Goal: Task Accomplishment & Management: Manage account settings

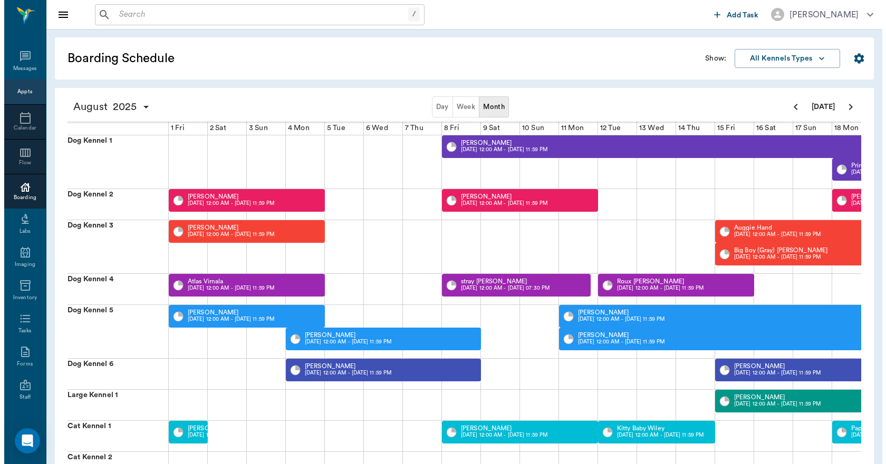
scroll to position [0, 408]
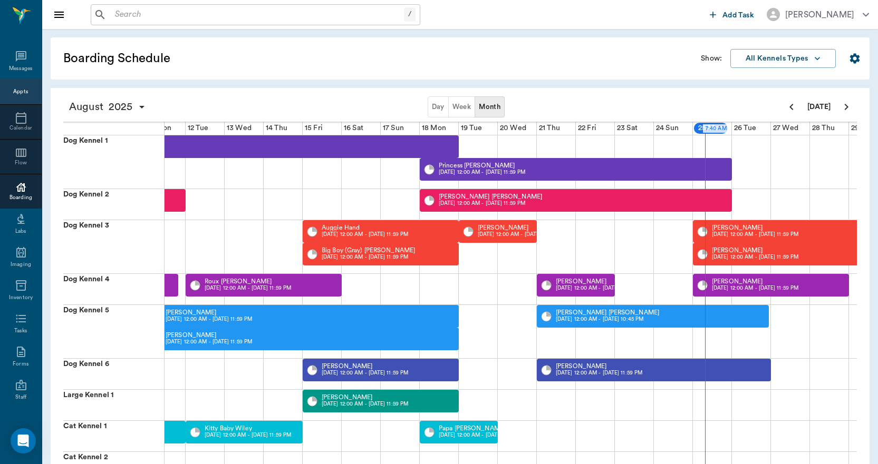
click at [20, 92] on div "Appts" at bounding box center [20, 92] width 15 height 8
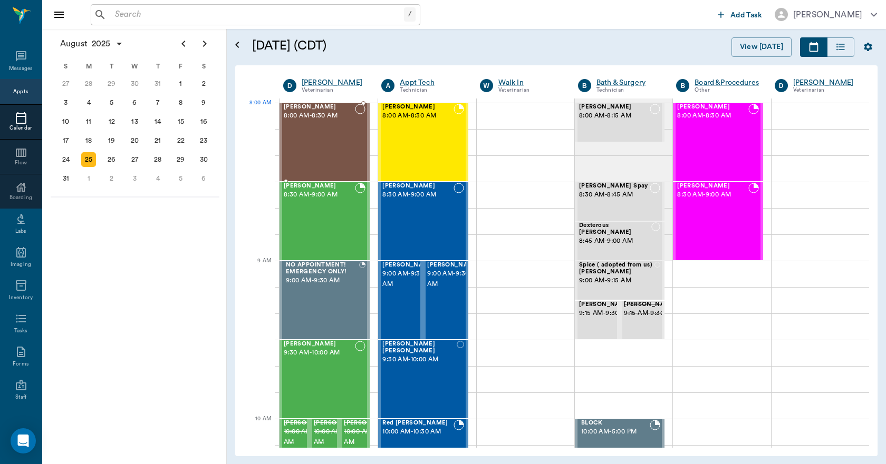
click at [328, 130] on div "Hemi Smithers 8:00 AM - 8:30 AM" at bounding box center [319, 142] width 71 height 77
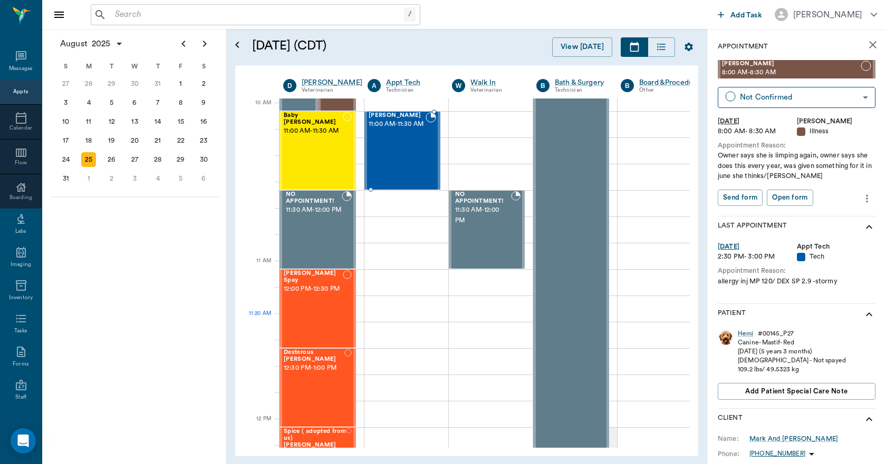
scroll to position [316, 0]
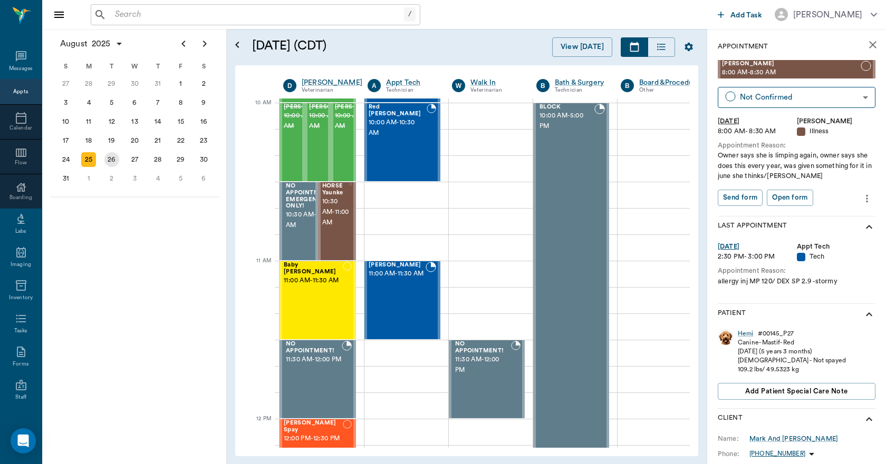
click at [114, 159] on div "26" at bounding box center [111, 159] width 15 height 15
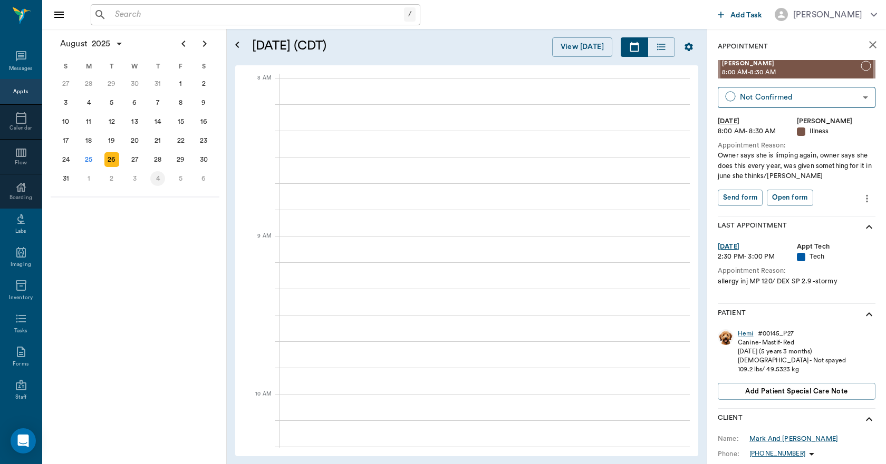
scroll to position [0, 1]
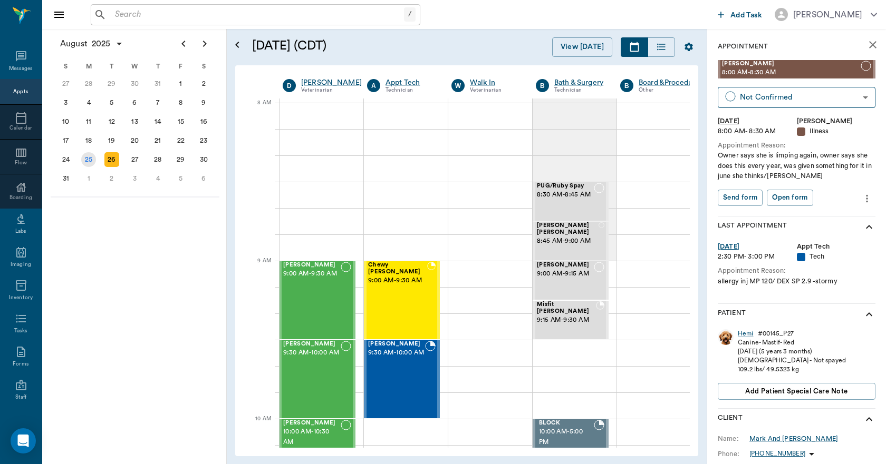
click at [88, 161] on div "25" at bounding box center [88, 159] width 15 height 15
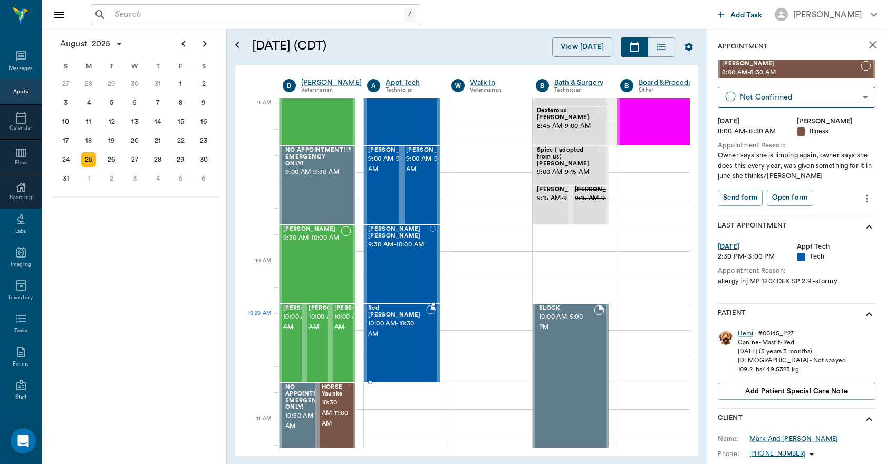
scroll to position [158, 1]
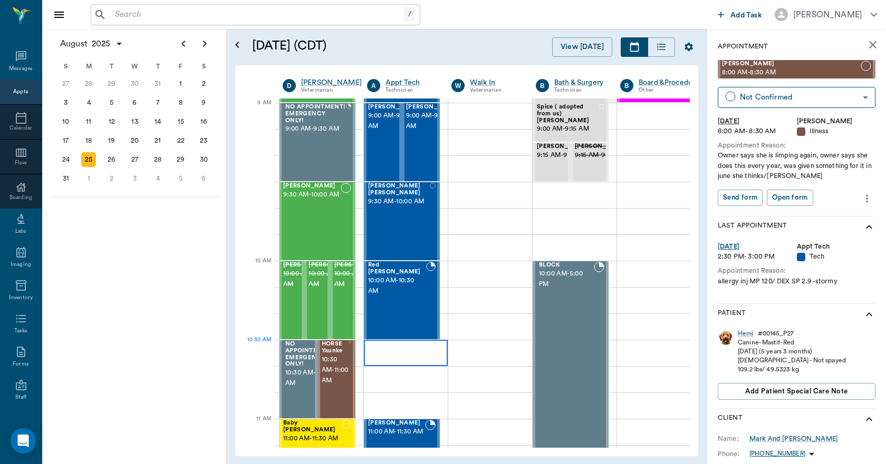
click at [366, 345] on div at bounding box center [406, 353] width 84 height 26
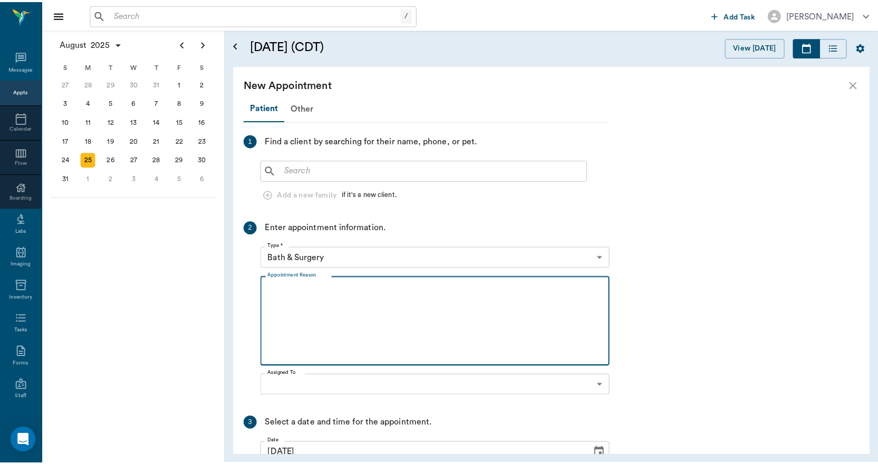
scroll to position [158, 0]
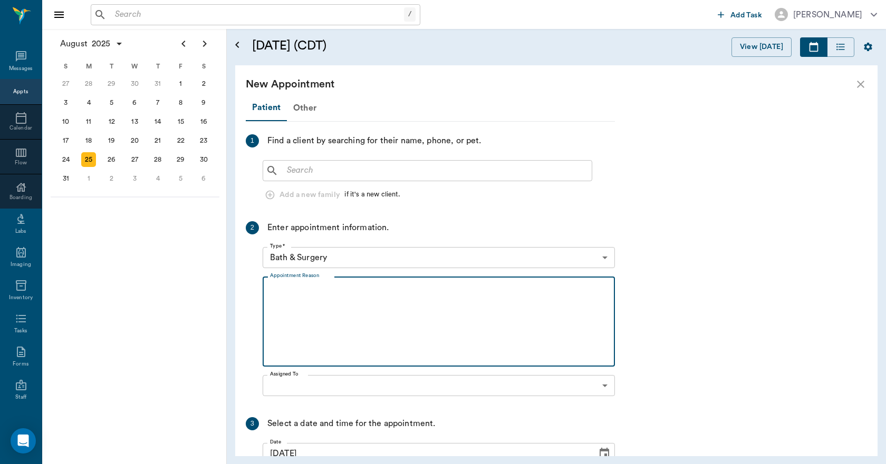
click at [366, 345] on textarea "Appointment Reason" at bounding box center [438, 322] width 337 height 73
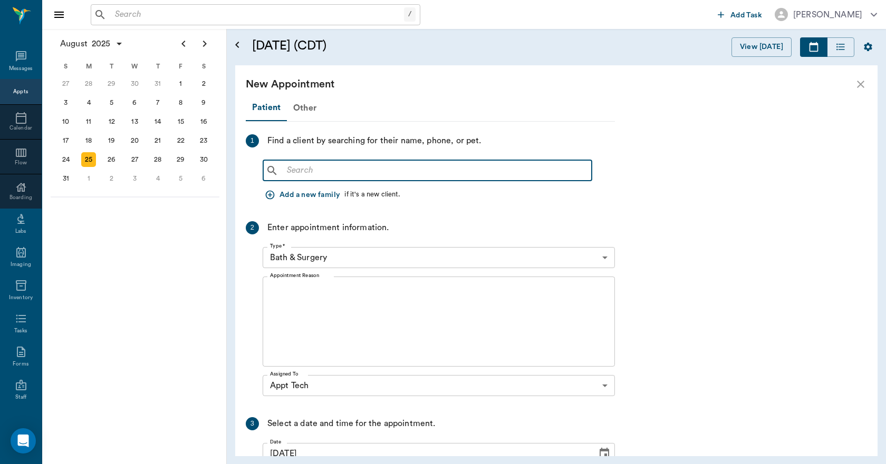
click at [295, 170] on input "text" at bounding box center [435, 170] width 305 height 15
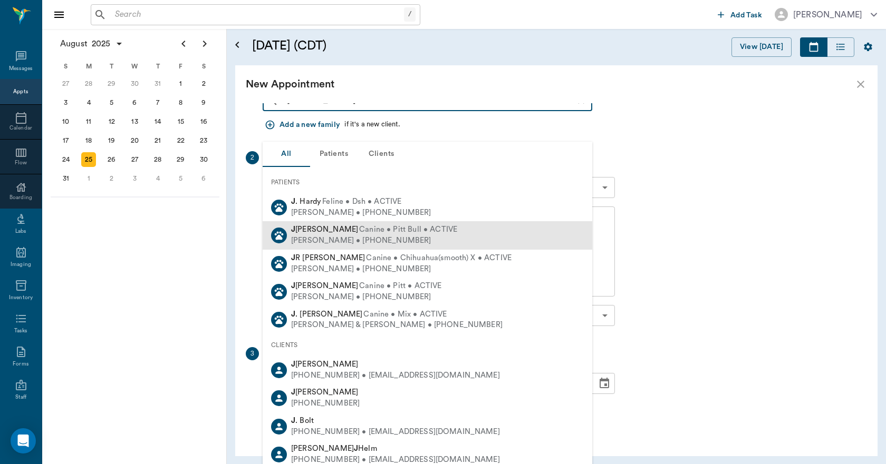
scroll to position [0, 0]
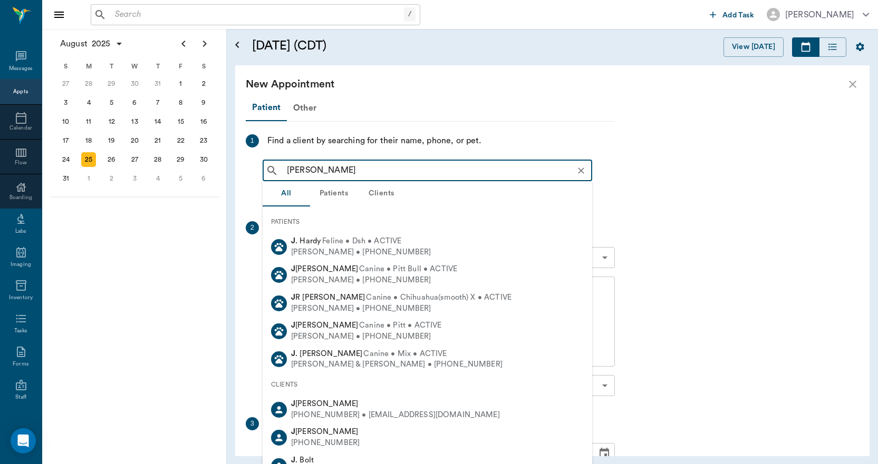
drag, startPoint x: 324, startPoint y: 169, endPoint x: 260, endPoint y: 170, distance: 64.3
click at [271, 174] on div "j stultz ​" at bounding box center [427, 170] width 329 height 21
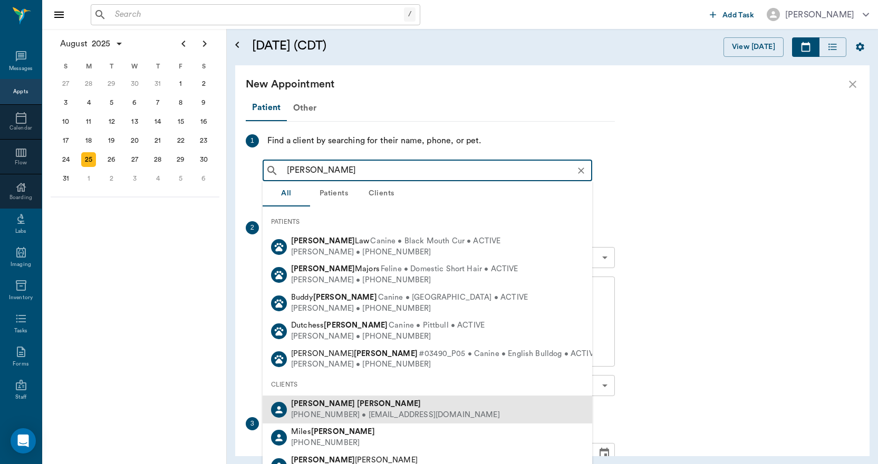
click at [357, 413] on div "(903) 846-2959 • TRENTONSTULTZ123@gmail.com" at bounding box center [395, 415] width 209 height 11
type input "jennifer stultz"
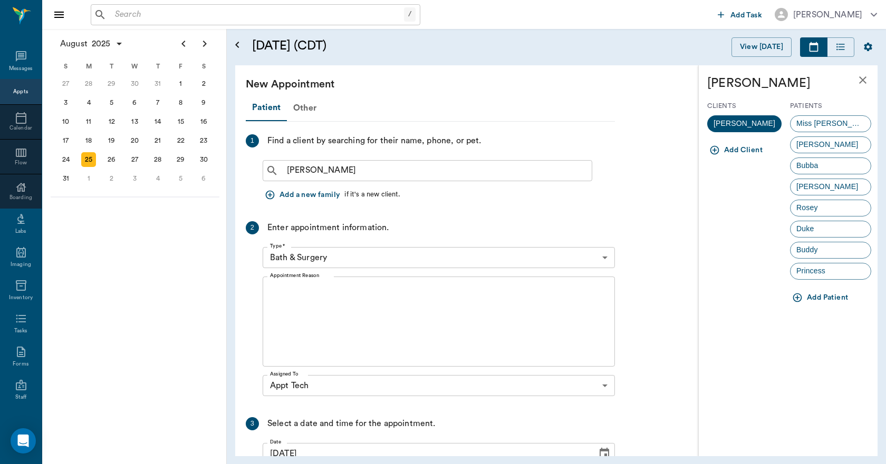
click at [801, 297] on icon "button" at bounding box center [797, 298] width 11 height 11
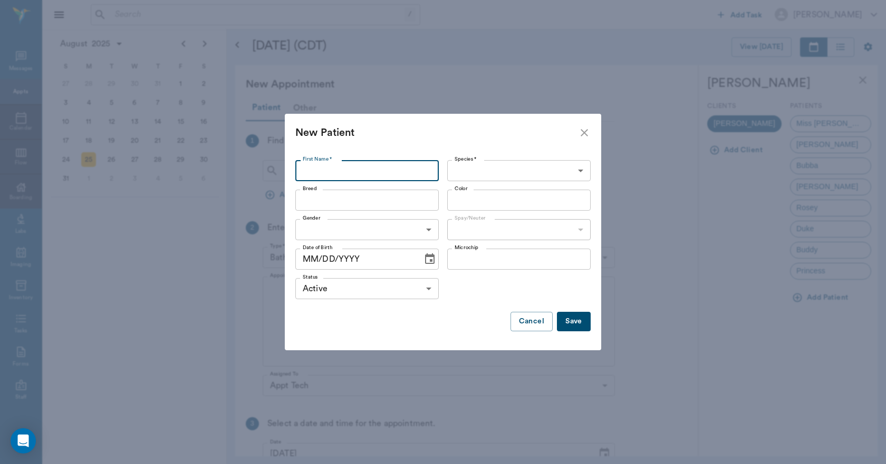
click at [329, 175] on input "First Name *" at bounding box center [366, 170] width 143 height 21
type input "[PERSON_NAME]"
click at [492, 173] on body "/ ​ Add Task Dr. Bert Ellsworth Nectar Messages Appts Calendar Flow Boarding La…" at bounding box center [443, 232] width 886 height 464
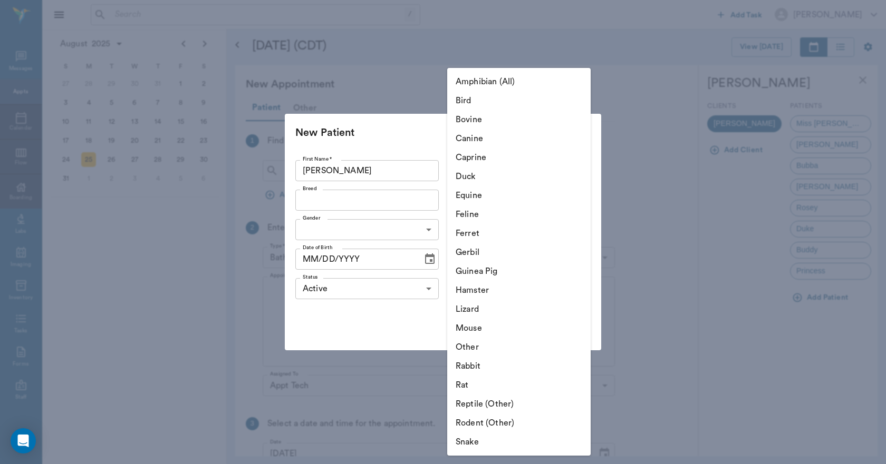
click at [469, 138] on li "Canine" at bounding box center [518, 138] width 143 height 19
type input "Canine"
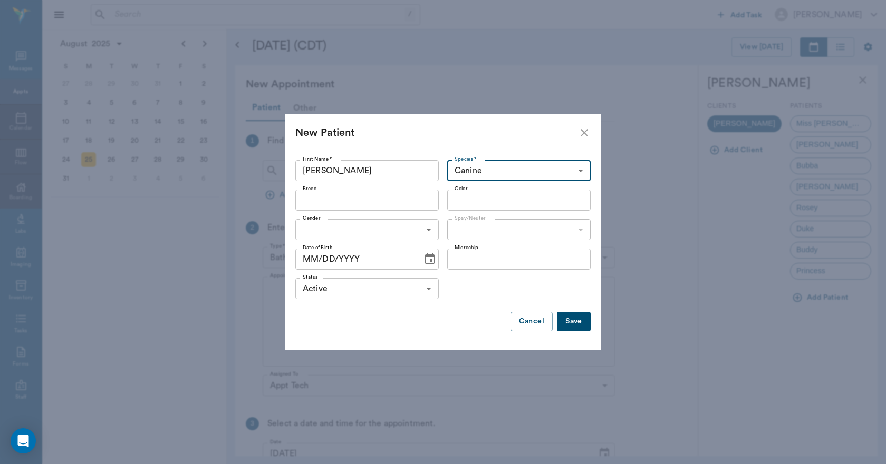
click at [326, 206] on input "Breed" at bounding box center [358, 200] width 120 height 15
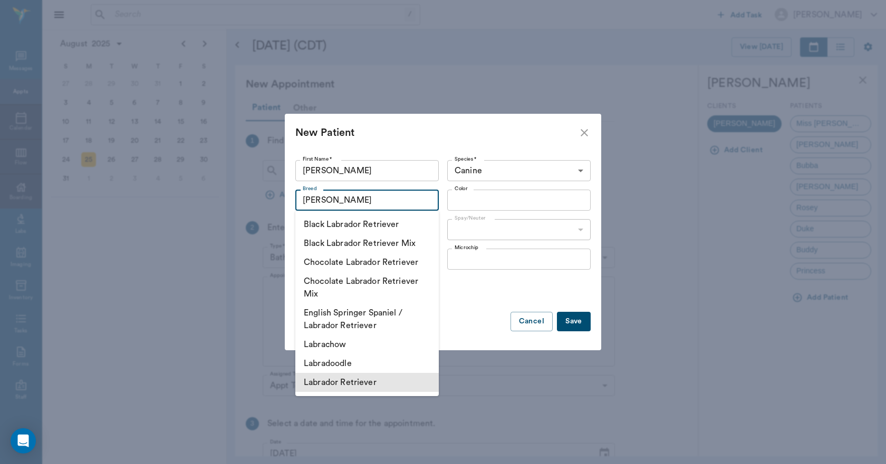
click at [349, 382] on li "Labrador Retriever" at bounding box center [366, 382] width 143 height 19
type input "Labrador Retriever"
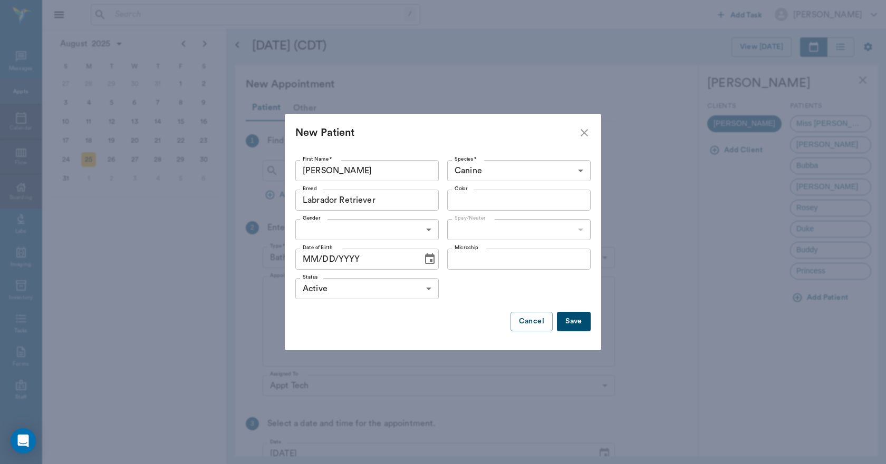
click at [466, 204] on input "Color" at bounding box center [510, 200] width 120 height 15
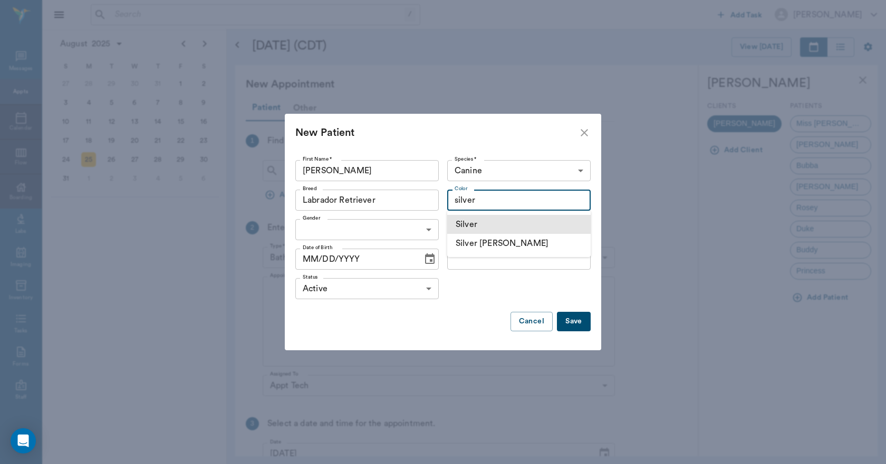
click at [471, 223] on li "Silver" at bounding box center [518, 224] width 143 height 19
type input "Silver"
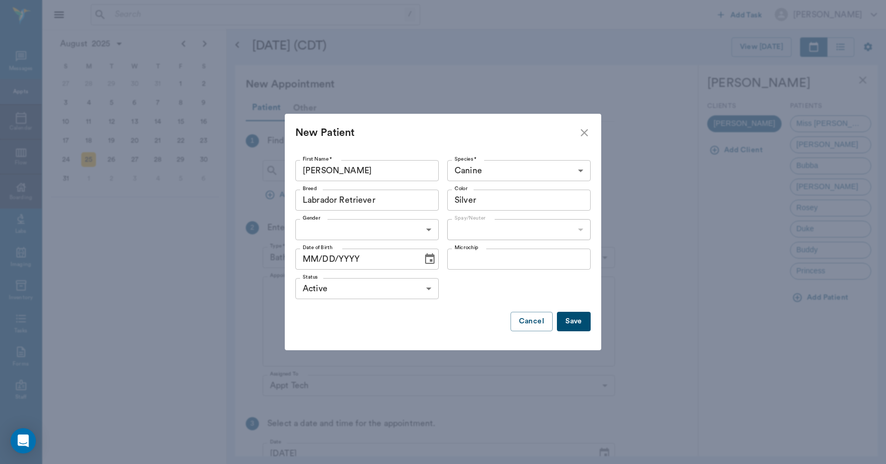
click at [341, 235] on body "/ ​ Add Task Dr. Bert Ellsworth Nectar Messages Appts Calendar Flow Boarding La…" at bounding box center [443, 232] width 886 height 464
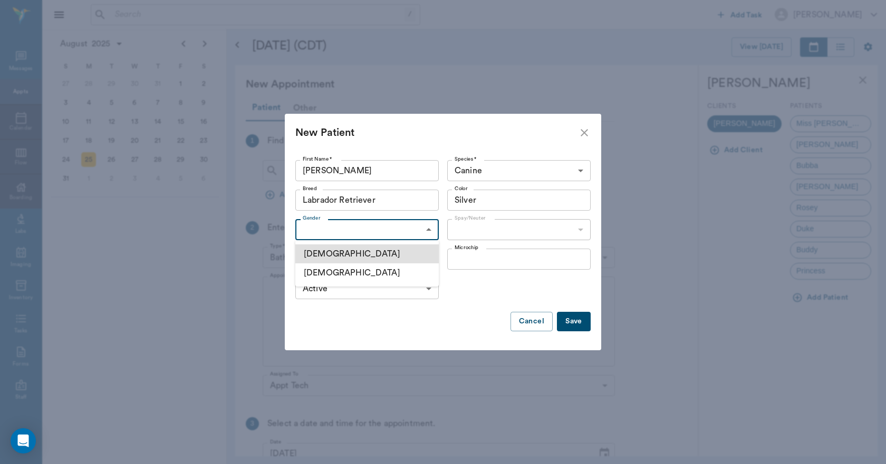
drag, startPoint x: 327, startPoint y: 257, endPoint x: 379, endPoint y: 251, distance: 52.5
click at [329, 257] on li "Male" at bounding box center [366, 254] width 143 height 19
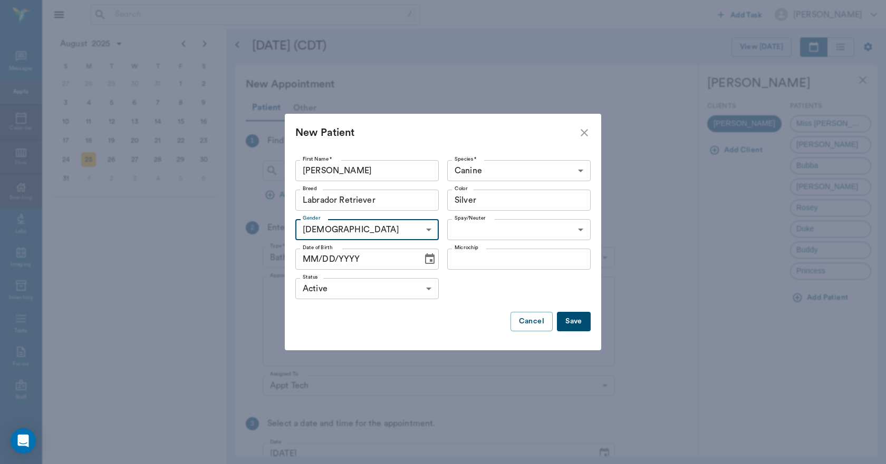
click at [327, 229] on body "/ ​ Add Task Dr. Bert Ellsworth Nectar Messages Appts Calendar Flow Boarding La…" at bounding box center [443, 232] width 886 height 464
drag, startPoint x: 323, startPoint y: 271, endPoint x: 328, endPoint y: 265, distance: 8.2
click at [323, 270] on li "Female" at bounding box center [366, 273] width 143 height 19
type input "FEMALE"
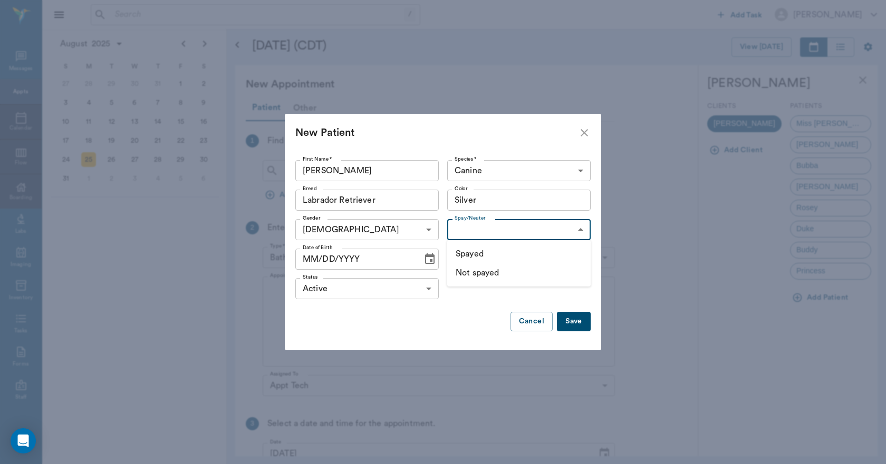
click at [470, 232] on body "/ ​ Add Task Dr. Bert Ellsworth Nectar Messages Appts Calendar Flow Boarding La…" at bounding box center [443, 232] width 886 height 464
click at [477, 272] on li "Not spayed" at bounding box center [518, 273] width 143 height 19
type input "false"
click at [426, 260] on icon "Choose date" at bounding box center [429, 259] width 13 height 13
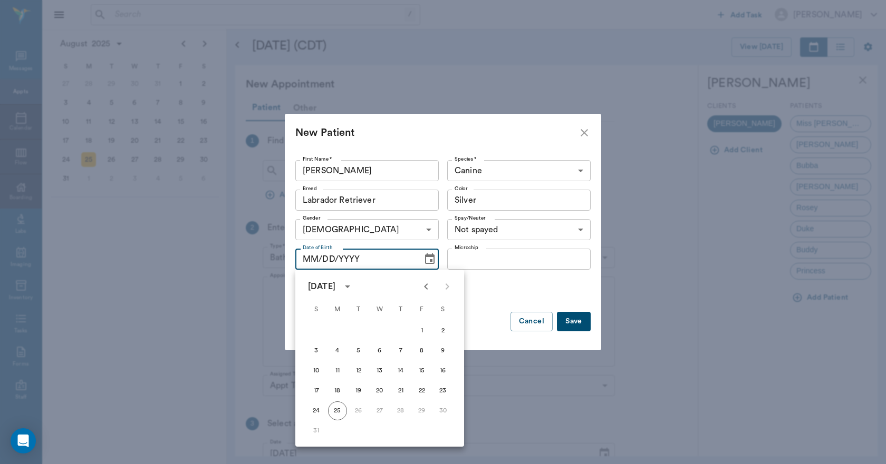
click at [580, 323] on button "Save" at bounding box center [574, 322] width 34 height 20
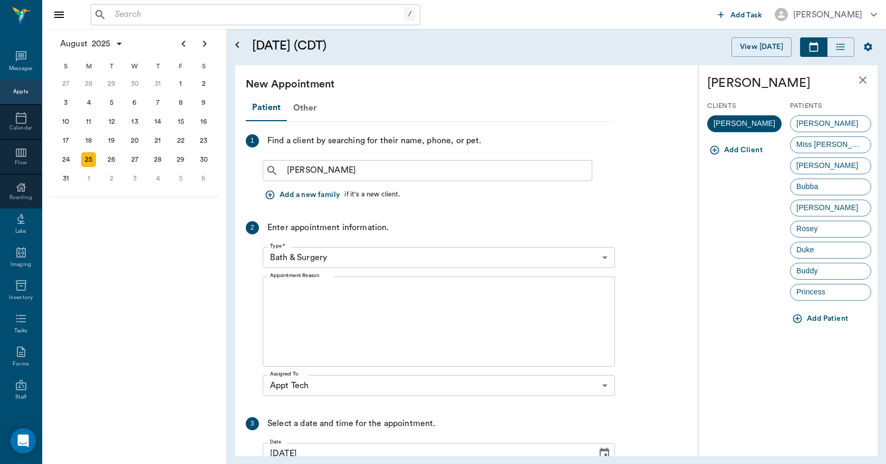
click at [811, 119] on span "Lucy" at bounding box center [826, 123] width 73 height 11
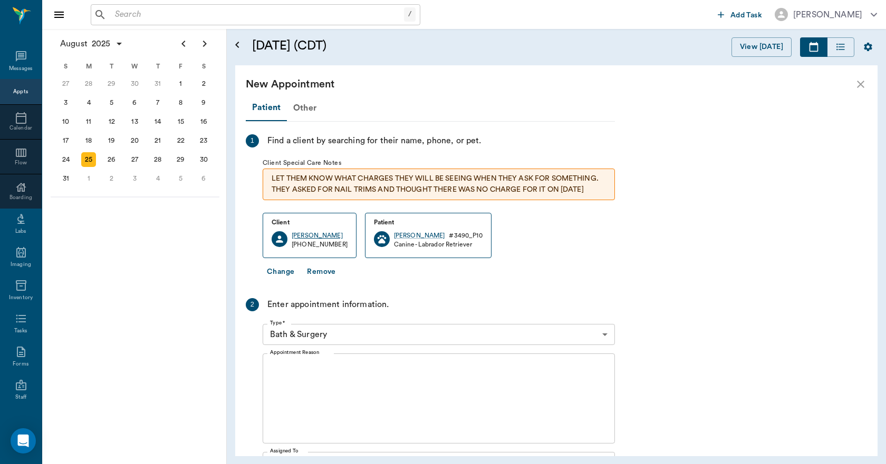
click at [318, 237] on div "Jennifer Stultz" at bounding box center [319, 235] width 56 height 9
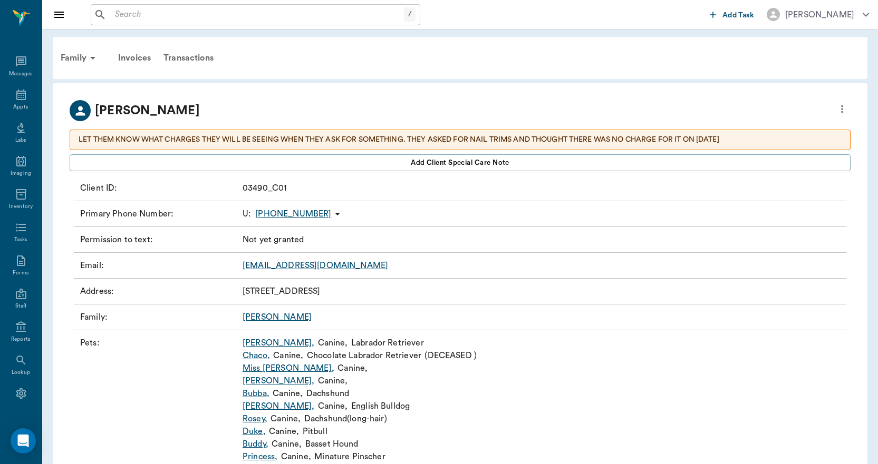
click at [845, 111] on icon "more" at bounding box center [842, 109] width 12 height 13
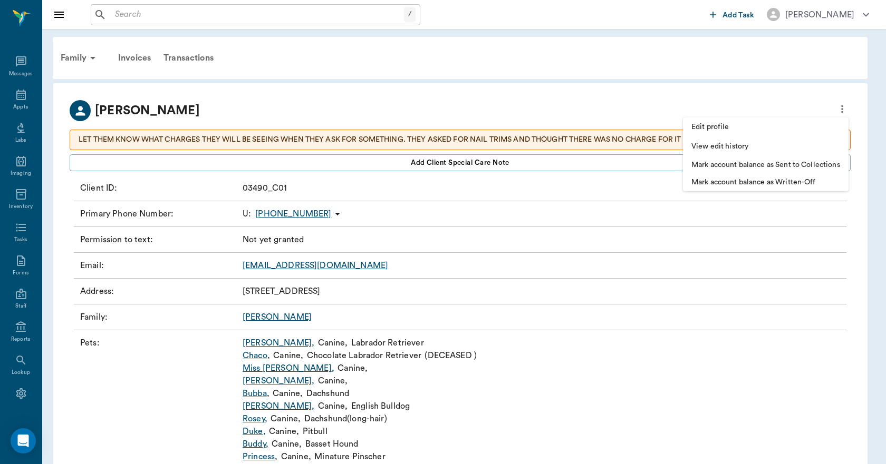
click at [725, 125] on span "Edit profile" at bounding box center [765, 127] width 149 height 11
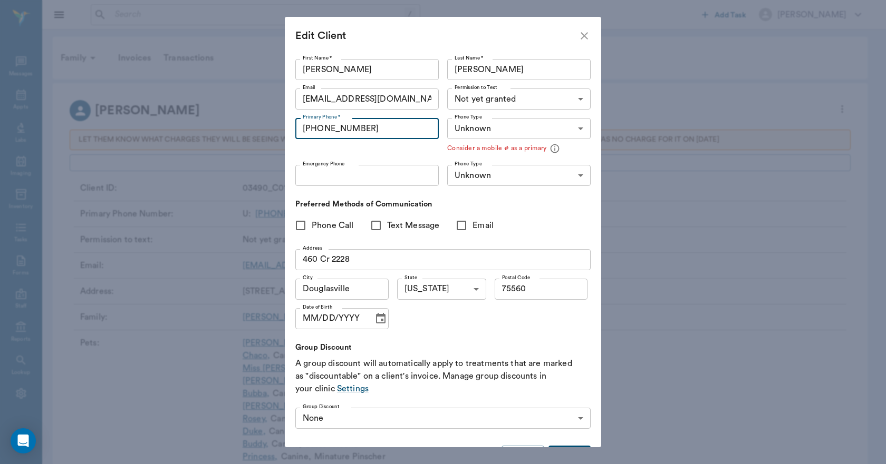
drag, startPoint x: 377, startPoint y: 128, endPoint x: 291, endPoint y: 131, distance: 86.5
click at [294, 131] on div "First Name * Jennifer First Name * Last Name * Stultz Last Name * Email TRENTON…" at bounding box center [443, 251] width 316 height 393
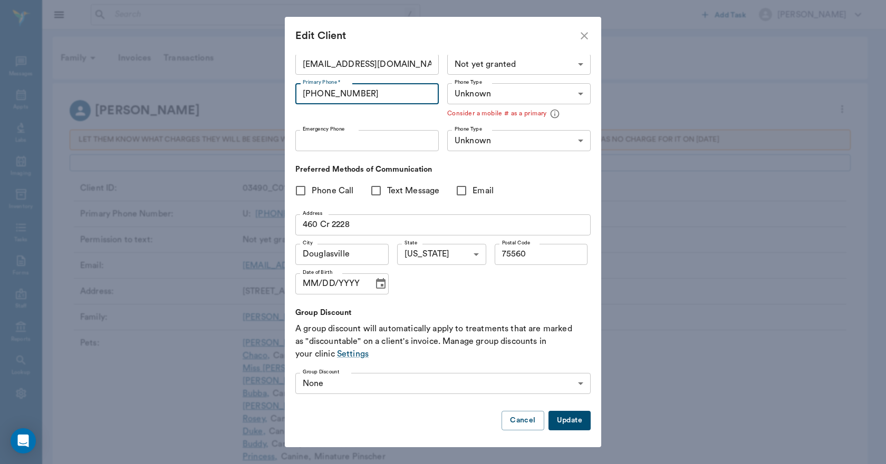
scroll to position [37, 0]
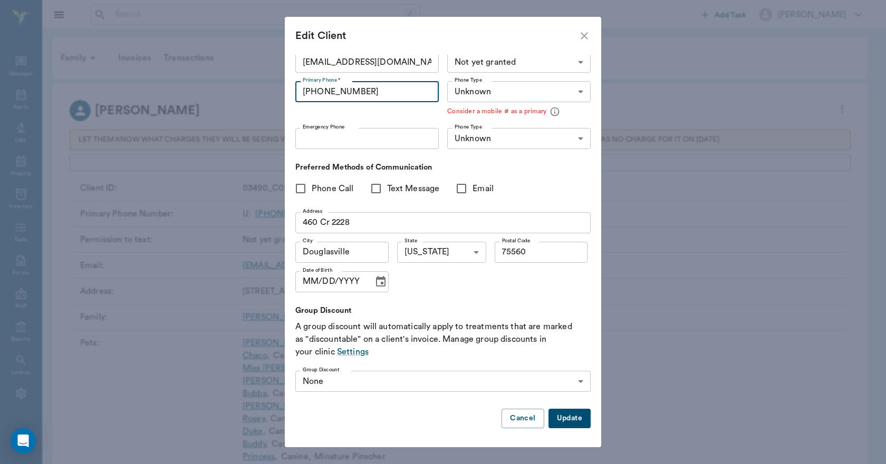
type input "(903) 799-0271"
click at [567, 421] on button "Update" at bounding box center [569, 419] width 42 height 20
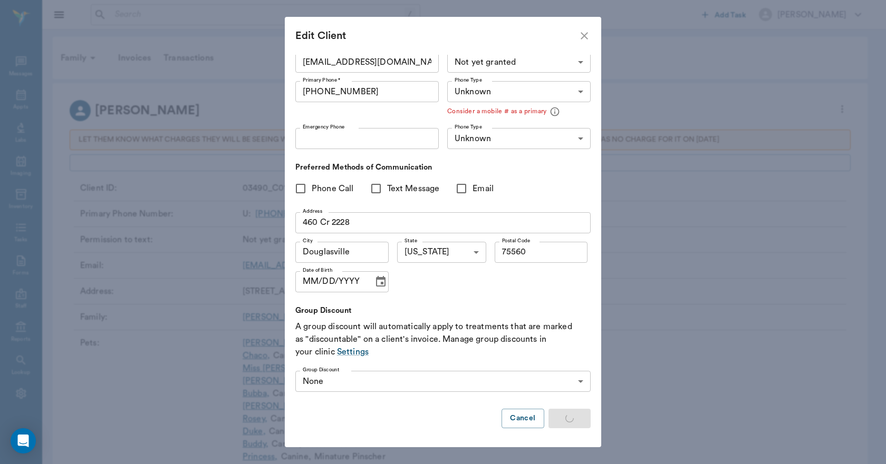
type input "MOBILE"
type input "LANDLINE"
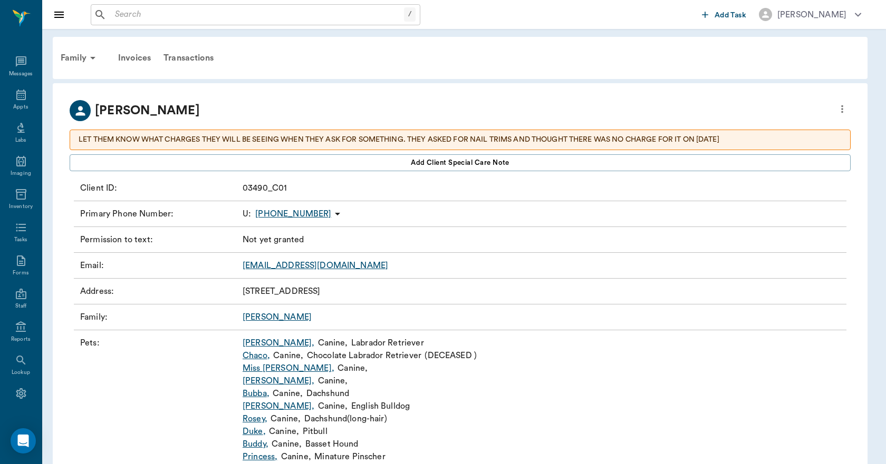
type input "UNKNOWN"
type input "75560"
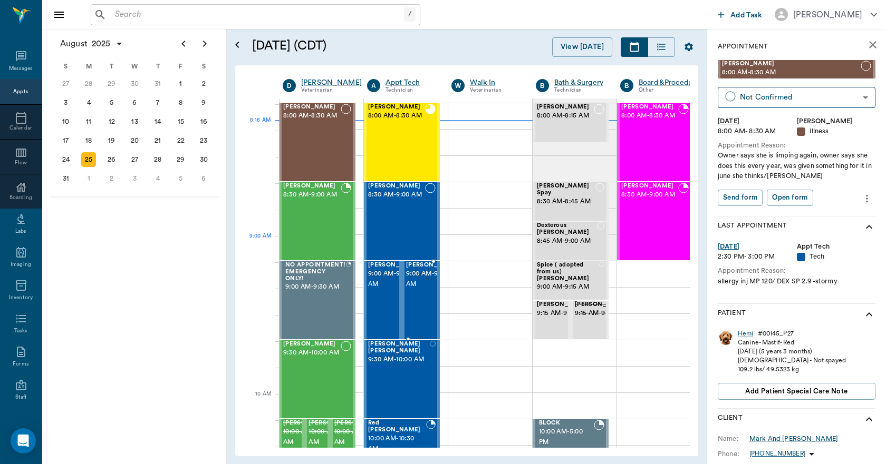
scroll to position [158, 1]
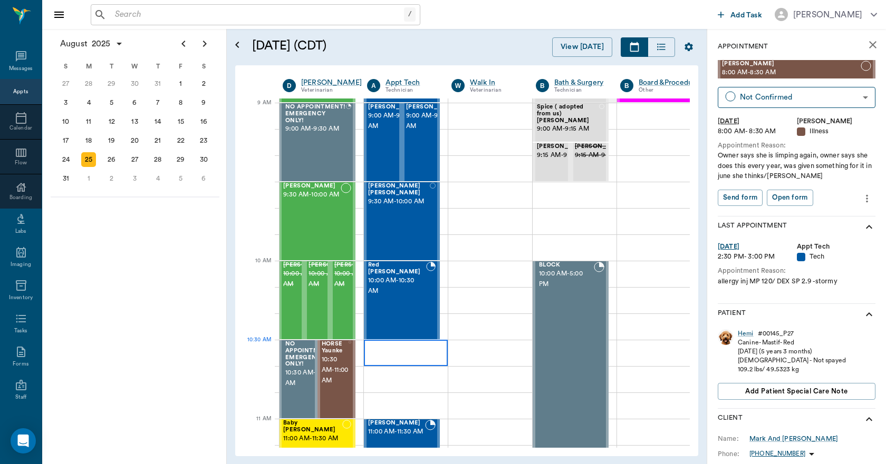
click at [370, 344] on div at bounding box center [406, 353] width 84 height 26
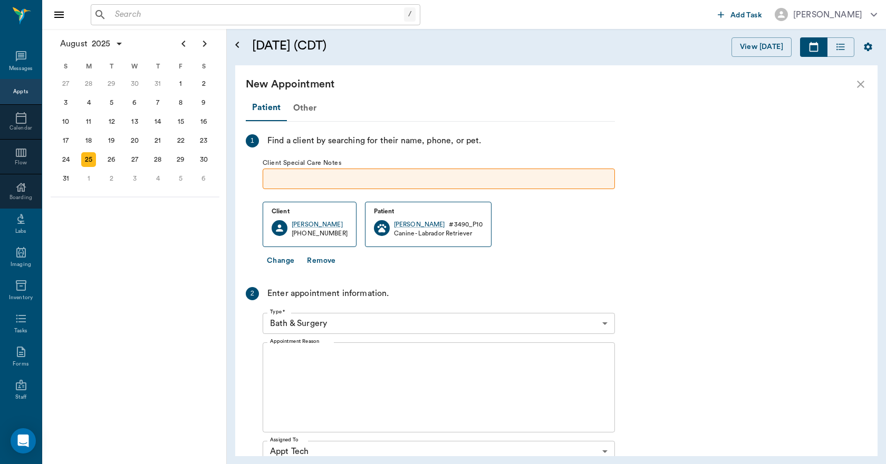
scroll to position [158, 0]
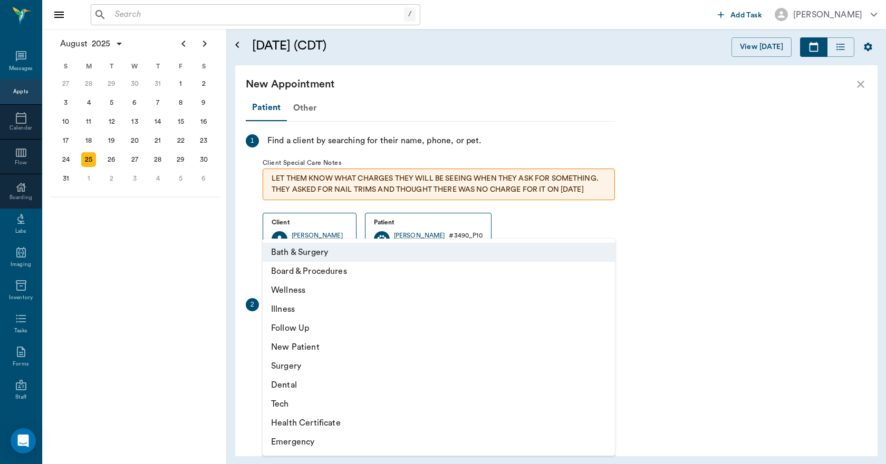
click at [306, 335] on body "/ ​ Add Task Dr. Bert Ellsworth Nectar Messages Appts Calendar Flow Boarding La…" at bounding box center [443, 232] width 886 height 464
click at [289, 404] on li "Tech" at bounding box center [439, 404] width 352 height 19
type input "65d2be4f46e3a538d89b8c1a"
type input "11:00 AM"
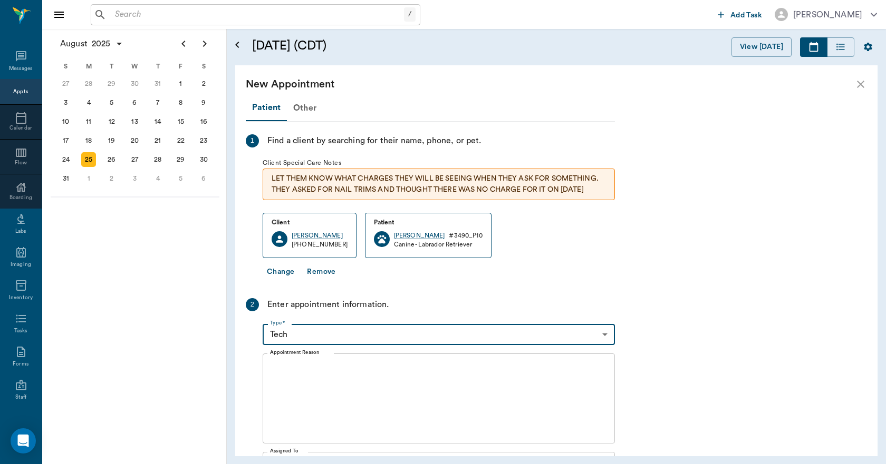
click at [283, 363] on textarea "Appointment Reason" at bounding box center [438, 399] width 337 height 73
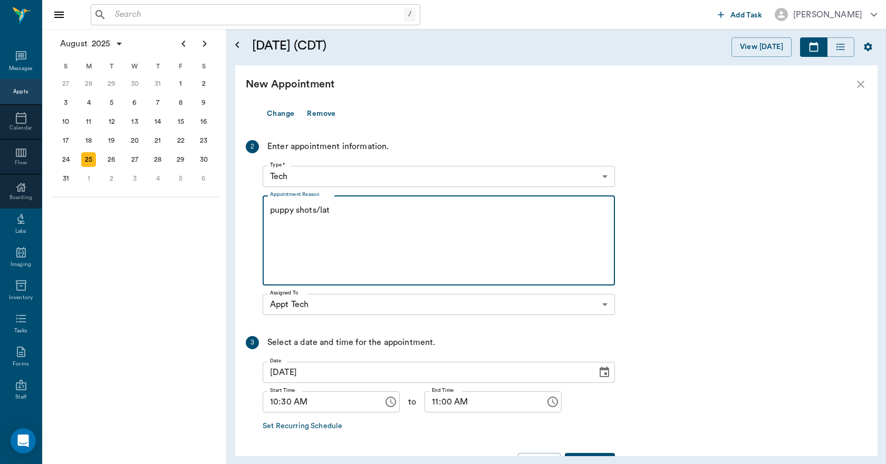
scroll to position [193, 0]
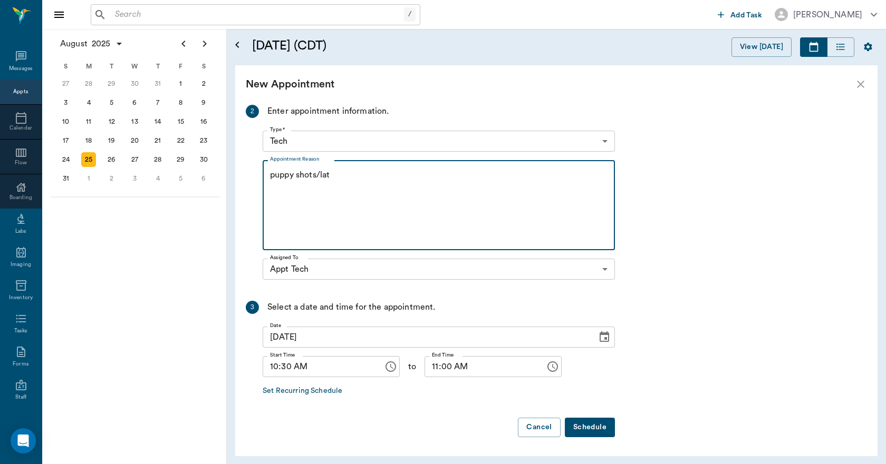
type textarea "puppy shots/lat"
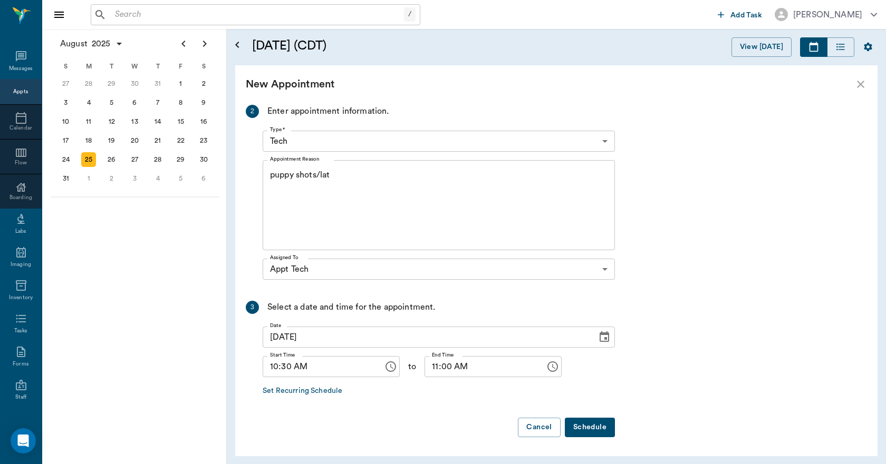
click at [589, 429] on button "Schedule" at bounding box center [590, 428] width 50 height 20
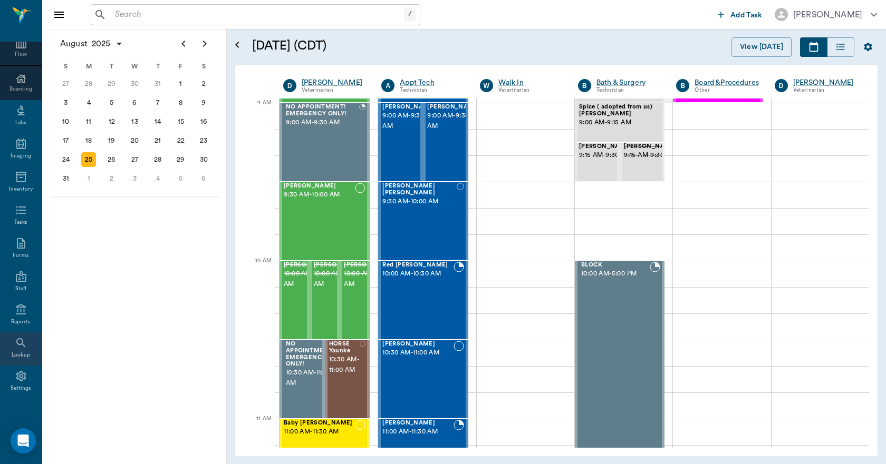
scroll to position [111, 0]
click at [18, 387] on div "Settings" at bounding box center [21, 387] width 21 height 8
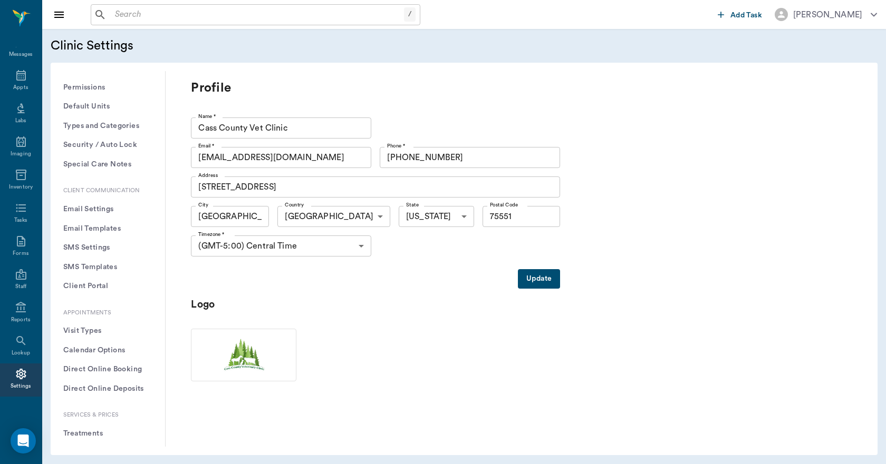
scroll to position [158, 0]
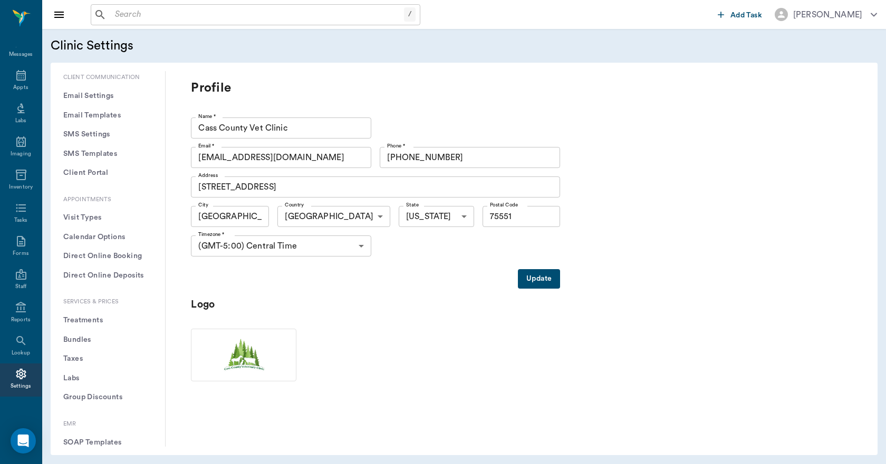
click at [85, 317] on button "Treatments" at bounding box center [108, 321] width 98 height 20
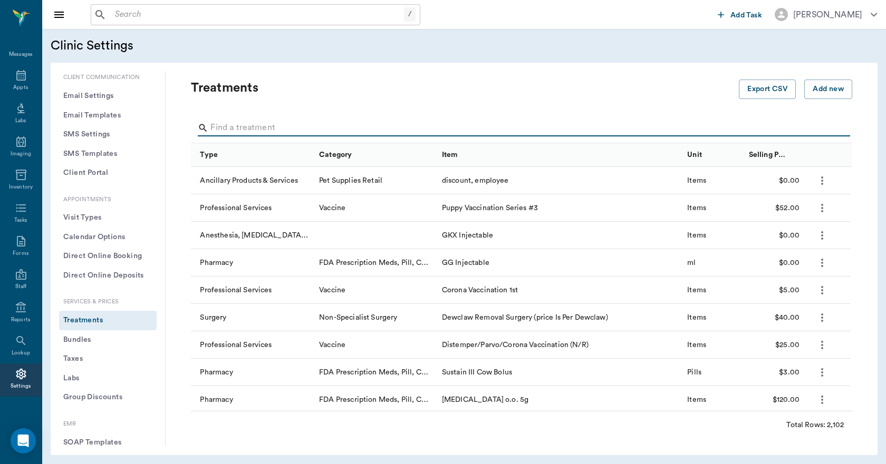
click at [231, 127] on input "Search" at bounding box center [522, 128] width 624 height 17
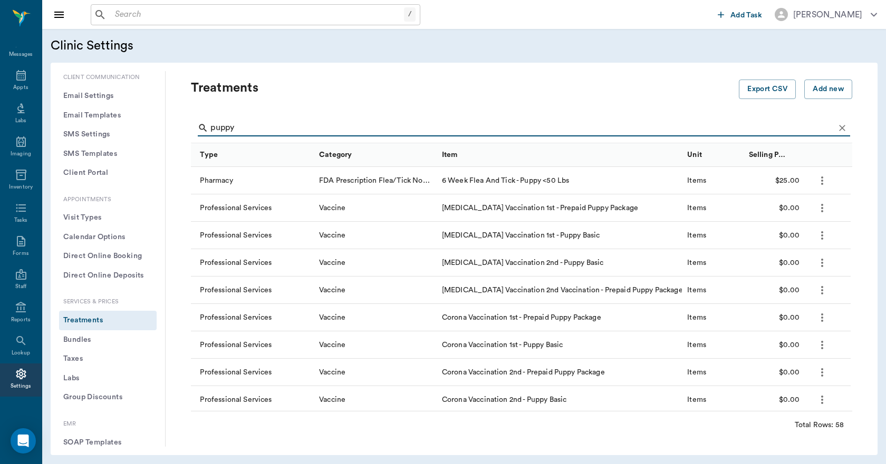
drag, startPoint x: 250, startPoint y: 130, endPoint x: 201, endPoint y: 137, distance: 49.4
click at [201, 137] on div "puppy" at bounding box center [524, 128] width 652 height 17
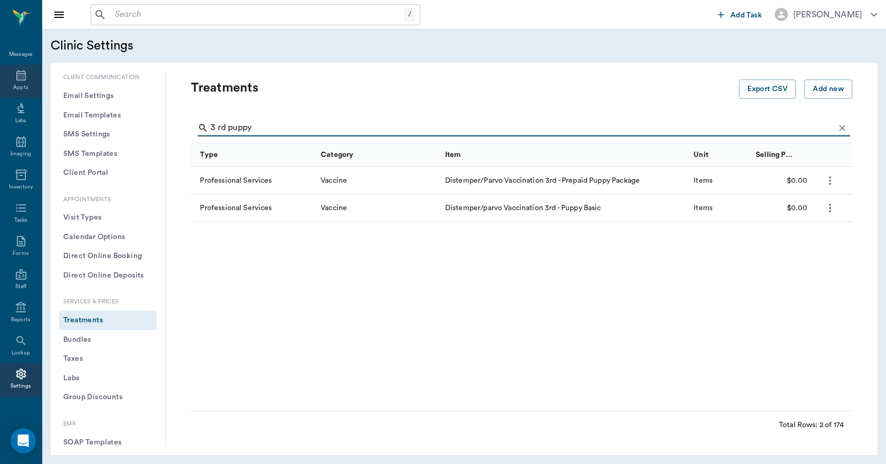
type input "3 rd puppy"
click at [16, 76] on icon at bounding box center [21, 75] width 13 height 13
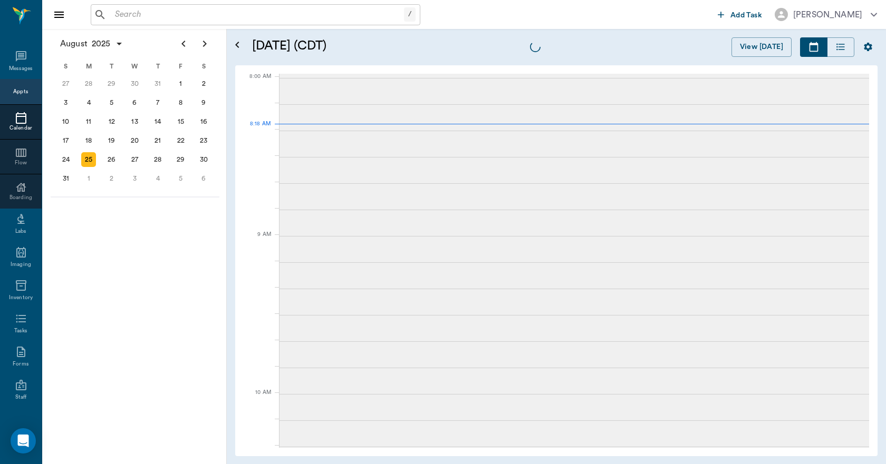
scroll to position [2, 0]
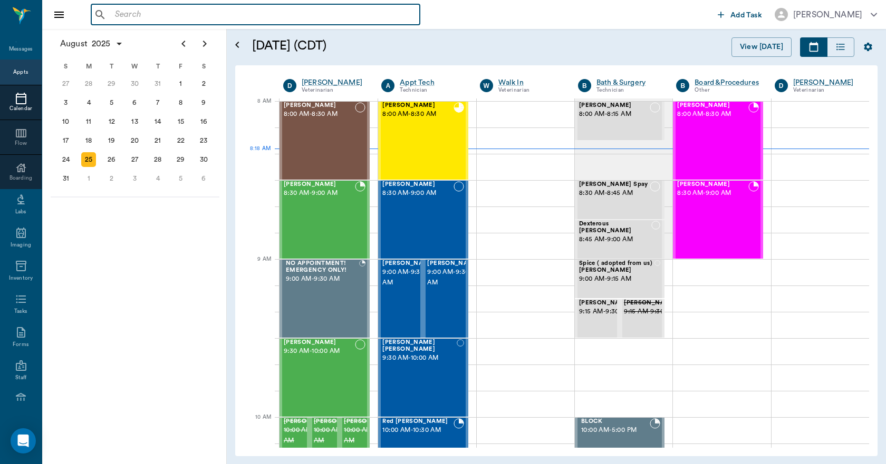
click at [141, 19] on input "text" at bounding box center [263, 14] width 305 height 15
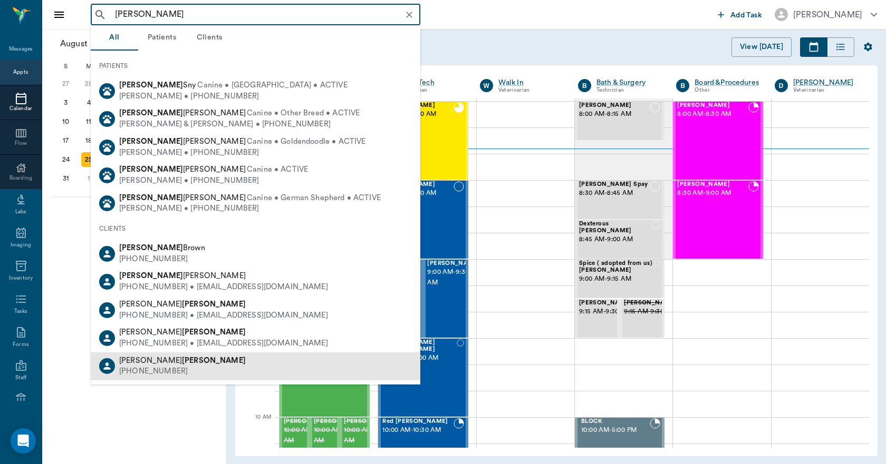
click at [182, 363] on b "Anderson" at bounding box center [214, 361] width 64 height 8
type input "rusty anderson"
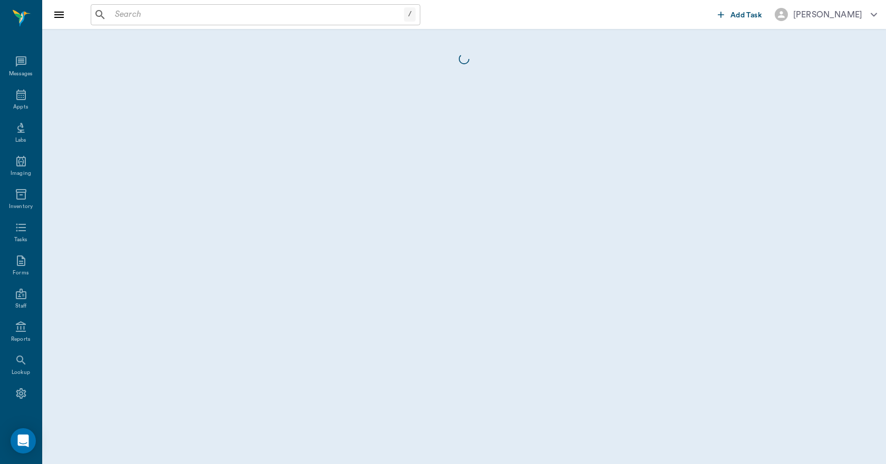
scroll to position [20, 0]
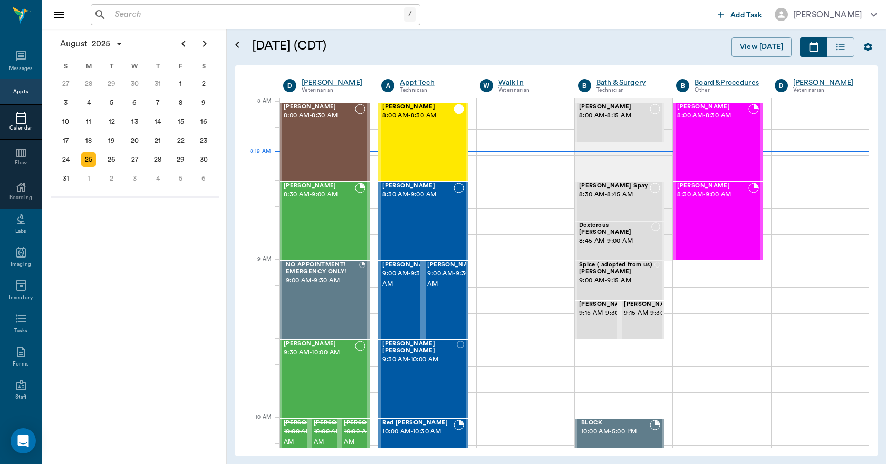
scroll to position [2, 0]
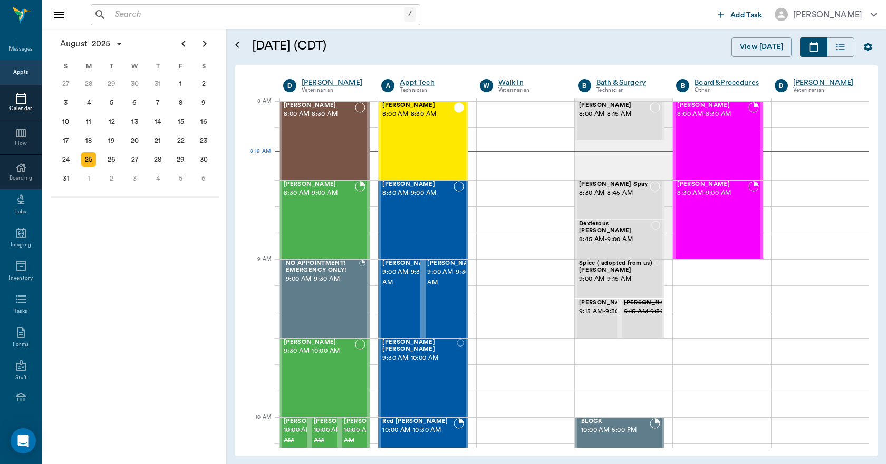
click at [142, 15] on input "text" at bounding box center [257, 14] width 293 height 15
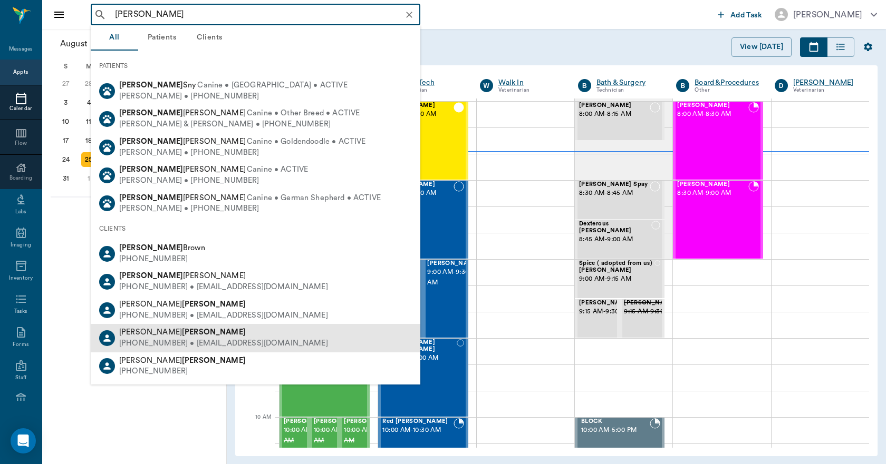
click at [159, 345] on div "(707) 921-8488 • avcworks@aol.com" at bounding box center [223, 343] width 209 height 11
type input "rusty anderson"
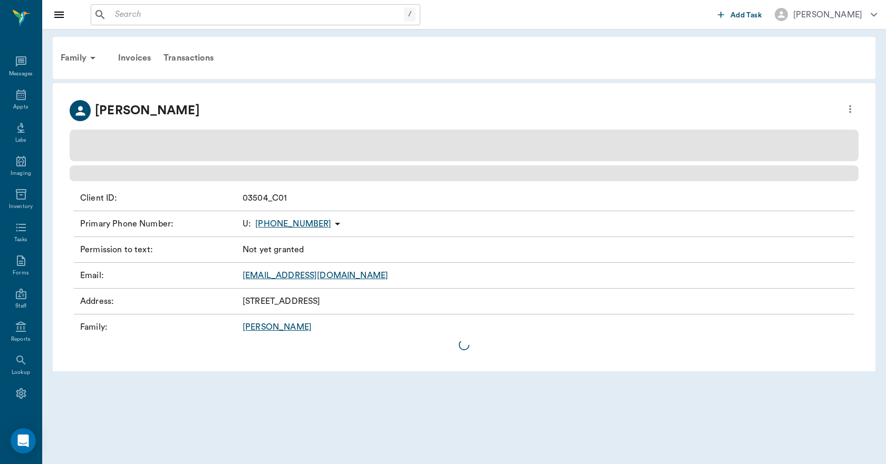
scroll to position [20, 0]
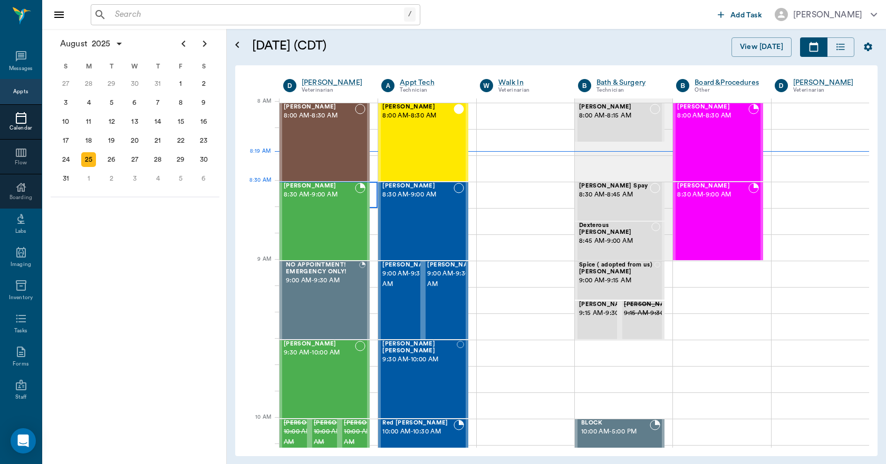
scroll to position [2, 0]
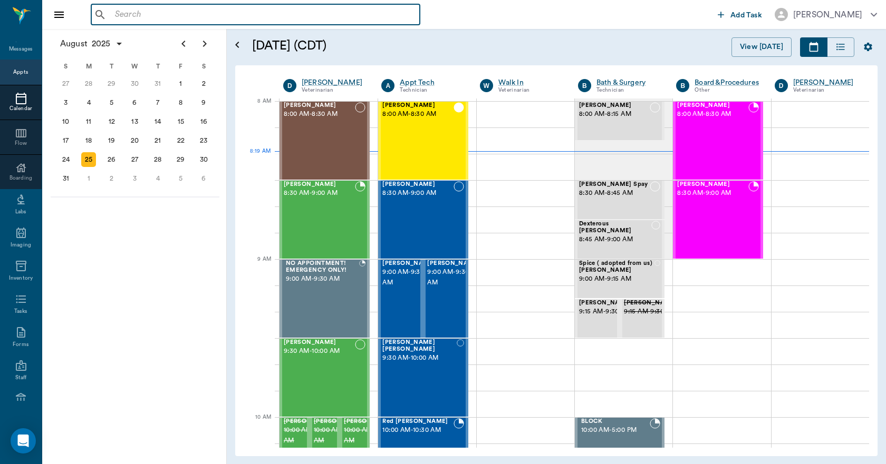
click at [123, 16] on input "text" at bounding box center [263, 14] width 305 height 15
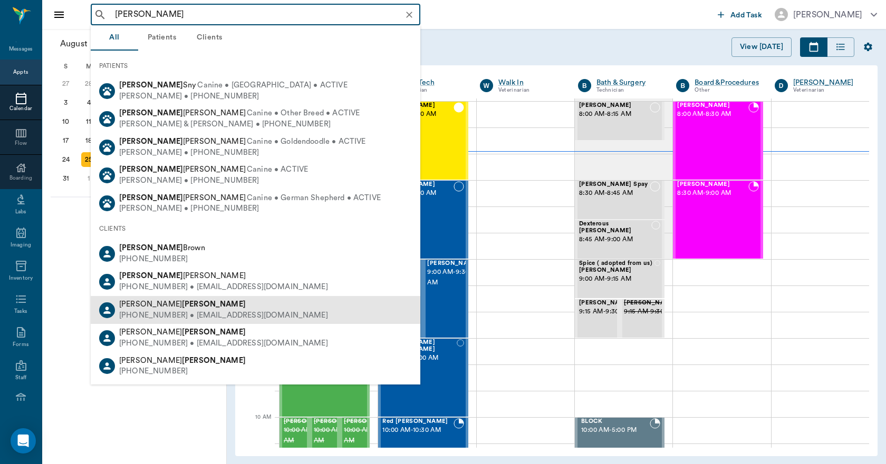
click at [151, 314] on div "(903) 490-6961 • dianeanderson2001@hotmail.com" at bounding box center [223, 315] width 209 height 11
type input "rusty anderson"
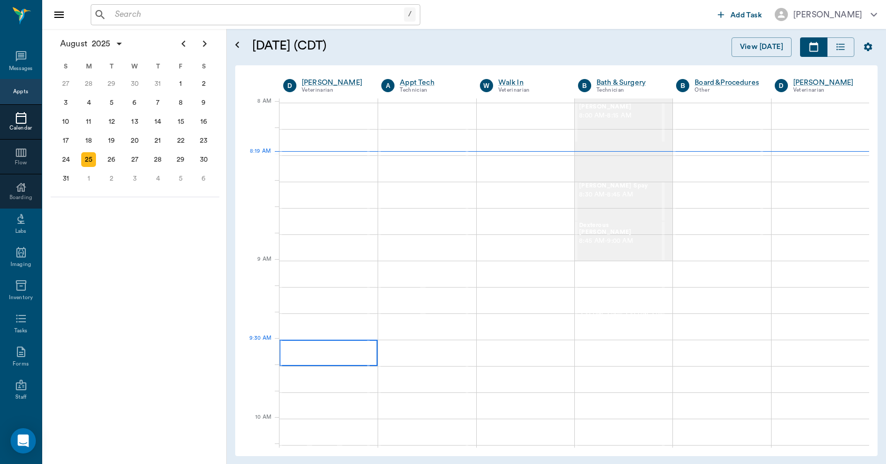
scroll to position [2, 0]
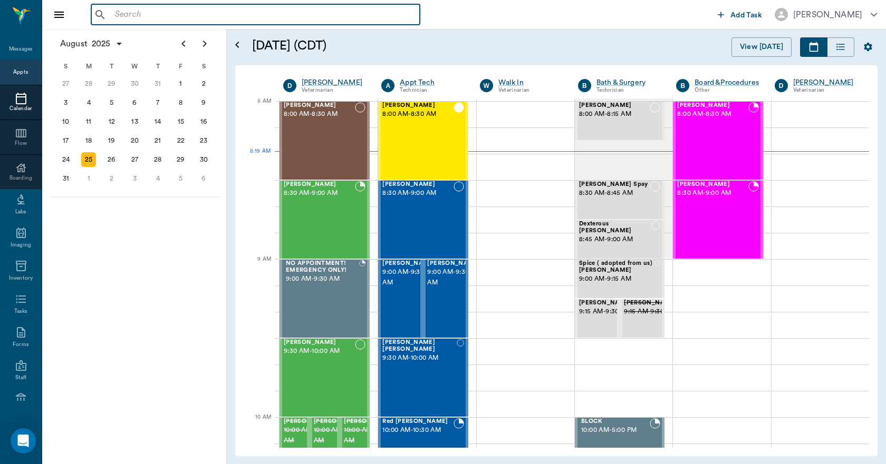
click at [133, 18] on input "text" at bounding box center [263, 14] width 305 height 15
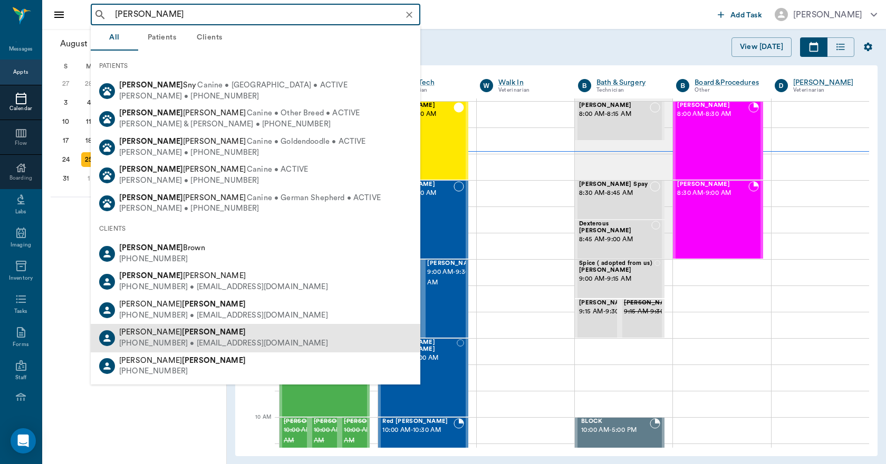
click at [144, 342] on div "(707) 921-8488 • avcworks@aol.com" at bounding box center [223, 343] width 209 height 11
type input "rusty anderson"
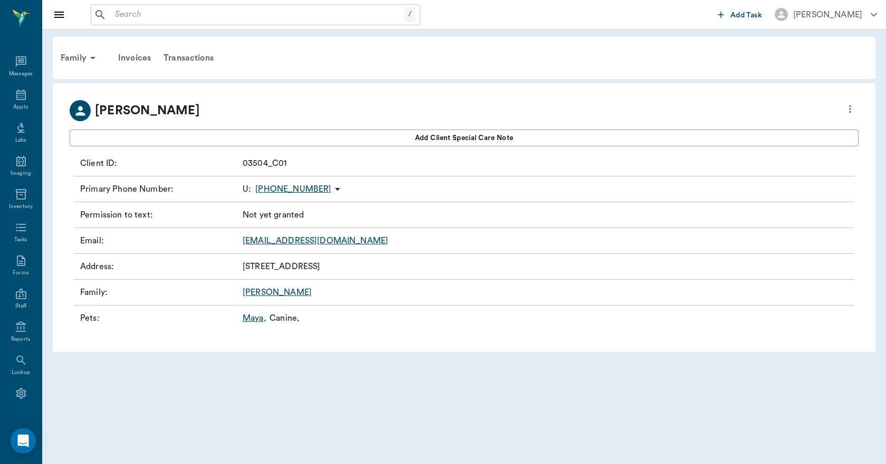
scroll to position [20, 0]
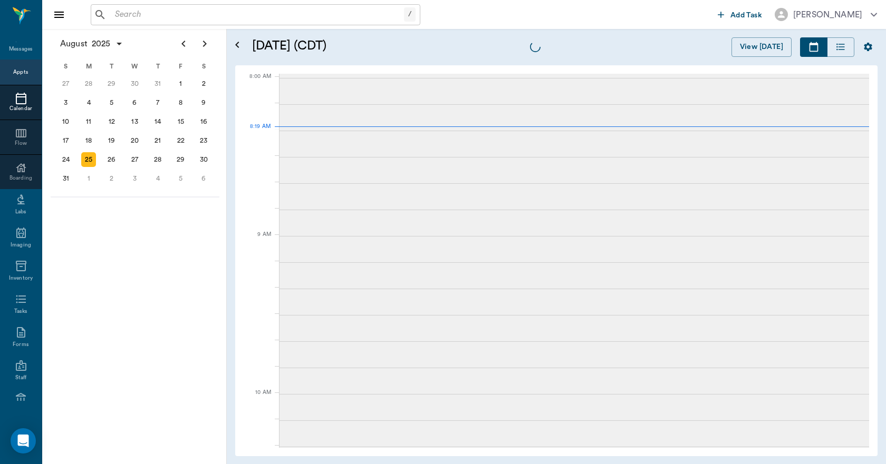
scroll to position [2, 0]
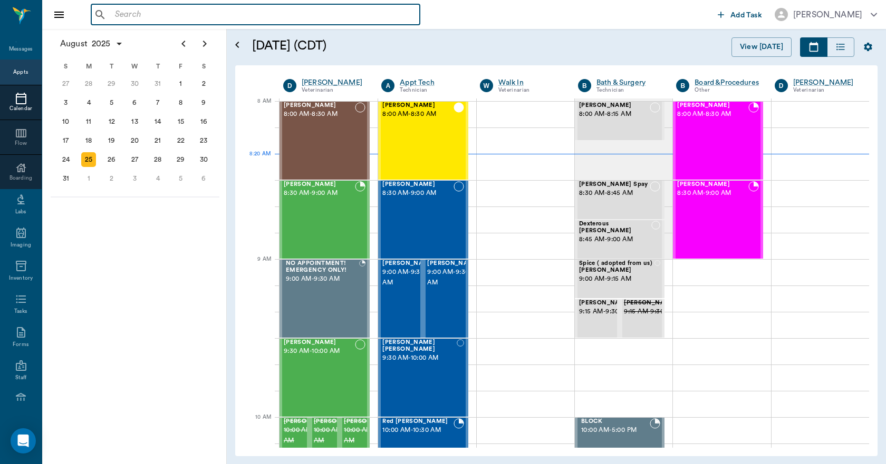
click at [115, 16] on input "text" at bounding box center [263, 14] width 305 height 15
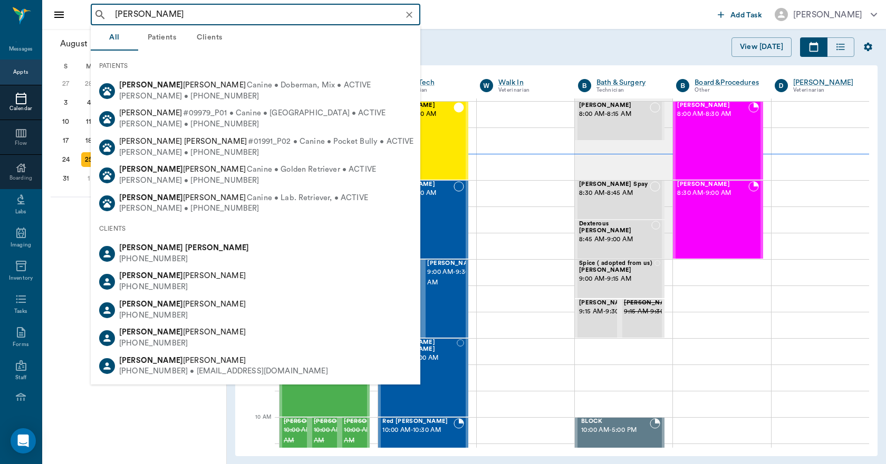
type input "lisa cody"
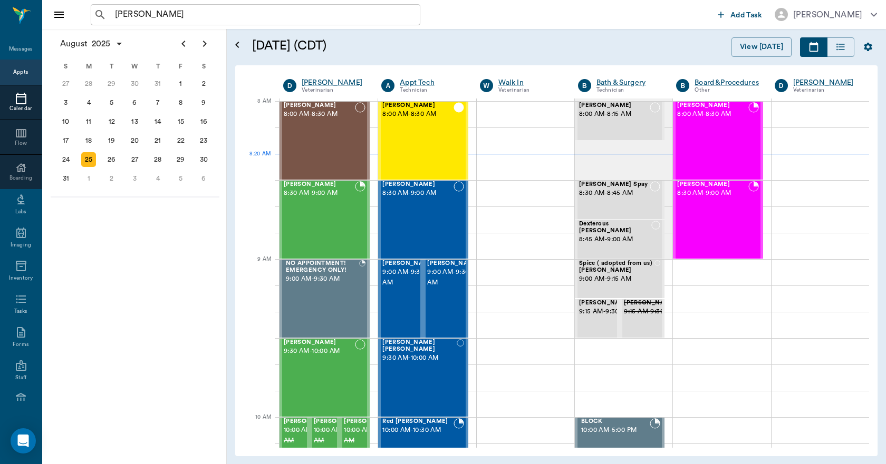
click at [437, 18] on div "lisa cody ​" at bounding box center [402, 14] width 623 height 21
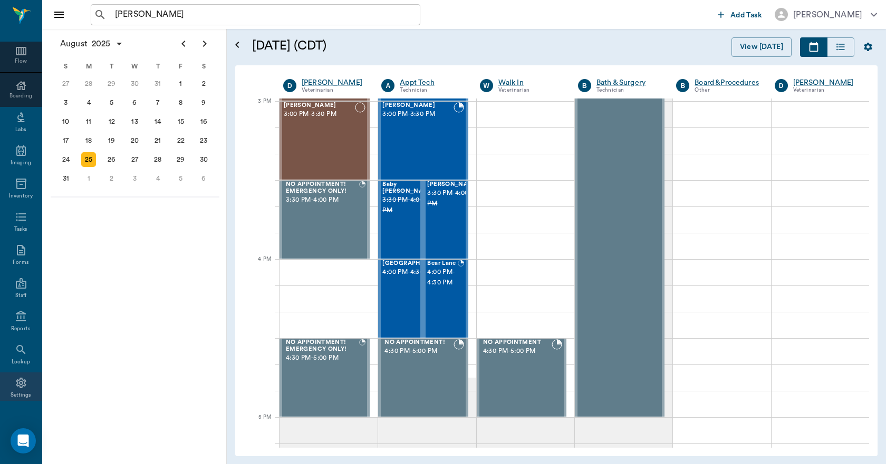
scroll to position [111, 0]
click at [16, 372] on icon at bounding box center [21, 374] width 13 height 13
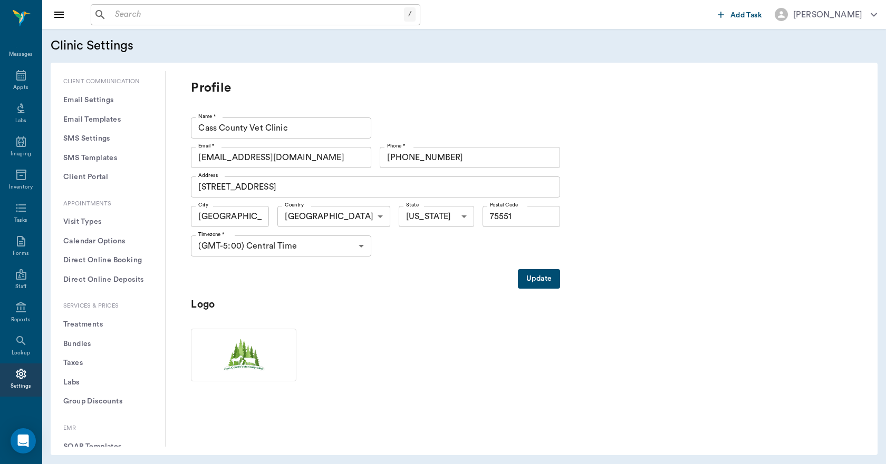
scroll to position [158, 0]
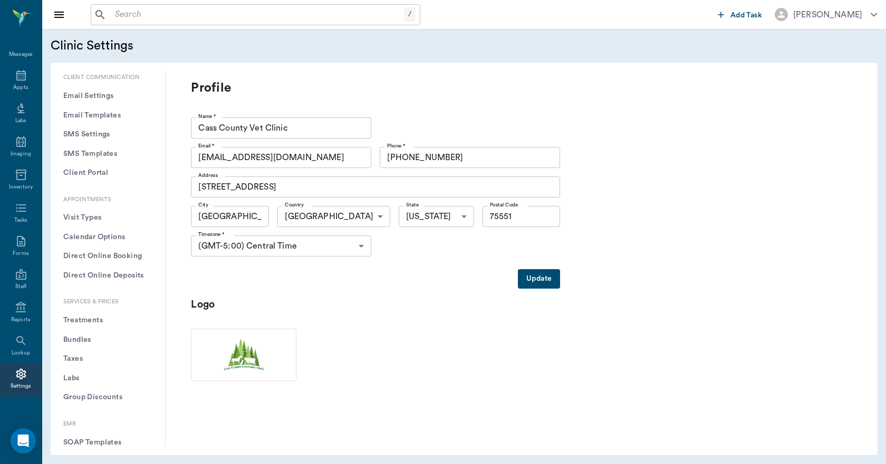
click at [88, 319] on button "Treatments" at bounding box center [108, 321] width 98 height 20
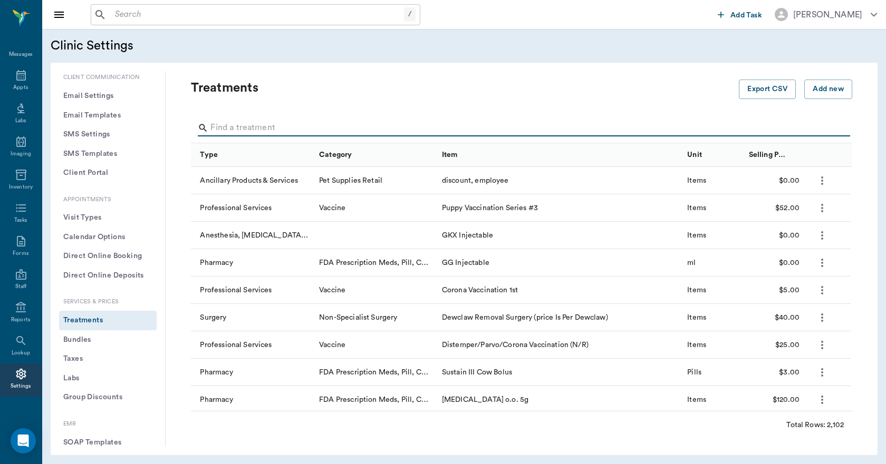
click at [226, 124] on input "Search" at bounding box center [522, 128] width 624 height 17
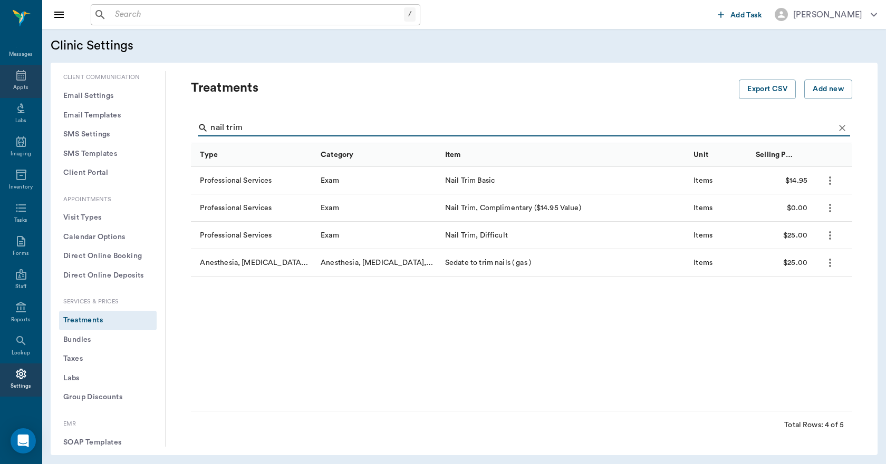
type input "nail trim"
click at [16, 79] on icon at bounding box center [20, 75] width 9 height 11
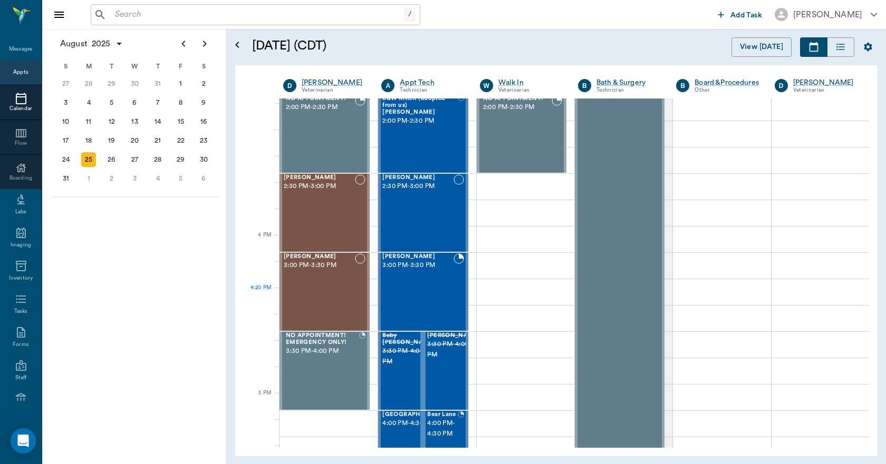
scroll to position [1160, 0]
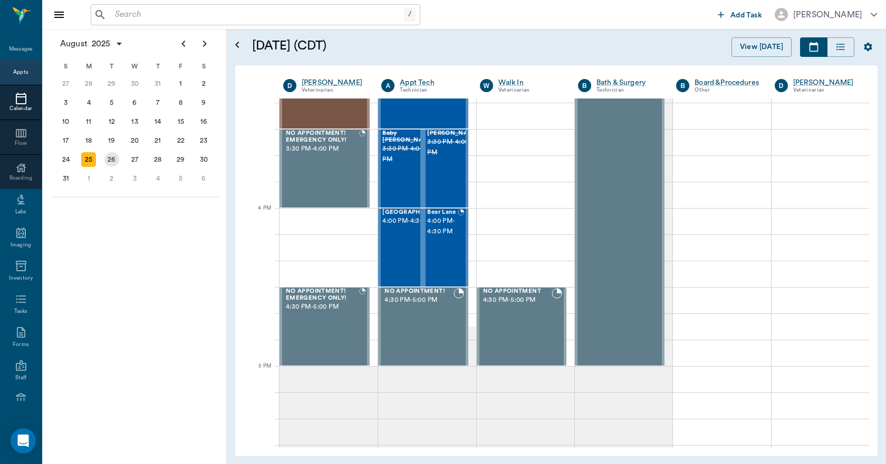
click at [114, 160] on div "26" at bounding box center [111, 159] width 15 height 15
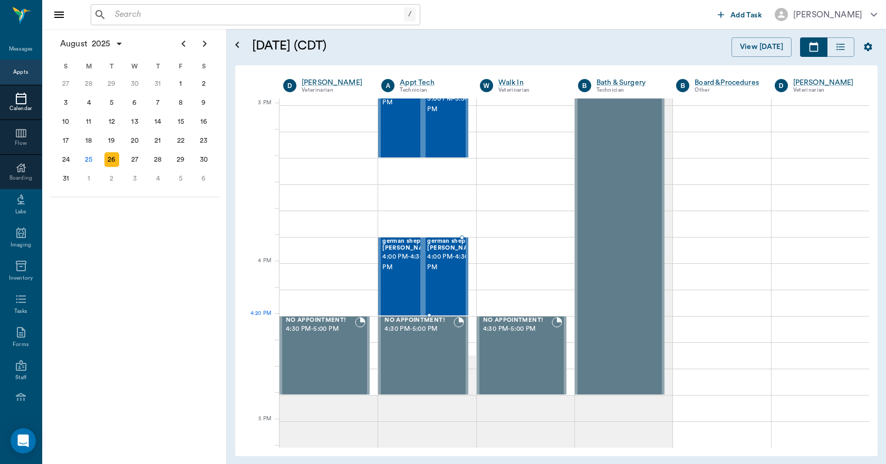
scroll to position [1107, 0]
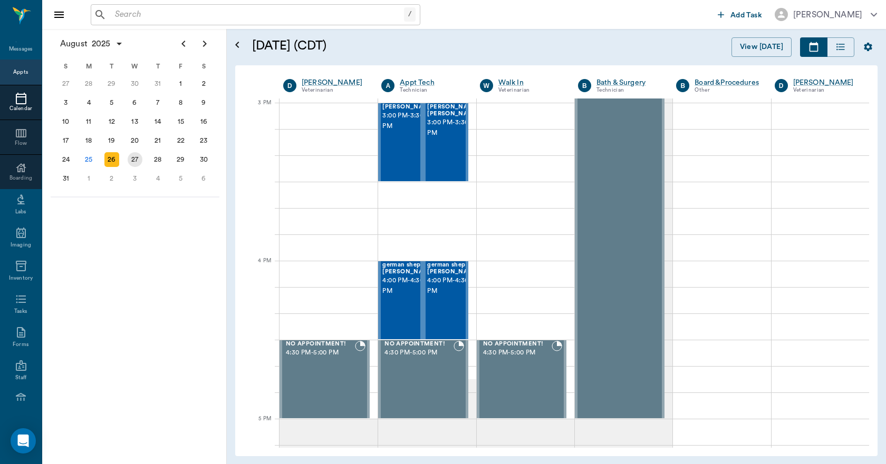
click at [140, 160] on div "27" at bounding box center [135, 159] width 15 height 15
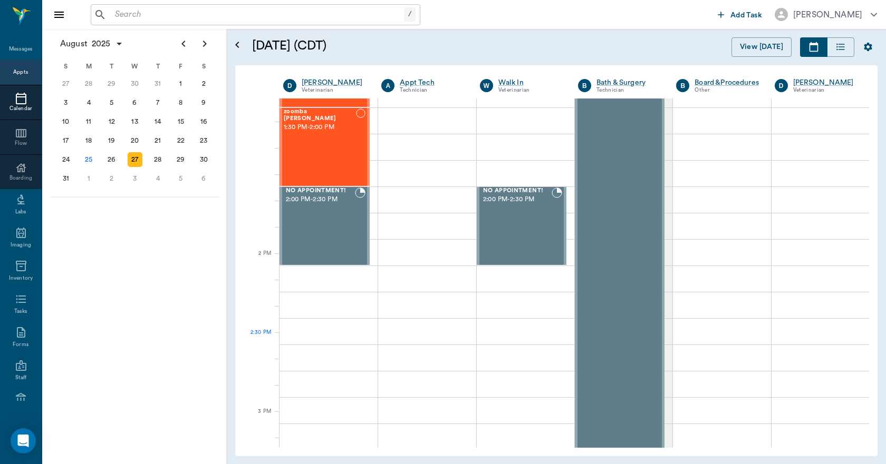
scroll to position [1107, 0]
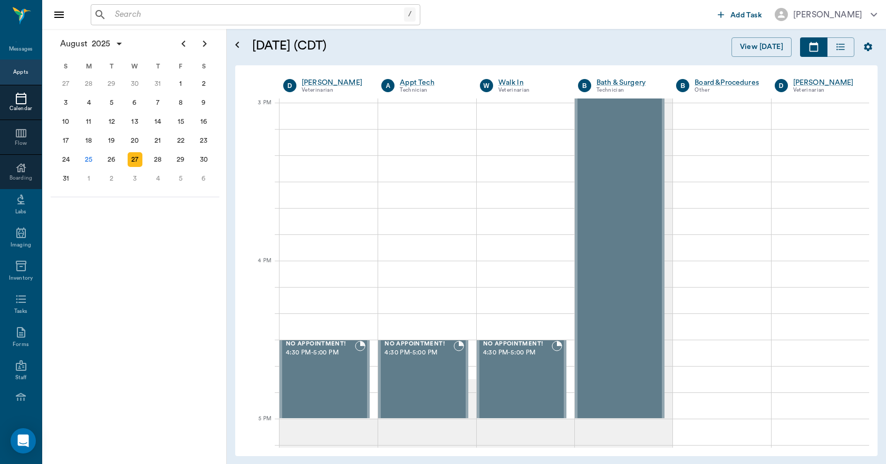
click at [18, 76] on div "Appts" at bounding box center [20, 72] width 15 height 13
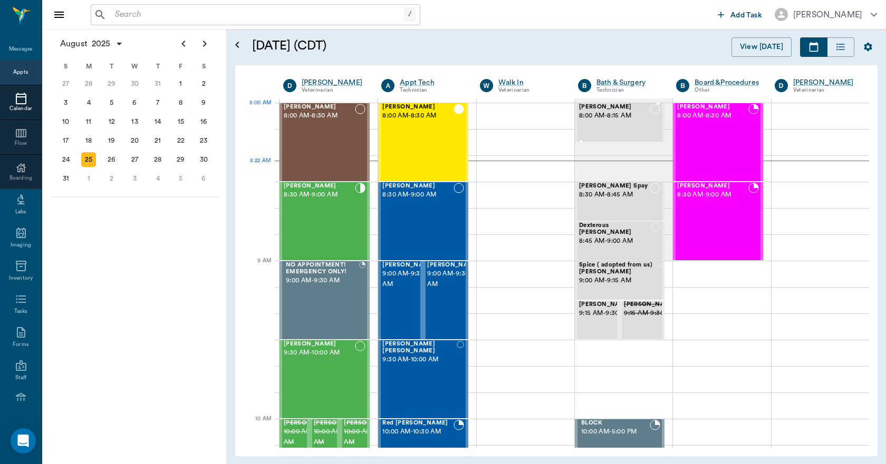
click at [602, 122] on div "Levi Hannible 8:00 AM - 8:15 AM" at bounding box center [614, 122] width 71 height 37
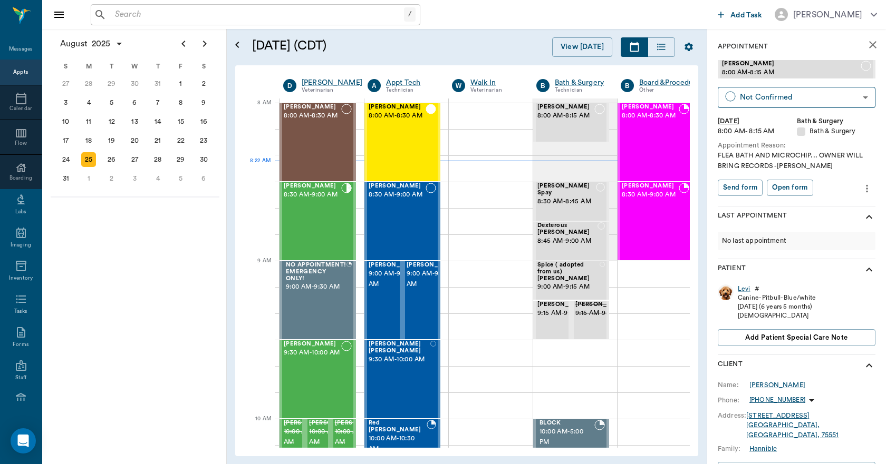
click at [866, 189] on icon "more" at bounding box center [867, 188] width 2 height 8
click at [806, 207] on span "Edit appointment" at bounding box center [814, 206] width 89 height 11
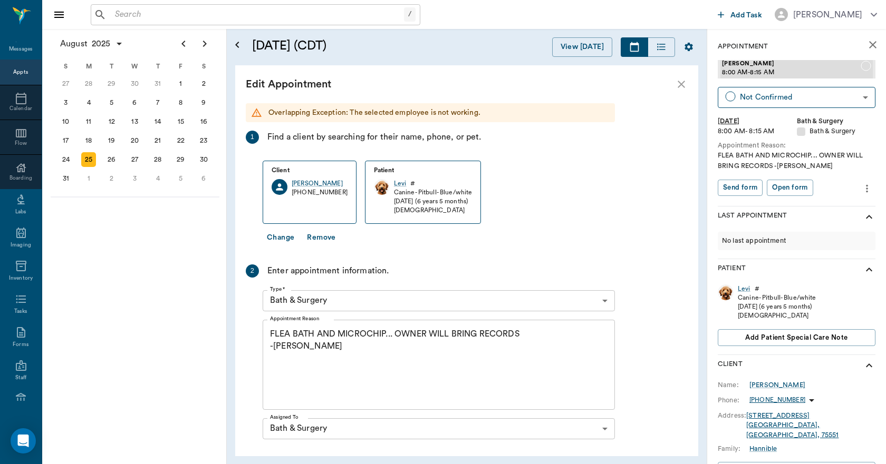
click at [285, 234] on button "Change" at bounding box center [281, 238] width 36 height 20
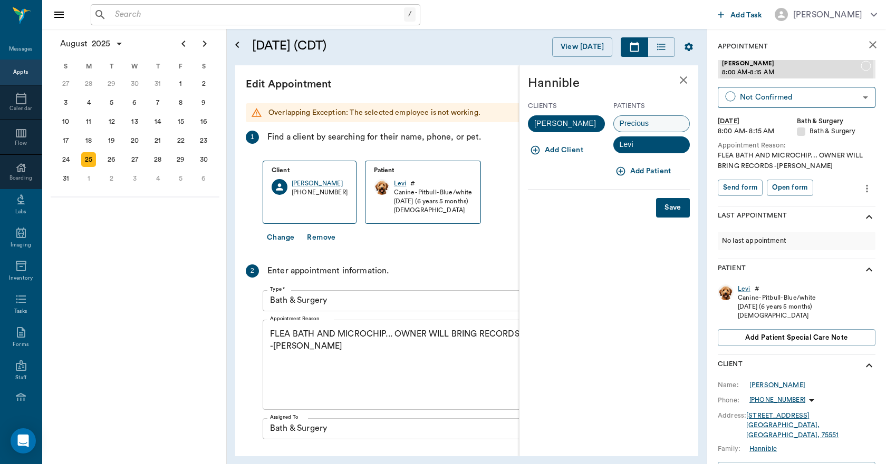
click at [640, 122] on span "Precious" at bounding box center [634, 123] width 41 height 11
click at [673, 206] on button "Save" at bounding box center [673, 208] width 34 height 20
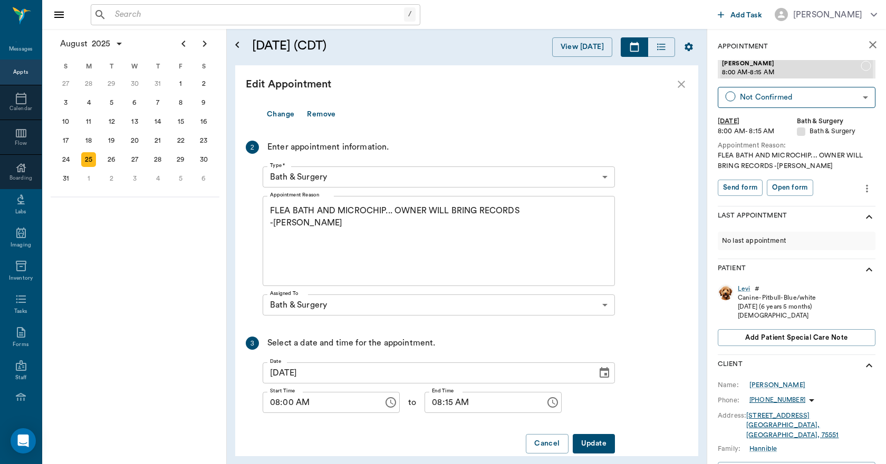
scroll to position [131, 0]
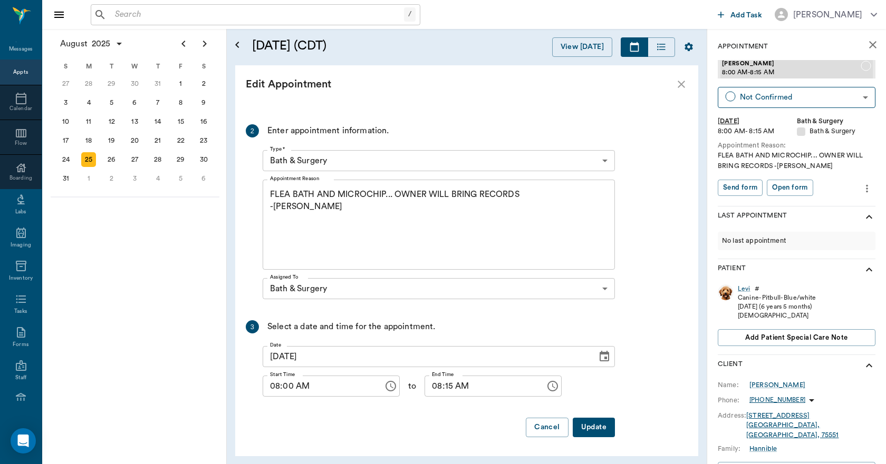
click at [599, 426] on button "Update" at bounding box center [593, 428] width 42 height 20
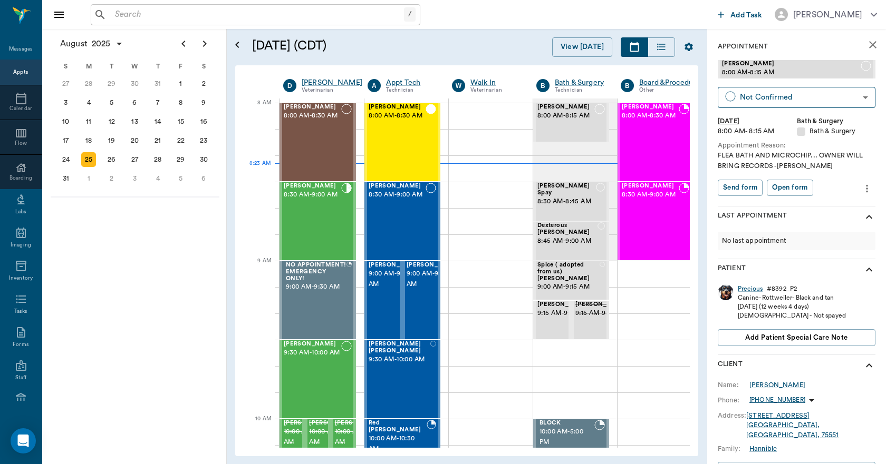
click at [13, 67] on div "Appts" at bounding box center [20, 72] width 15 height 13
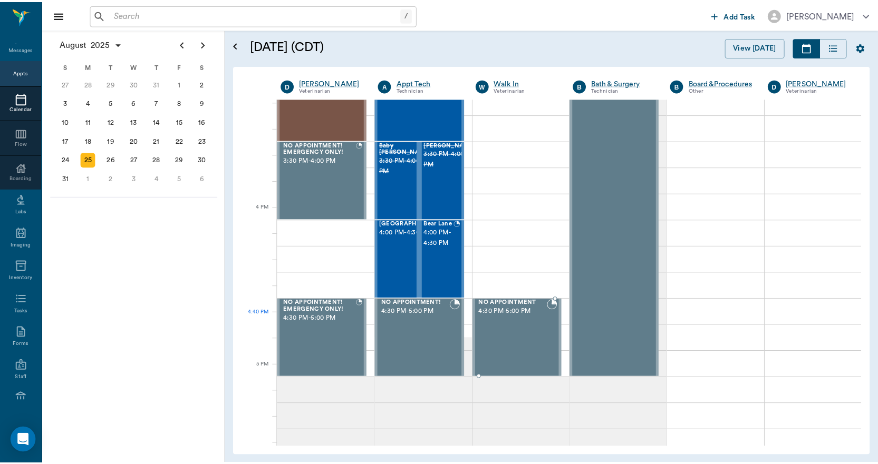
scroll to position [1161, 0]
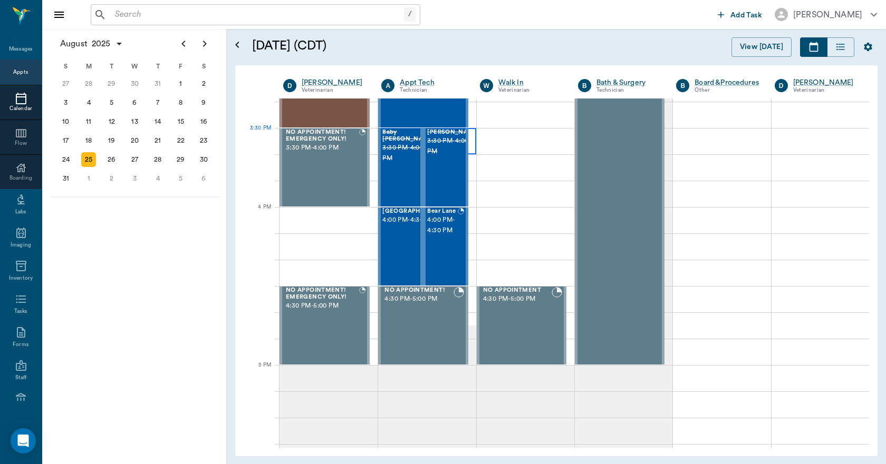
click at [468, 134] on div at bounding box center [427, 141] width 98 height 26
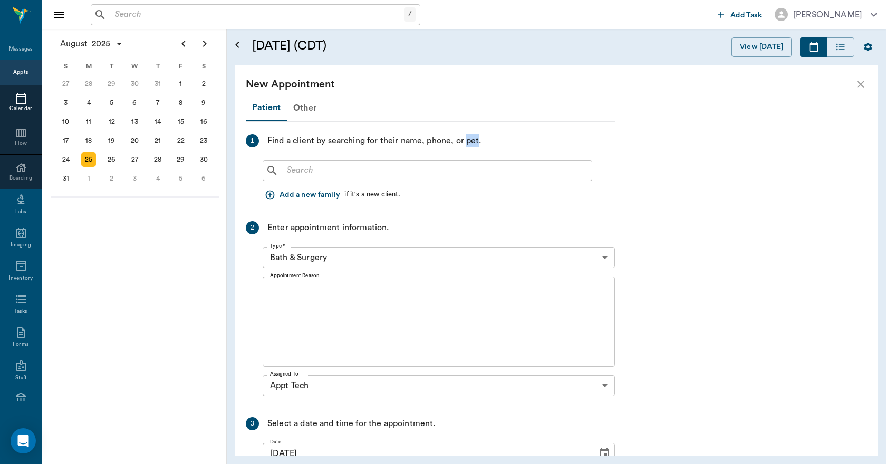
click at [468, 134] on div "Find a client by searching for their name, phone, or pet." at bounding box center [374, 140] width 214 height 13
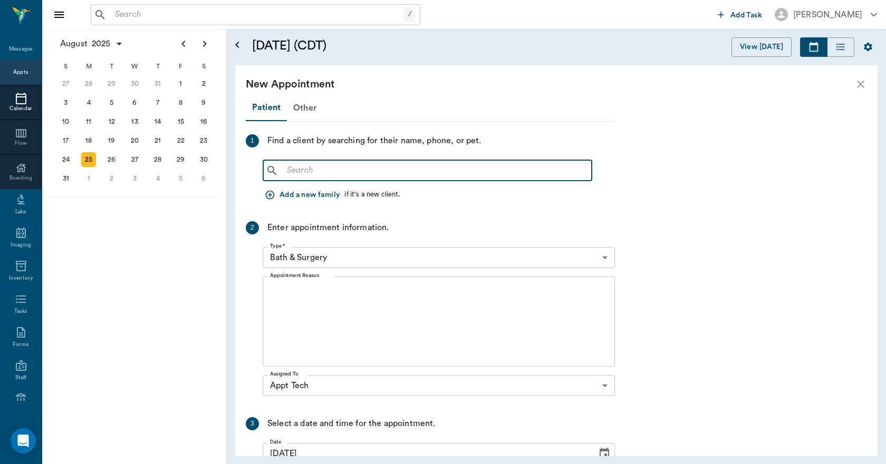
click at [288, 171] on input "text" at bounding box center [435, 170] width 305 height 15
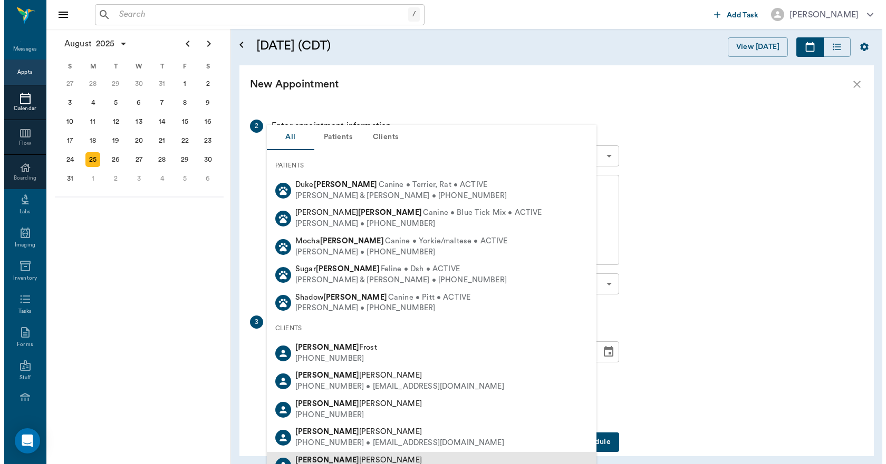
scroll to position [105, 0]
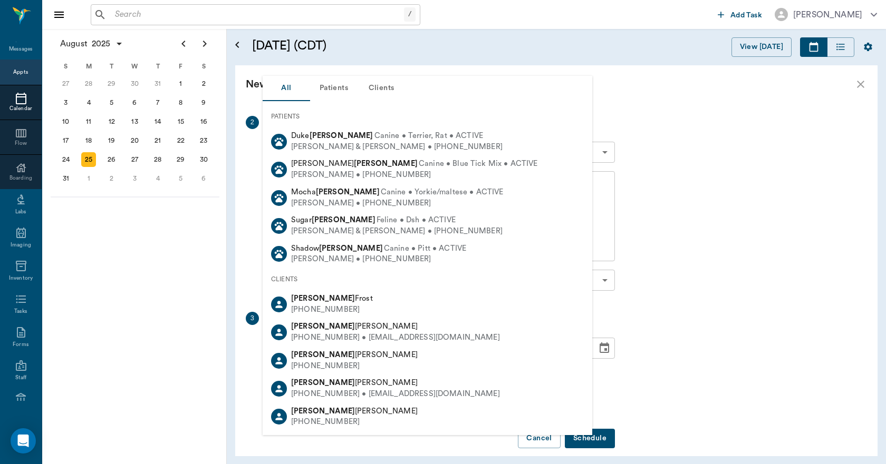
type input "kimberly collins"
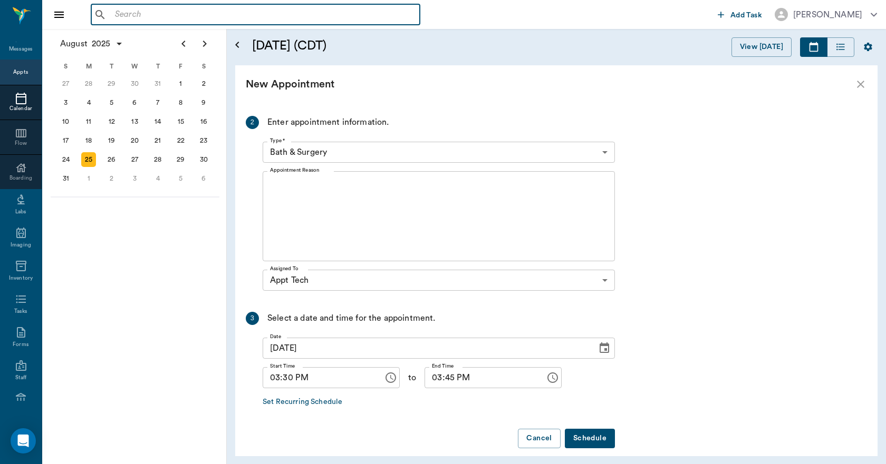
click at [123, 18] on input "text" at bounding box center [263, 14] width 305 height 15
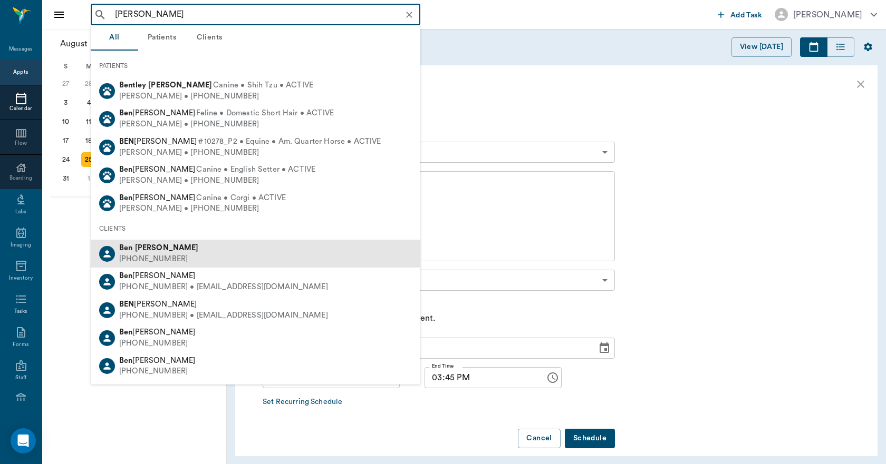
click at [139, 255] on div "(903) 701-9004" at bounding box center [159, 259] width 80 height 11
type input "ben collins"
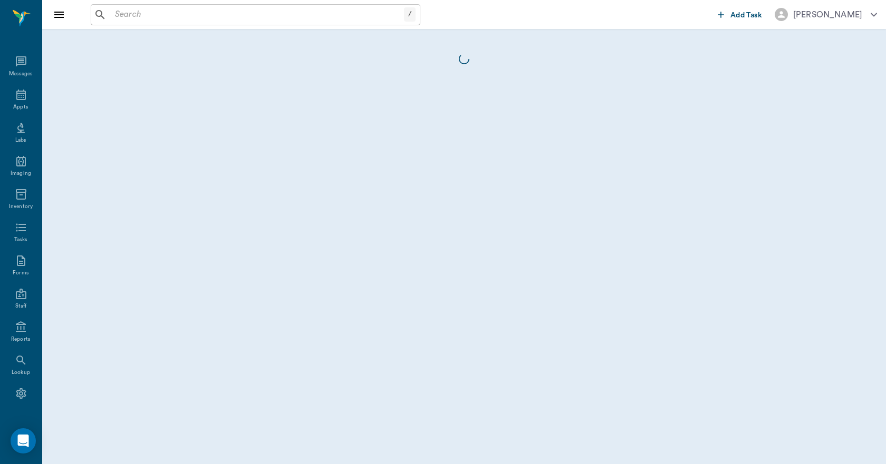
scroll to position [20, 0]
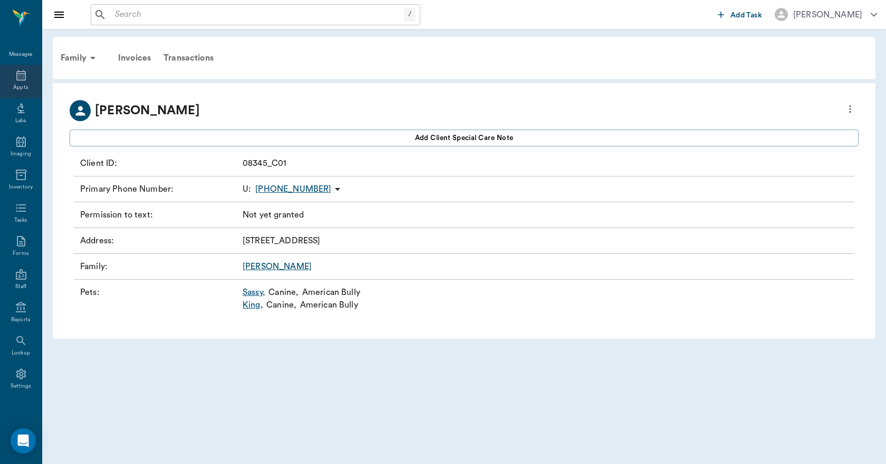
click at [16, 77] on icon at bounding box center [21, 75] width 13 height 13
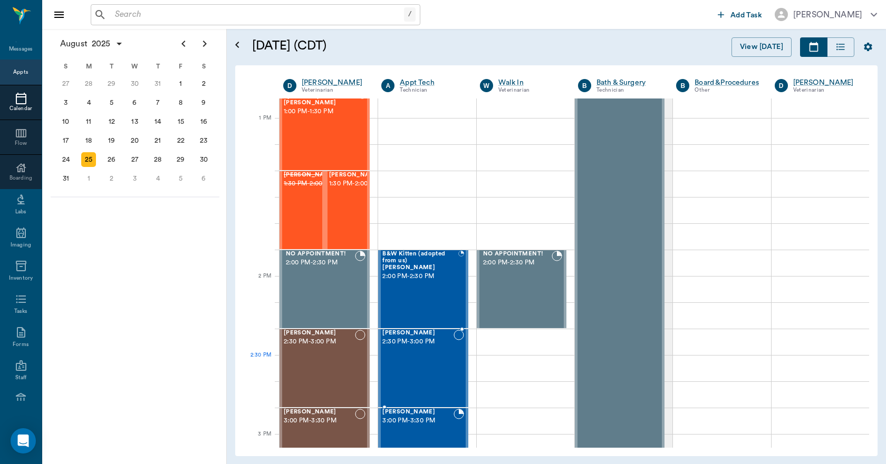
scroll to position [1088, 0]
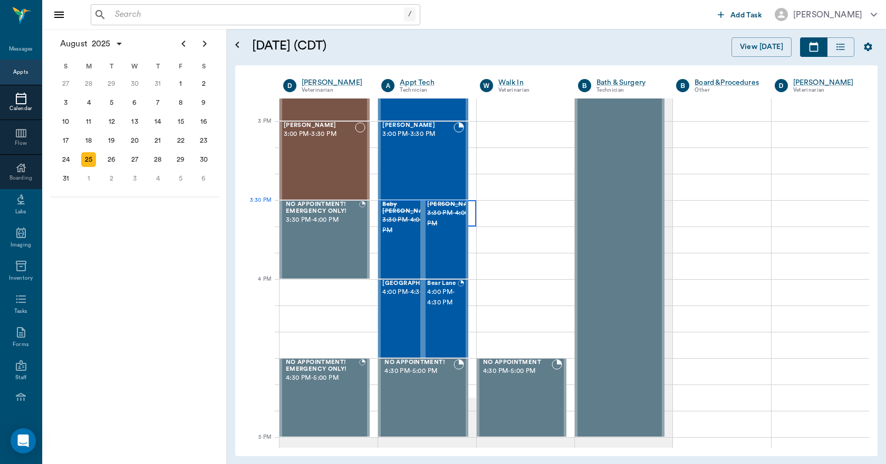
click at [469, 208] on div at bounding box center [427, 213] width 98 height 26
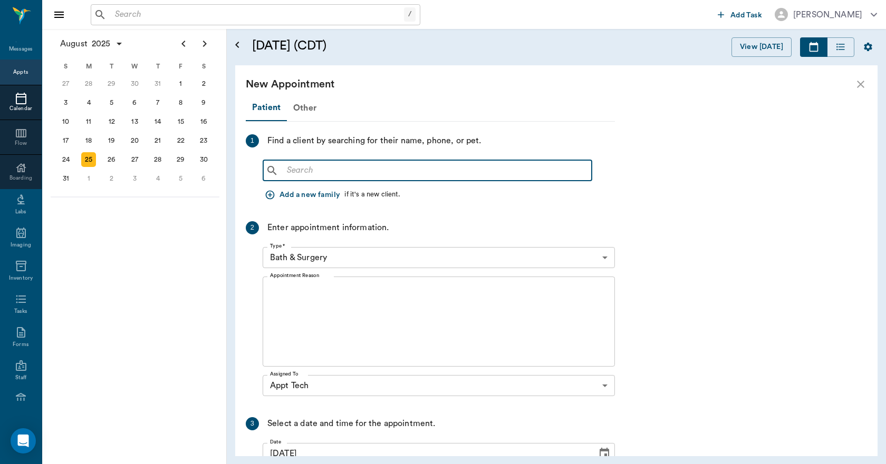
click at [303, 174] on input "text" at bounding box center [435, 170] width 305 height 15
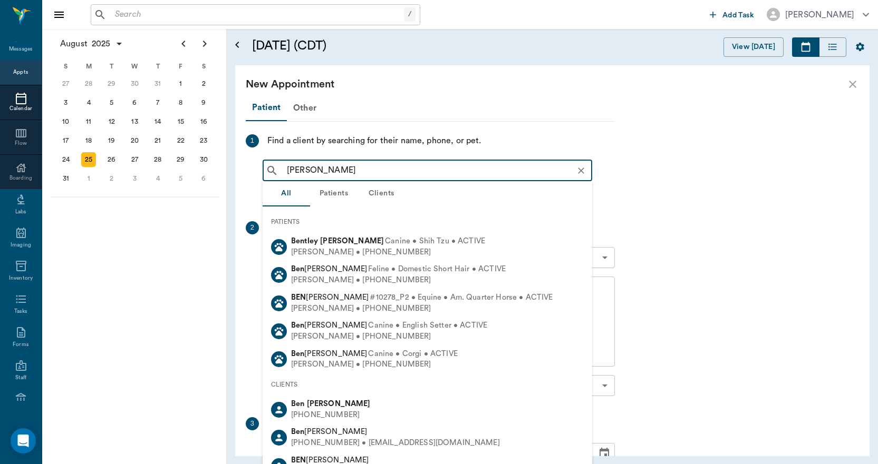
click at [341, 407] on div "Ben Collins" at bounding box center [331, 404] width 80 height 11
type input "ben collins"
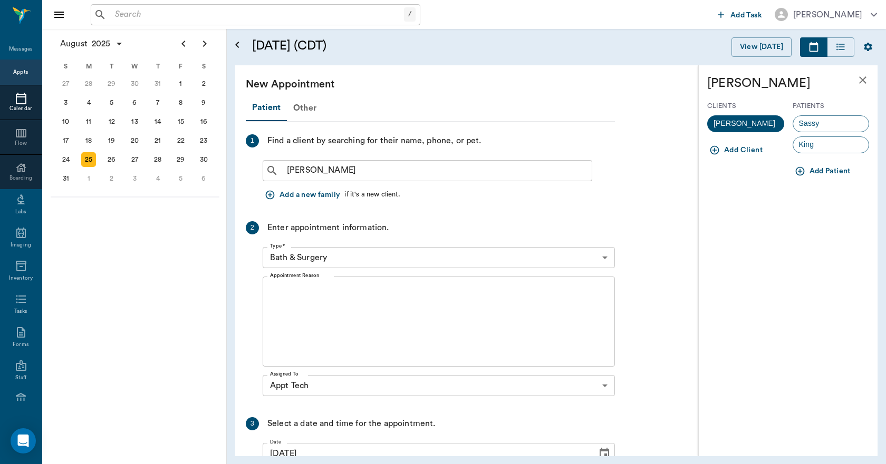
click at [801, 170] on icon "button" at bounding box center [799, 171] width 11 height 11
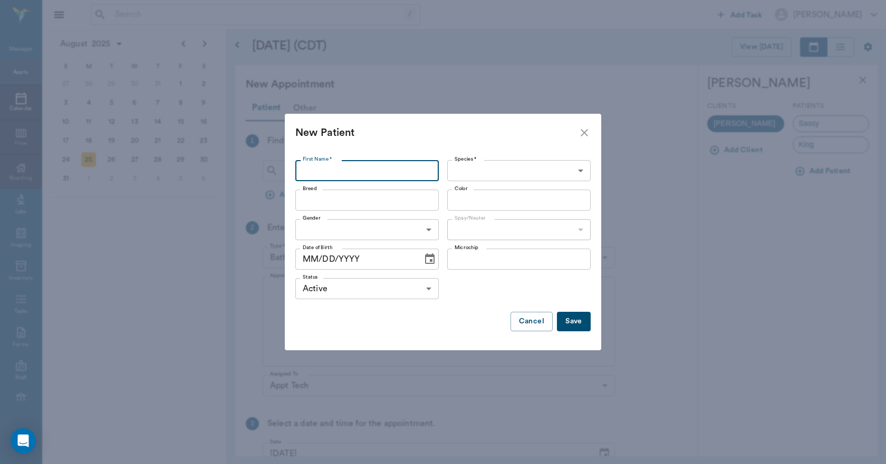
click at [327, 174] on input "First Name *" at bounding box center [366, 170] width 143 height 21
type input "Bando"
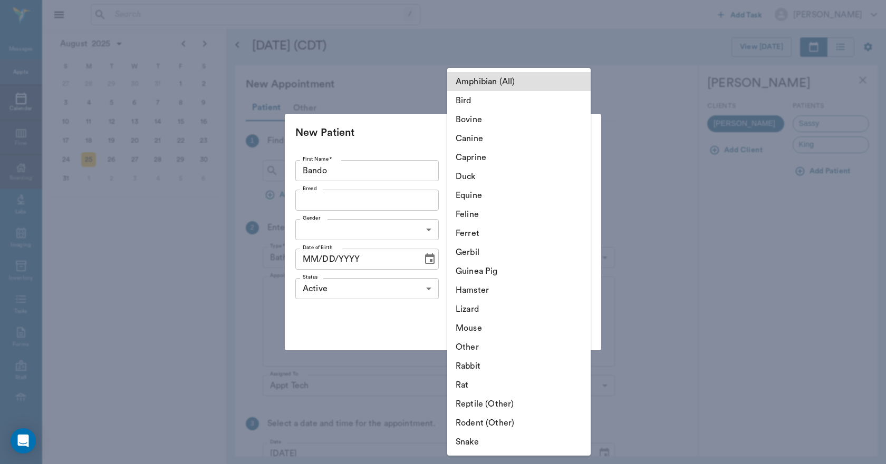
click at [486, 174] on body "/ ​ Add Task Dr. Bert Ellsworth Nectar Messages Appts Calendar Flow Boarding La…" at bounding box center [443, 232] width 886 height 464
click at [468, 140] on li "Canine" at bounding box center [518, 138] width 143 height 19
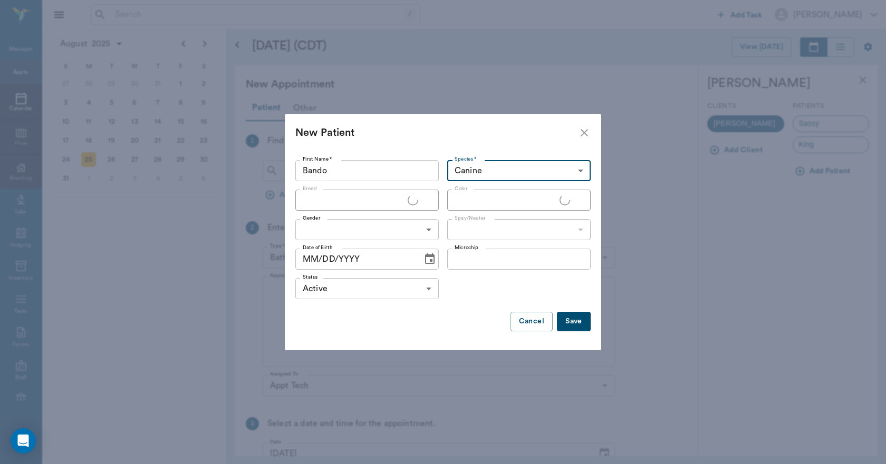
type input "Canine"
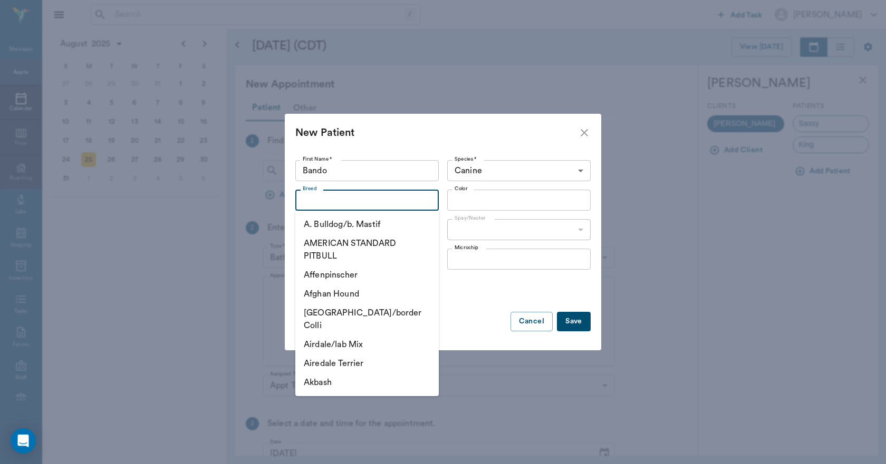
click at [325, 202] on input "Breed" at bounding box center [358, 200] width 120 height 15
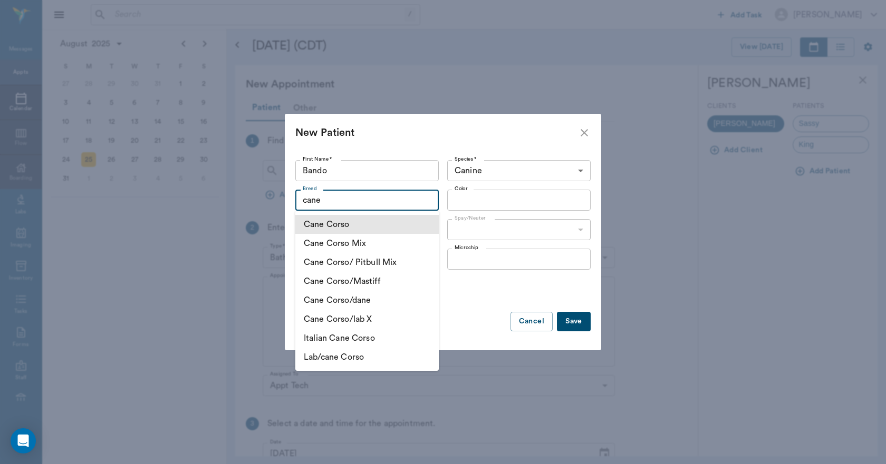
click at [318, 225] on li "Cane Corso" at bounding box center [366, 224] width 143 height 19
type input "Cane Corso"
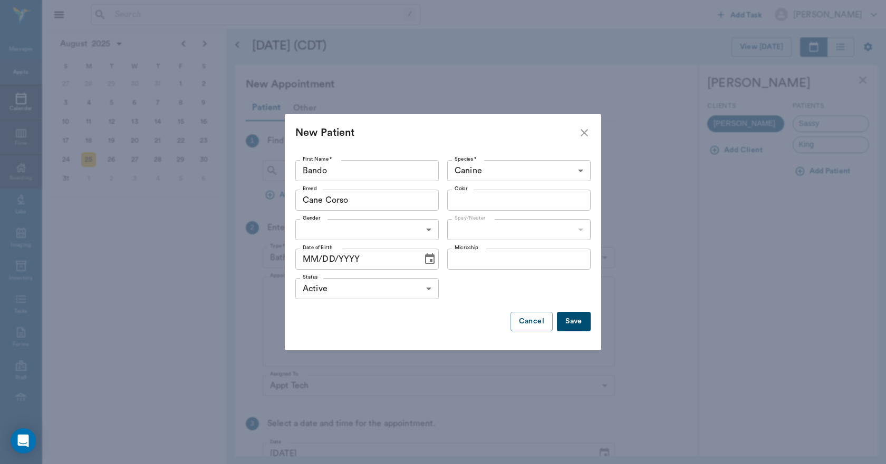
click at [463, 205] on input "Color" at bounding box center [510, 200] width 120 height 15
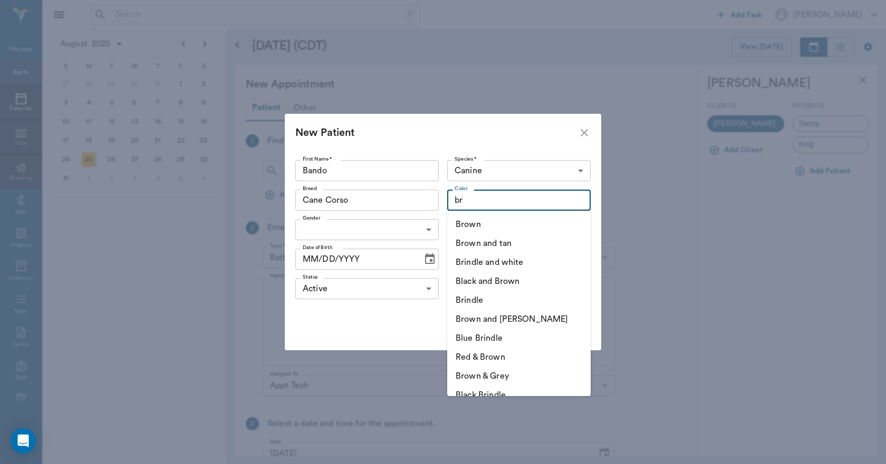
drag, startPoint x: 497, startPoint y: 392, endPoint x: 493, endPoint y: 382, distance: 10.4
click at [497, 391] on li "Black Brindle" at bounding box center [518, 395] width 143 height 19
type input "Black Brindle"
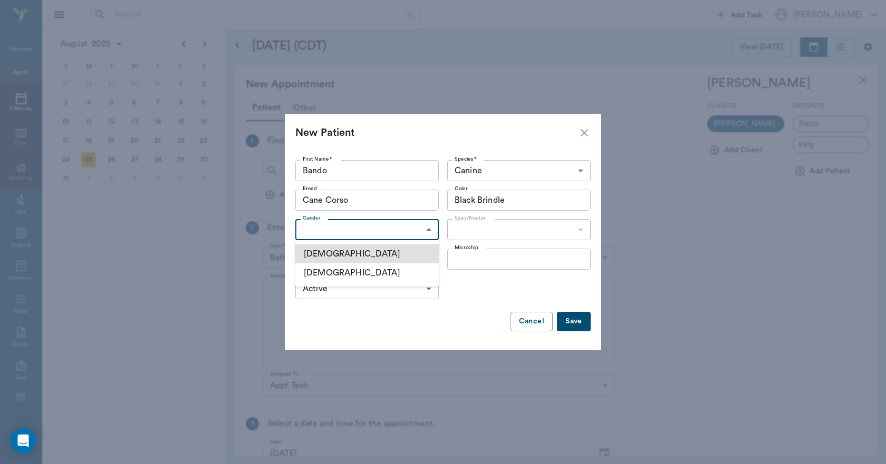
click at [327, 235] on body "/ ​ Add Task Dr. Bert Ellsworth Nectar Messages Appts Calendar Flow Boarding La…" at bounding box center [443, 232] width 886 height 464
click at [326, 254] on li "Male" at bounding box center [366, 254] width 143 height 19
type input "MALE"
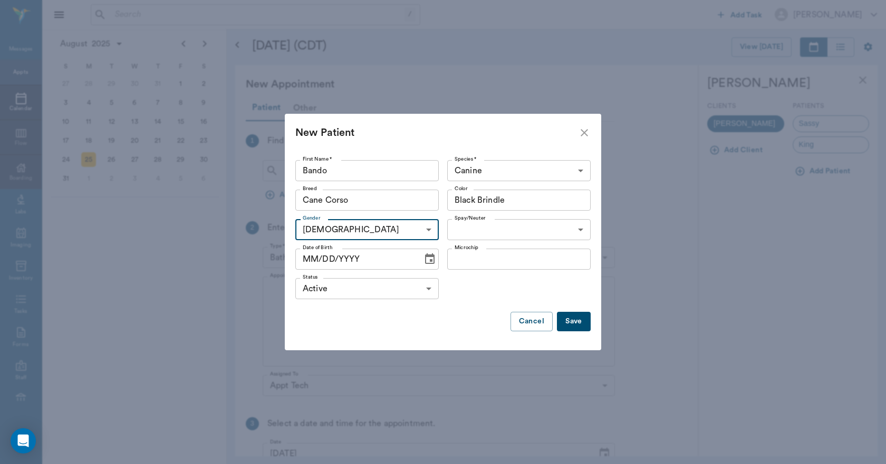
click at [469, 232] on body "/ ​ Add Task Dr. Bert Ellsworth Nectar Messages Appts Calendar Flow Boarding La…" at bounding box center [443, 232] width 886 height 464
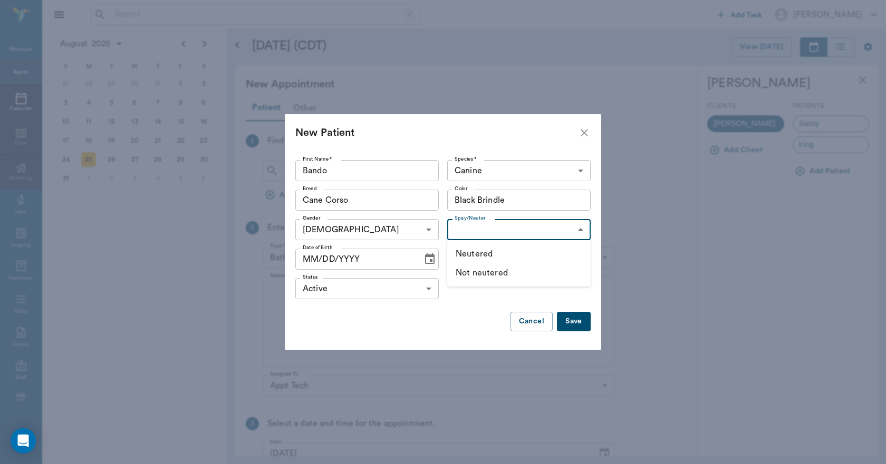
click at [477, 273] on li "Not neutered" at bounding box center [518, 273] width 143 height 19
type input "false"
click at [424, 261] on icon "Choose date" at bounding box center [429, 259] width 13 height 13
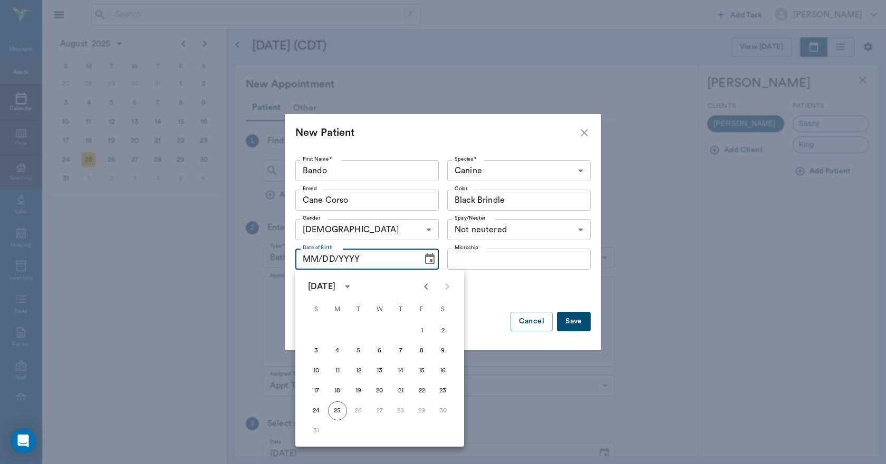
click at [423, 284] on icon "Previous month" at bounding box center [426, 286] width 13 height 13
click at [424, 284] on icon "Previous month" at bounding box center [426, 286] width 13 height 13
click at [430, 285] on icon "Previous month" at bounding box center [426, 286] width 13 height 13
click at [422, 332] on button "2" at bounding box center [421, 331] width 19 height 19
type input "05/02/2025"
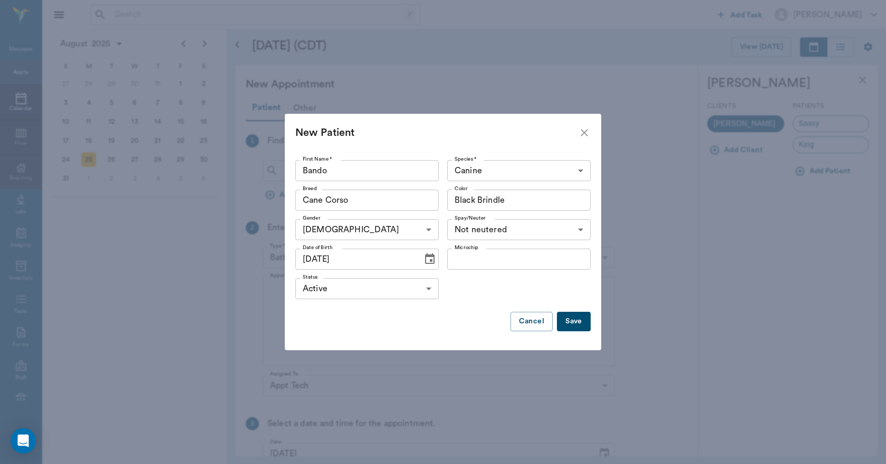
click at [579, 322] on button "Save" at bounding box center [574, 322] width 34 height 20
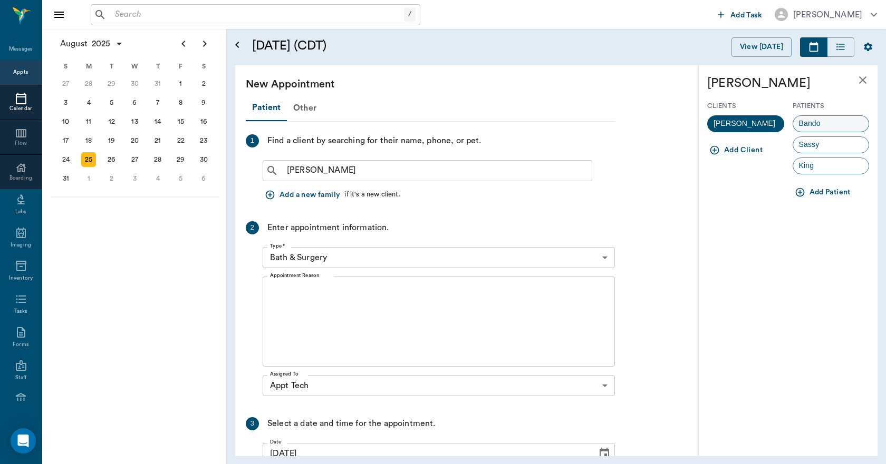
click at [813, 128] on span "Bando" at bounding box center [809, 123] width 33 height 11
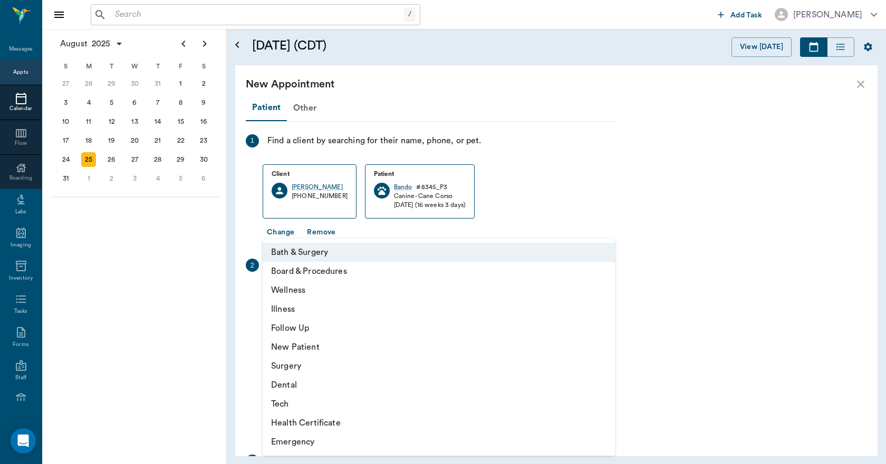
click at [312, 298] on body "/ ​ Add Task Dr. Bert Ellsworth Nectar Messages Appts Calendar Flow Boarding La…" at bounding box center [443, 232] width 886 height 464
drag, startPoint x: 288, startPoint y: 404, endPoint x: 289, endPoint y: 366, distance: 38.5
click at [288, 403] on li "Tech" at bounding box center [439, 404] width 352 height 19
type input "65d2be4f46e3a538d89b8c1a"
type input "04:00 PM"
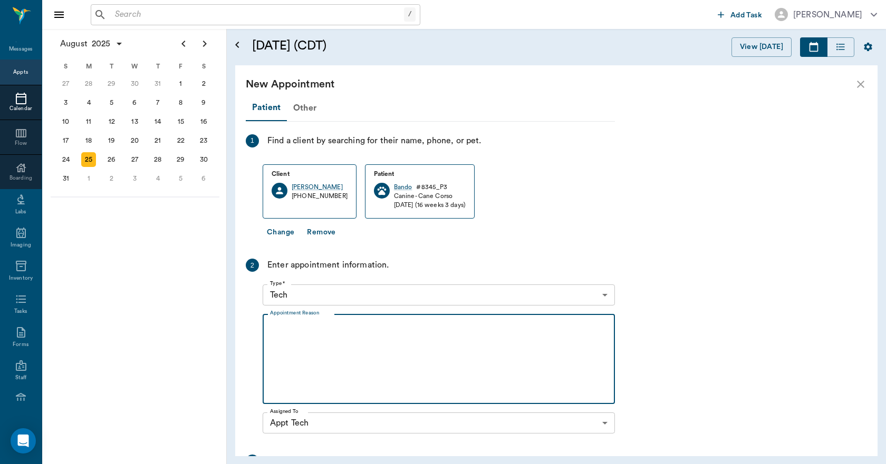
click at [284, 327] on textarea "Appointment Reason" at bounding box center [438, 359] width 337 height 73
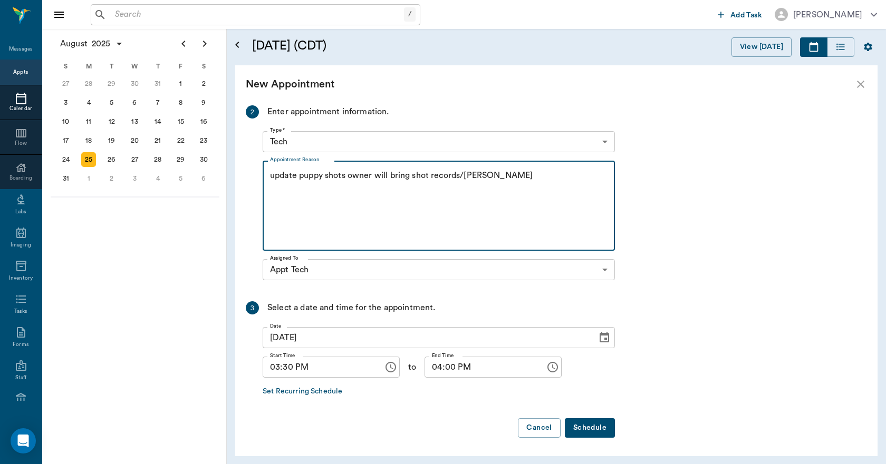
scroll to position [154, 0]
type textarea "update puppy shots owner will bring shot records/Lisa"
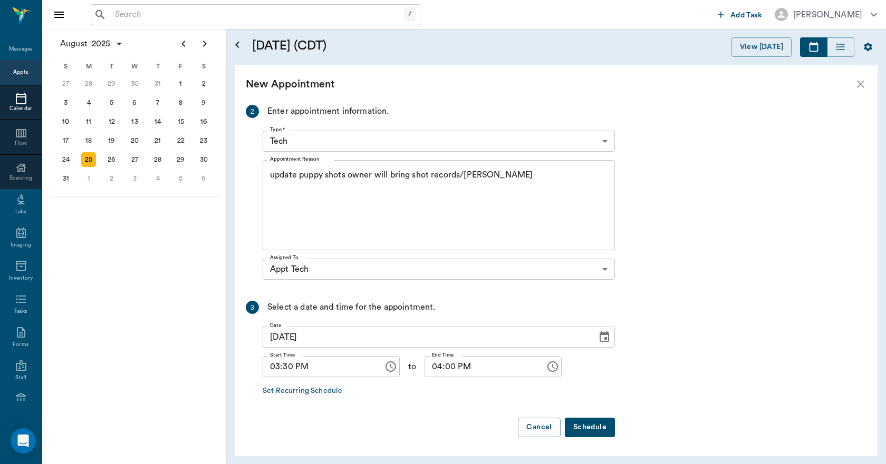
click at [602, 425] on button "Schedule" at bounding box center [590, 428] width 50 height 20
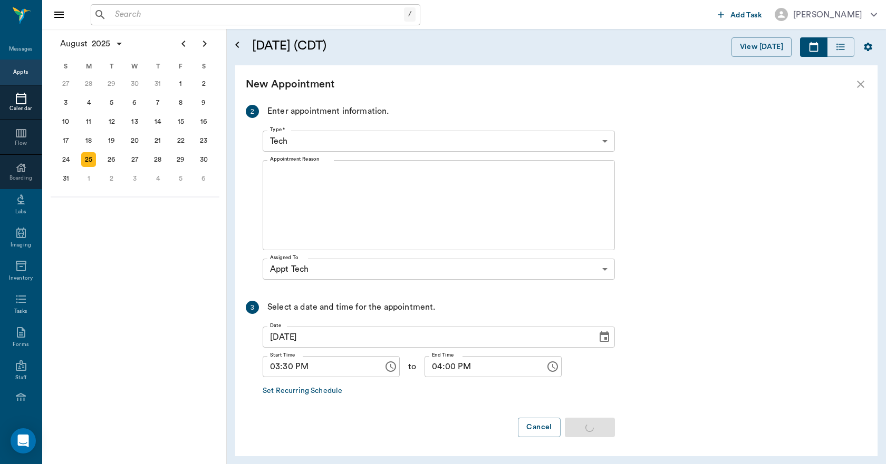
scroll to position [0, 0]
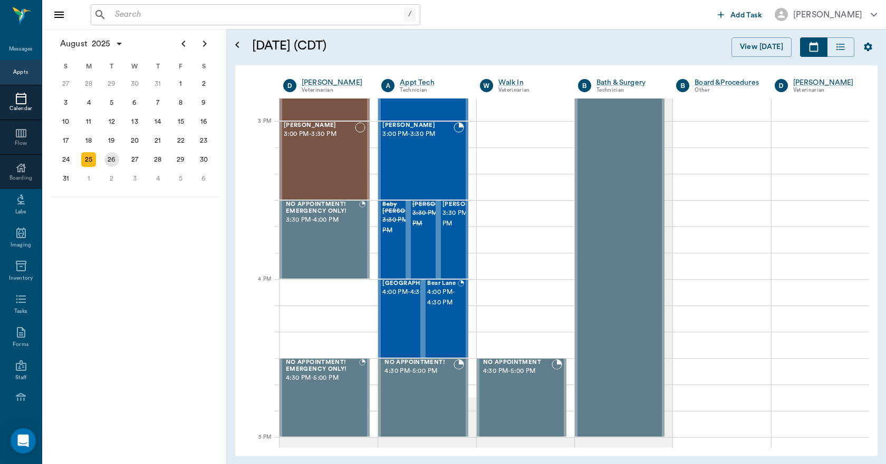
click at [111, 162] on div "26" at bounding box center [111, 159] width 15 height 15
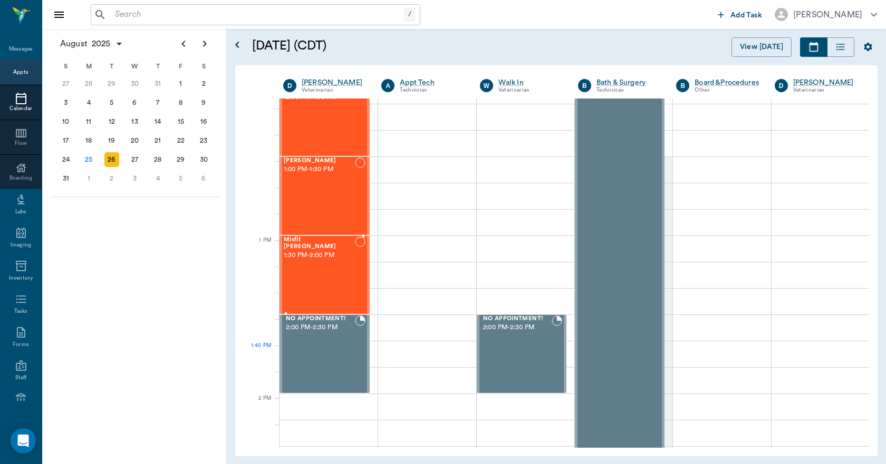
scroll to position [738, 0]
click at [135, 158] on div "27" at bounding box center [135, 159] width 15 height 15
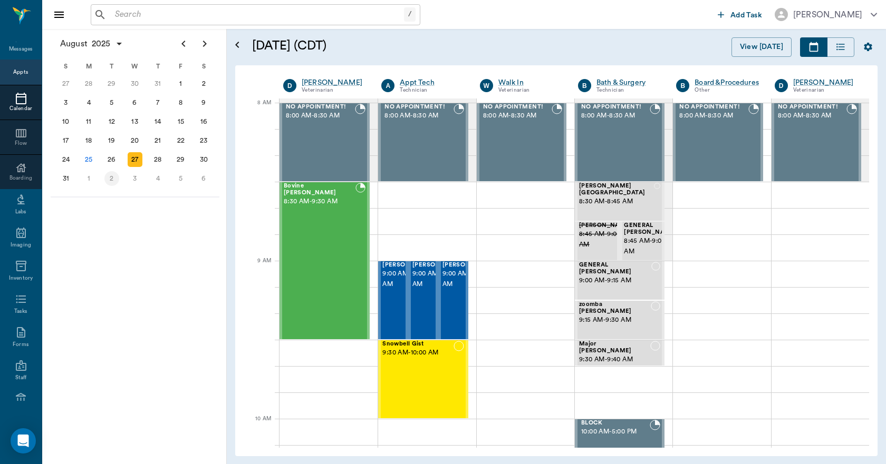
click at [110, 180] on div "2" at bounding box center [111, 178] width 15 height 15
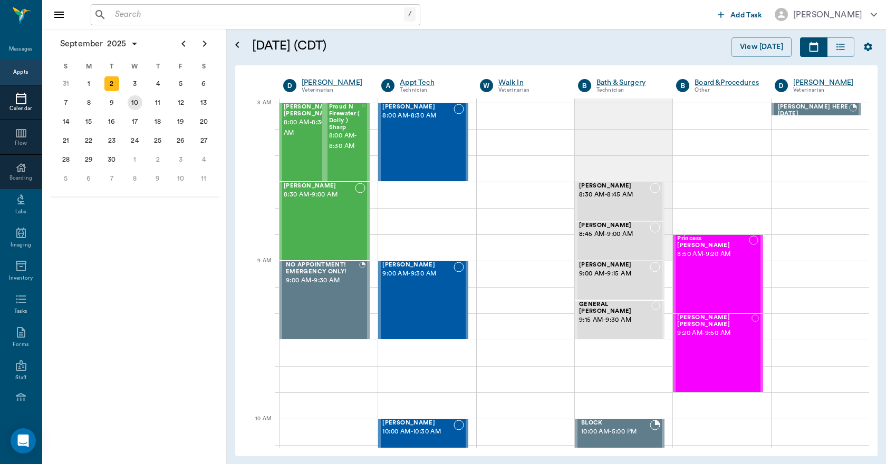
click at [135, 103] on div "10" at bounding box center [135, 102] width 15 height 15
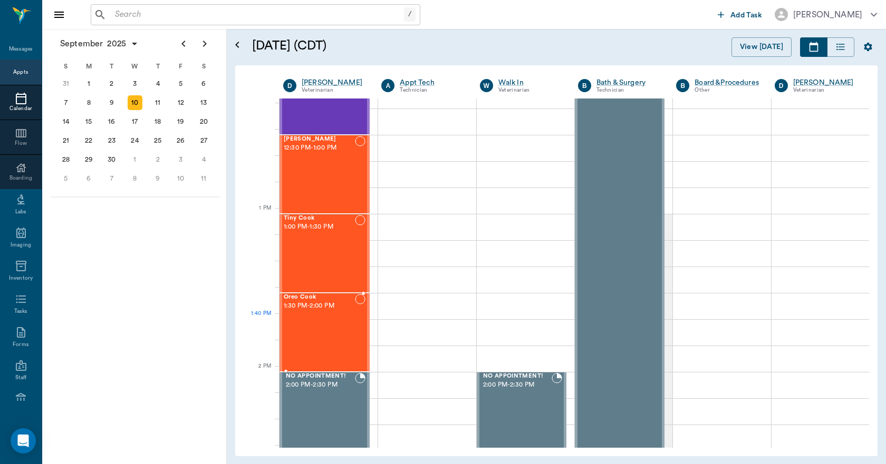
scroll to position [685, 0]
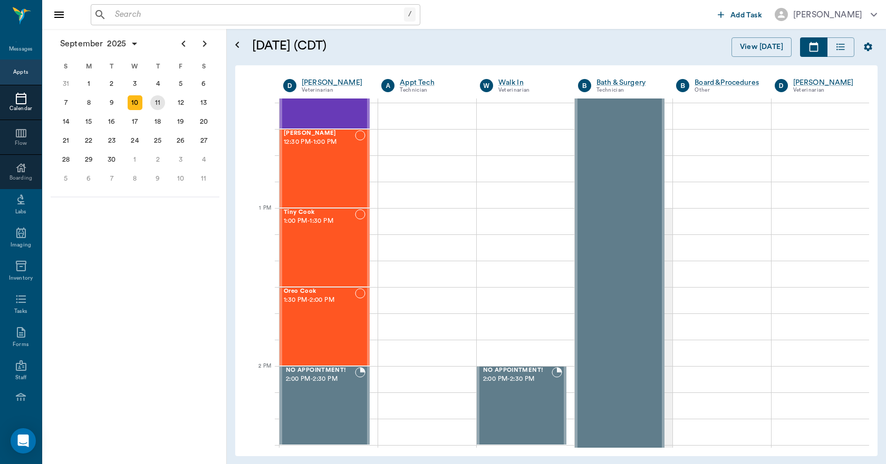
click at [156, 101] on div "11" at bounding box center [157, 102] width 15 height 15
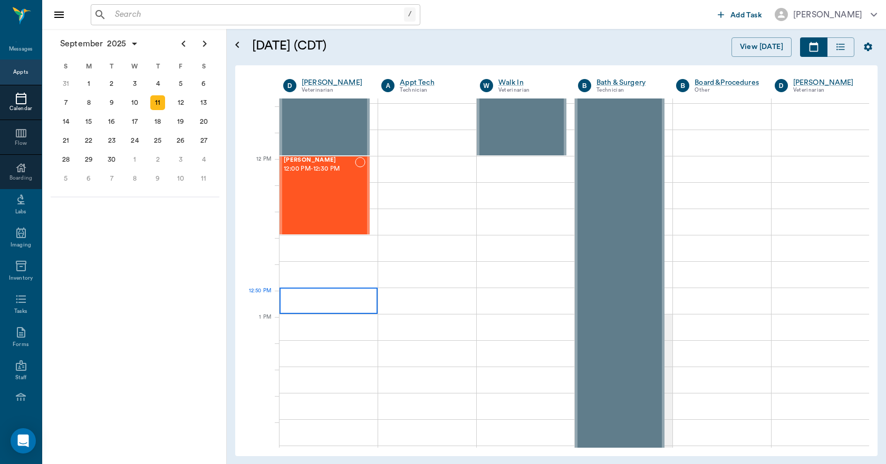
scroll to position [580, 0]
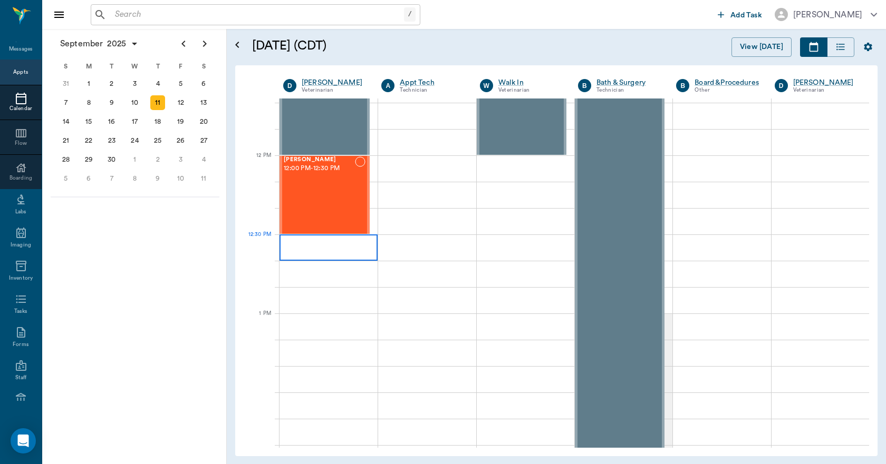
click at [285, 239] on div at bounding box center [328, 248] width 98 height 26
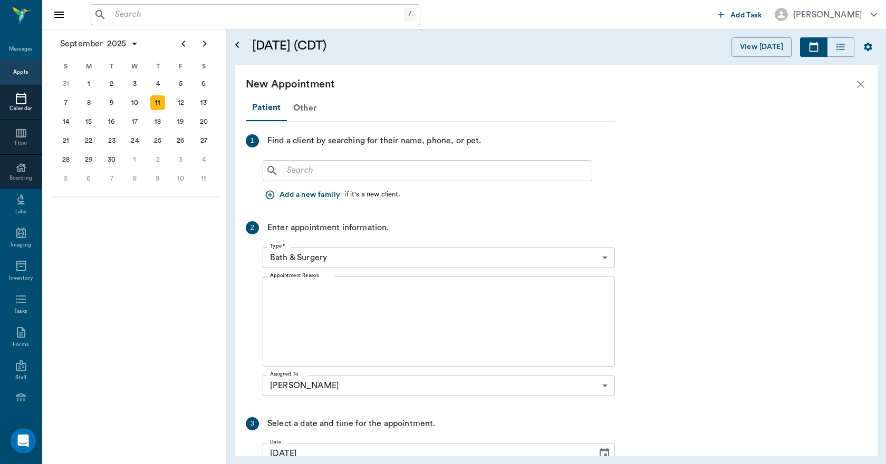
click at [299, 174] on input "text" at bounding box center [435, 170] width 305 height 15
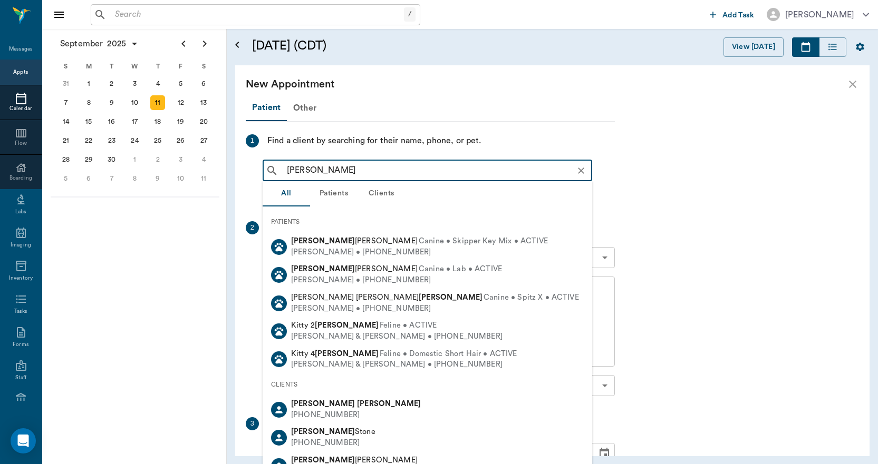
click at [327, 409] on div "Melanie Hawkins" at bounding box center [356, 404] width 130 height 11
type input "melanie hawkins"
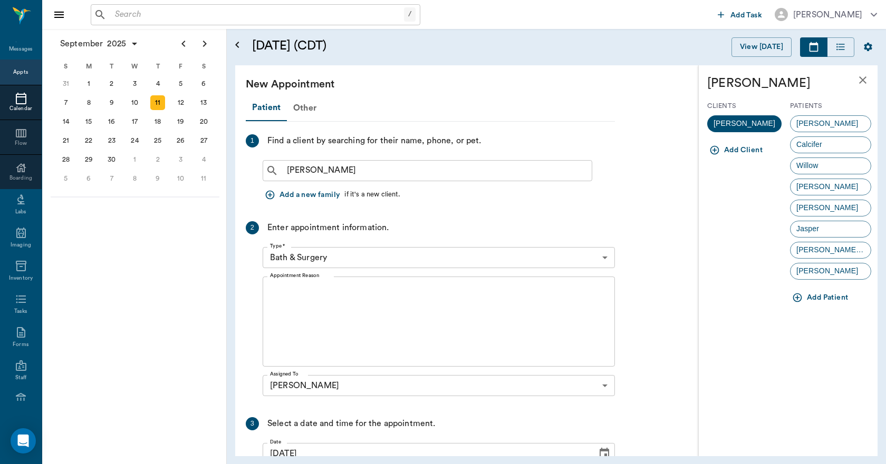
click at [800, 298] on icon "button" at bounding box center [797, 298] width 9 height 9
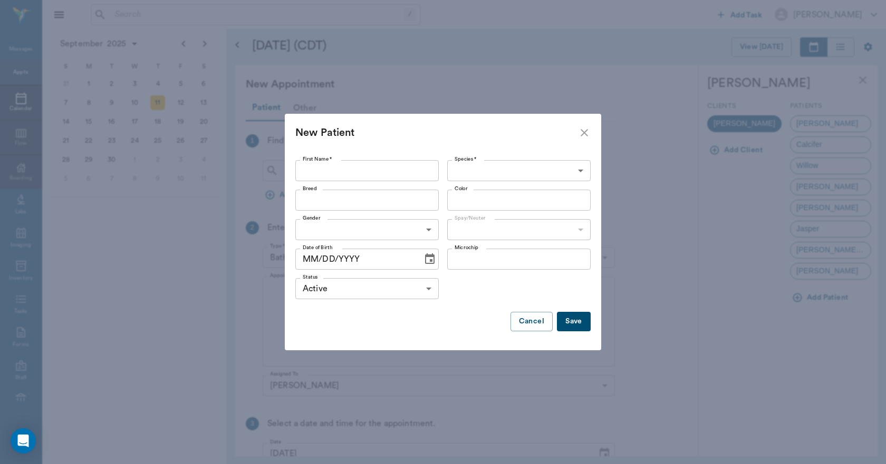
click at [334, 171] on input "First Name *" at bounding box center [366, 170] width 143 height 21
type input "Artie"
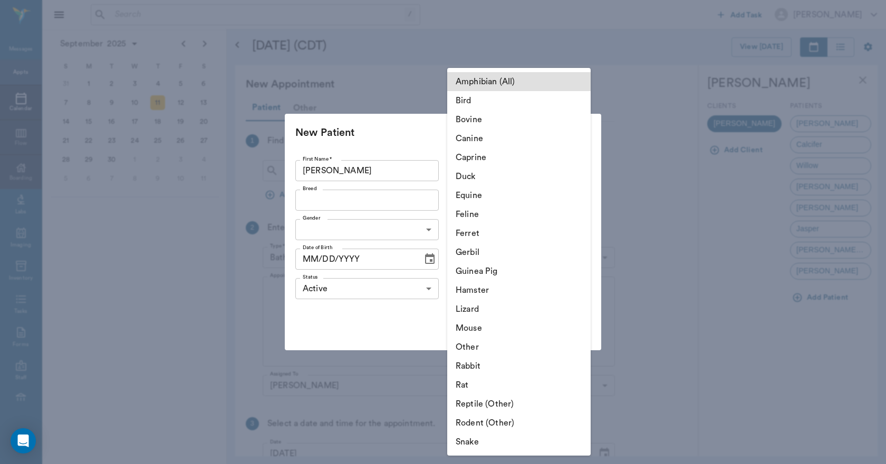
click at [484, 172] on body "/ ​ Add Task Dr. Bert Ellsworth Nectar Messages Appts Calendar Flow Boarding La…" at bounding box center [443, 232] width 886 height 464
click at [477, 141] on li "Canine" at bounding box center [518, 138] width 143 height 19
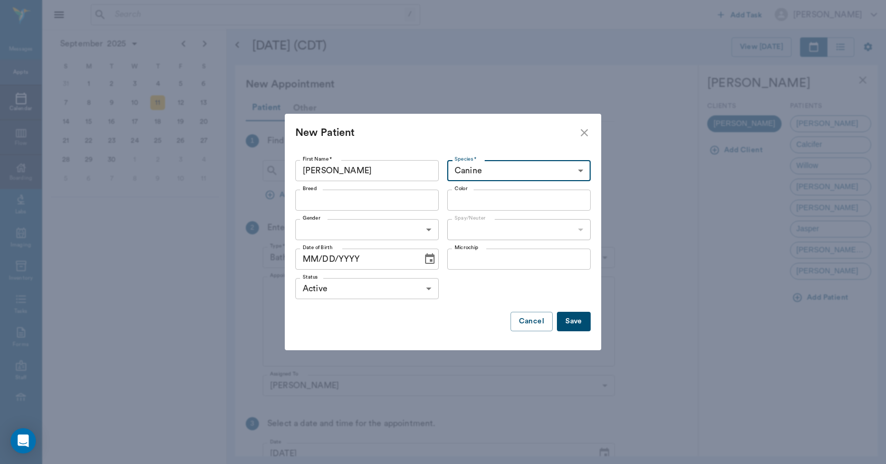
click at [316, 203] on input "Breed" at bounding box center [358, 200] width 120 height 15
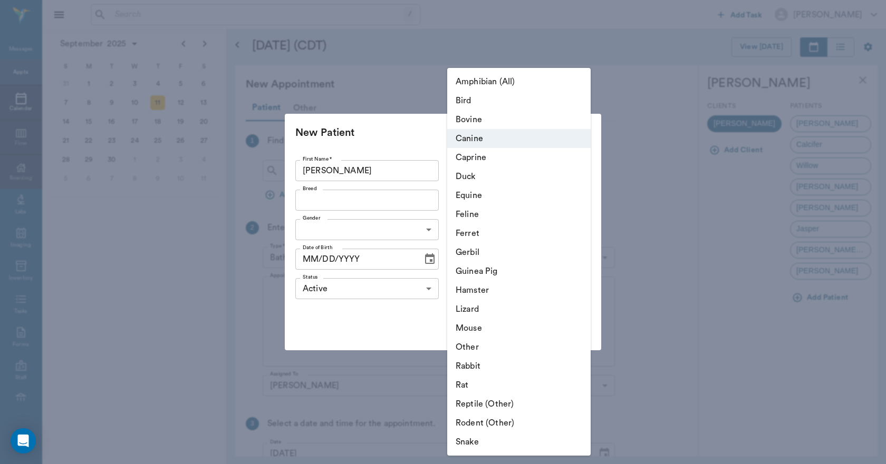
click at [468, 170] on body "/ ​ Add Task Dr. Bert Ellsworth Nectar Messages Appts Calendar Flow Boarding La…" at bounding box center [443, 232] width 886 height 464
click at [472, 213] on li "Feline" at bounding box center [518, 214] width 143 height 19
type input "Feline"
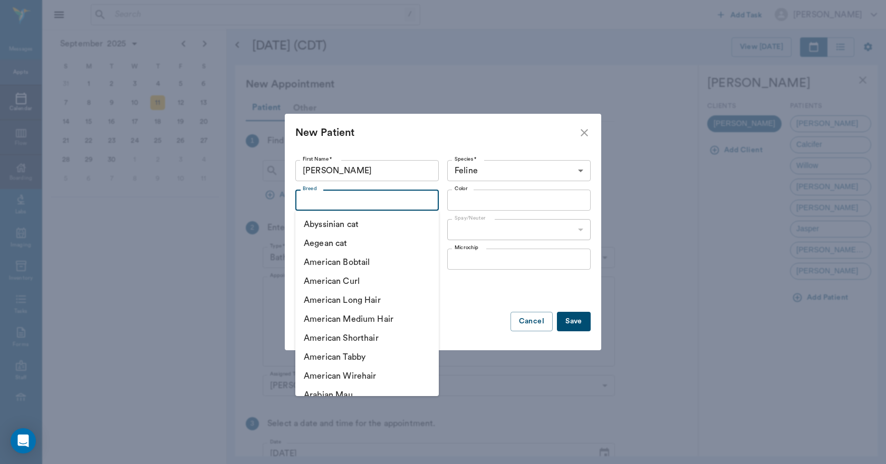
click at [332, 205] on input "Breed" at bounding box center [358, 200] width 120 height 15
drag, startPoint x: 332, startPoint y: 336, endPoint x: 345, endPoint y: 297, distance: 41.3
click at [334, 332] on li "American Shorthair" at bounding box center [366, 338] width 143 height 19
type input "American Shorthair"
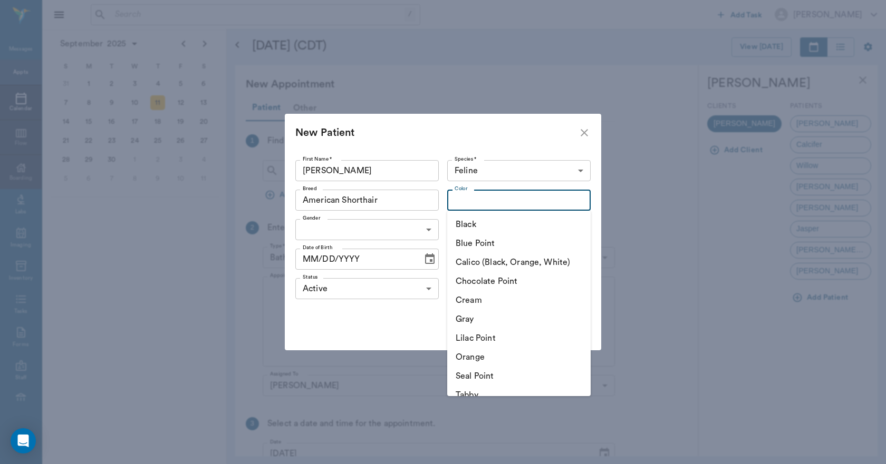
click at [461, 206] on input "Color" at bounding box center [510, 200] width 120 height 15
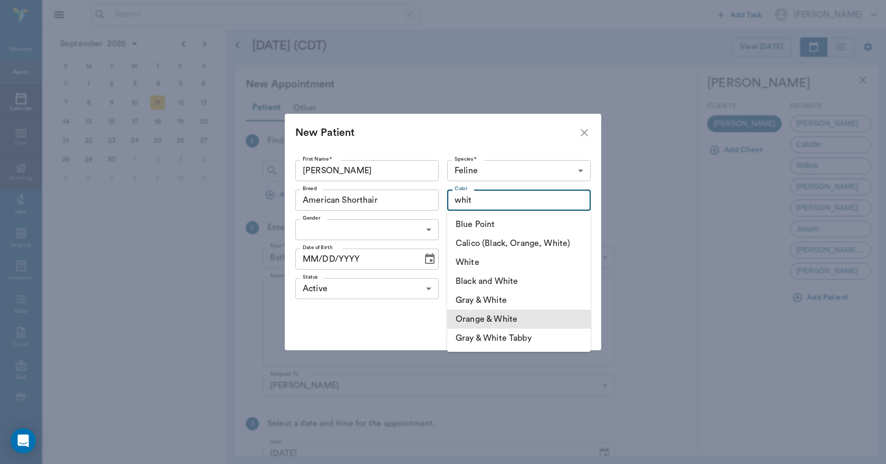
click at [494, 319] on li "Orange & White" at bounding box center [518, 319] width 143 height 19
type input "Orange & White"
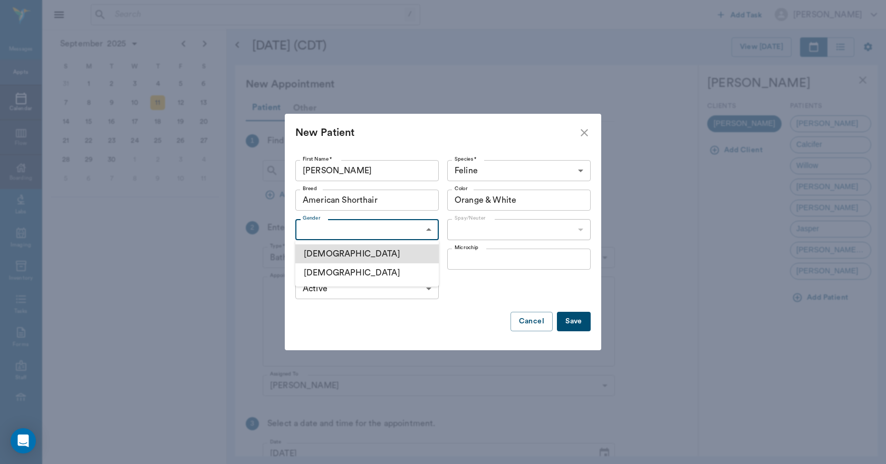
click at [317, 234] on body "/ ​ Add Task Dr. Bert Ellsworth Nectar Messages Appts Calendar Flow Boarding La…" at bounding box center [443, 232] width 886 height 464
drag, startPoint x: 324, startPoint y: 256, endPoint x: 413, endPoint y: 236, distance: 91.8
click at [336, 252] on li "Male" at bounding box center [366, 254] width 143 height 19
type input "MALE"
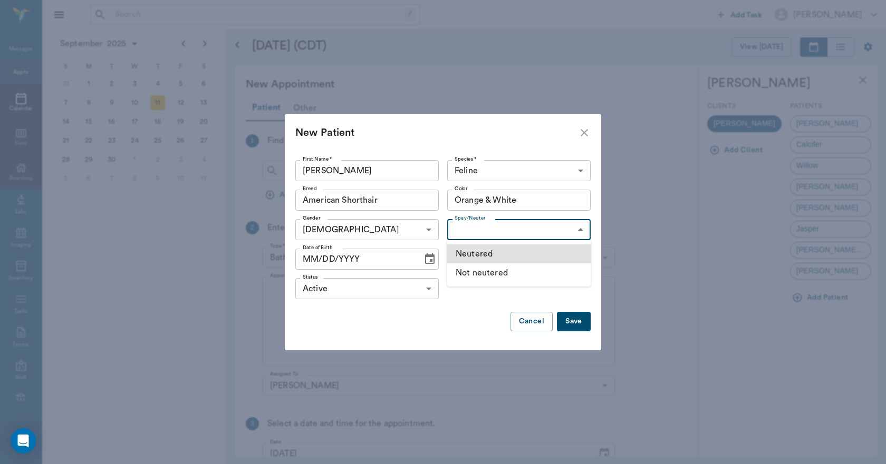
drag, startPoint x: 466, startPoint y: 230, endPoint x: 481, endPoint y: 228, distance: 14.3
click at [468, 230] on body "/ ​ Add Task Dr. Bert Ellsworth Nectar Messages Appts Calendar Flow Boarding La…" at bounding box center [443, 232] width 886 height 464
click at [491, 270] on li "Not neutered" at bounding box center [518, 273] width 143 height 19
type input "false"
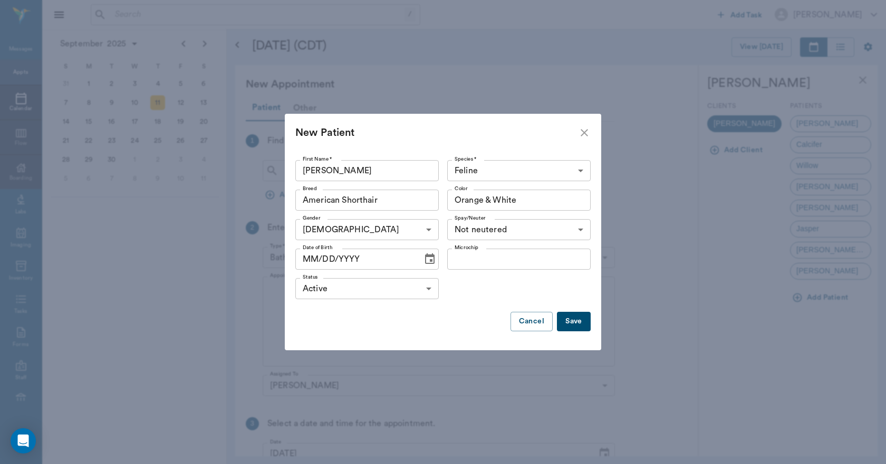
click at [429, 259] on icon "Choose date" at bounding box center [429, 259] width 13 height 13
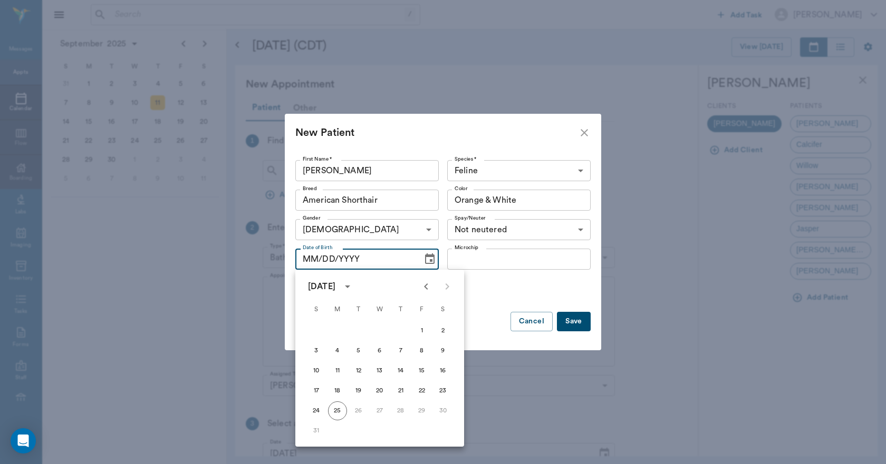
click at [425, 285] on icon "Previous month" at bounding box center [426, 286] width 13 height 13
click at [402, 332] on button "1" at bounding box center [400, 331] width 19 height 19
type input "05/01/2025"
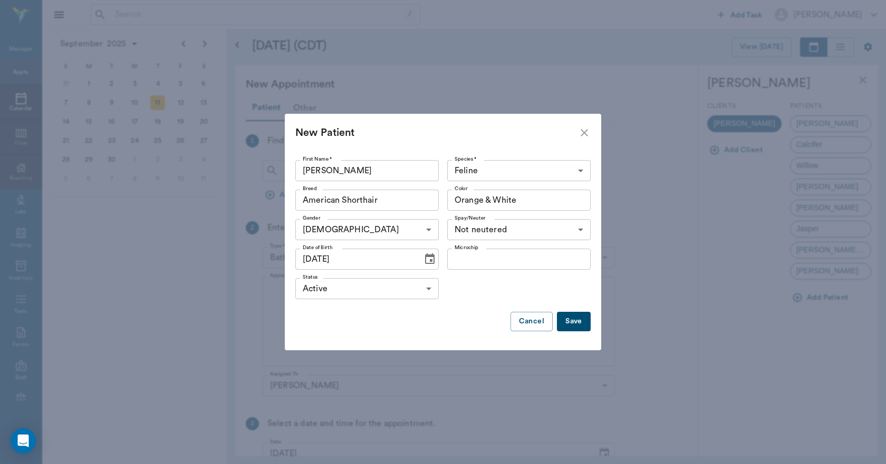
click at [580, 324] on button "Save" at bounding box center [574, 322] width 34 height 20
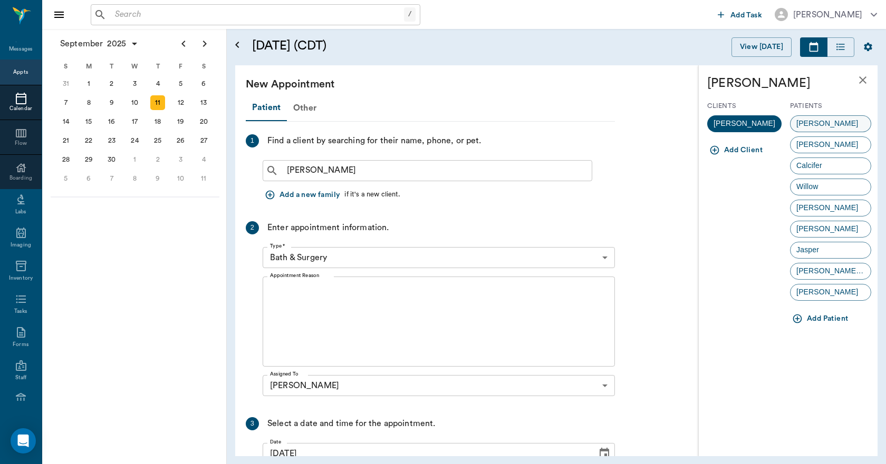
click at [824, 121] on div "Artie" at bounding box center [830, 123] width 81 height 17
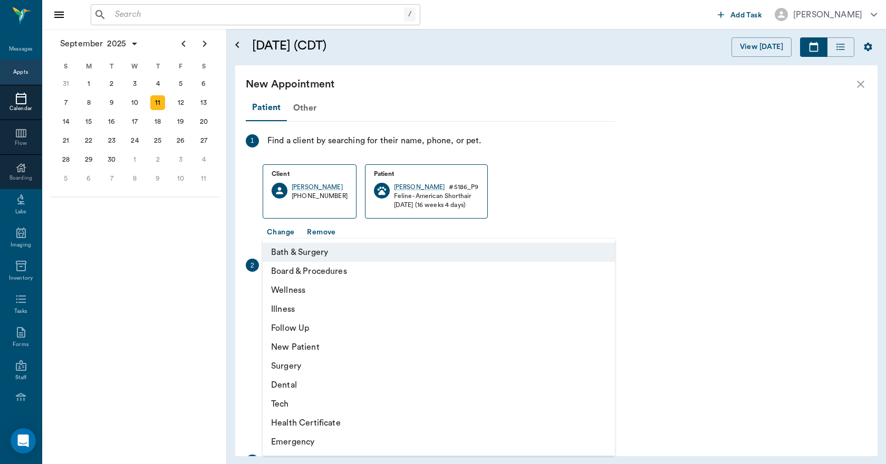
click at [323, 295] on body "/ ​ Add Task Dr. Bert Ellsworth Nectar Messages Appts Calendar Flow Boarding La…" at bounding box center [443, 232] width 886 height 464
click at [285, 368] on li "Surgery" at bounding box center [439, 366] width 352 height 19
type input "65d2be4f46e3a538d89b8c18"
type input "01:00 PM"
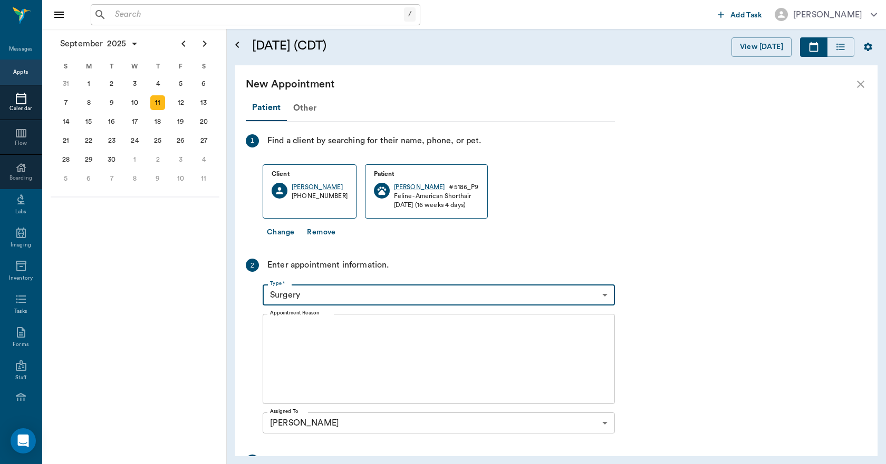
click at [281, 327] on textarea "Appointment Reason" at bounding box center [438, 359] width 337 height 73
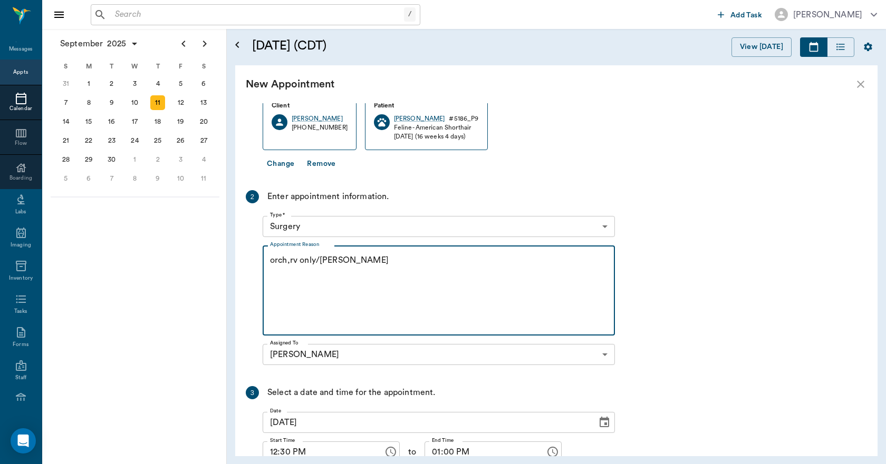
scroll to position [154, 0]
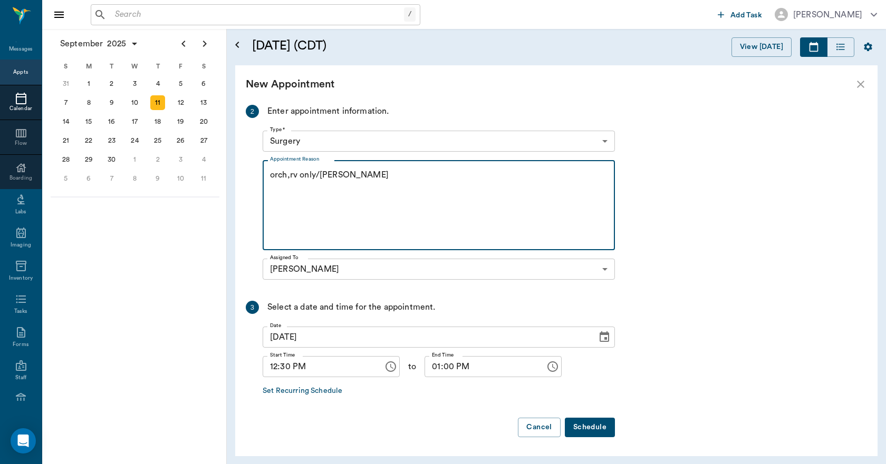
type textarea "orch,rv only/Lisa"
click at [602, 428] on button "Schedule" at bounding box center [590, 428] width 50 height 20
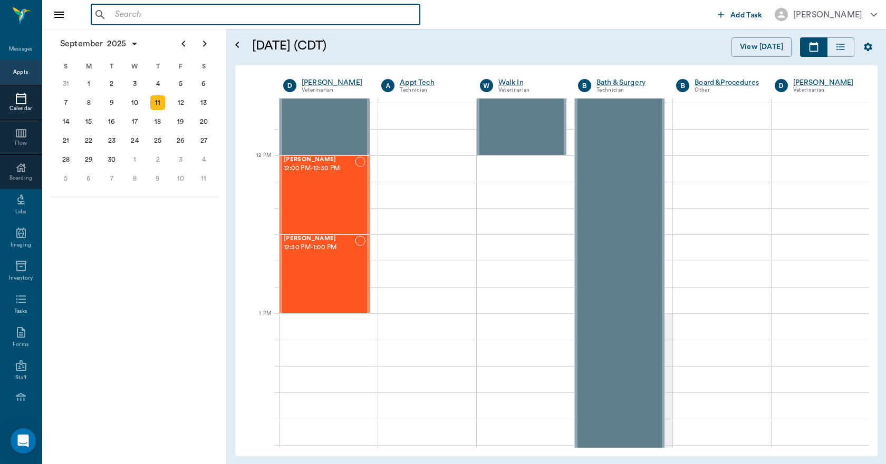
click at [123, 14] on input "text" at bounding box center [263, 14] width 305 height 15
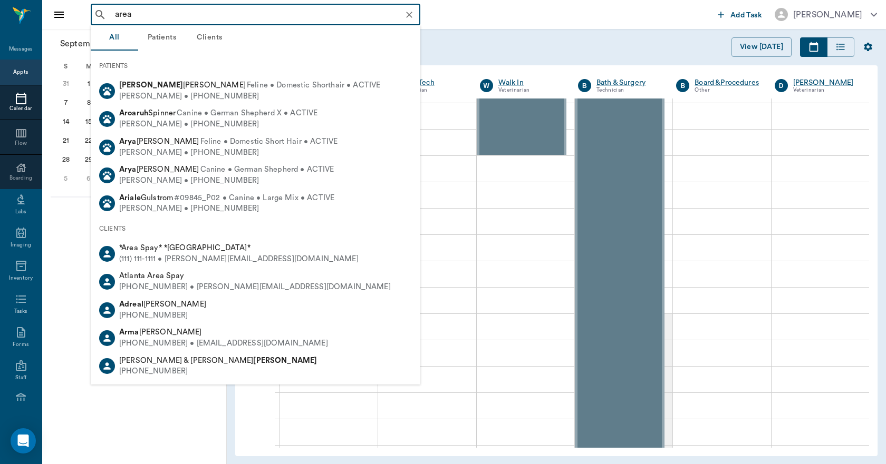
click at [124, 254] on div "(111) 111-1111 • MICHELE@2mtexas.com" at bounding box center [238, 259] width 239 height 11
type input "area"
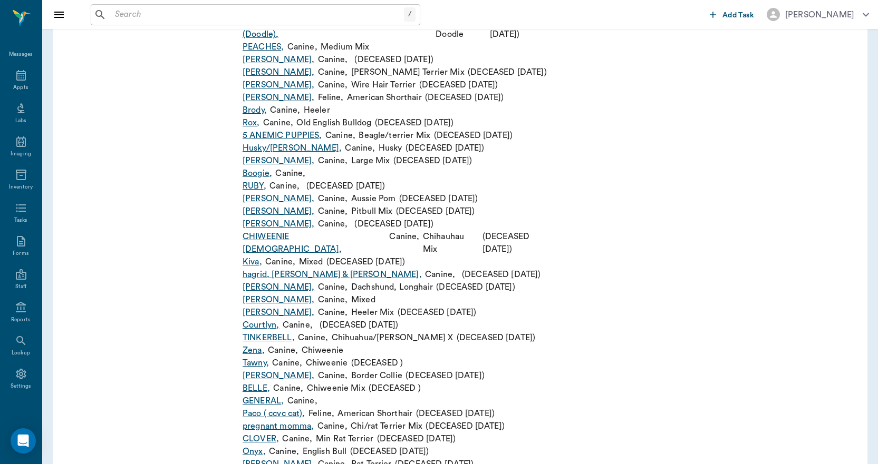
scroll to position [2108, 0]
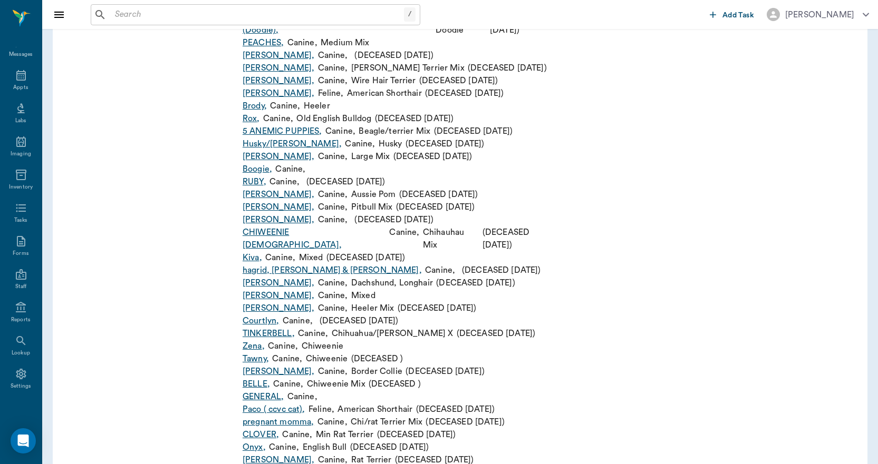
click at [258, 391] on link "GENERAL ," at bounding box center [262, 397] width 41 height 13
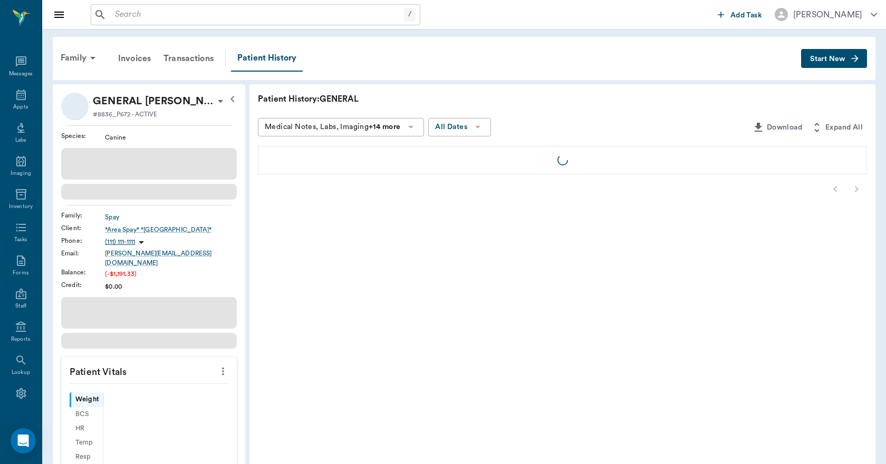
scroll to position [20, 0]
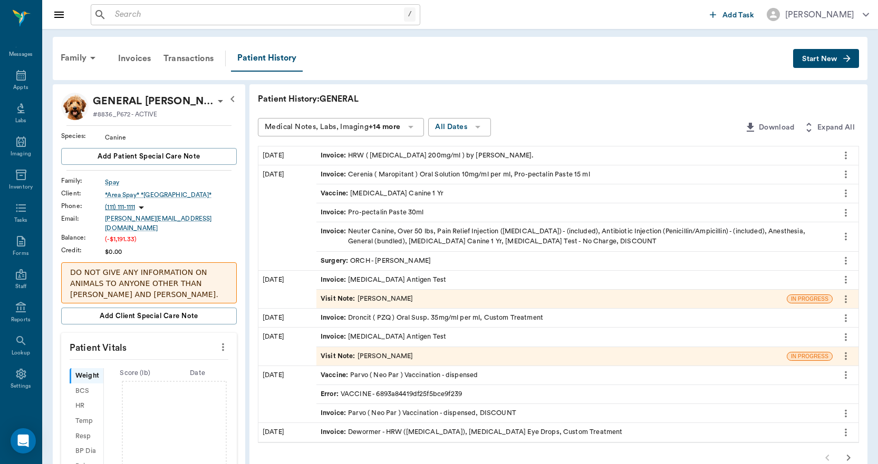
click at [811, 59] on span "Start New" at bounding box center [819, 59] width 35 height 0
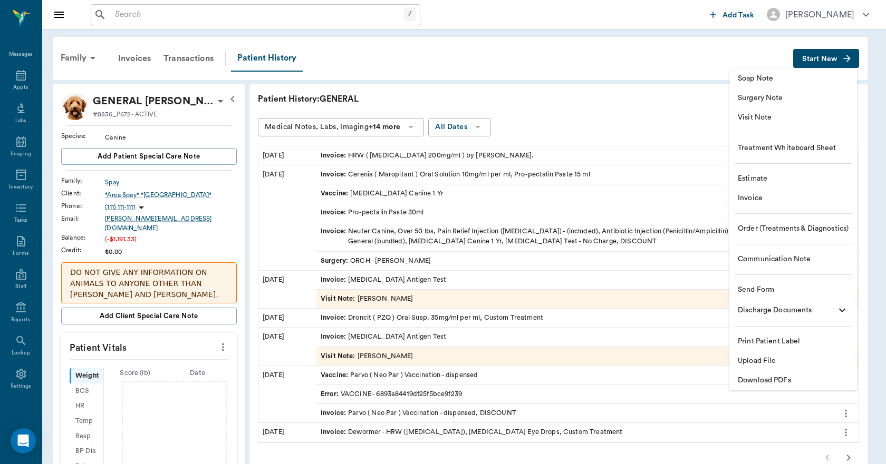
click at [753, 198] on span "Invoice" at bounding box center [792, 198] width 111 height 11
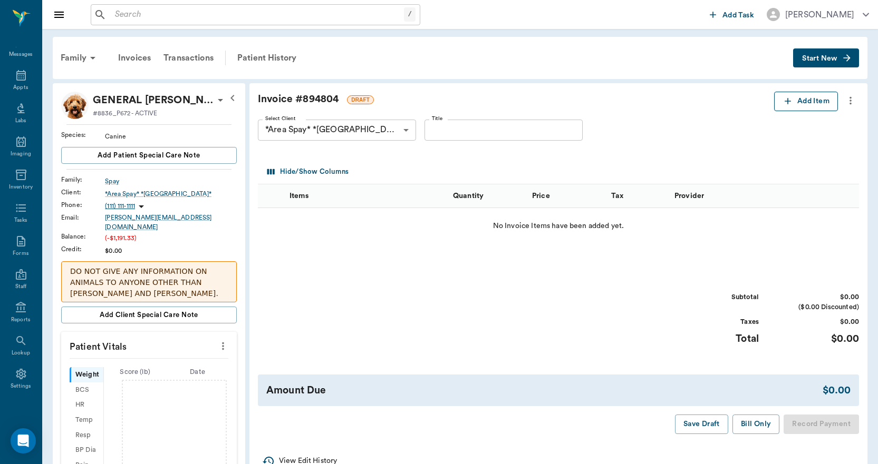
click at [786, 101] on icon "button" at bounding box center [787, 101] width 11 height 11
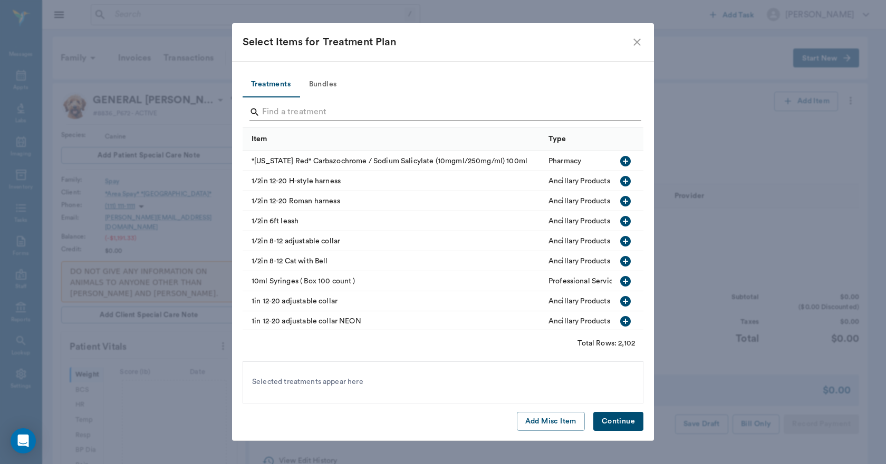
drag, startPoint x: 275, startPoint y: 114, endPoint x: 258, endPoint y: 116, distance: 17.0
click at [275, 114] on input "Search" at bounding box center [443, 112] width 363 height 17
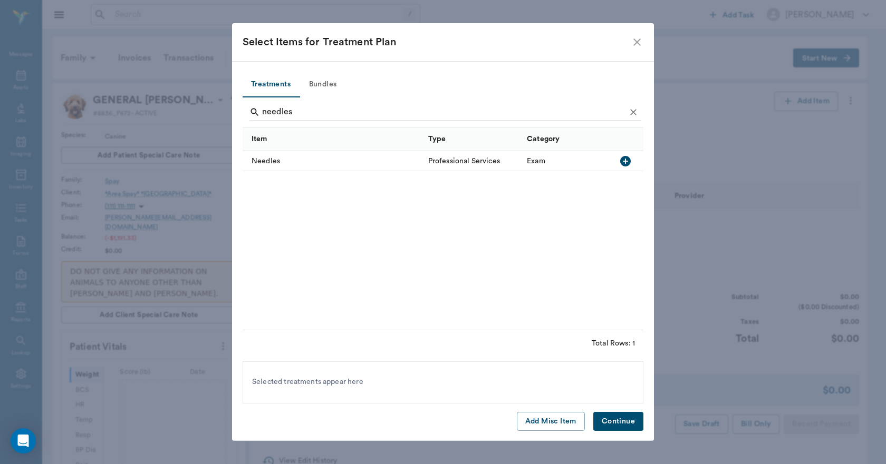
click at [625, 161] on icon "button" at bounding box center [625, 161] width 13 height 13
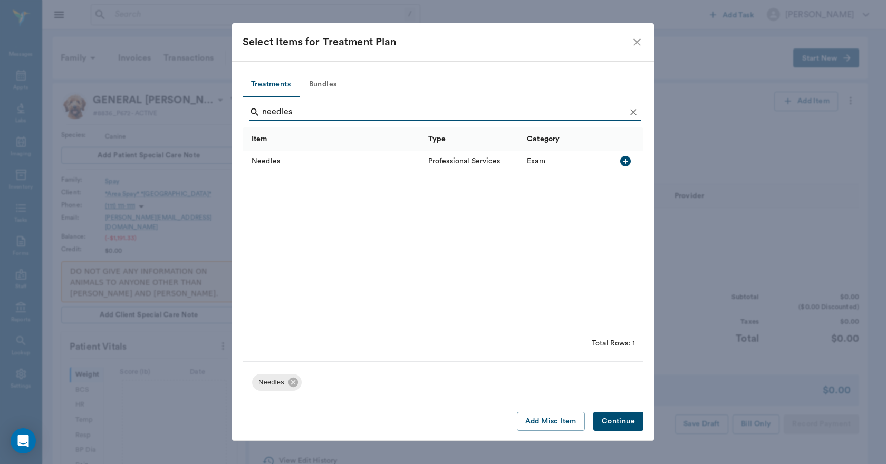
drag, startPoint x: 299, startPoint y: 110, endPoint x: 255, endPoint y: 117, distance: 45.3
click at [255, 117] on div "needles" at bounding box center [445, 112] width 392 height 17
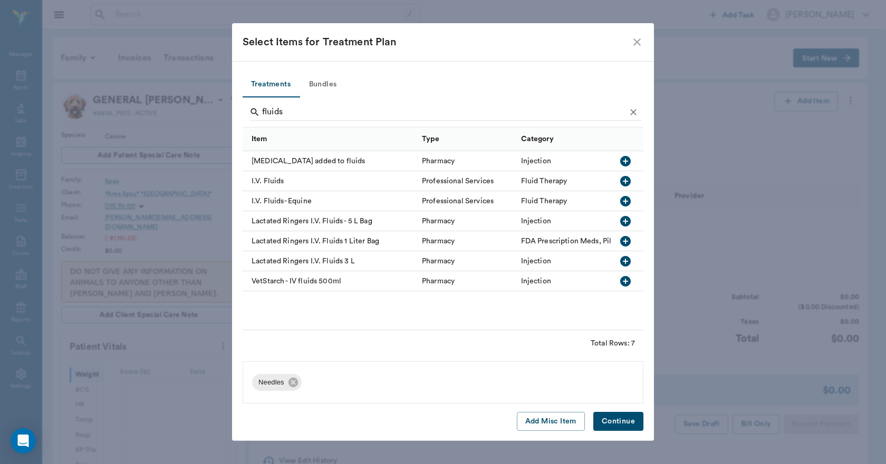
click at [627, 240] on icon "button" at bounding box center [625, 241] width 11 height 11
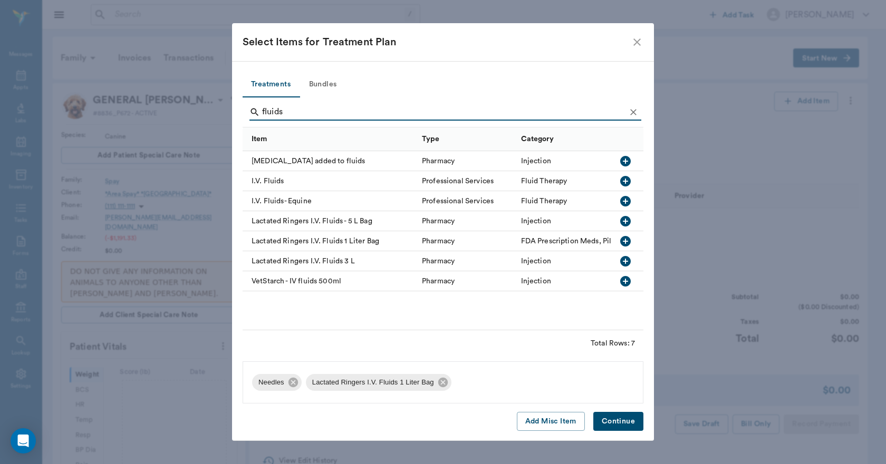
drag, startPoint x: 291, startPoint y: 110, endPoint x: 237, endPoint y: 113, distance: 54.9
click at [247, 116] on div "fluids" at bounding box center [442, 113] width 401 height 30
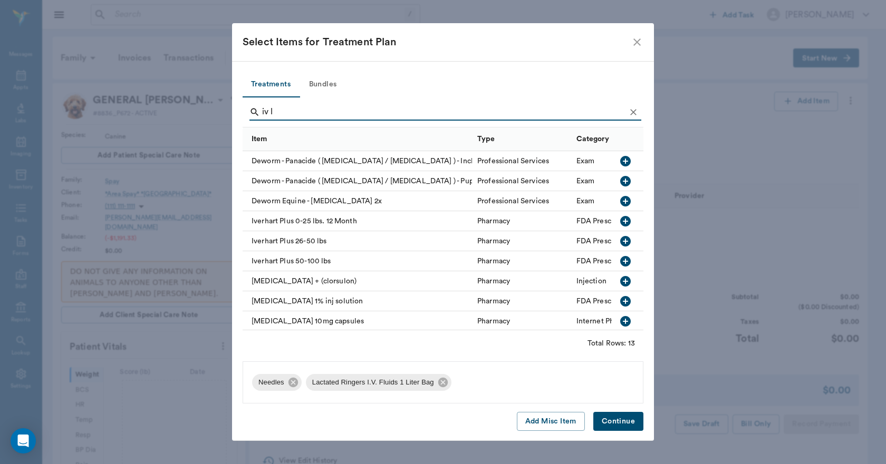
scroll to position [90, 0]
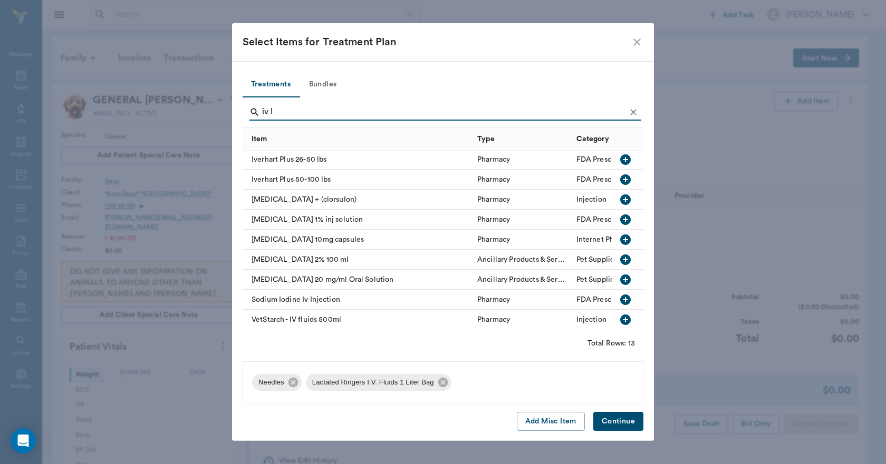
drag, startPoint x: 276, startPoint y: 111, endPoint x: 254, endPoint y: 115, distance: 22.4
click at [255, 114] on div "iv l" at bounding box center [445, 112] width 392 height 17
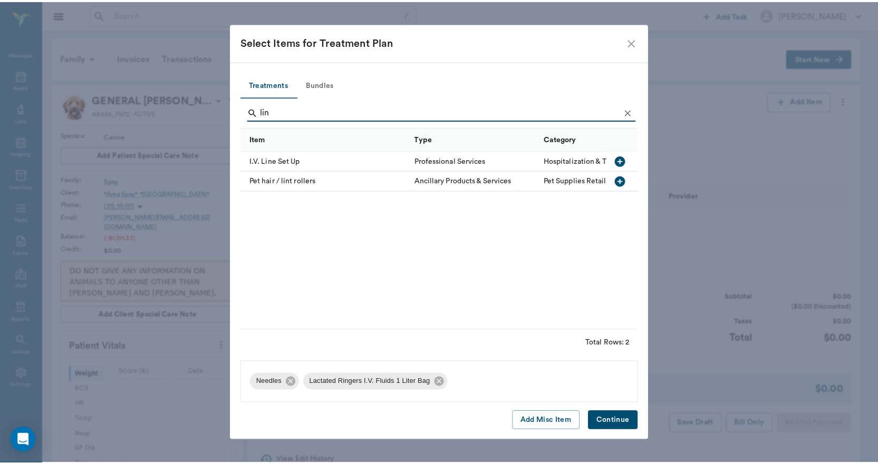
scroll to position [0, 0]
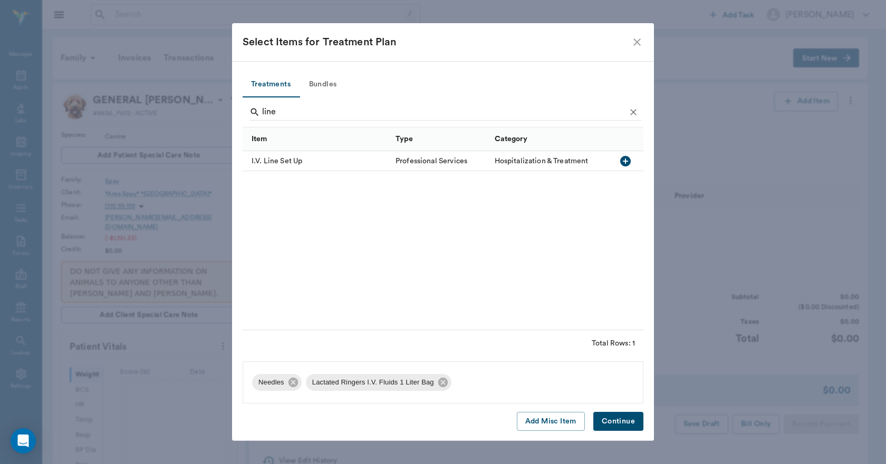
click at [625, 161] on icon "button" at bounding box center [625, 161] width 13 height 13
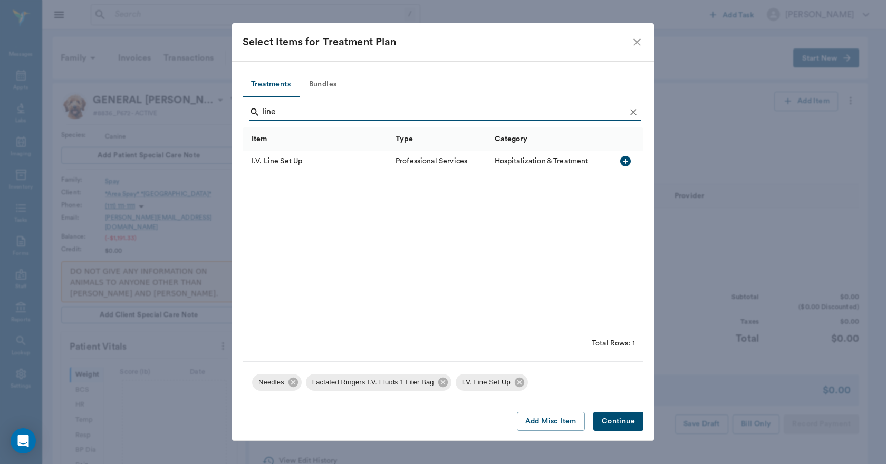
drag, startPoint x: 284, startPoint y: 112, endPoint x: 251, endPoint y: 115, distance: 33.4
click at [251, 115] on div "line" at bounding box center [445, 112] width 392 height 17
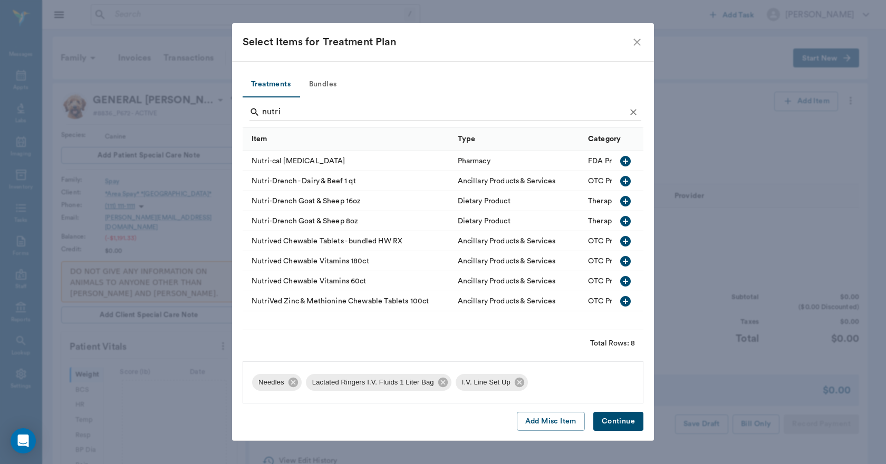
click at [626, 161] on icon "button" at bounding box center [625, 161] width 13 height 13
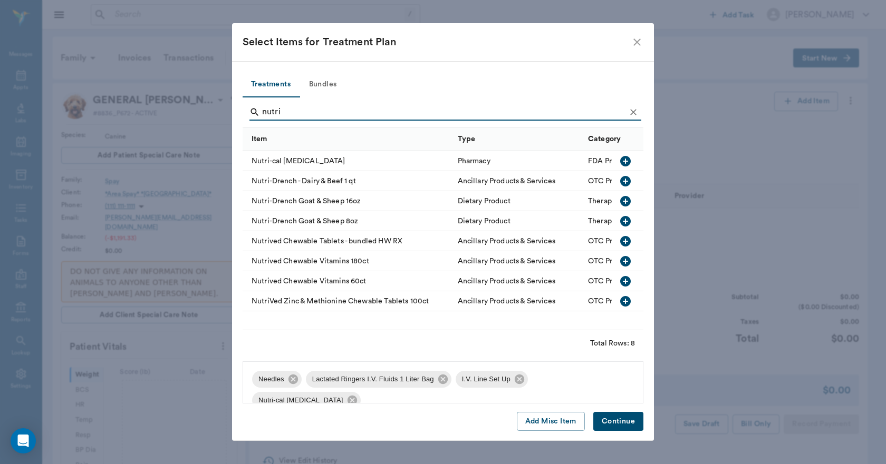
drag, startPoint x: 293, startPoint y: 109, endPoint x: 245, endPoint y: 114, distance: 48.8
click at [245, 114] on div "nutri" at bounding box center [442, 113] width 401 height 30
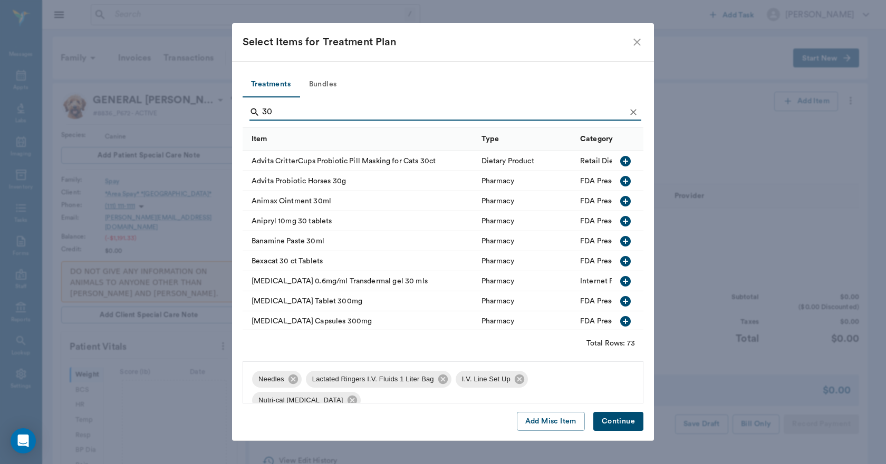
type input "3"
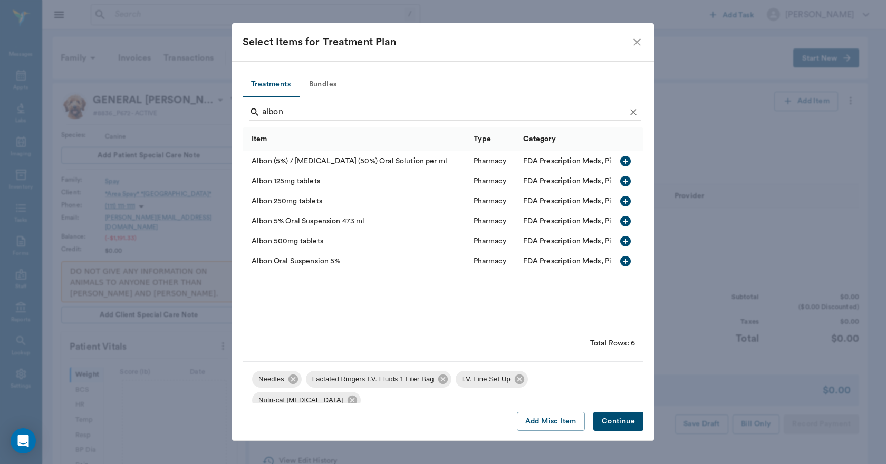
click at [625, 260] on icon "button" at bounding box center [625, 261] width 13 height 13
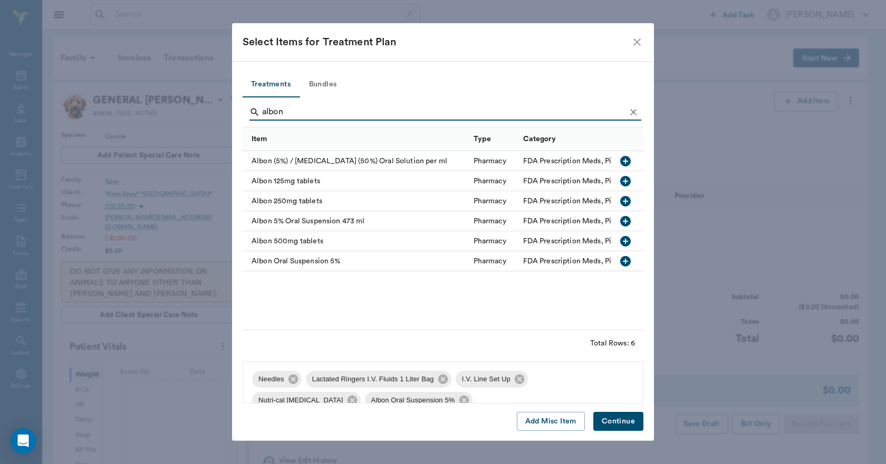
drag, startPoint x: 290, startPoint y: 113, endPoint x: 244, endPoint y: 116, distance: 46.5
click at [246, 116] on div "albon" at bounding box center [442, 113] width 401 height 30
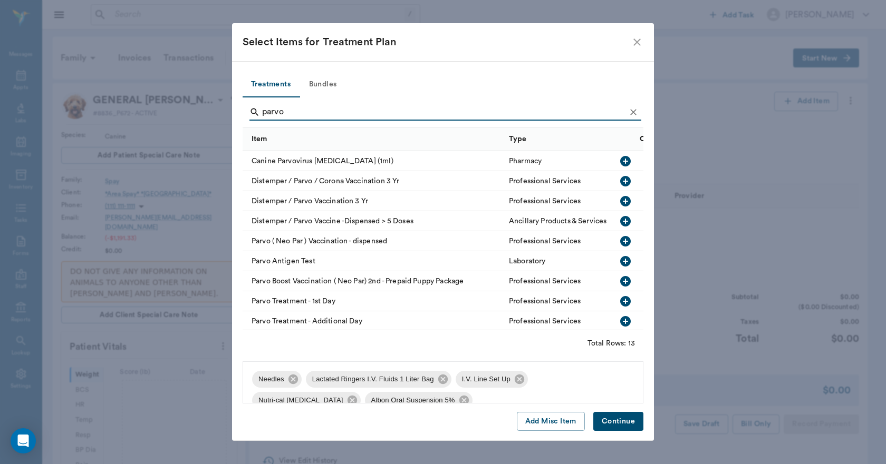
type input "parvo"
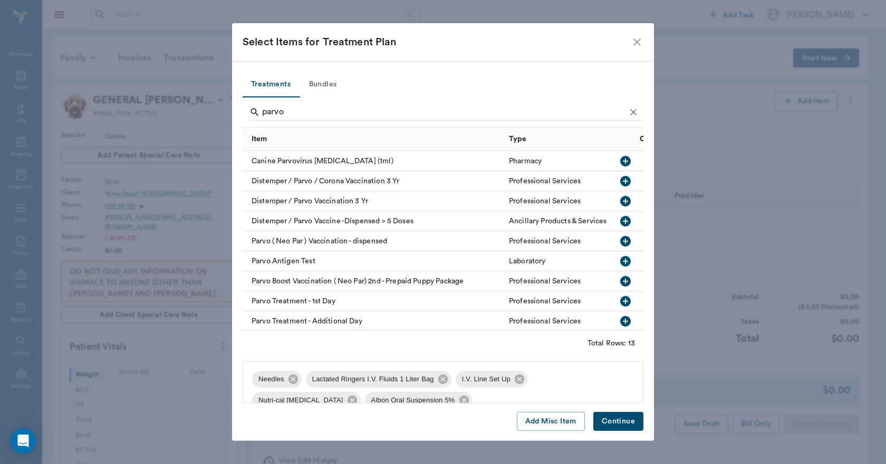
click at [619, 261] on icon "button" at bounding box center [625, 261] width 13 height 13
click at [616, 420] on button "Continue" at bounding box center [618, 422] width 50 height 20
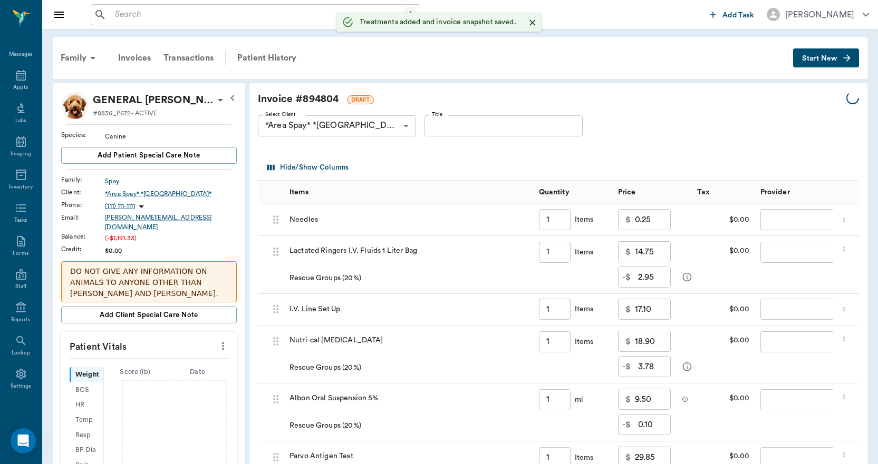
type input "1.00"
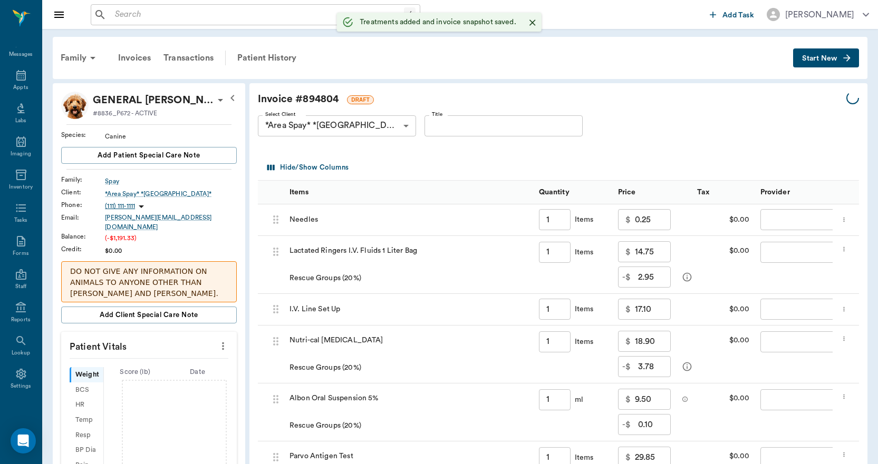
type input "1.00"
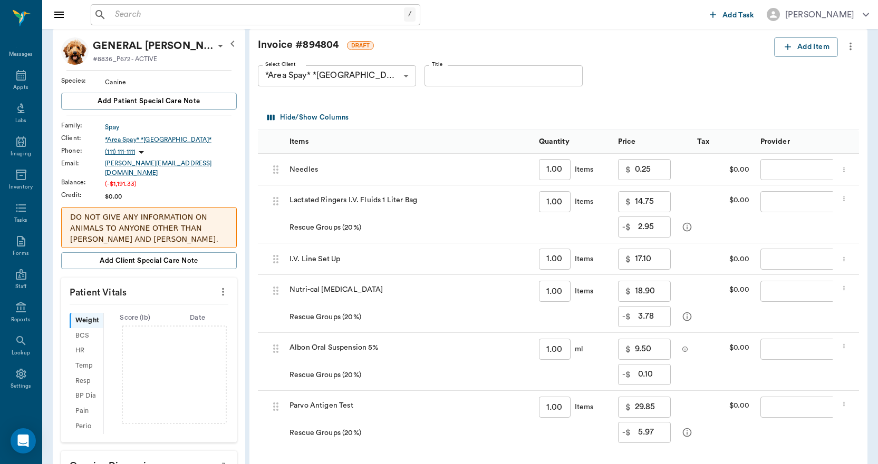
scroll to position [53, 0]
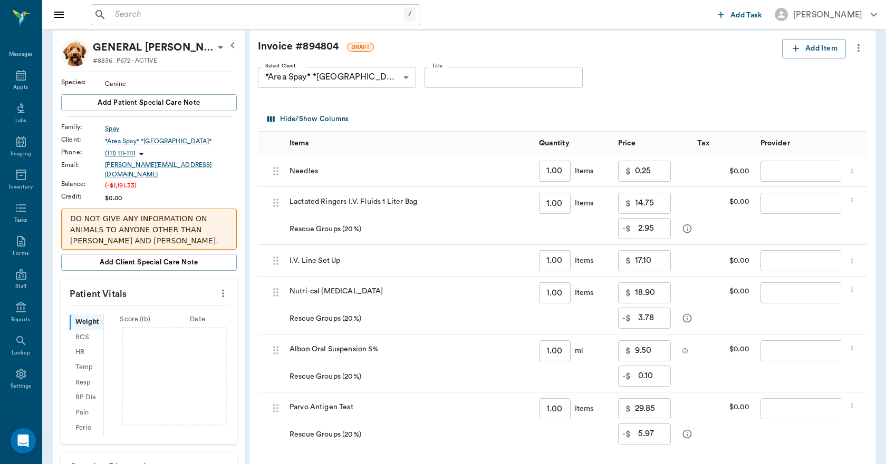
click at [782, 170] on body "/ ​ Add Task Dr. Bert Ellsworth Nectar Messages Appts Labs Imaging Inventory Ta…" at bounding box center [443, 417] width 886 height 940
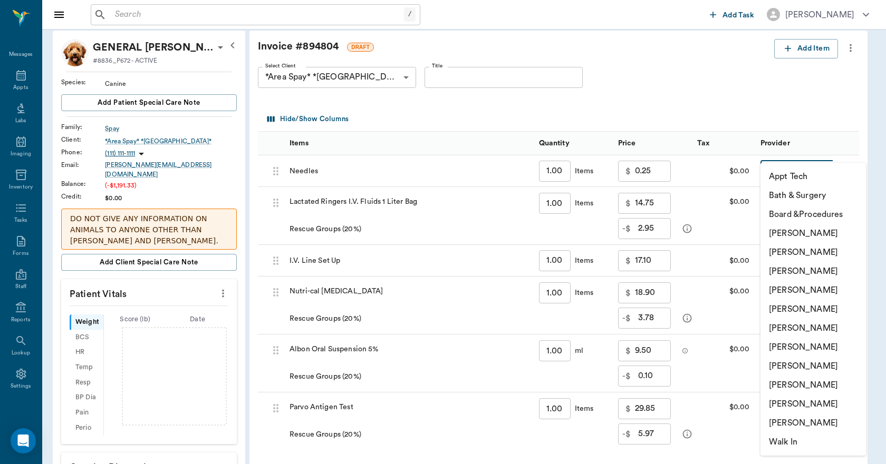
click at [792, 385] on li "Lisa Taylor" at bounding box center [812, 385] width 105 height 19
type input "none-63ec2ede52e12b0ba117d0d7"
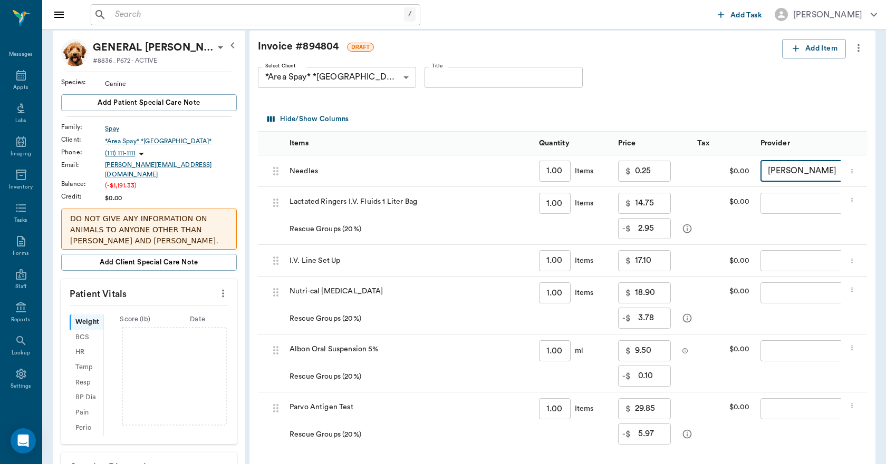
click at [773, 207] on body "/ ​ Add Task Dr. Bert Ellsworth Nectar Messages Appts Labs Imaging Inventory Ta…" at bounding box center [443, 417] width 886 height 940
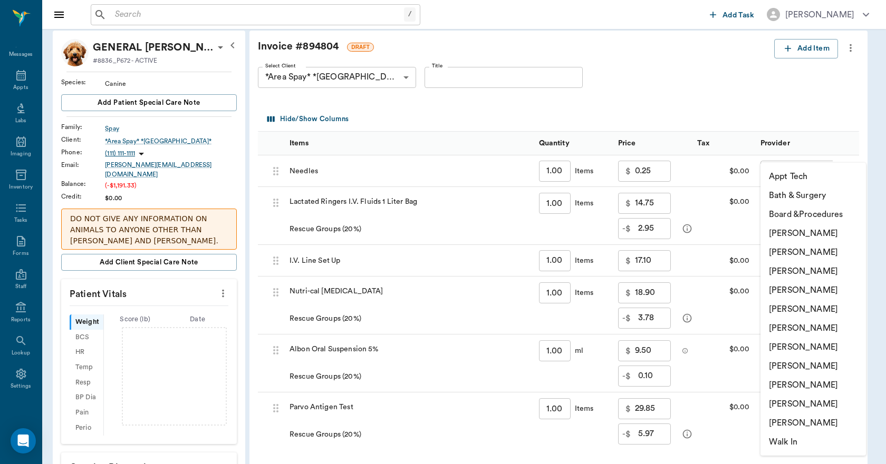
drag, startPoint x: 790, startPoint y: 385, endPoint x: 788, endPoint y: 374, distance: 11.9
click at [789, 384] on li "Lisa Taylor" at bounding box center [812, 385] width 105 height 19
type input "none-63ec2ede52e12b0ba117d0d7"
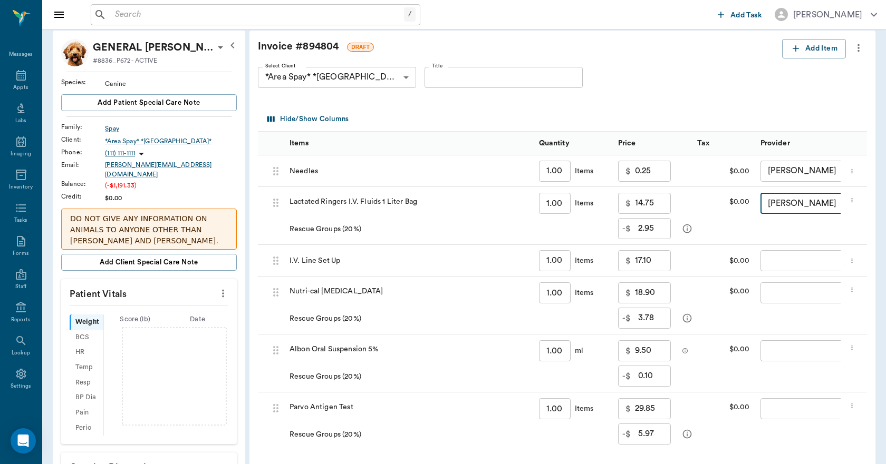
click at [775, 265] on body "/ ​ Add Task Dr. Bert Ellsworth Nectar Messages Appts Labs Imaging Inventory Ta…" at bounding box center [443, 417] width 886 height 940
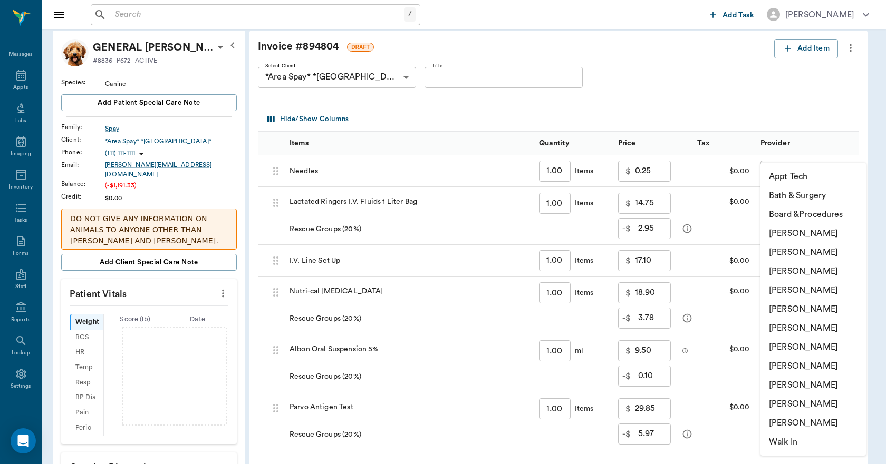
click at [787, 384] on li "Lisa Taylor" at bounding box center [812, 385] width 105 height 19
type input "none-63ec2ede52e12b0ba117d0d7"
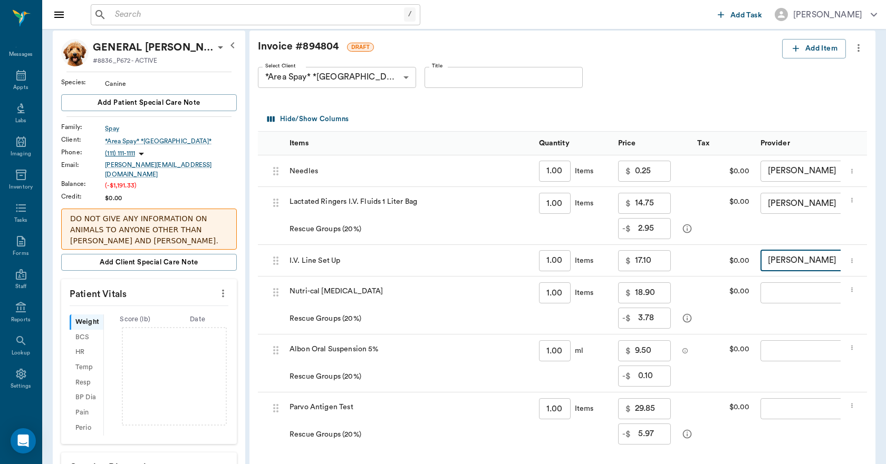
click at [776, 297] on body "/ ​ Add Task Dr. Bert Ellsworth Nectar Messages Appts Labs Imaging Inventory Ta…" at bounding box center [443, 417] width 886 height 940
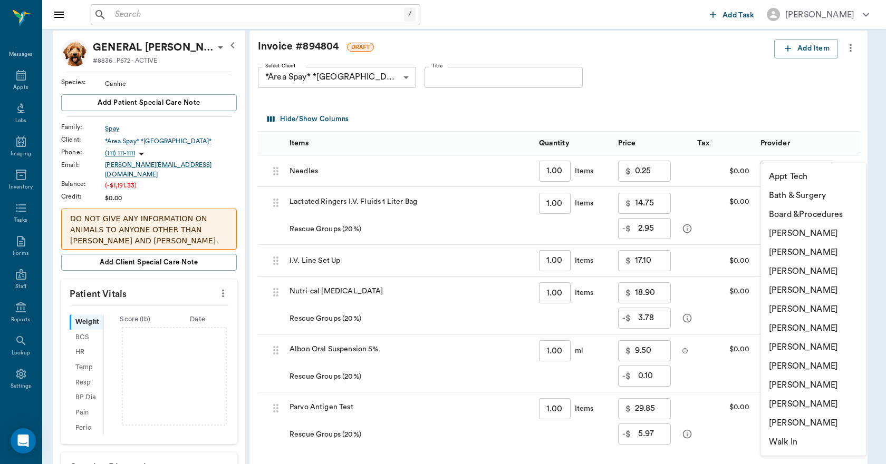
click at [786, 385] on li "Lisa Taylor" at bounding box center [812, 385] width 105 height 19
type input "none-63ec2ede52e12b0ba117d0d7"
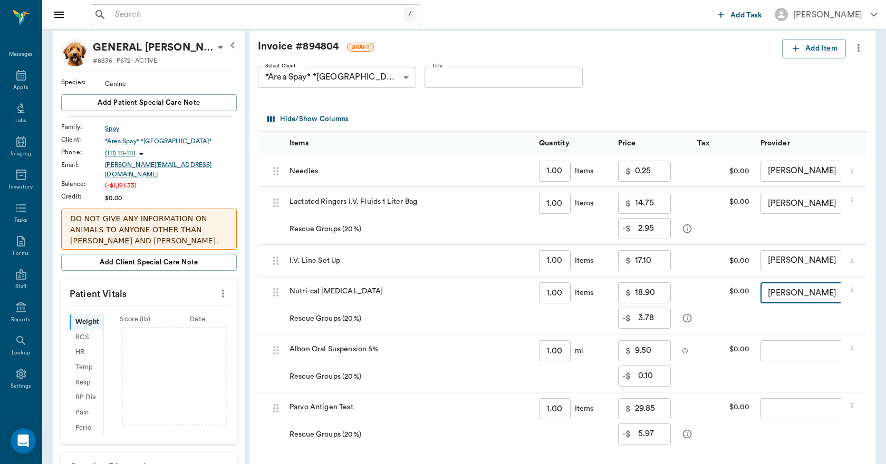
click at [776, 353] on body "/ ​ Add Task Dr. Bert Ellsworth Nectar Messages Appts Labs Imaging Inventory Ta…" at bounding box center [443, 417] width 886 height 940
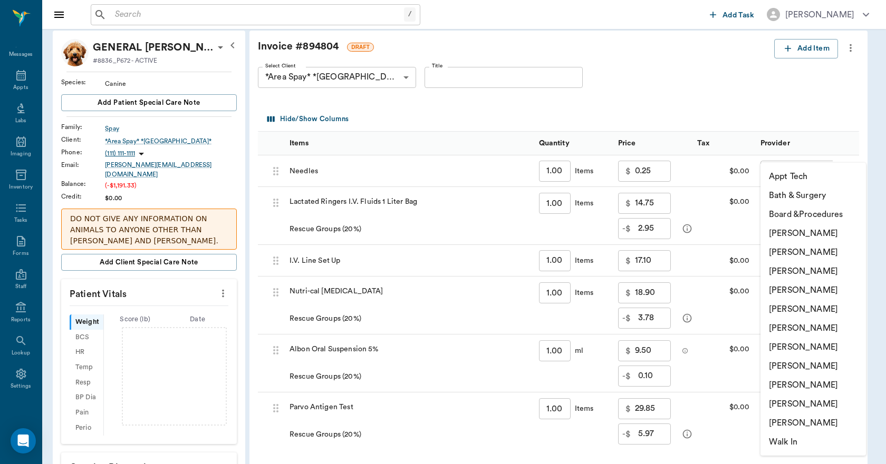
click at [784, 384] on li "Lisa Taylor" at bounding box center [812, 385] width 105 height 19
type input "none-63ec2ede52e12b0ba117d0d7"
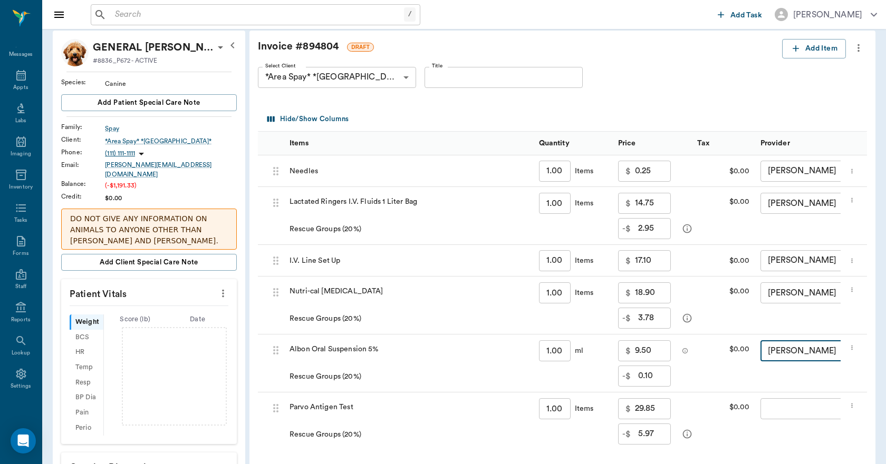
click at [772, 408] on body "/ ​ Add Task Dr. Bert Ellsworth Nectar Messages Appts Labs Imaging Inventory Ta…" at bounding box center [443, 417] width 886 height 940
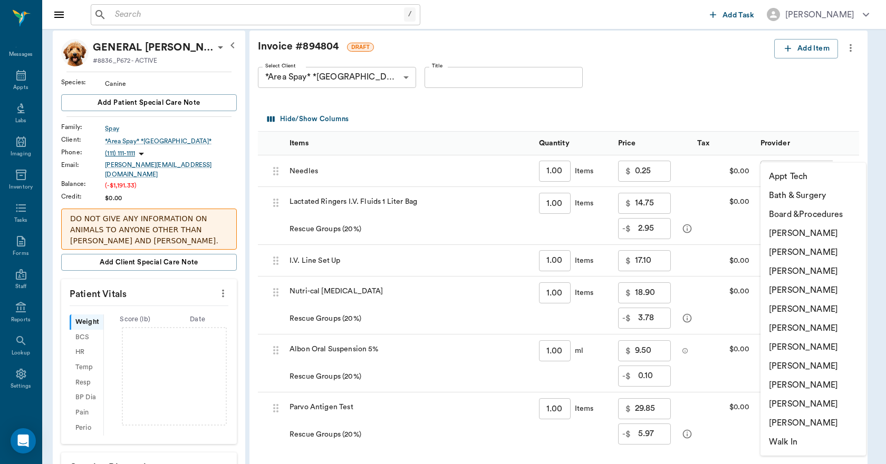
click at [781, 386] on li "Lisa Taylor" at bounding box center [812, 385] width 105 height 19
type input "none-63ec2ede52e12b0ba117d0d7"
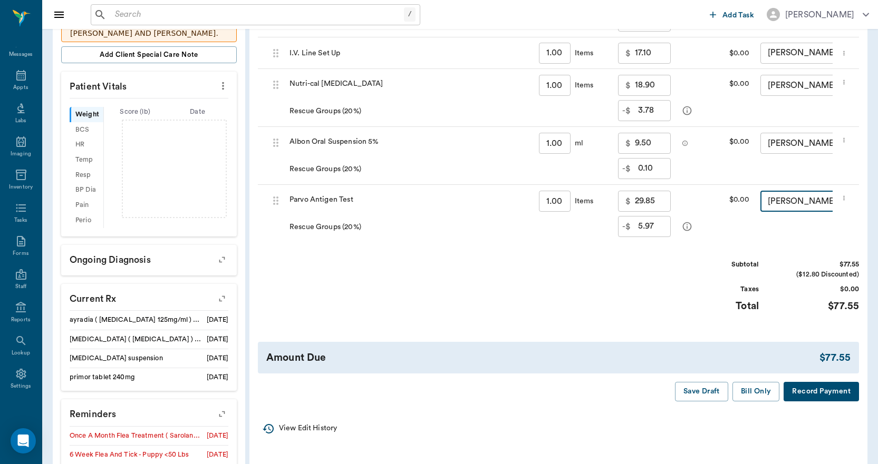
scroll to position [316, 0]
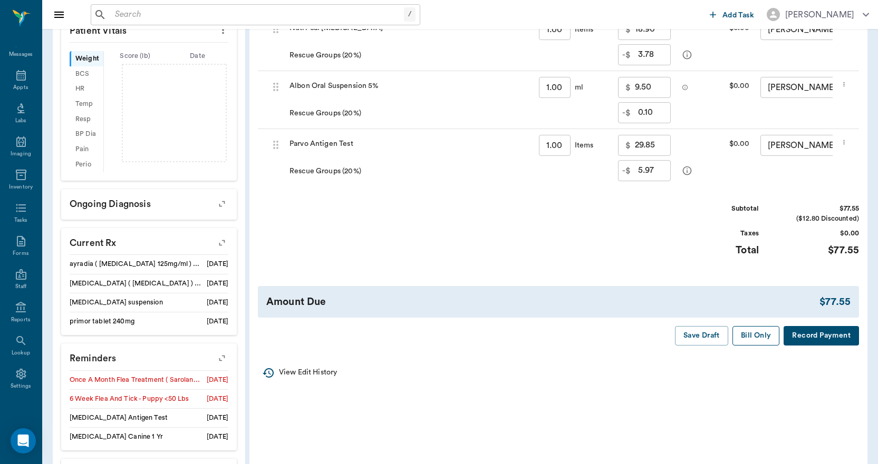
click at [758, 344] on button "Bill Only" at bounding box center [755, 336] width 47 height 20
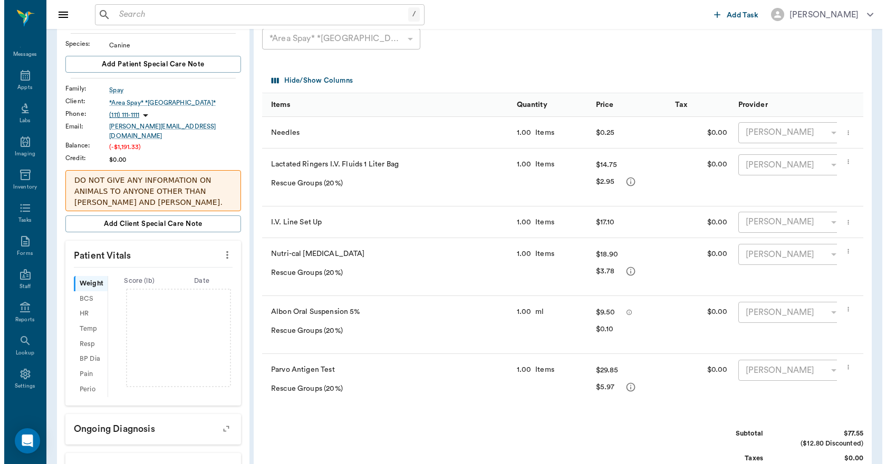
scroll to position [0, 0]
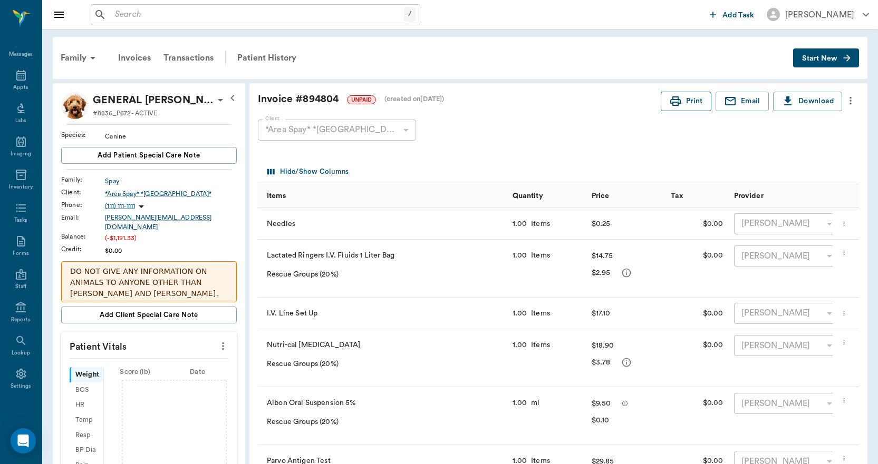
click at [695, 105] on button "Print" at bounding box center [685, 102] width 51 height 20
click at [15, 76] on icon at bounding box center [21, 75] width 13 height 13
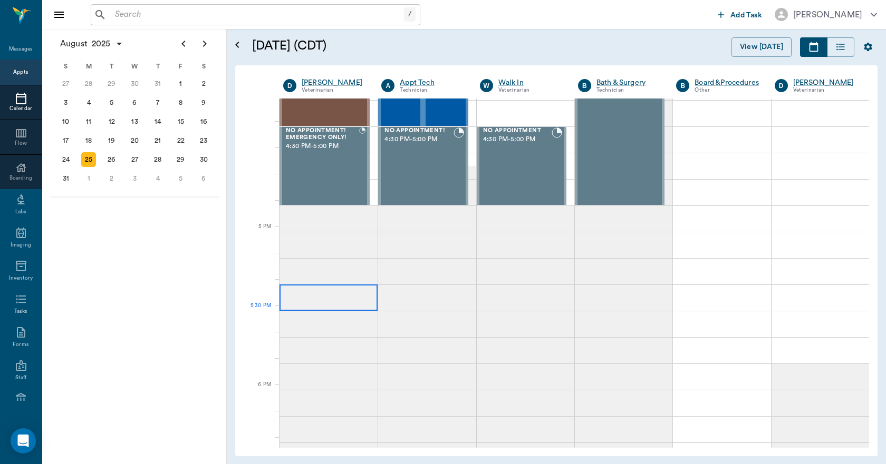
scroll to position [1057, 0]
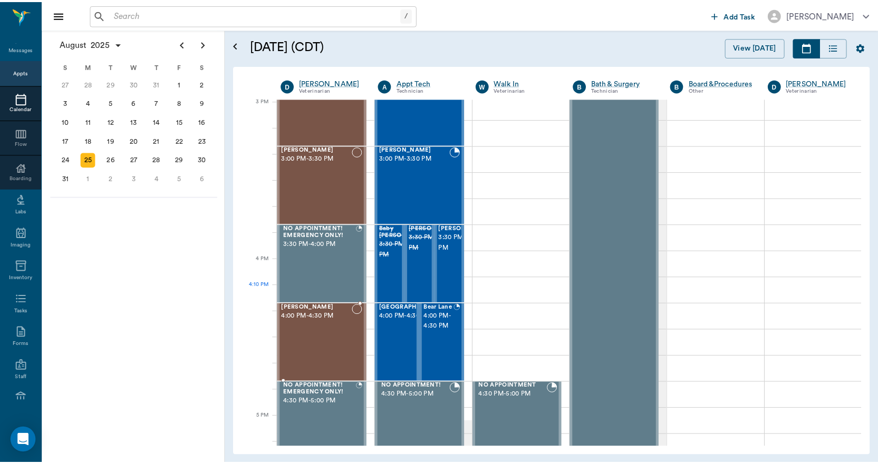
scroll to position [1110, 0]
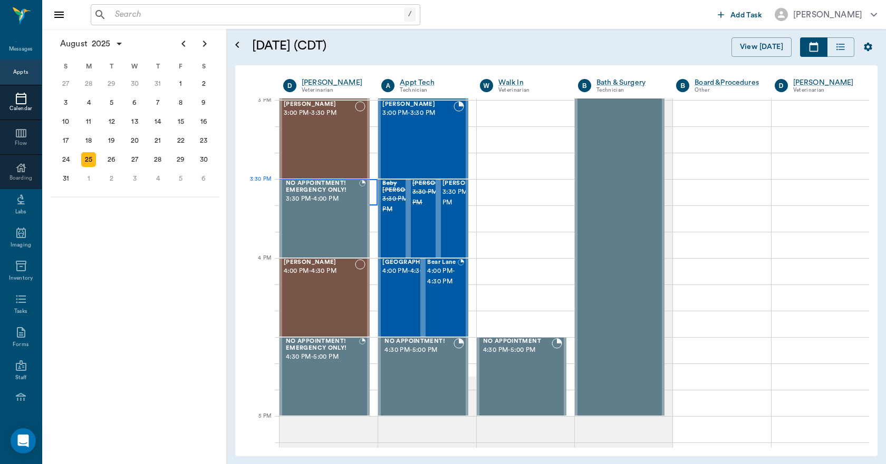
click at [371, 182] on div at bounding box center [328, 192] width 98 height 26
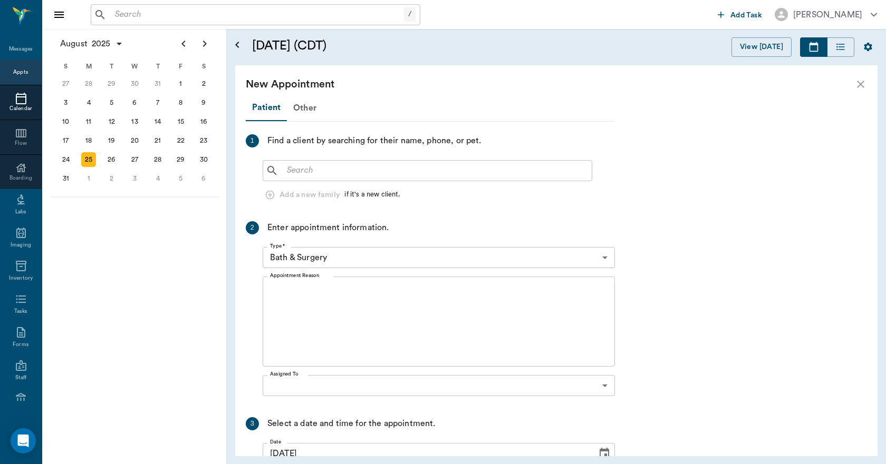
click at [371, 182] on div "​ Add a new family if it's a new client." at bounding box center [439, 180] width 352 height 49
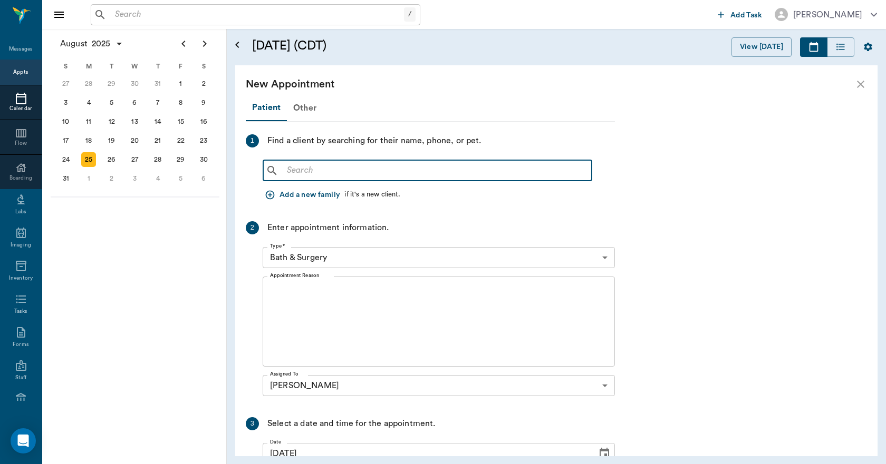
click at [294, 167] on input "text" at bounding box center [435, 170] width 305 height 15
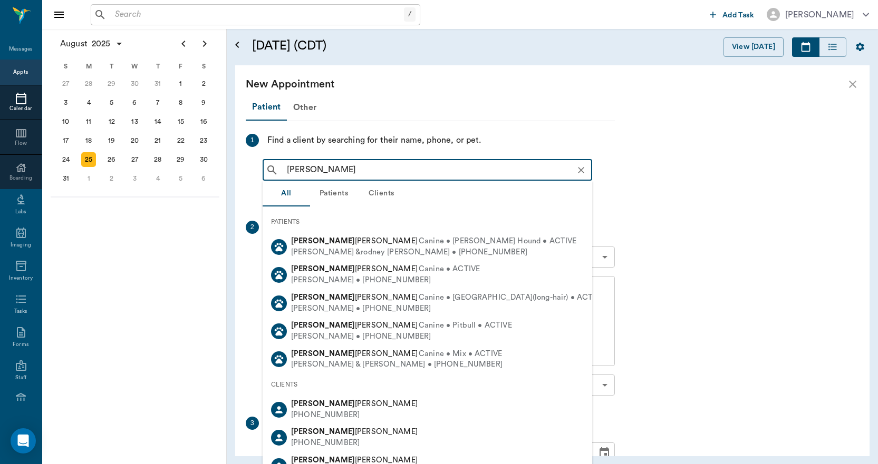
scroll to position [0, 0]
drag, startPoint x: 353, startPoint y: 169, endPoint x: 238, endPoint y: 179, distance: 115.3
click at [244, 180] on div "Patient Other 1 Find a client by searching for their name, phone, or pet. [PERS…" at bounding box center [552, 279] width 634 height 353
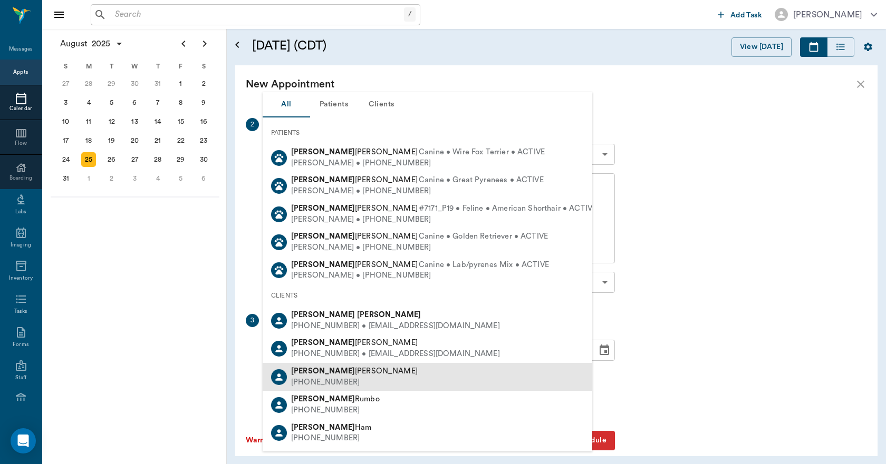
scroll to position [105, 0]
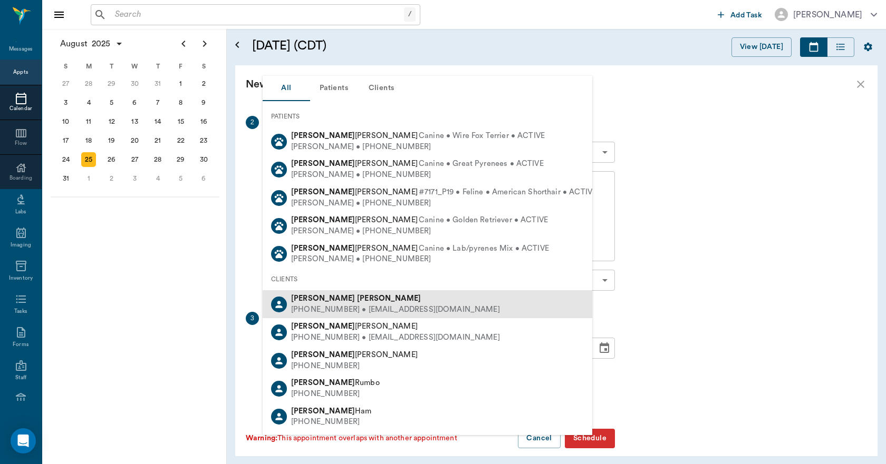
click at [317, 307] on div "(903) 244-0267 • IAMTEDB@icloud.com" at bounding box center [395, 310] width 209 height 11
type input "ted brabham"
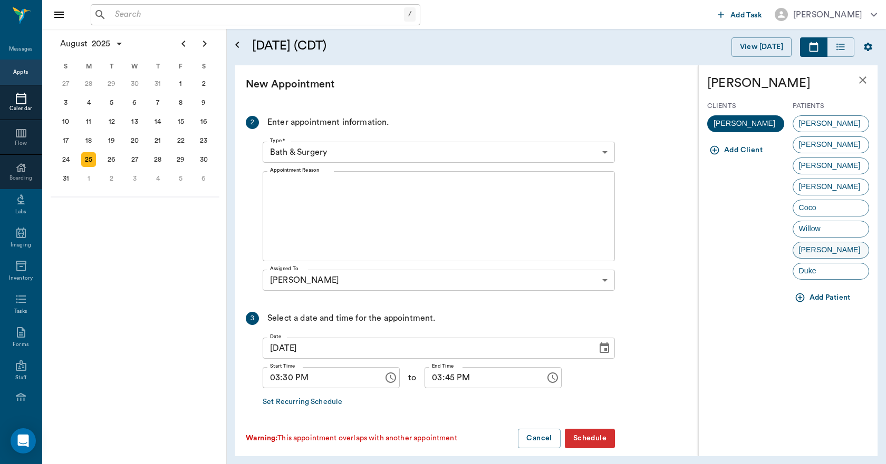
click at [816, 251] on span "Callie" at bounding box center [829, 250] width 73 height 11
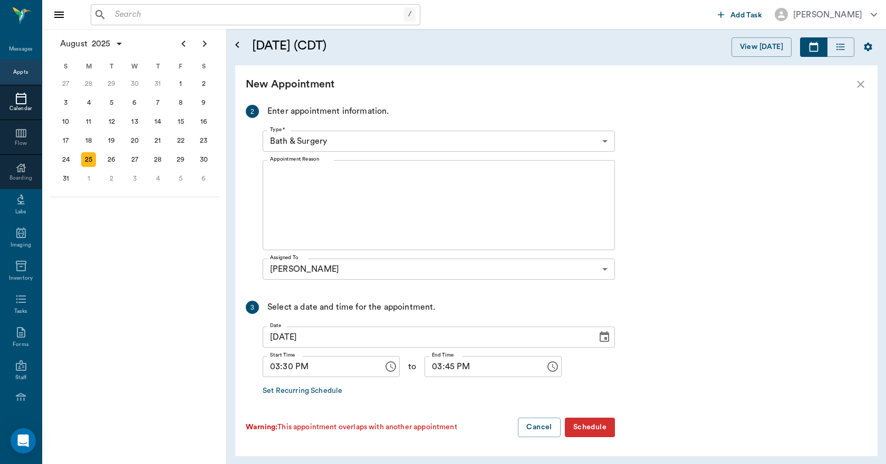
scroll to position [191, 0]
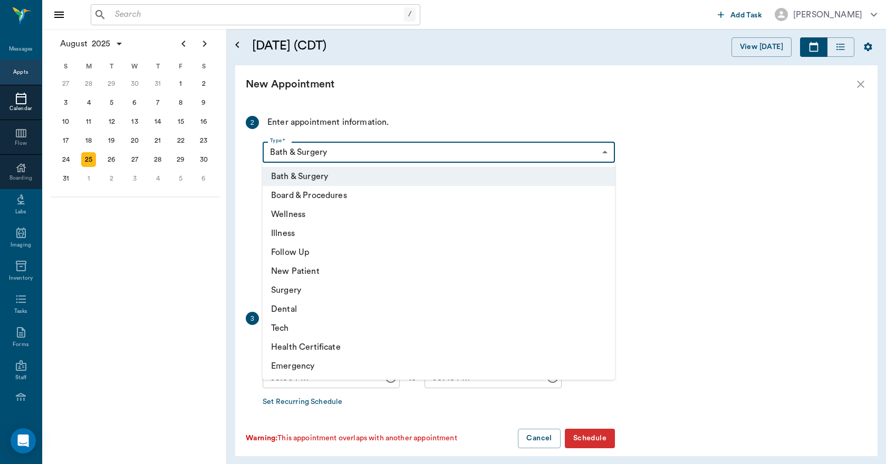
click at [295, 155] on body "/ ​ Add Task Dr. Bert Ellsworth Nectar Messages Appts Calendar Flow Boarding La…" at bounding box center [443, 232] width 886 height 464
click at [286, 234] on li "Illness" at bounding box center [439, 233] width 352 height 19
type input "65d2be4f46e3a538d89b8c15"
type input "04:00 PM"
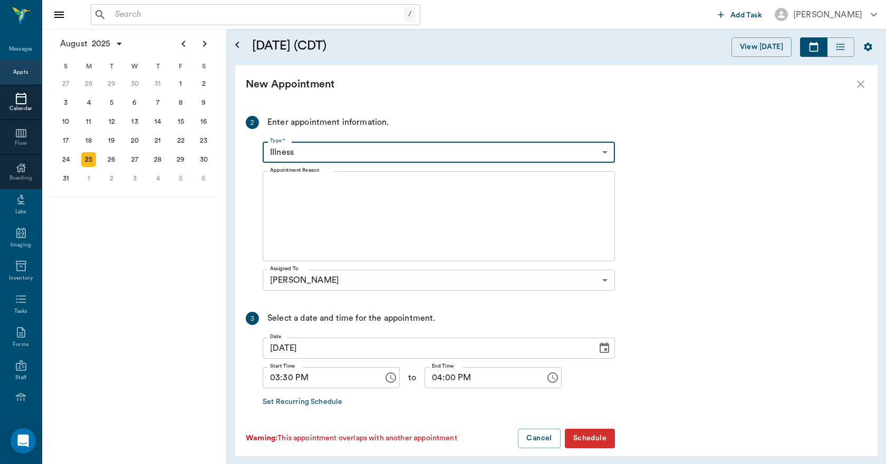
click at [273, 189] on textarea "Appointment Reason" at bounding box center [438, 216] width 337 height 73
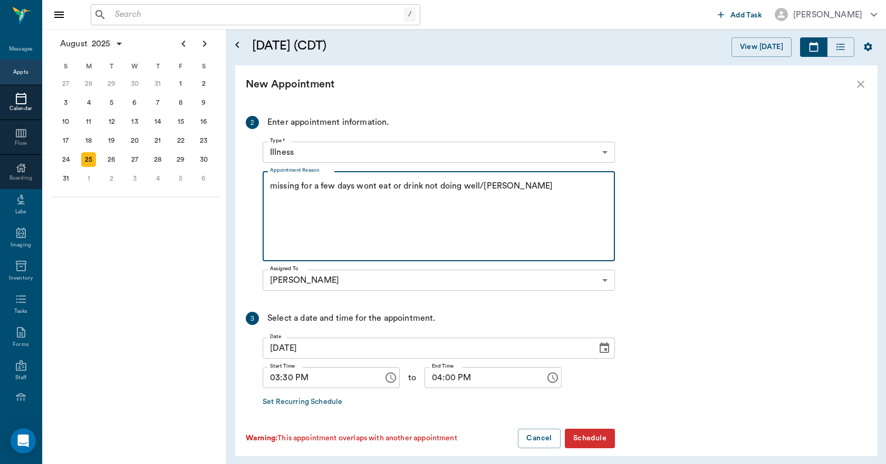
scroll to position [202, 0]
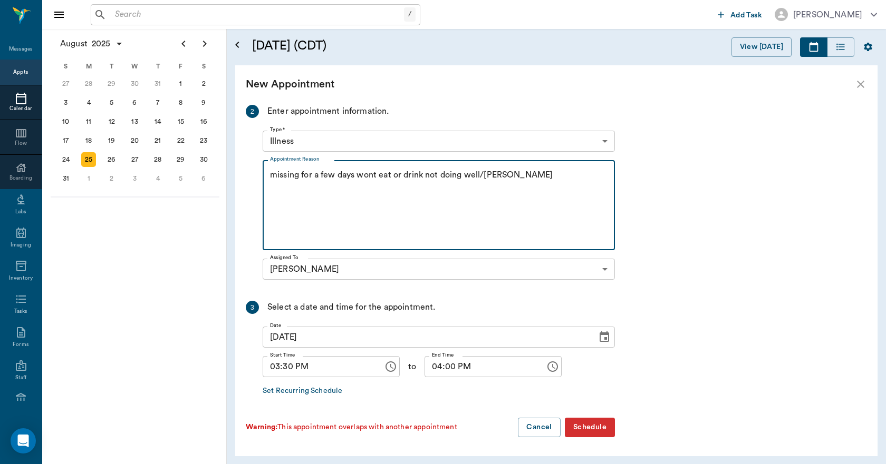
type textarea "missing for a few days wont eat or drink not doing well/Lisa"
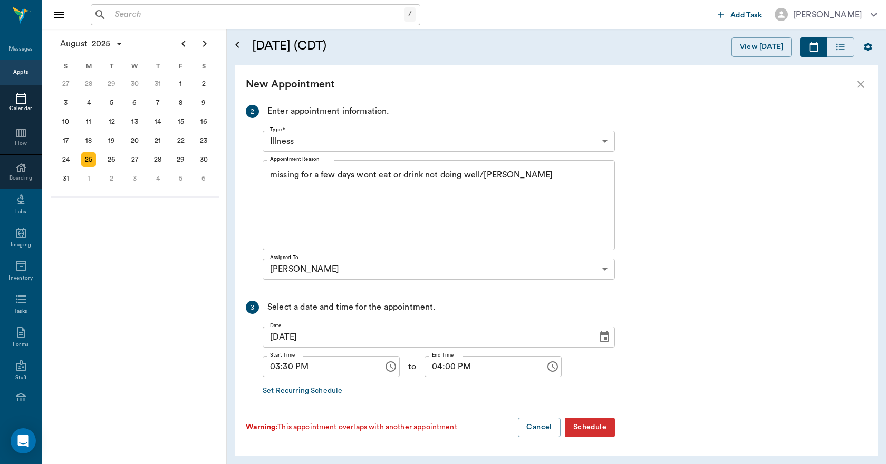
click at [595, 426] on button "Schedule" at bounding box center [590, 428] width 50 height 20
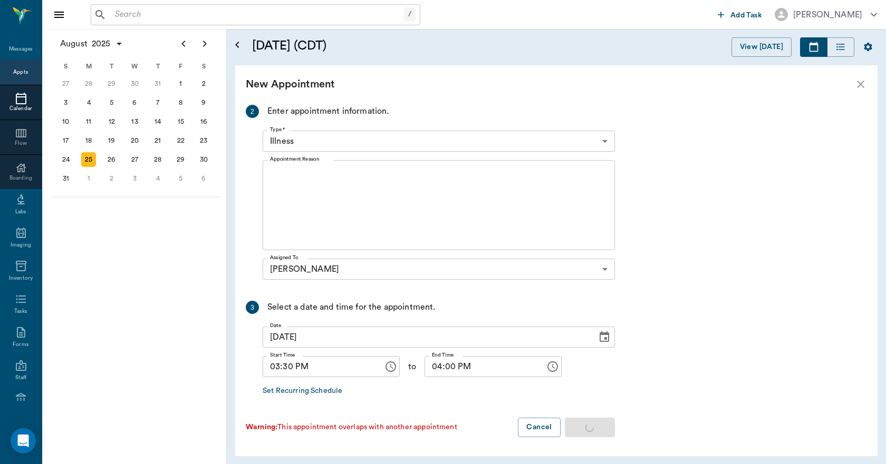
scroll to position [0, 0]
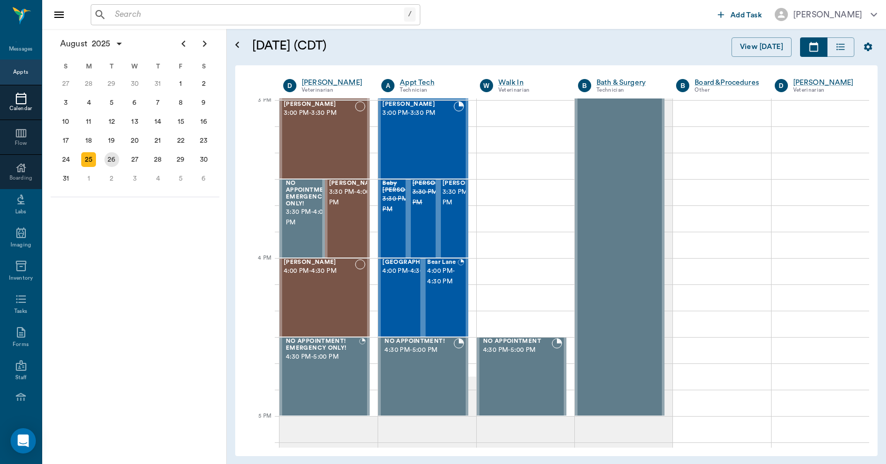
click at [111, 161] on div "26" at bounding box center [111, 159] width 15 height 15
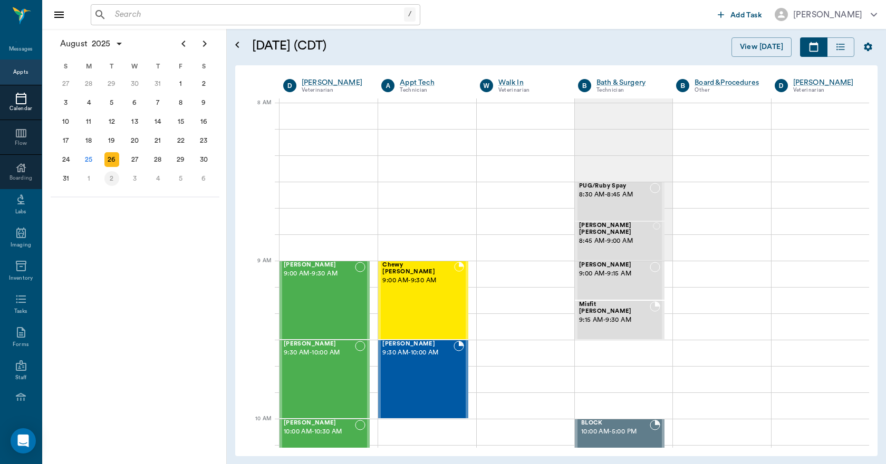
click at [110, 182] on div "2" at bounding box center [111, 178] width 15 height 15
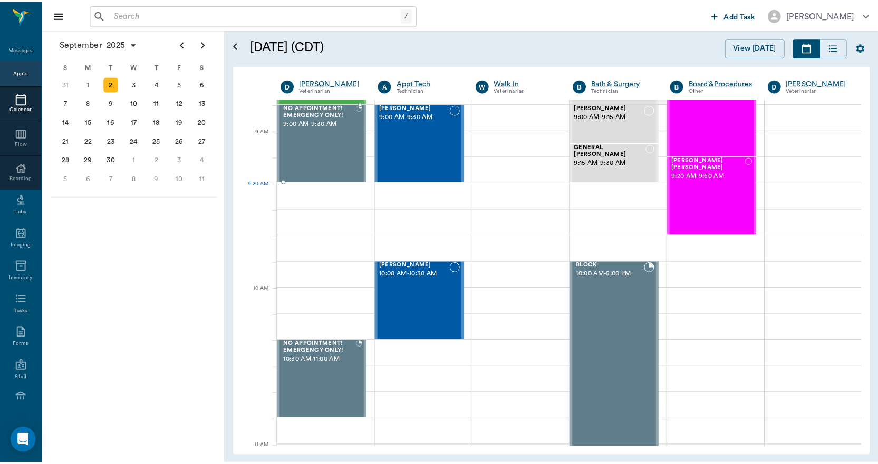
scroll to position [158, 0]
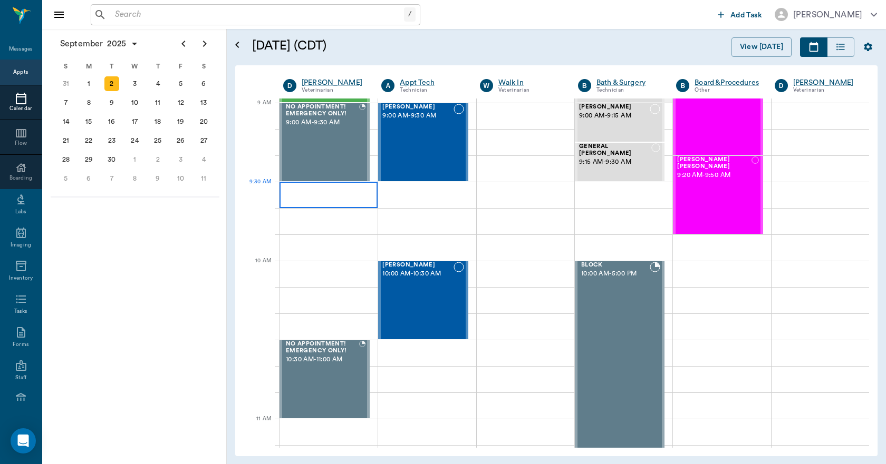
click at [293, 189] on div at bounding box center [328, 195] width 98 height 26
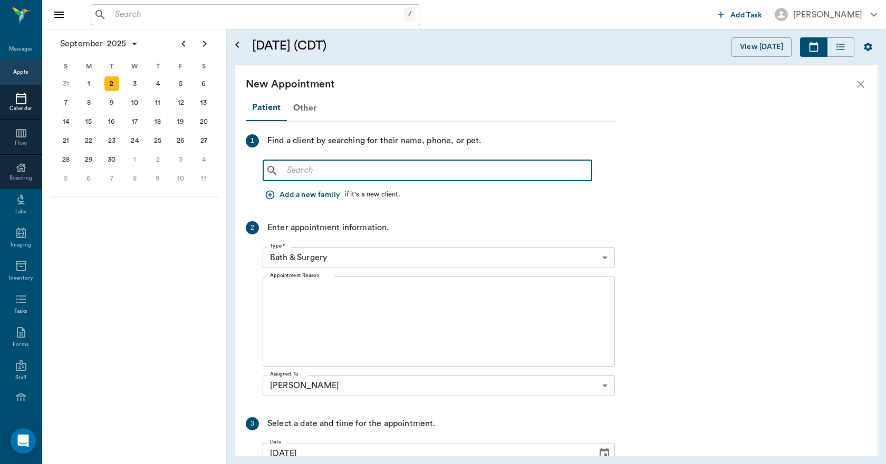
click at [294, 174] on input "text" at bounding box center [435, 170] width 305 height 15
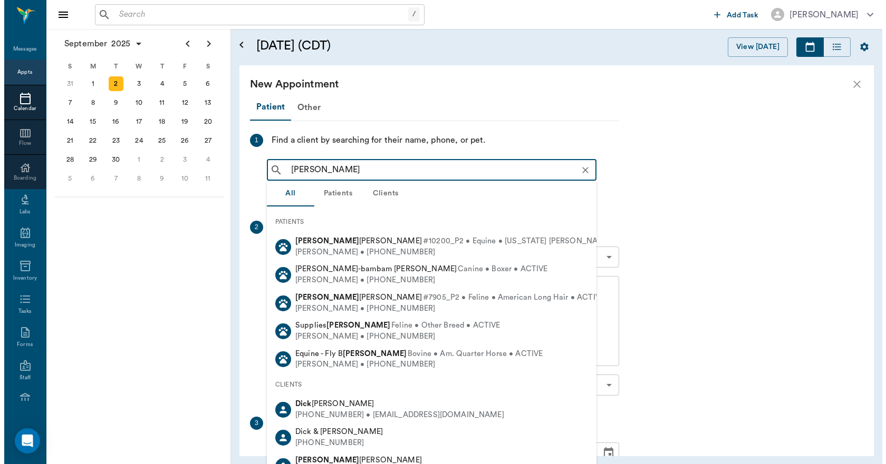
scroll to position [0, 0]
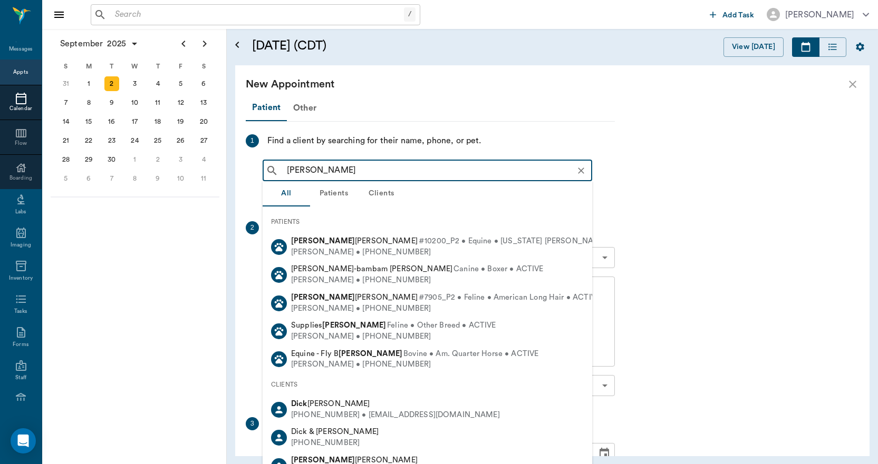
drag, startPoint x: 342, startPoint y: 171, endPoint x: 266, endPoint y: 175, distance: 76.0
click at [274, 181] on div "dick francis ​" at bounding box center [427, 170] width 329 height 21
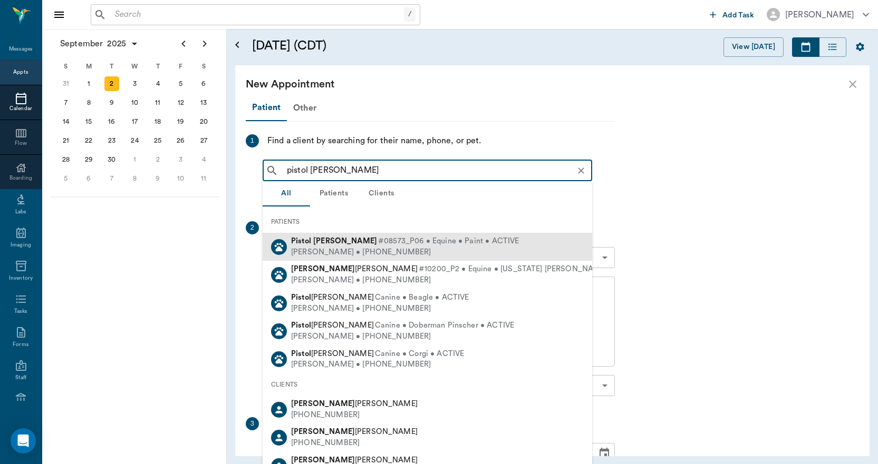
click at [335, 248] on div "Richard Francis • (903) 826-3271" at bounding box center [405, 252] width 228 height 11
type input "pistol francis"
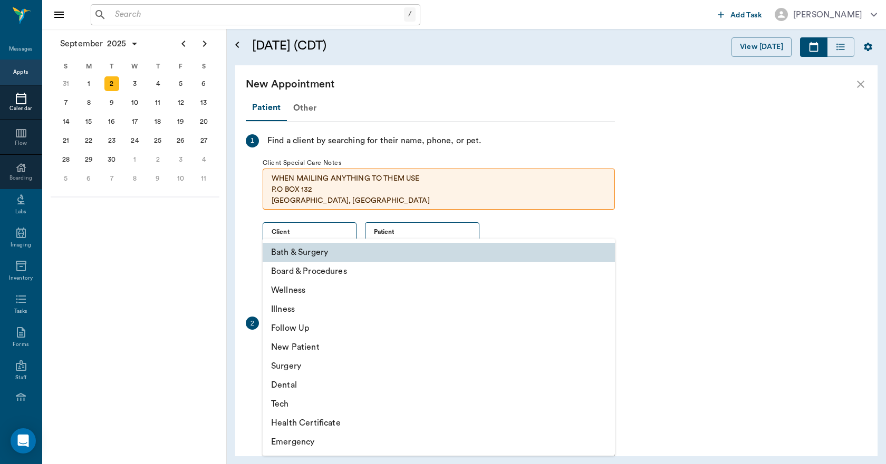
click at [291, 353] on body "/ ​ Add Task Dr. Bert Ellsworth Nectar Messages Appts Calendar Flow Boarding La…" at bounding box center [443, 232] width 886 height 464
click at [296, 289] on li "Wellness" at bounding box center [439, 290] width 352 height 19
type input "65d2be4f46e3a538d89b8c14"
type input "10:00 AM"
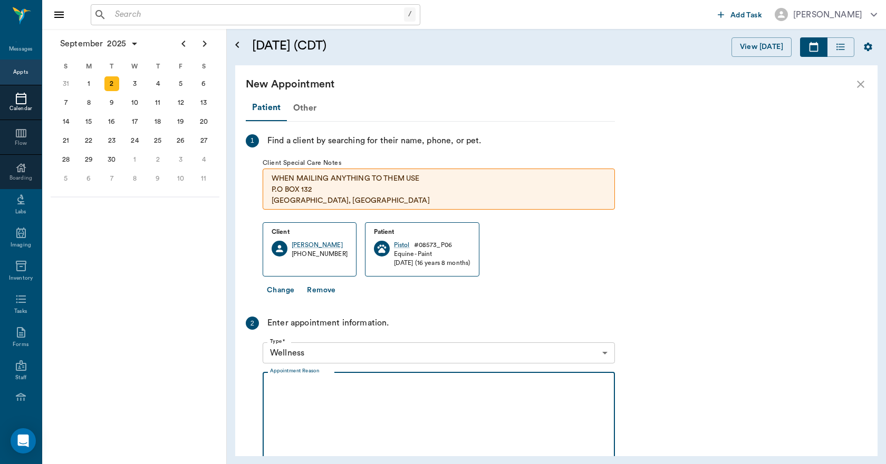
click at [281, 381] on textarea "Appointment Reason" at bounding box center [438, 417] width 337 height 73
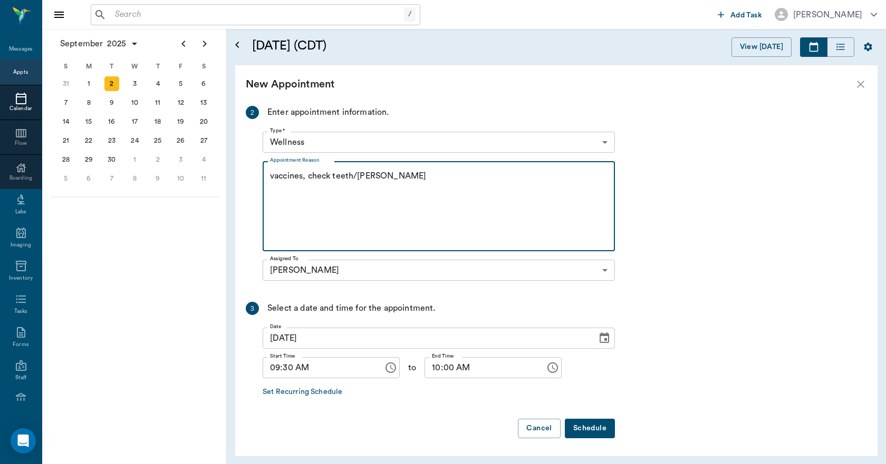
scroll to position [212, 0]
type textarea "vaccines, check teeth/Lisa"
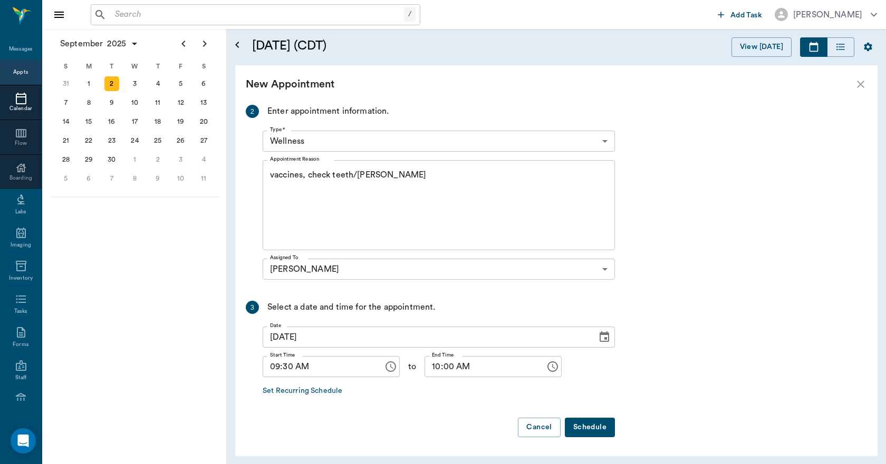
click at [592, 423] on button "Schedule" at bounding box center [590, 428] width 50 height 20
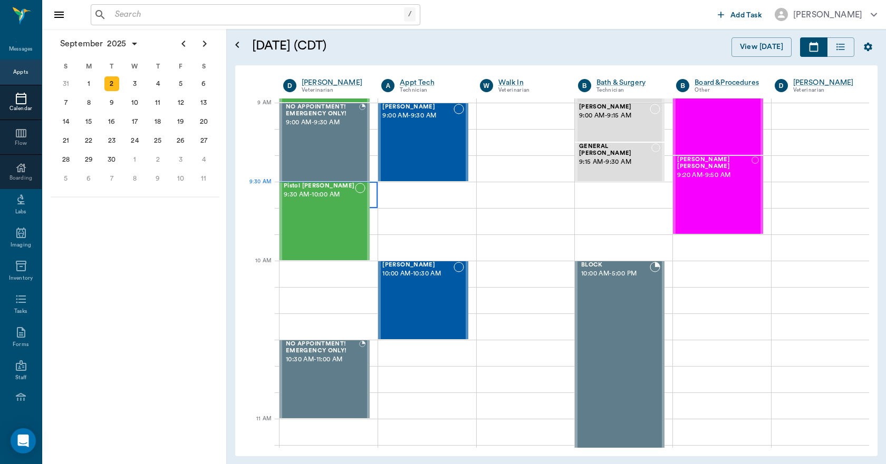
click at [372, 189] on div at bounding box center [328, 195] width 98 height 26
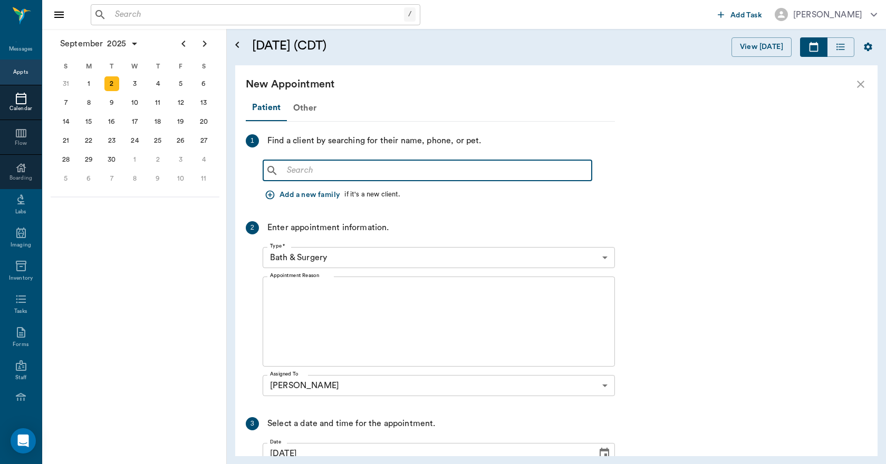
click at [293, 172] on input "text" at bounding box center [435, 170] width 305 height 15
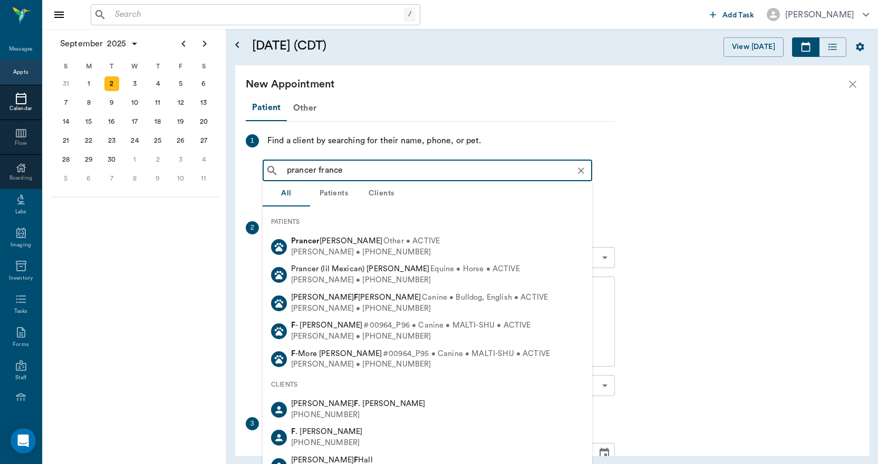
type input "prancer francer"
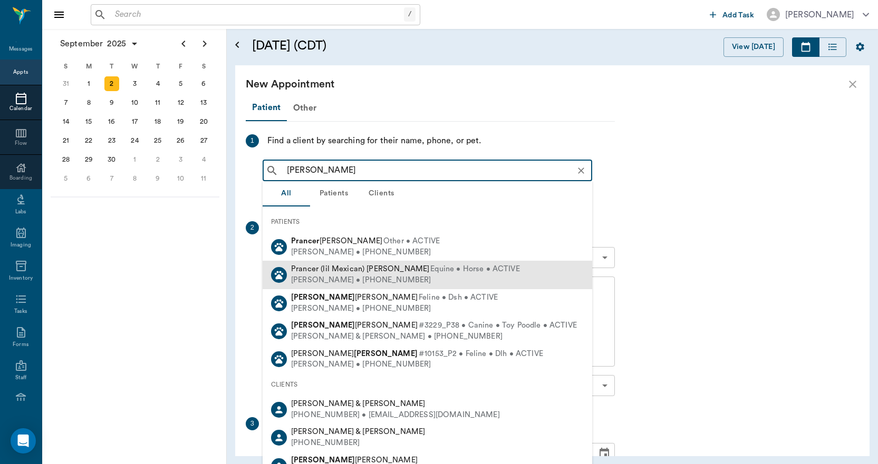
click at [347, 279] on div "Richard Francis • (903) 826-3271" at bounding box center [405, 280] width 229 height 11
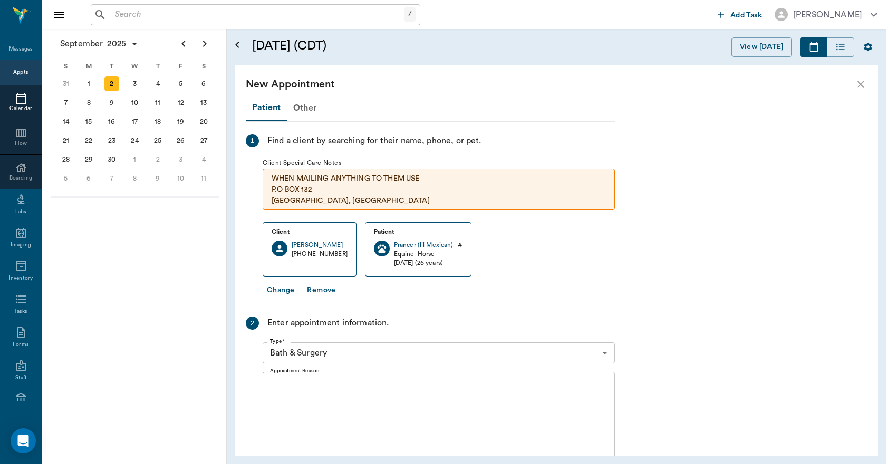
click at [303, 349] on body "/ ​ Add Task Dr. Bert Ellsworth Nectar Messages Appts Calendar Flow Boarding La…" at bounding box center [443, 232] width 886 height 464
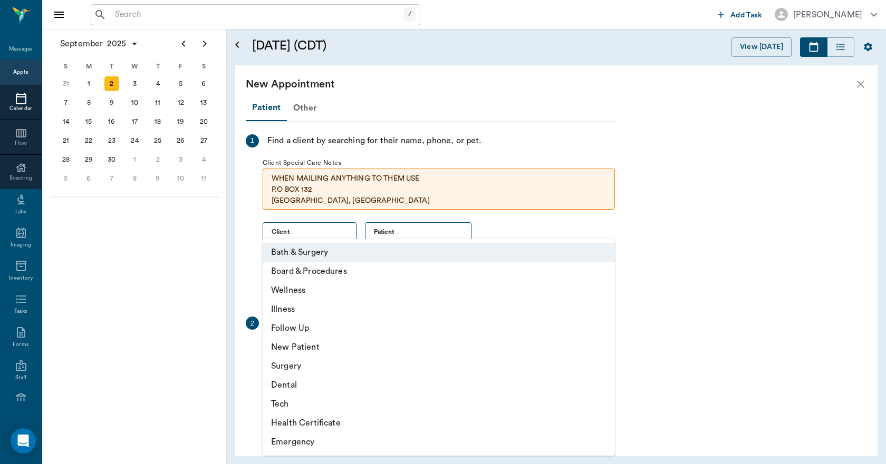
click at [291, 290] on li "Wellness" at bounding box center [439, 290] width 352 height 19
type input "65d2be4f46e3a538d89b8c14"
type input "10:00 AM"
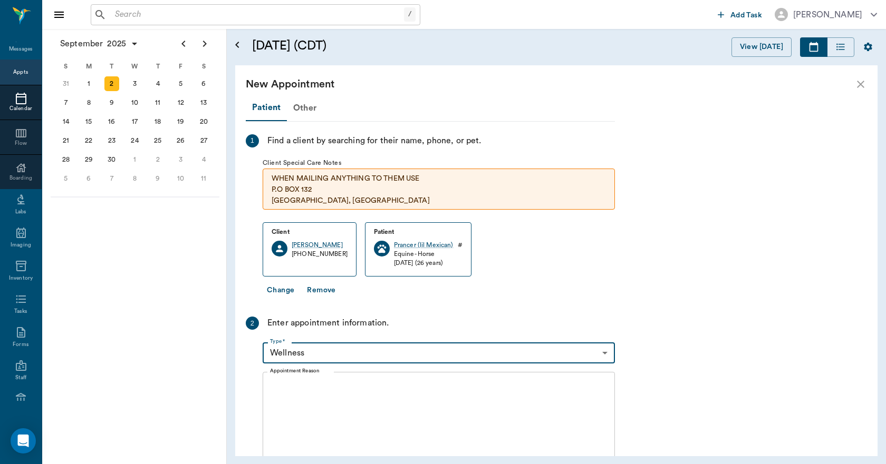
click at [277, 382] on textarea "Appointment Reason" at bounding box center [438, 417] width 337 height 73
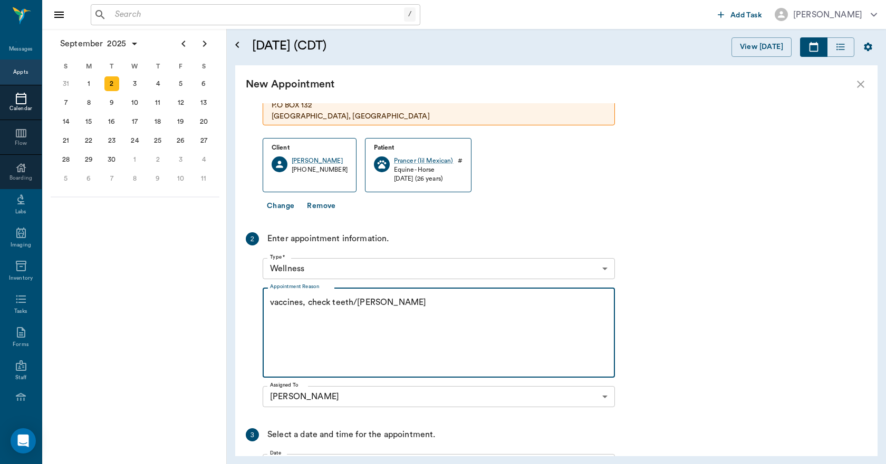
scroll to position [212, 0]
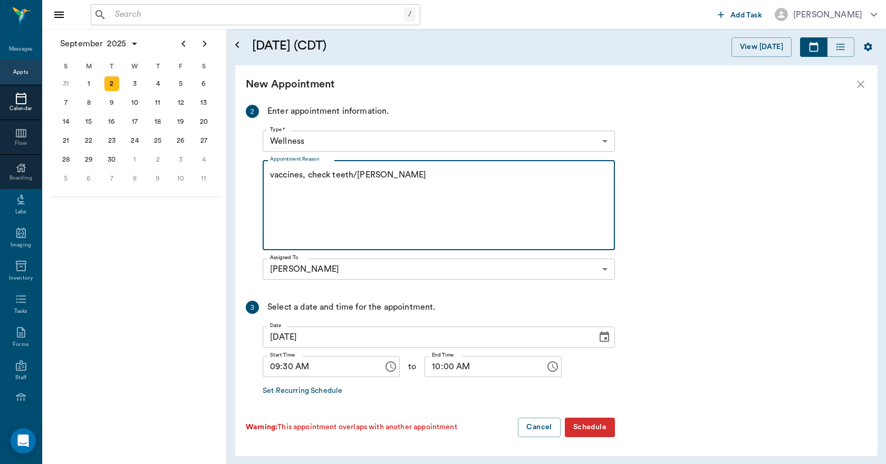
type textarea "vaccines, check teeth/Lisa"
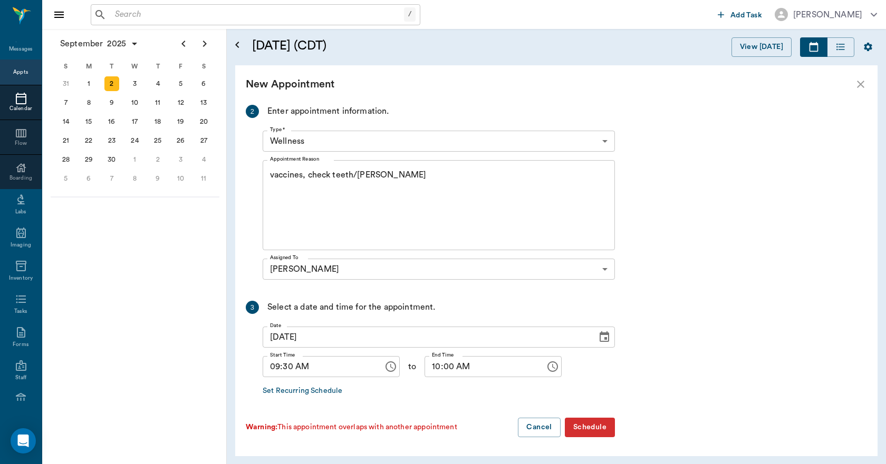
click at [600, 430] on button "Schedule" at bounding box center [590, 428] width 50 height 20
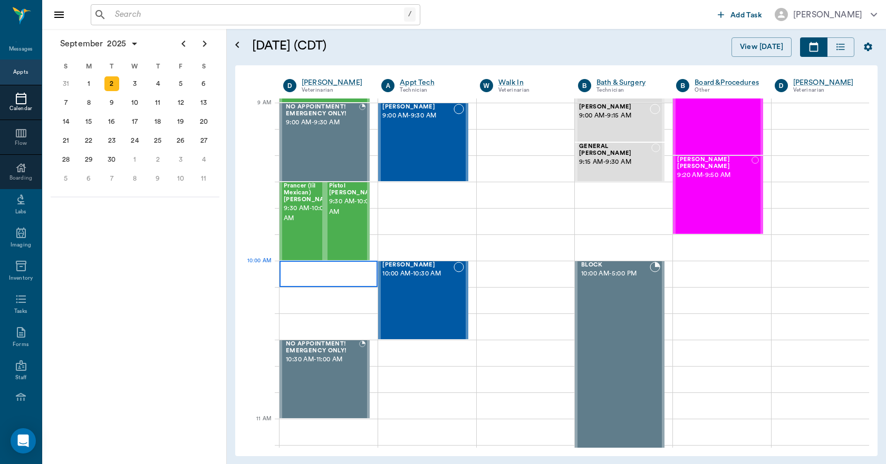
click at [290, 268] on div at bounding box center [328, 274] width 98 height 26
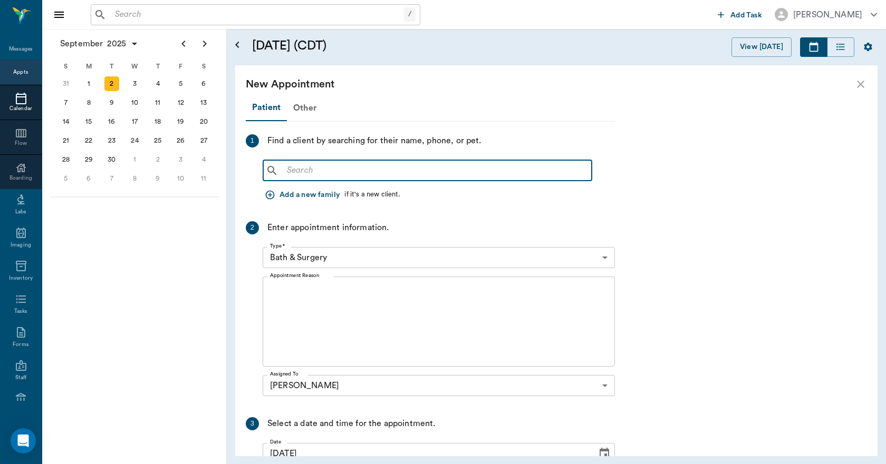
click at [294, 171] on input "text" at bounding box center [435, 170] width 305 height 15
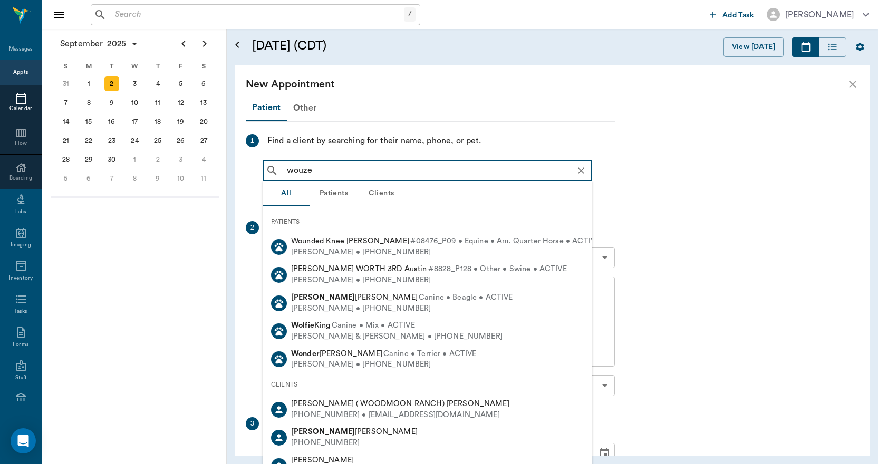
type input "wouzer"
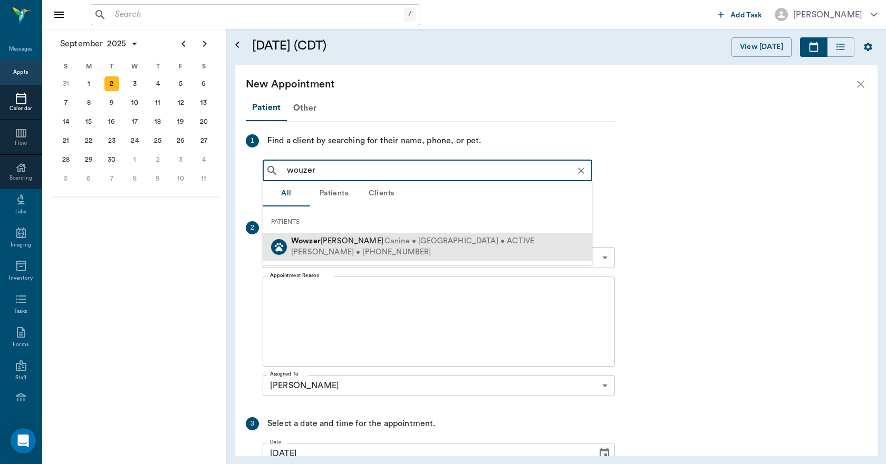
click at [325, 252] on div "Richard Francis • (903) 826-3271" at bounding box center [412, 252] width 243 height 11
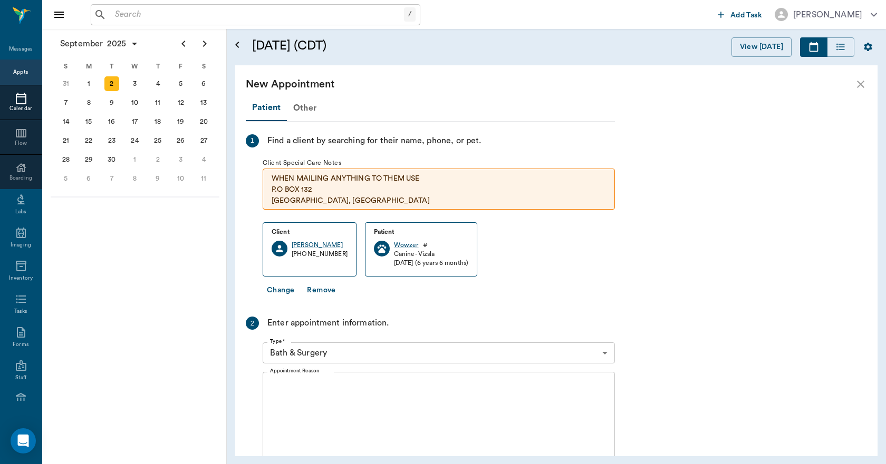
click at [303, 353] on body "/ ​ Add Task Dr. Bert Ellsworth Nectar Messages Appts Calendar Flow Boarding La…" at bounding box center [443, 232] width 886 height 464
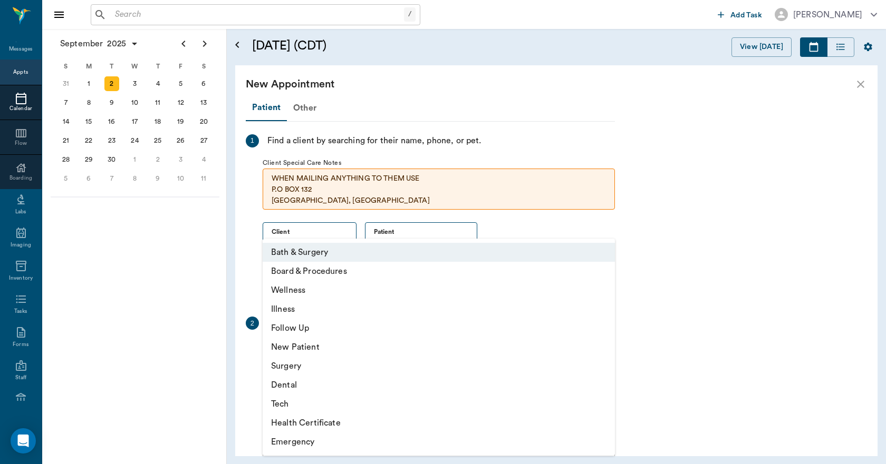
click at [862, 85] on div at bounding box center [443, 232] width 886 height 464
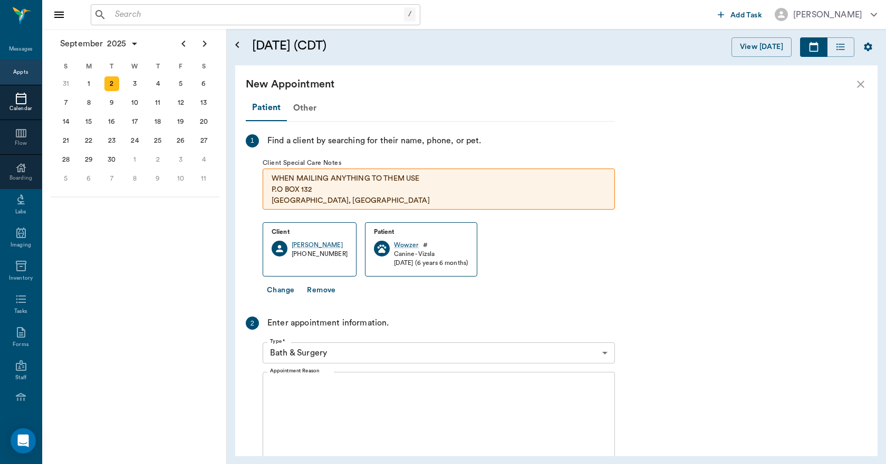
click at [860, 80] on icon "close" at bounding box center [860, 84] width 13 height 13
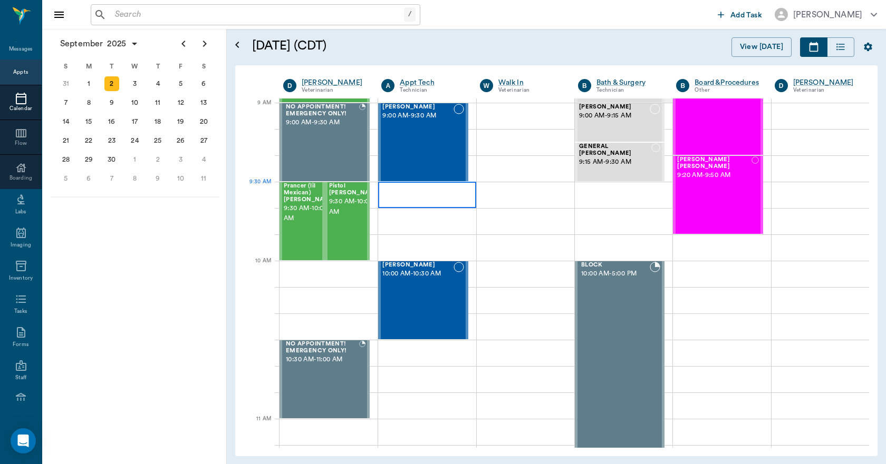
click at [384, 189] on div at bounding box center [427, 195] width 98 height 26
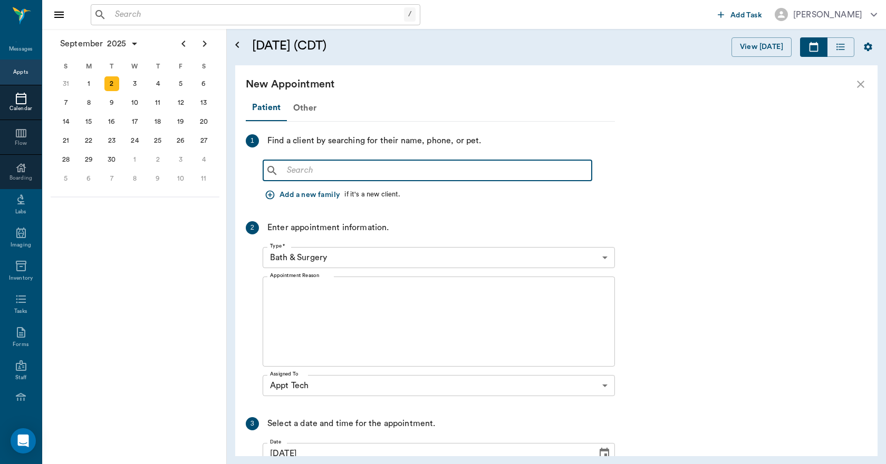
click at [306, 172] on input "text" at bounding box center [435, 170] width 305 height 15
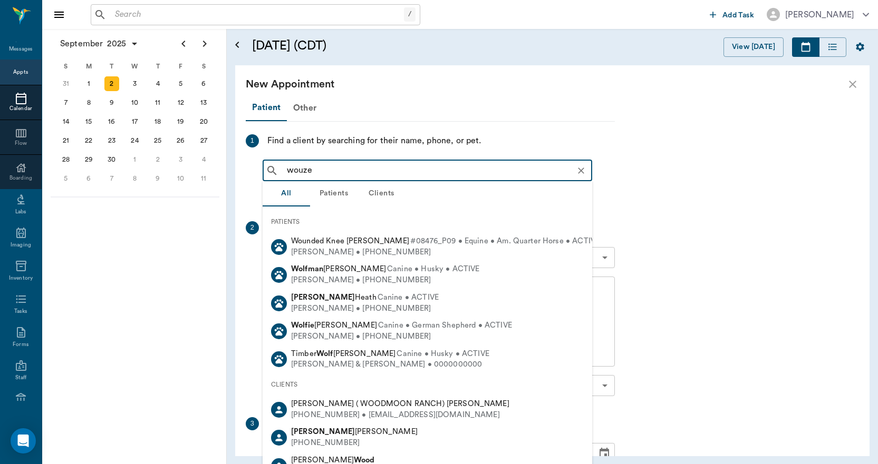
type input "wouzer"
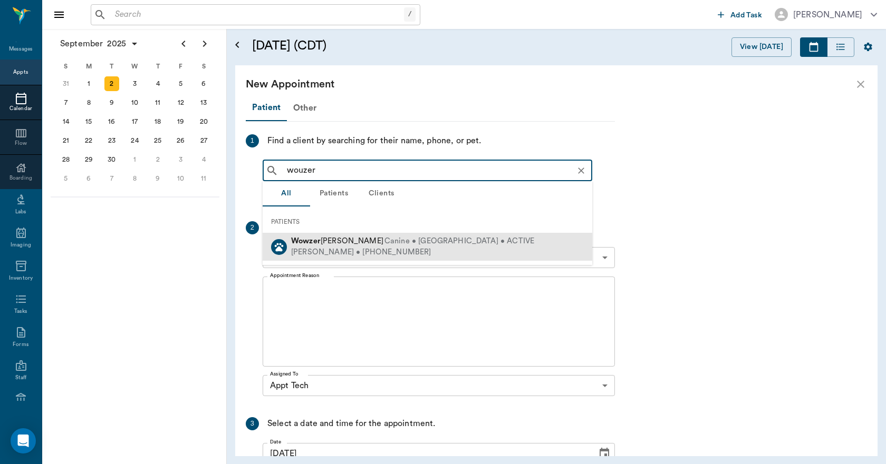
click at [351, 250] on div "Richard Francis • (903) 826-3271" at bounding box center [412, 252] width 243 height 11
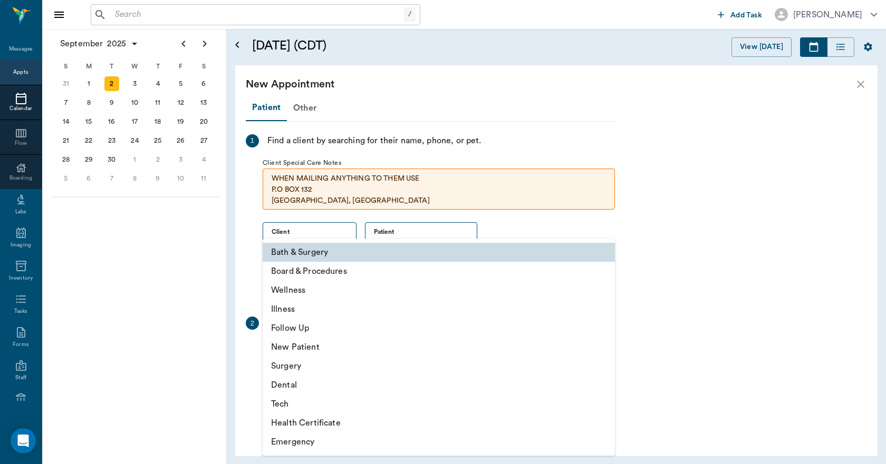
click at [296, 351] on body "/ ​ Add Task Dr. Bert Ellsworth Nectar Messages Appts Calendar Flow Boarding La…" at bounding box center [443, 232] width 886 height 464
click at [292, 404] on li "Tech" at bounding box center [439, 404] width 352 height 19
type input "65d2be4f46e3a538d89b8c1a"
type input "10:00 AM"
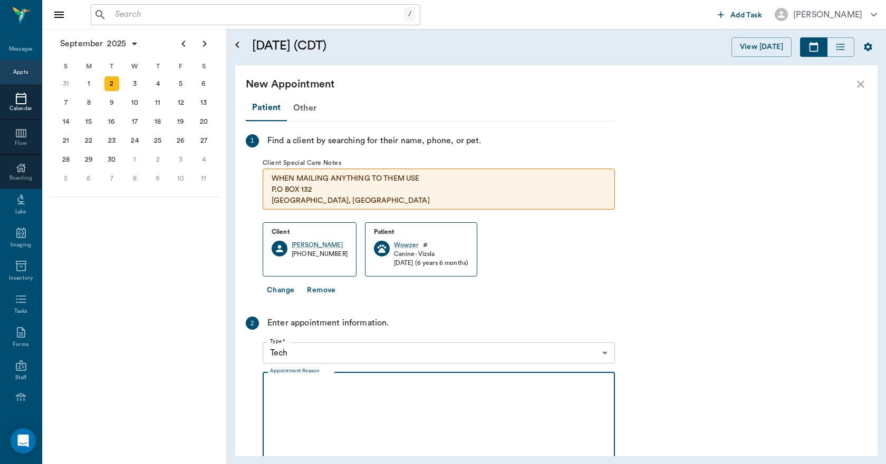
click at [284, 383] on textarea "Appointment Reason" at bounding box center [438, 417] width 337 height 73
type textarea "h"
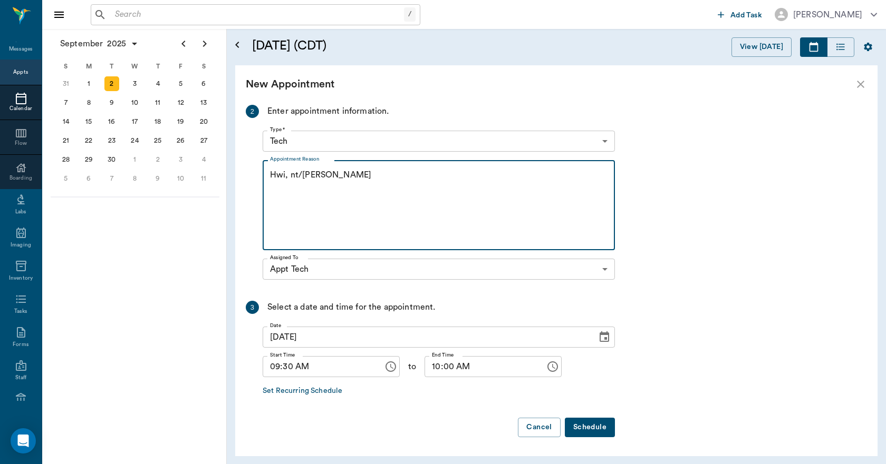
type textarea "Hwi, nt/Lisa"
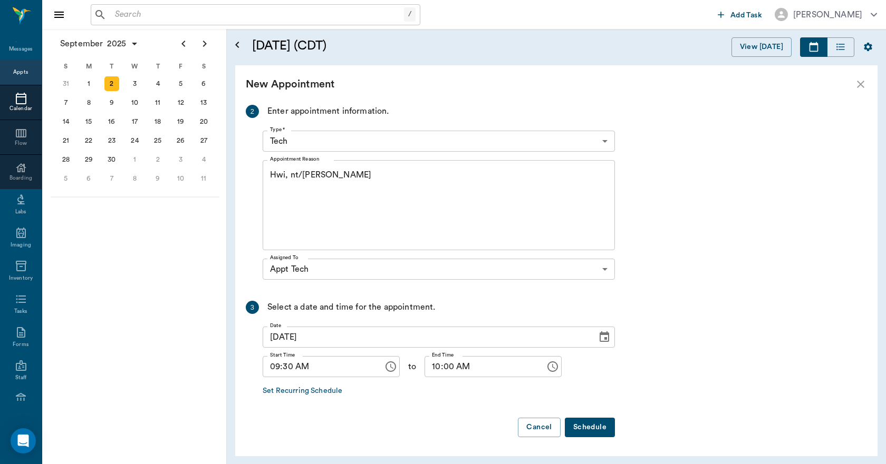
click at [601, 426] on button "Schedule" at bounding box center [590, 428] width 50 height 20
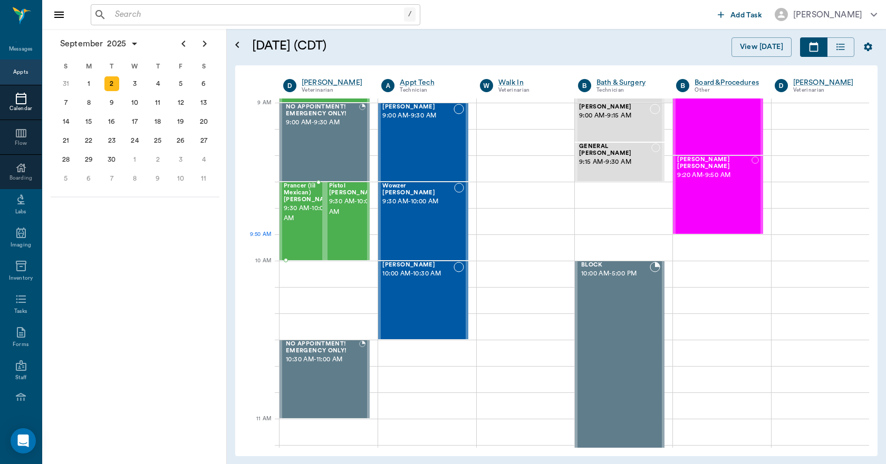
click at [294, 256] on div "Prancer (lil Mexican) Francis 9:30 AM - 10:00 AM" at bounding box center [310, 221] width 53 height 77
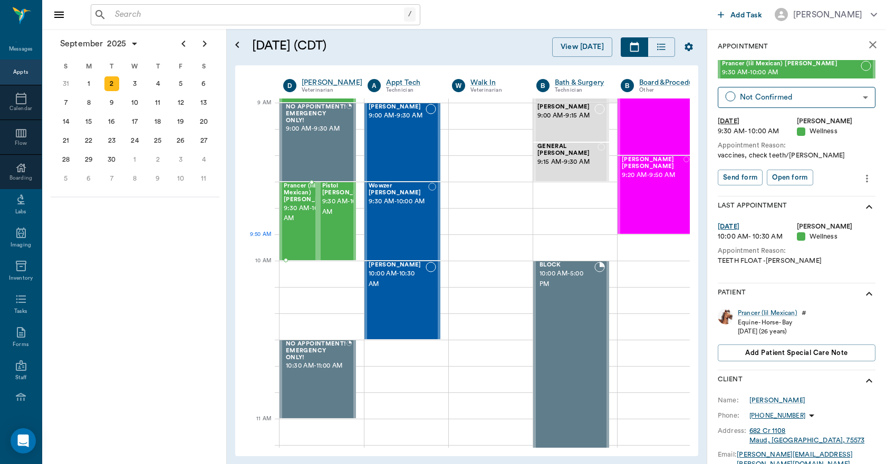
click at [304, 244] on div "Prancer (lil Mexican) Francis 9:30 AM - 10:00 AM" at bounding box center [310, 221] width 53 height 77
click at [866, 179] on icon "more" at bounding box center [867, 178] width 2 height 8
click at [806, 198] on span "Edit appointment" at bounding box center [814, 196] width 89 height 11
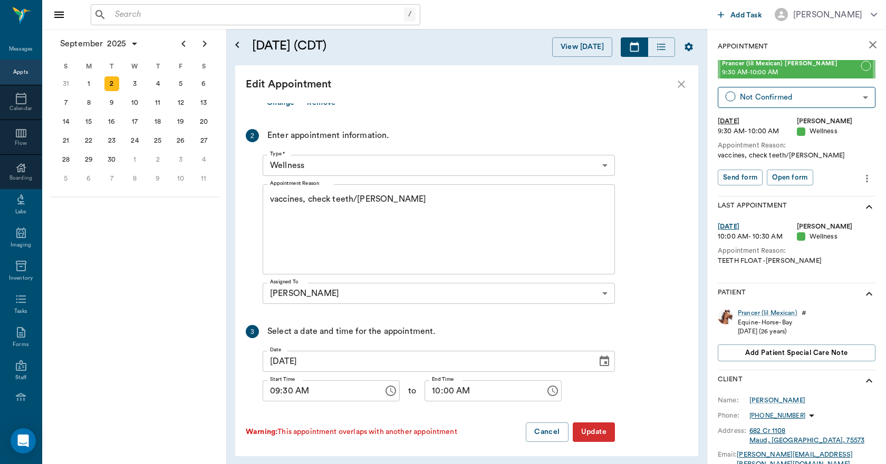
scroll to position [161, 0]
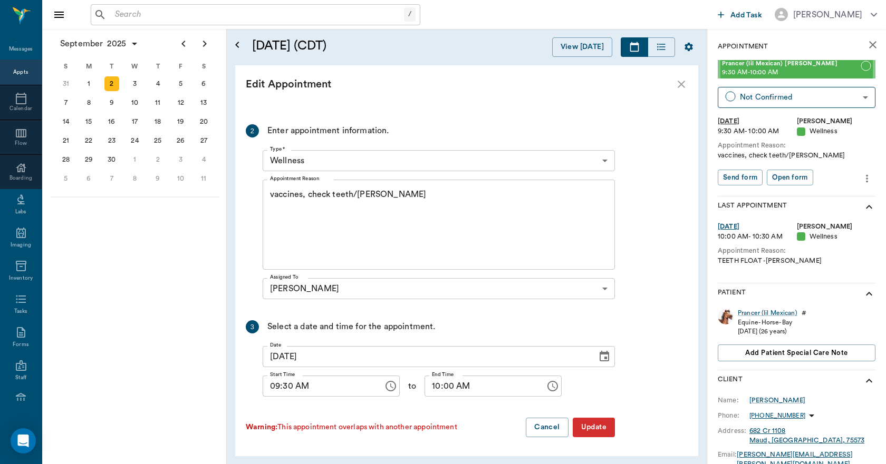
click at [436, 392] on input "10:00 AM" at bounding box center [480, 386] width 113 height 21
type input "10:30 AM"
click at [605, 426] on button "Update" at bounding box center [593, 428] width 42 height 20
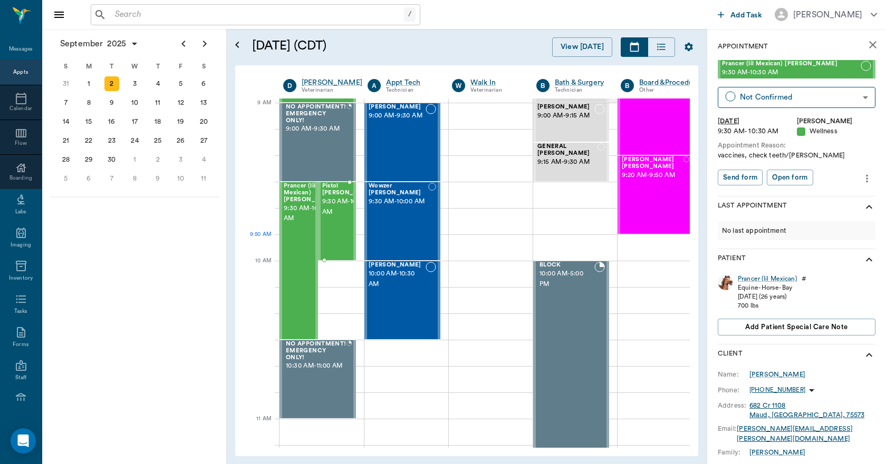
click at [339, 218] on span "9:30 AM - 10:00 AM" at bounding box center [348, 207] width 53 height 21
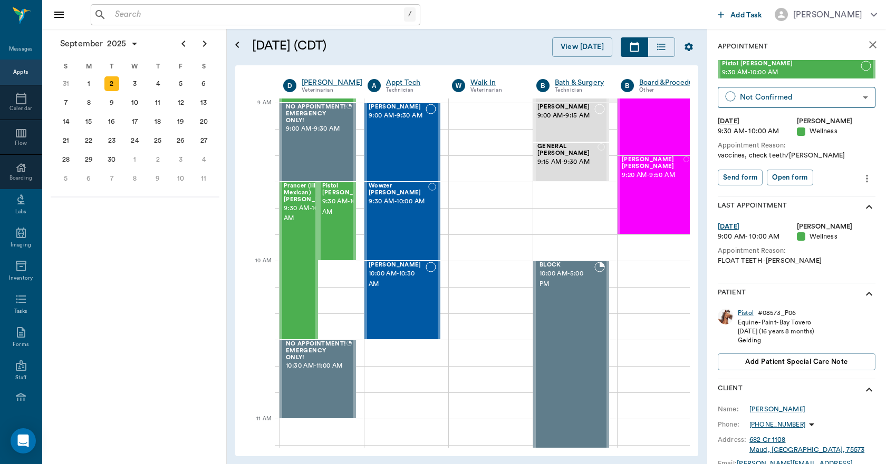
click at [866, 181] on icon "more" at bounding box center [867, 178] width 2 height 8
click at [789, 196] on span "Edit appointment" at bounding box center [814, 196] width 89 height 11
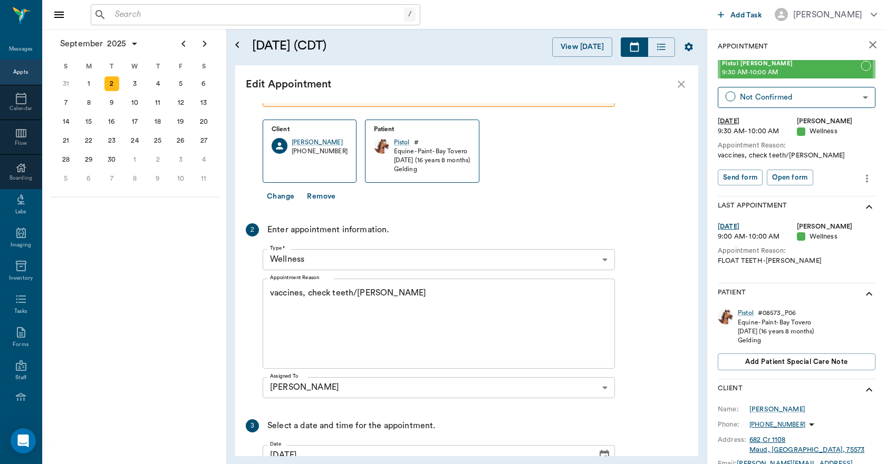
scroll to position [158, 0]
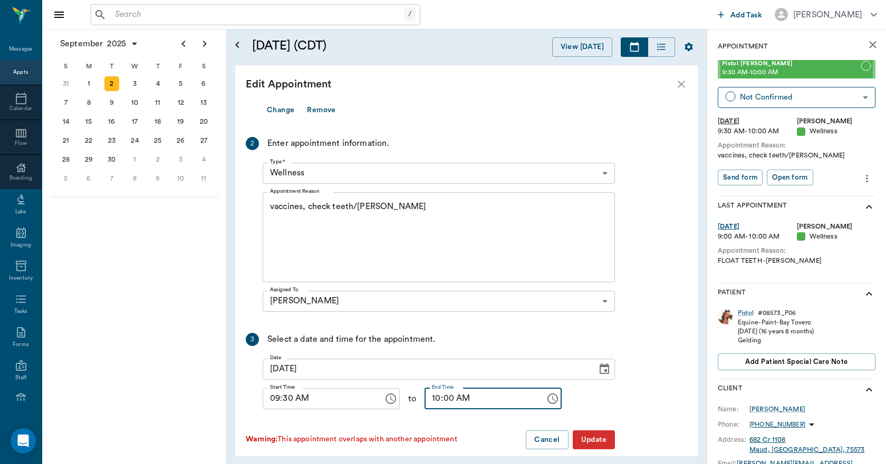
click at [436, 404] on input "10:00 AM" at bounding box center [480, 398] width 113 height 21
type input "10:30 AM"
click at [593, 439] on button "Update" at bounding box center [593, 441] width 42 height 20
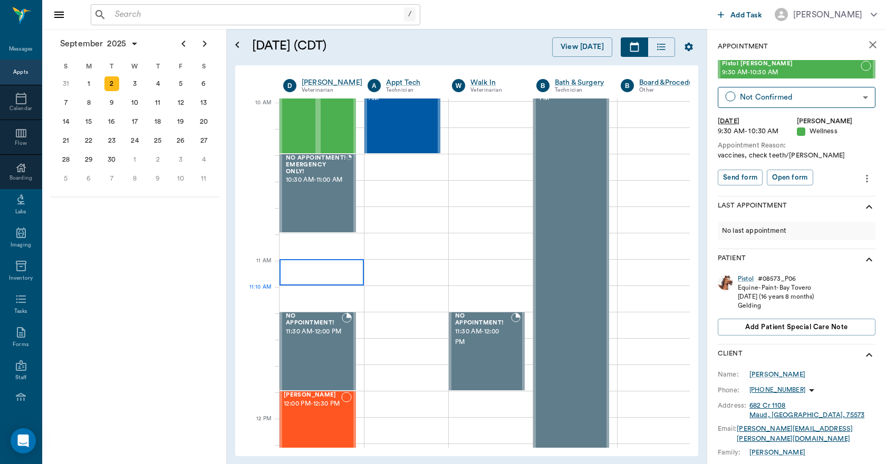
scroll to position [316, 0]
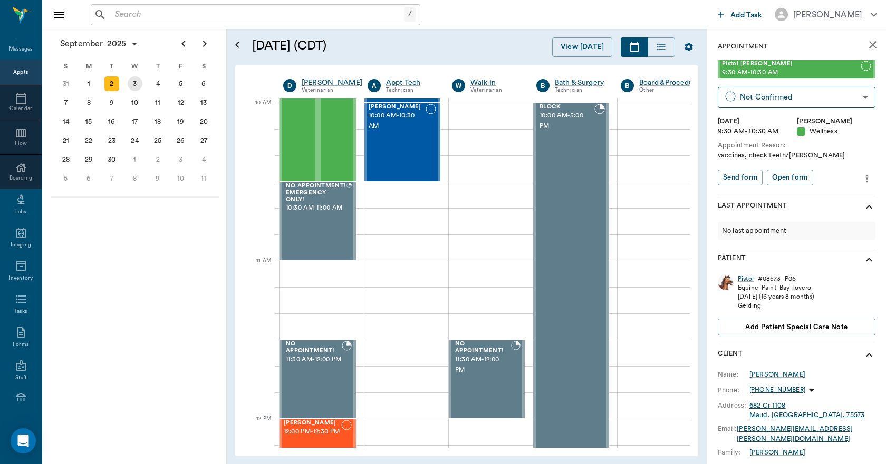
click at [131, 88] on div "3" at bounding box center [135, 83] width 15 height 15
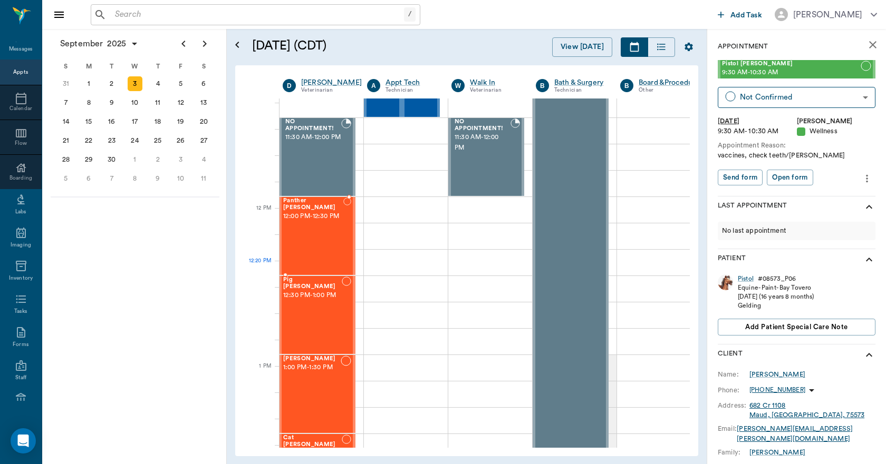
scroll to position [527, 1]
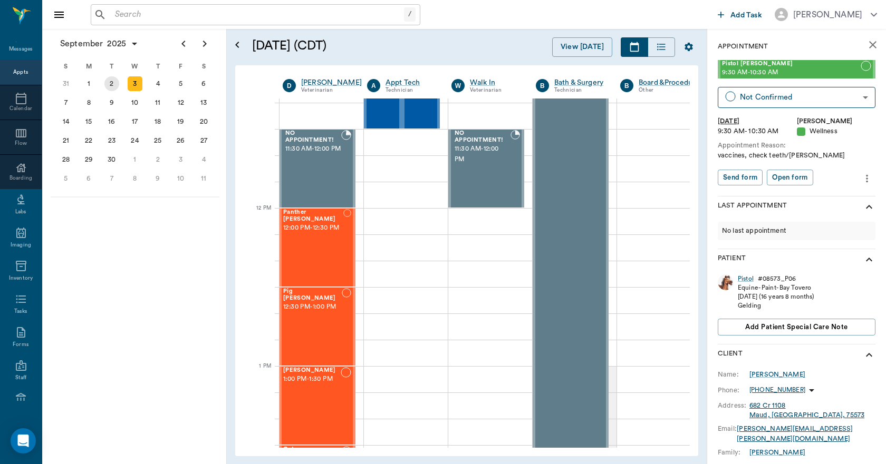
click at [111, 84] on div "2" at bounding box center [111, 83] width 15 height 15
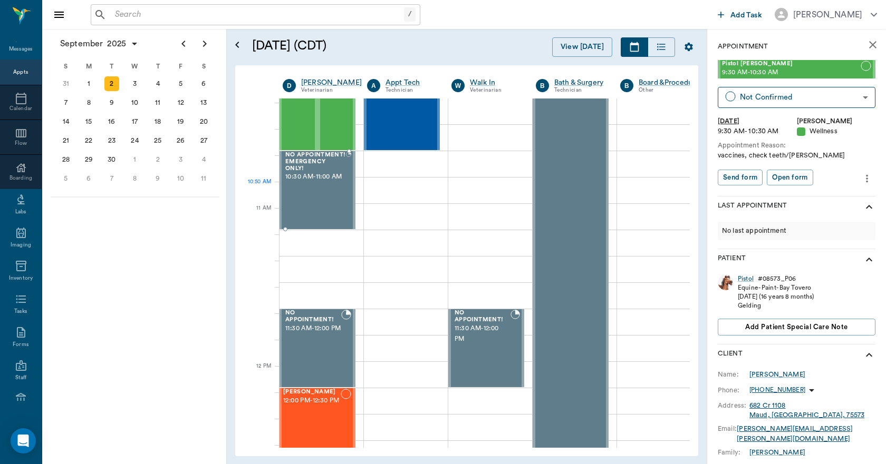
scroll to position [369, 1]
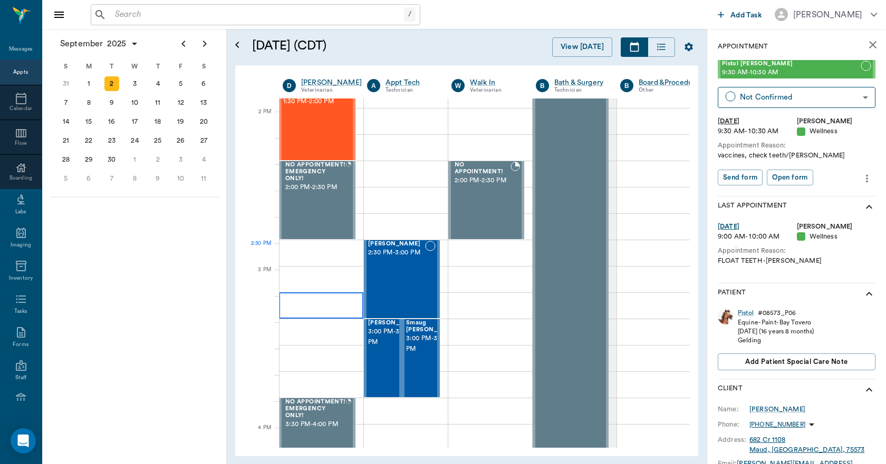
scroll to position [949, 1]
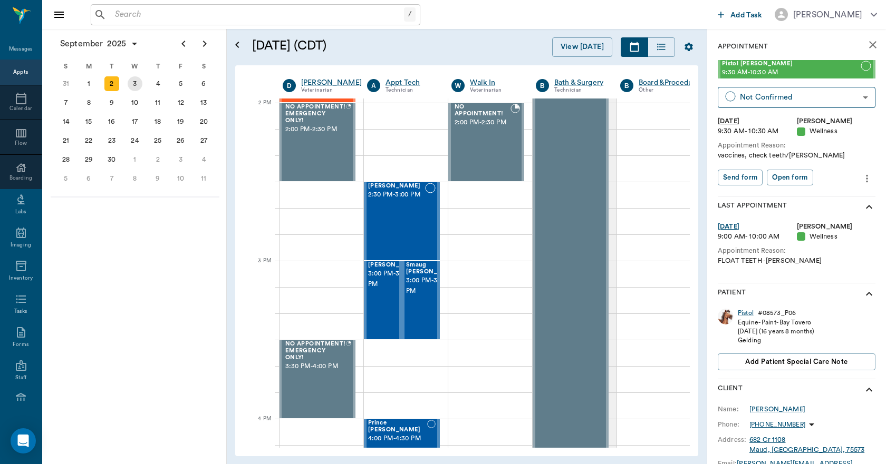
click at [138, 85] on div "3" at bounding box center [135, 83] width 15 height 15
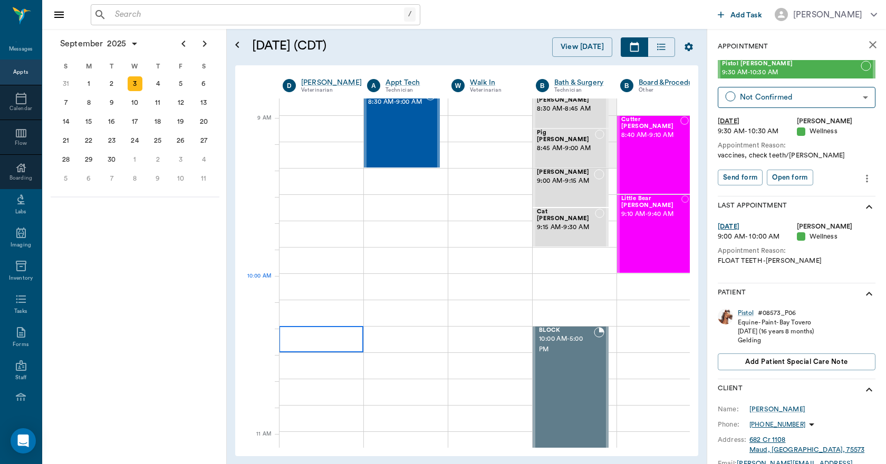
scroll to position [0, 1]
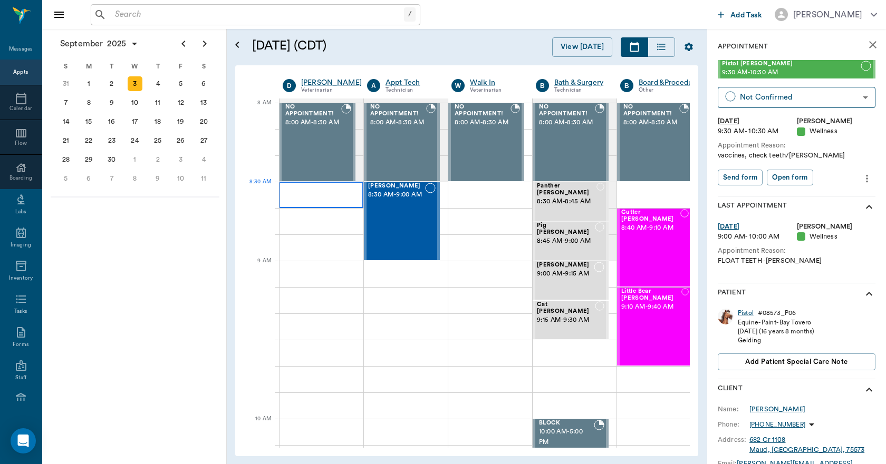
click at [290, 189] on div at bounding box center [321, 195] width 84 height 26
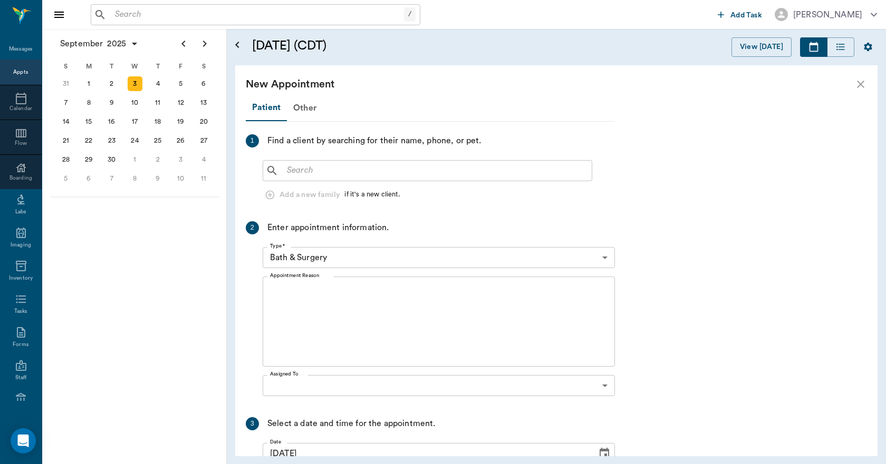
scroll to position [0, 0]
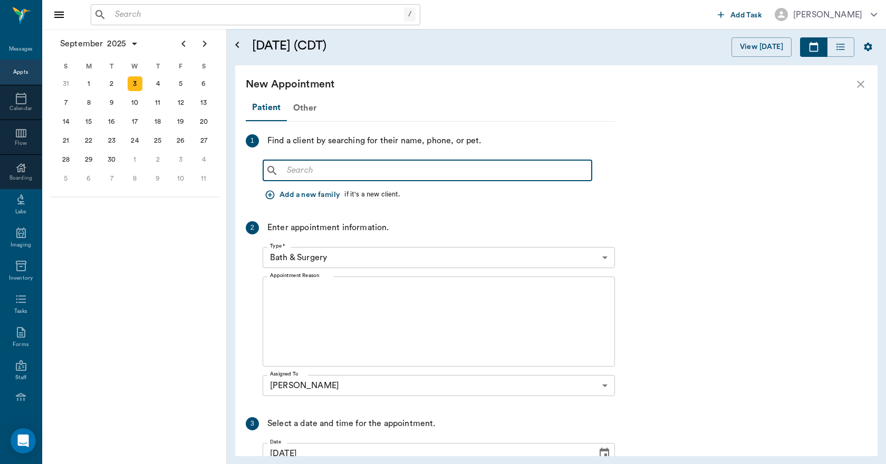
click at [298, 169] on input "text" at bounding box center [435, 170] width 305 height 15
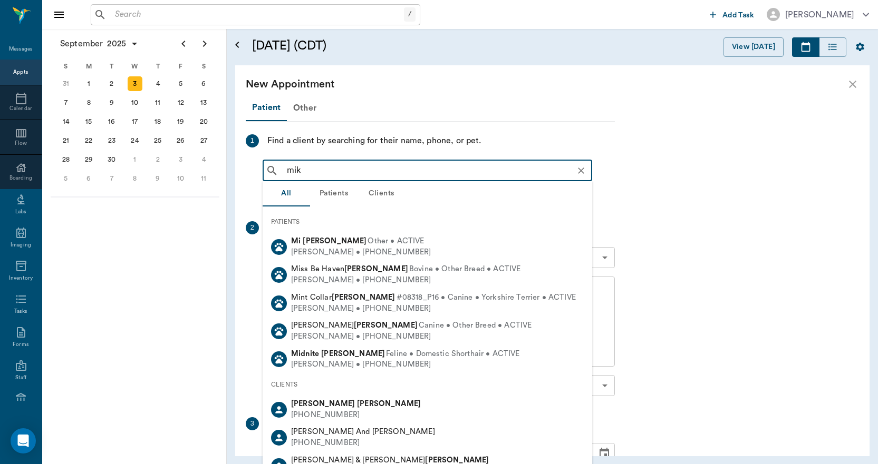
type input "mika"
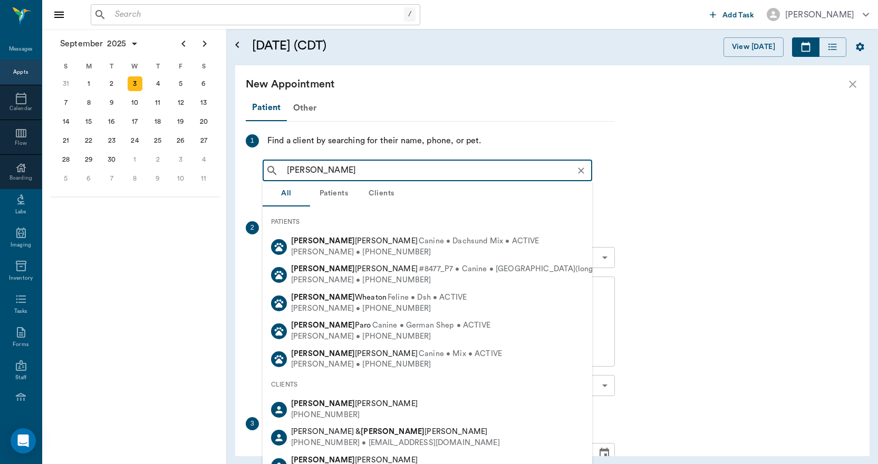
click at [338, 271] on span "Mika Sussman" at bounding box center [354, 269] width 127 height 8
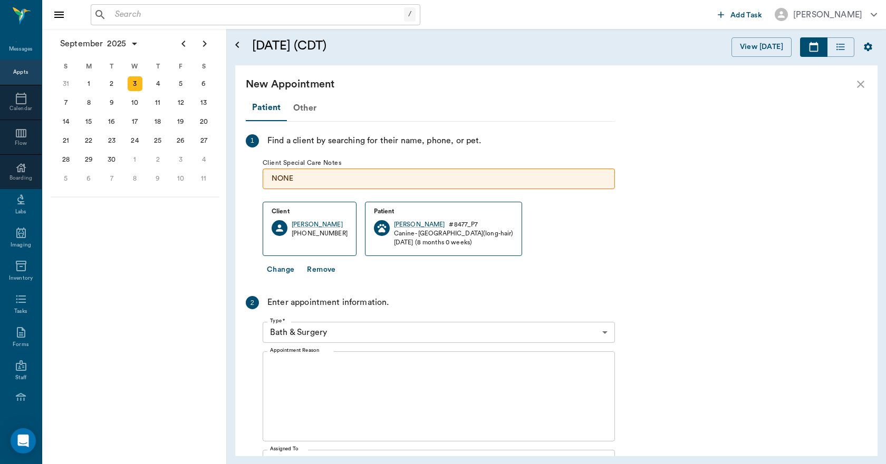
click at [297, 331] on body "/ ​ Add Task Dr. Bert Ellsworth Nectar Messages Appts Calendar Flow Boarding La…" at bounding box center [443, 232] width 886 height 464
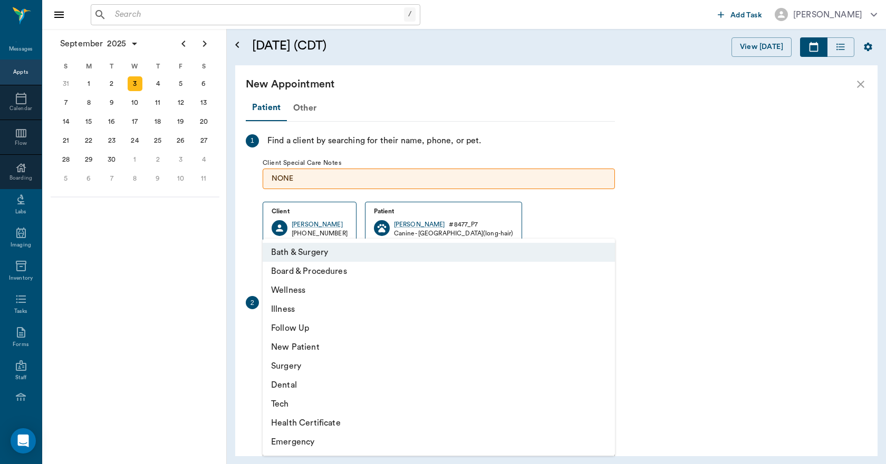
click at [296, 289] on li "Wellness" at bounding box center [439, 290] width 352 height 19
type input "65d2be4f46e3a538d89b8c14"
type input "09:00 AM"
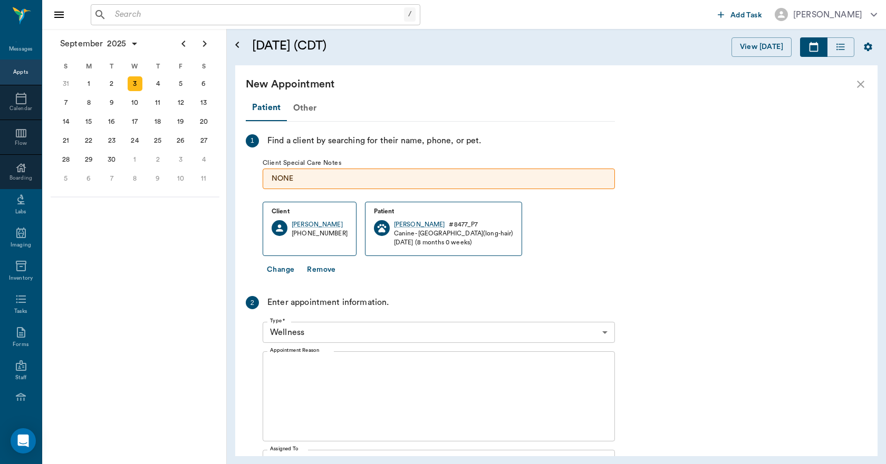
click at [280, 358] on div "x Appointment Reason" at bounding box center [439, 397] width 352 height 90
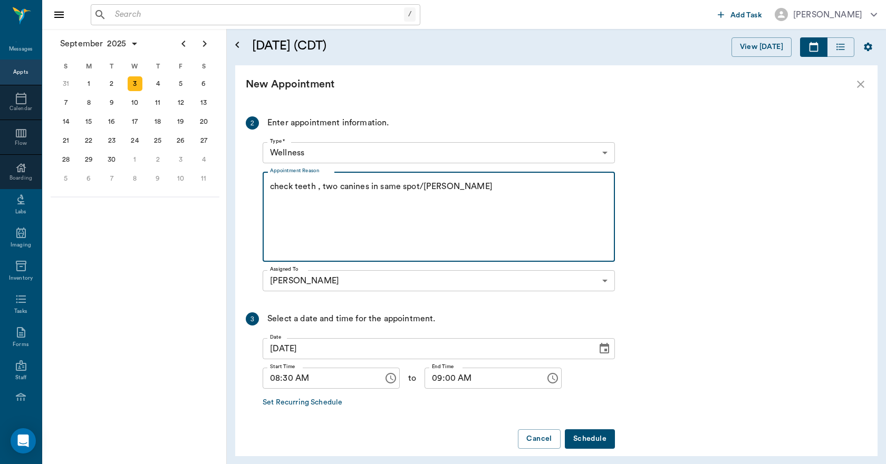
scroll to position [191, 0]
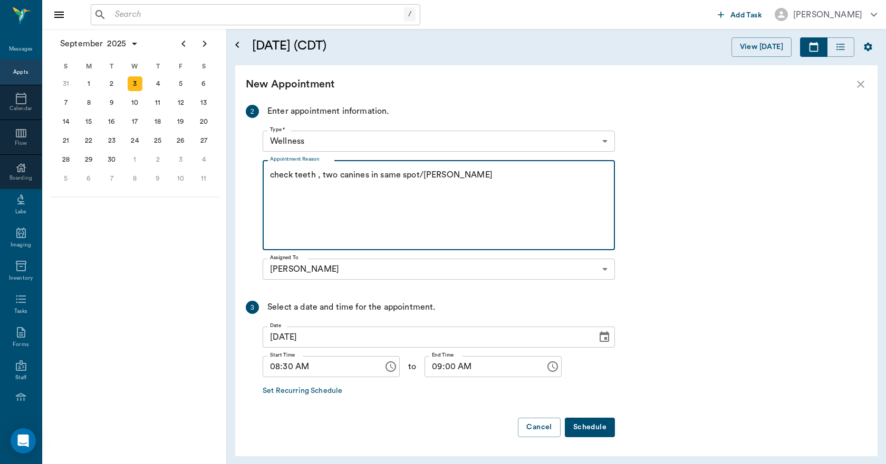
type textarea "check teeth , two canines in same spot/Lisa"
click at [595, 429] on button "Schedule" at bounding box center [590, 428] width 50 height 20
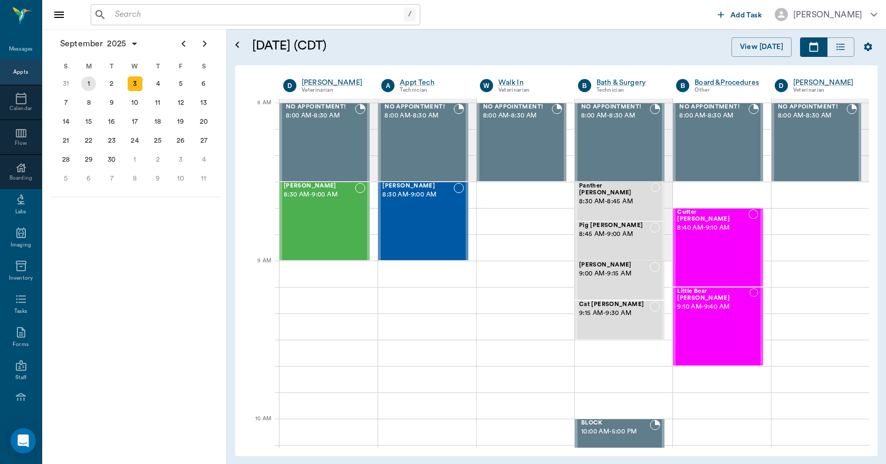
click at [89, 86] on div "1" at bounding box center [88, 83] width 15 height 15
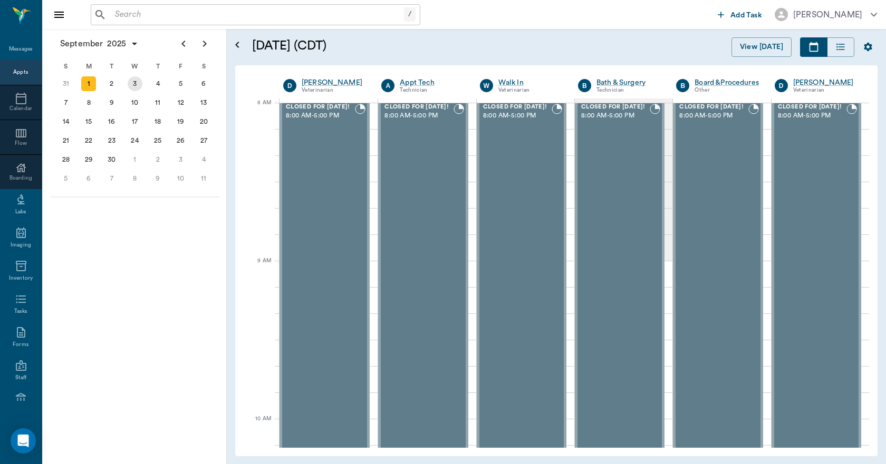
click at [133, 83] on div "3" at bounding box center [135, 83] width 15 height 15
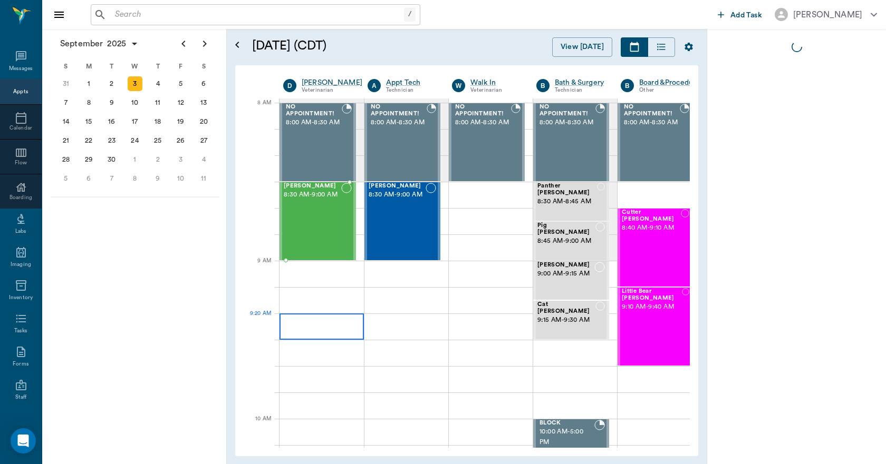
scroll to position [0, 1]
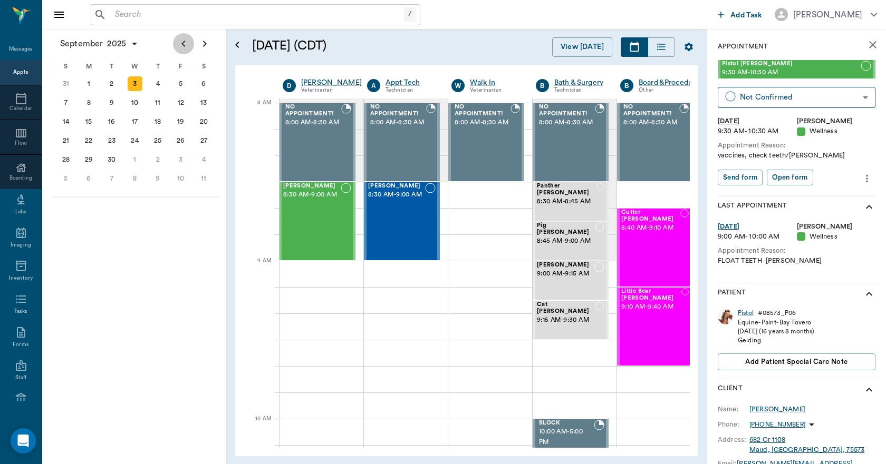
click at [182, 42] on icon "Previous page" at bounding box center [183, 43] width 13 height 13
click at [132, 160] on div "27" at bounding box center [135, 159] width 15 height 15
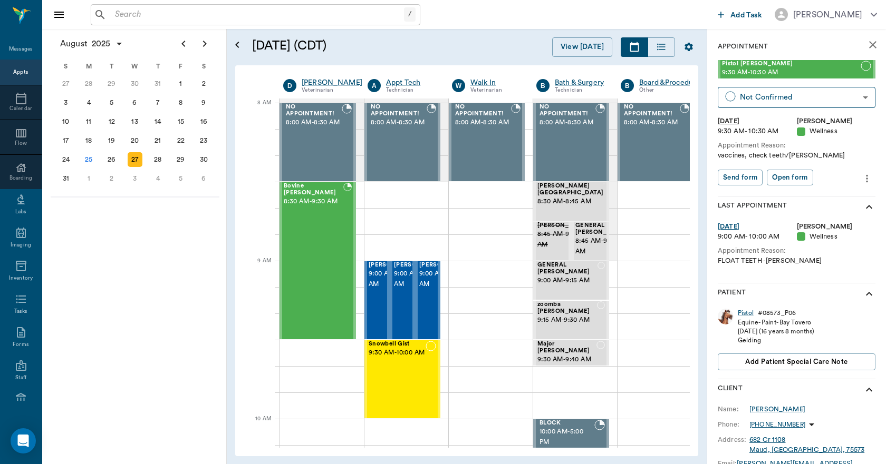
scroll to position [0, 1]
click at [93, 162] on div "25" at bounding box center [88, 159] width 15 height 15
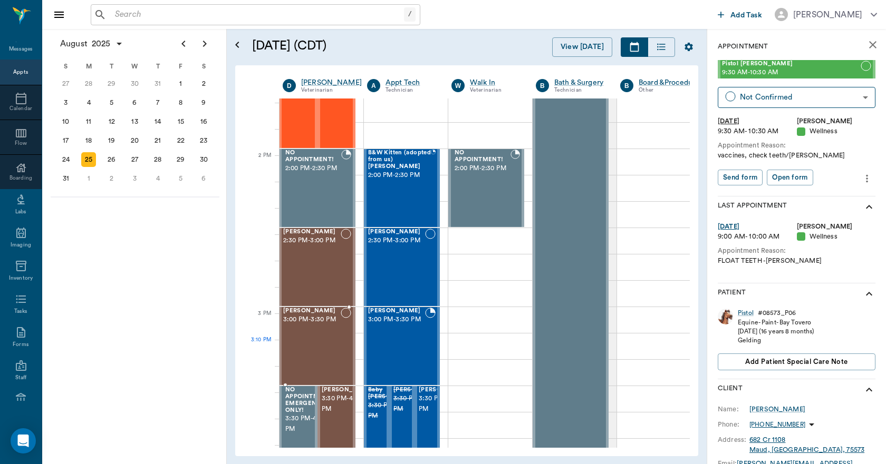
scroll to position [896, 1]
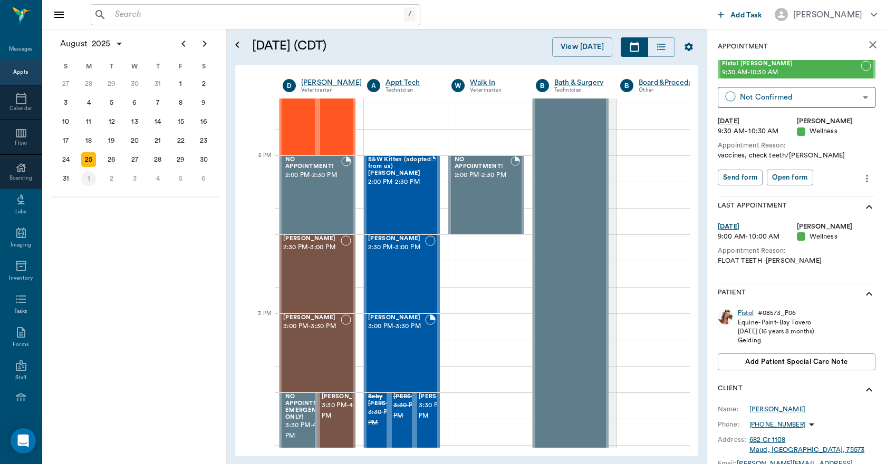
click at [90, 179] on div "1" at bounding box center [88, 178] width 15 height 15
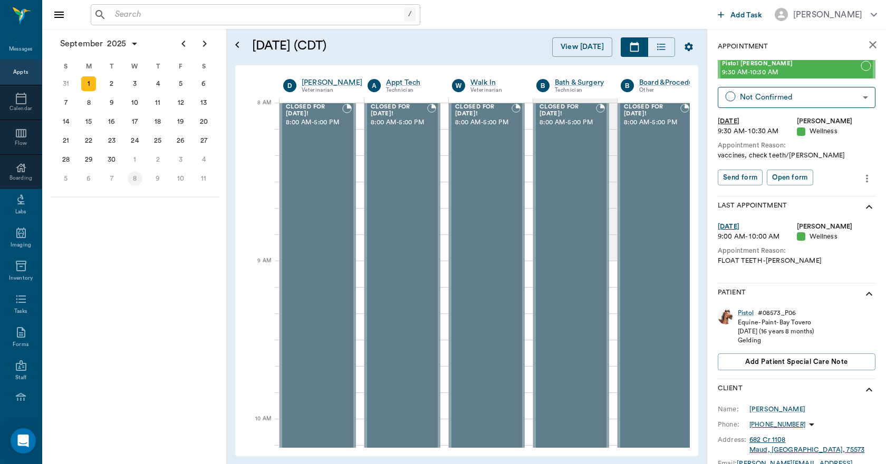
scroll to position [0, 1]
click at [187, 46] on icon "Previous page" at bounding box center [183, 43] width 13 height 13
click at [88, 159] on div "25" at bounding box center [88, 159] width 15 height 15
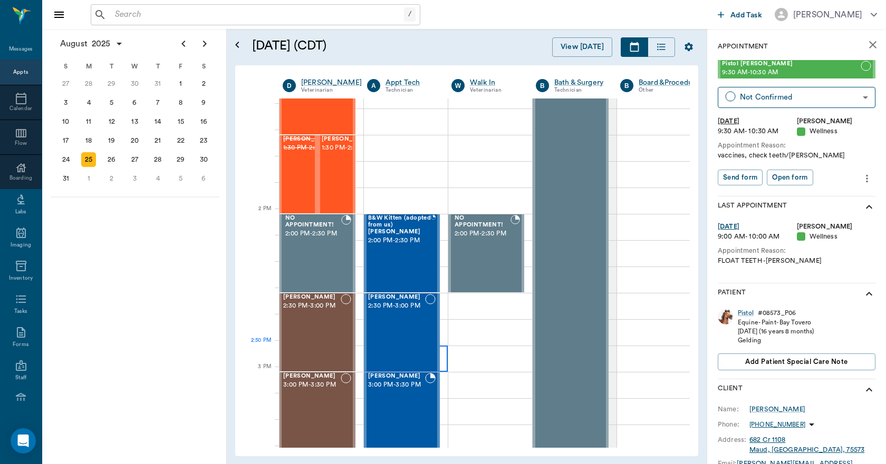
scroll to position [843, 1]
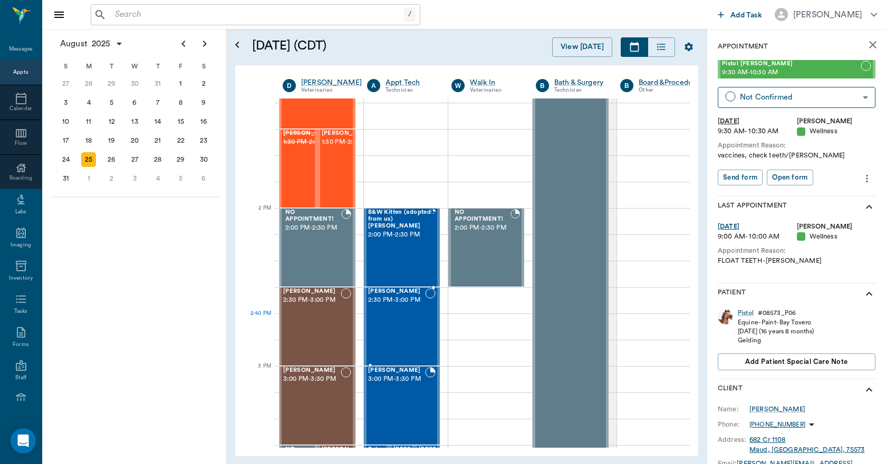
click at [411, 339] on div "[PERSON_NAME] 2:30 PM - 3:00 PM" at bounding box center [396, 326] width 57 height 77
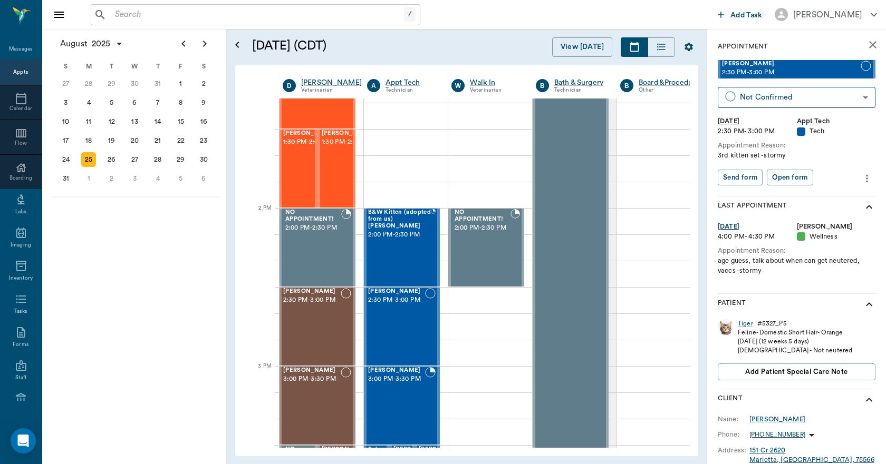
click at [861, 178] on icon "more" at bounding box center [867, 178] width 12 height 13
click at [813, 193] on span "Edit appointment" at bounding box center [814, 196] width 89 height 11
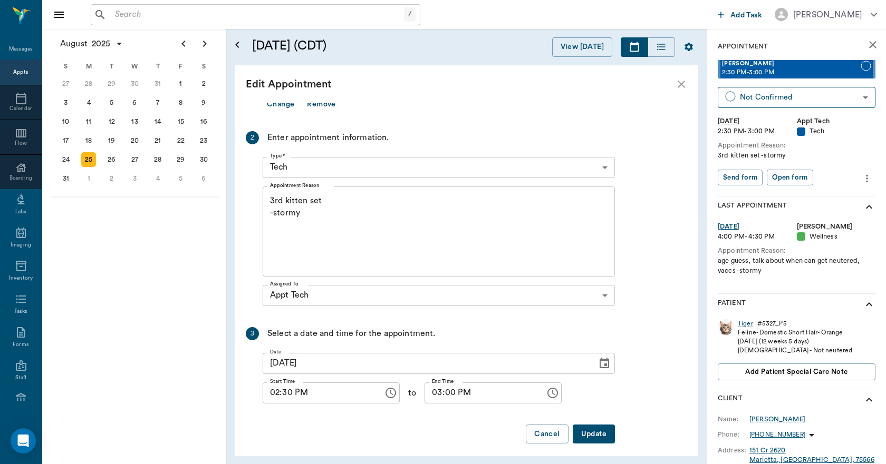
scroll to position [150, 0]
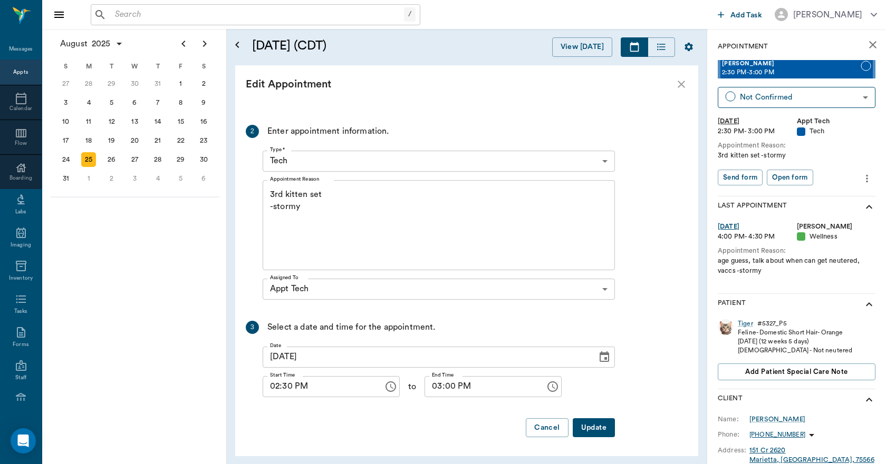
click at [604, 357] on icon "Choose date, selected date is Aug 25, 2025" at bounding box center [604, 357] width 13 height 13
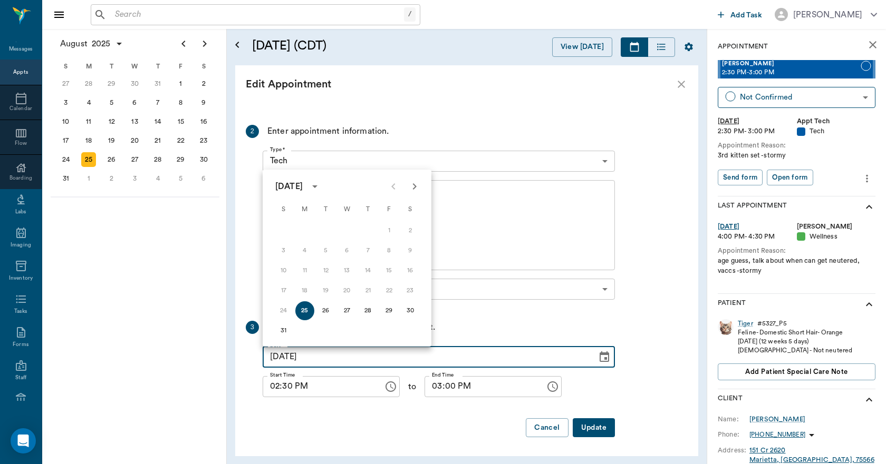
click at [416, 188] on icon "Next month" at bounding box center [414, 186] width 13 height 13
click at [325, 231] on button "2" at bounding box center [325, 230] width 19 height 19
type input "[DATE]"
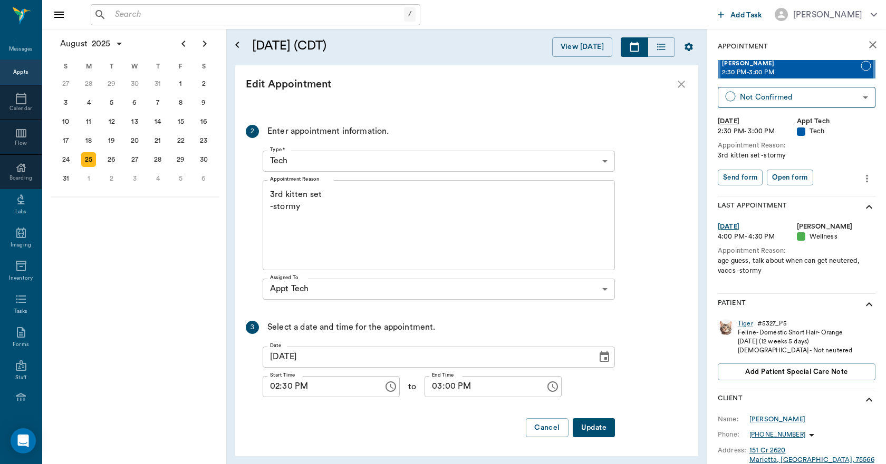
click at [593, 424] on button "Update" at bounding box center [593, 429] width 42 height 20
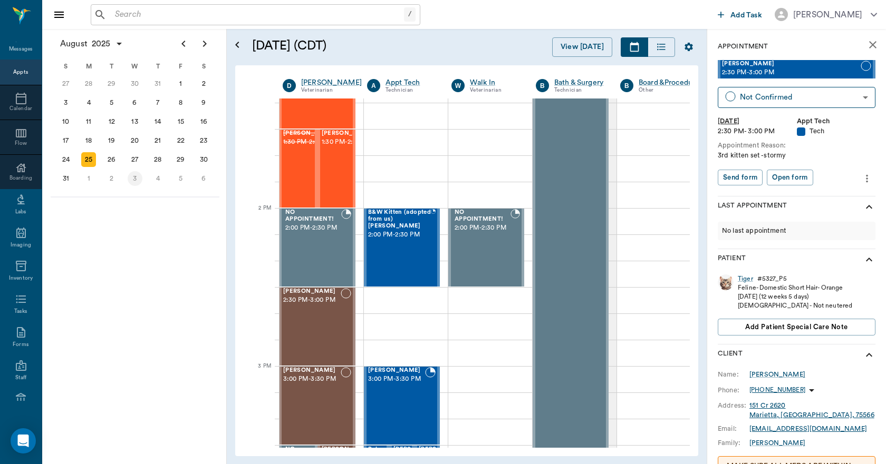
click at [131, 177] on div "3" at bounding box center [135, 178] width 15 height 15
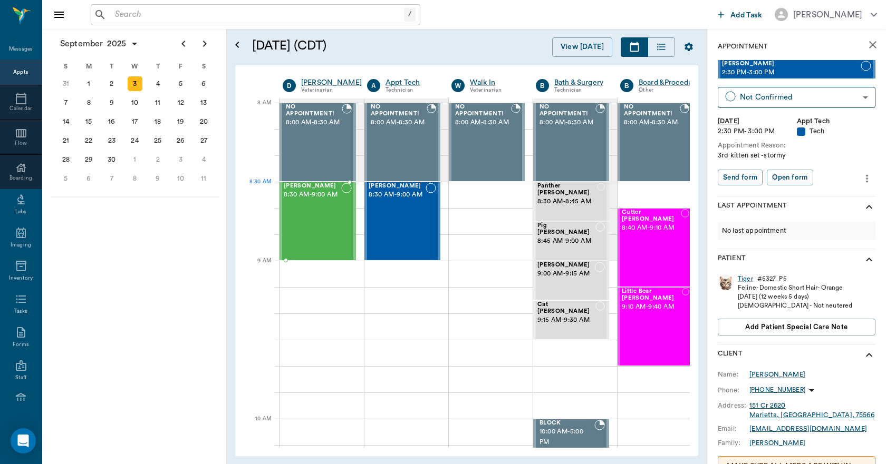
scroll to position [0, 1]
click at [307, 219] on div "[PERSON_NAME] 8:30 AM - 9:00 AM" at bounding box center [311, 221] width 57 height 77
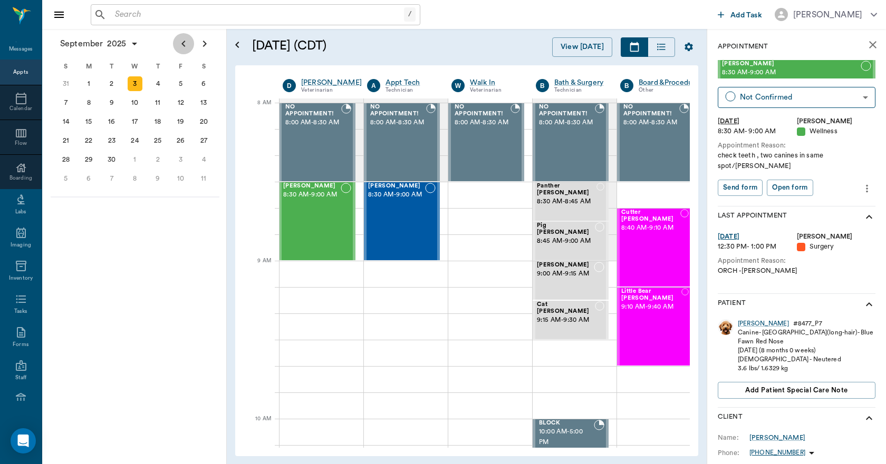
click at [183, 46] on icon "Previous page" at bounding box center [183, 43] width 13 height 13
click at [135, 155] on div "27" at bounding box center [135, 159] width 15 height 15
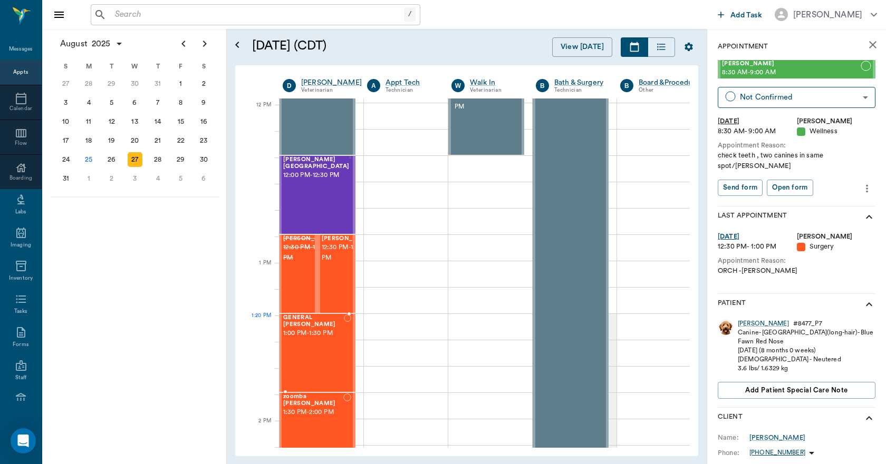
scroll to position [633, 1]
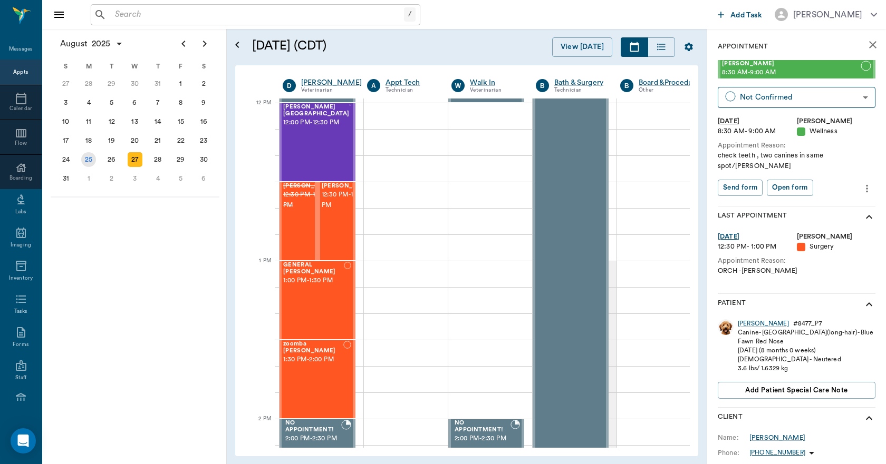
click at [90, 163] on div "25" at bounding box center [88, 159] width 15 height 15
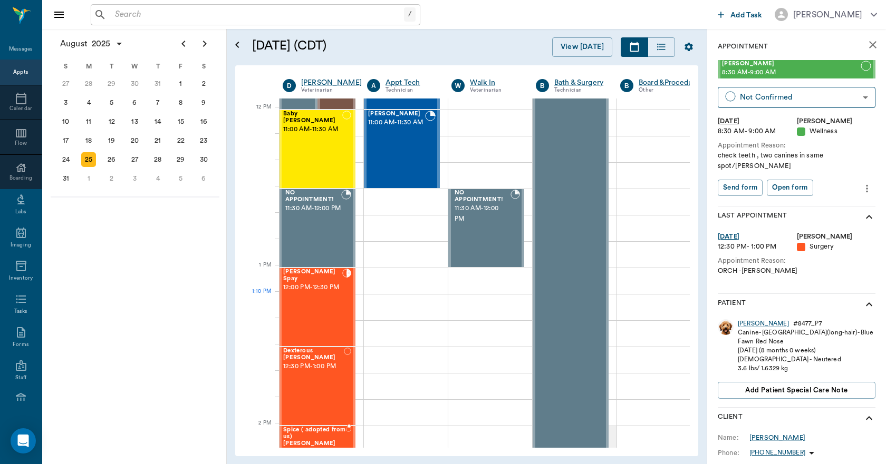
scroll to position [633, 1]
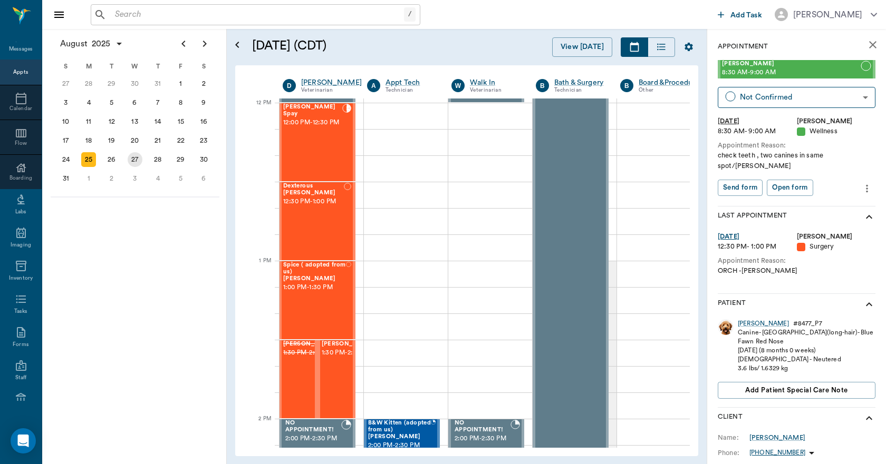
click at [139, 161] on div "27" at bounding box center [135, 159] width 15 height 15
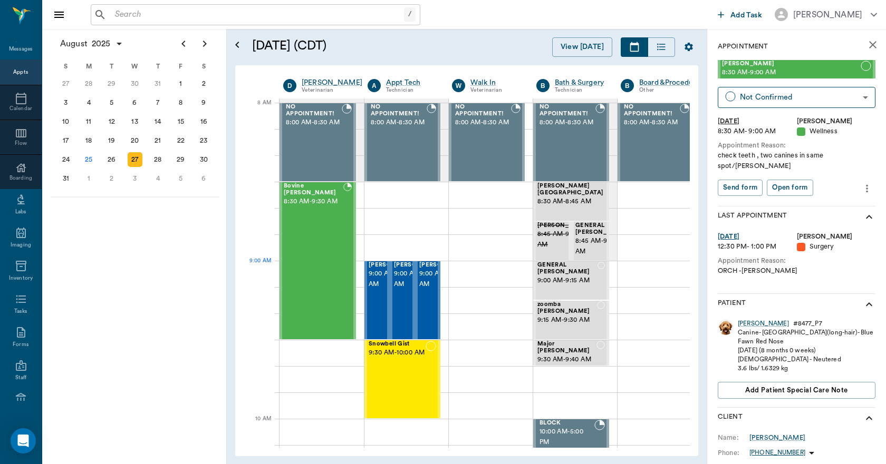
scroll to position [0, 1]
click at [136, 177] on div "3" at bounding box center [135, 178] width 15 height 15
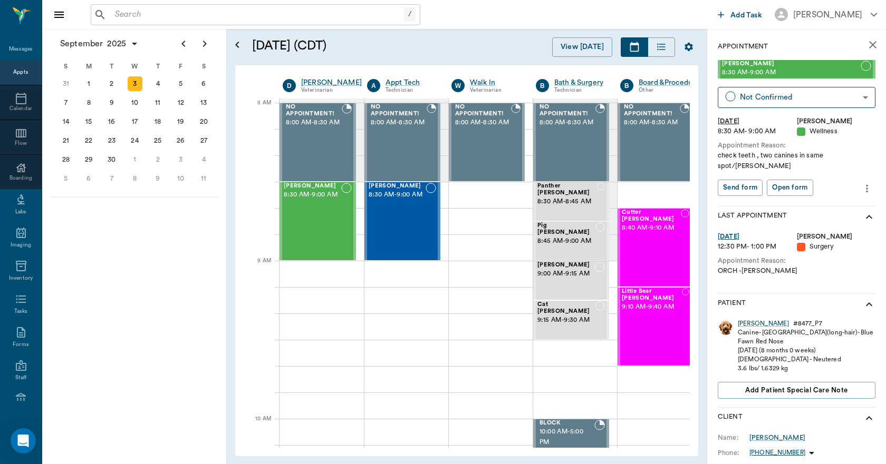
scroll to position [0, 1]
click at [318, 219] on div "[PERSON_NAME] 8:30 AM - 9:00 AM" at bounding box center [311, 221] width 57 height 77
click at [866, 184] on icon "more" at bounding box center [867, 188] width 2 height 8
click at [806, 194] on span "Edit appointment" at bounding box center [814, 196] width 89 height 11
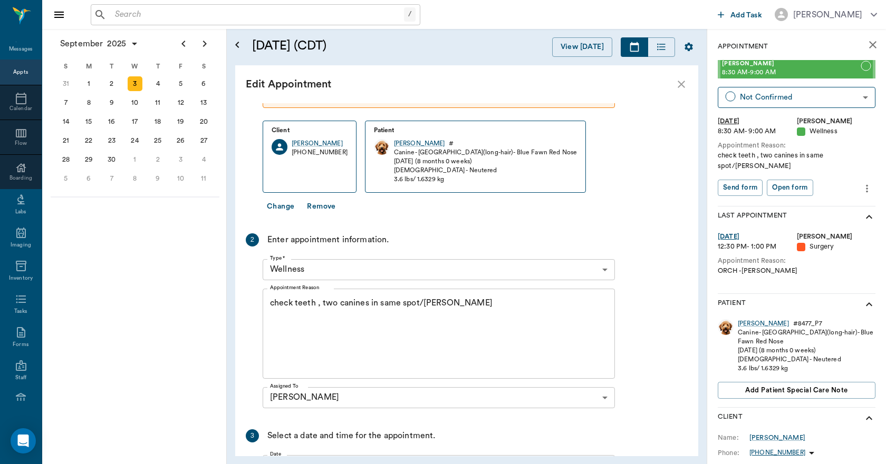
scroll to position [159, 0]
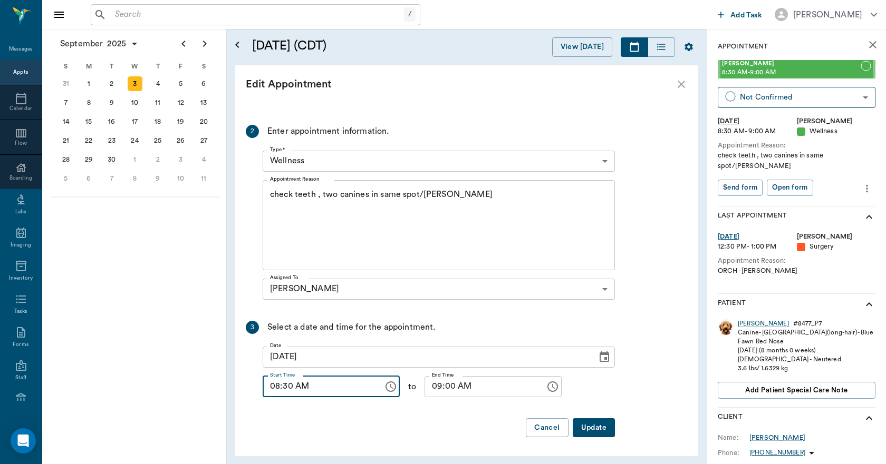
click at [275, 395] on input "08:30 AM" at bounding box center [319, 386] width 113 height 21
type input "09:30 AM"
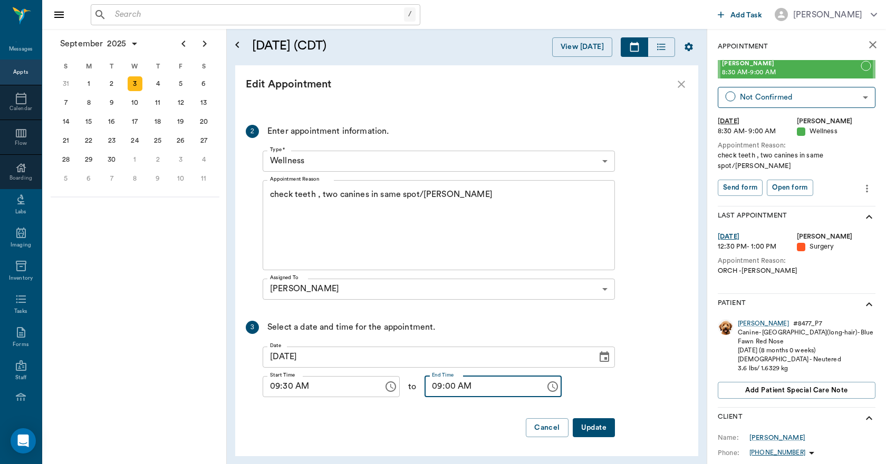
click at [431, 396] on input "09:00 AM" at bounding box center [480, 386] width 113 height 21
type input "10:00 AM"
click at [593, 426] on button "Update" at bounding box center [593, 429] width 42 height 20
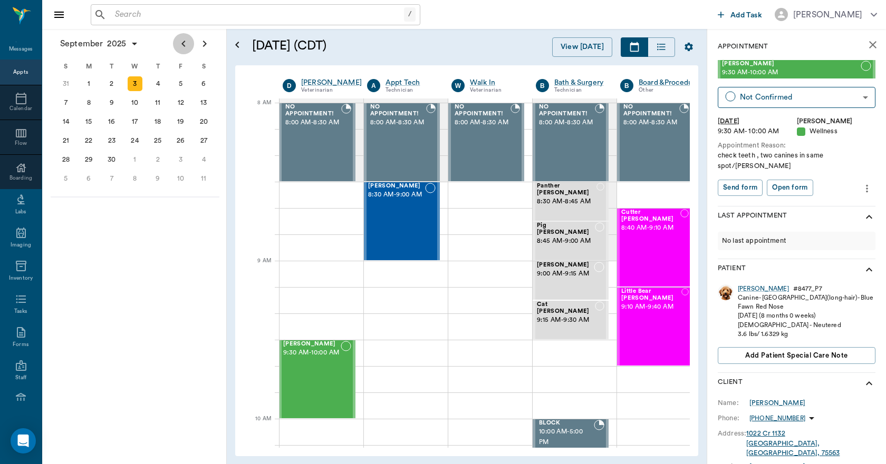
click at [181, 43] on icon "Previous page" at bounding box center [183, 43] width 13 height 13
click at [160, 180] on div "4" at bounding box center [157, 178] width 15 height 15
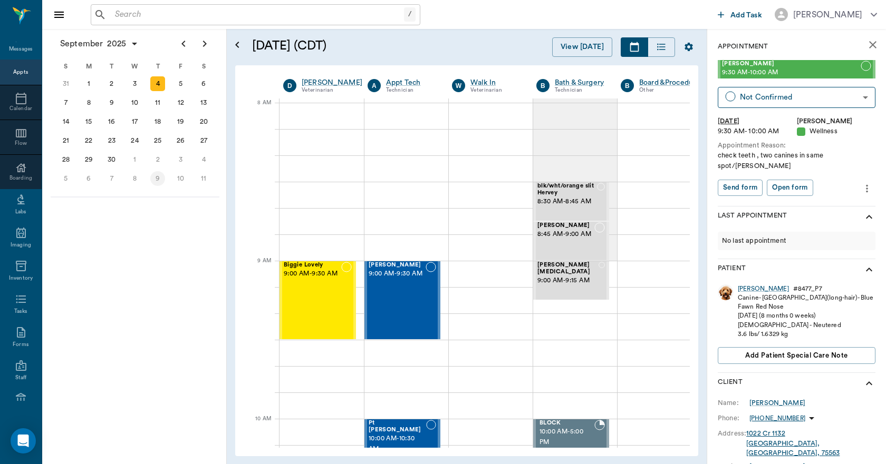
scroll to position [0, 1]
click at [135, 82] on div "3" at bounding box center [135, 83] width 15 height 15
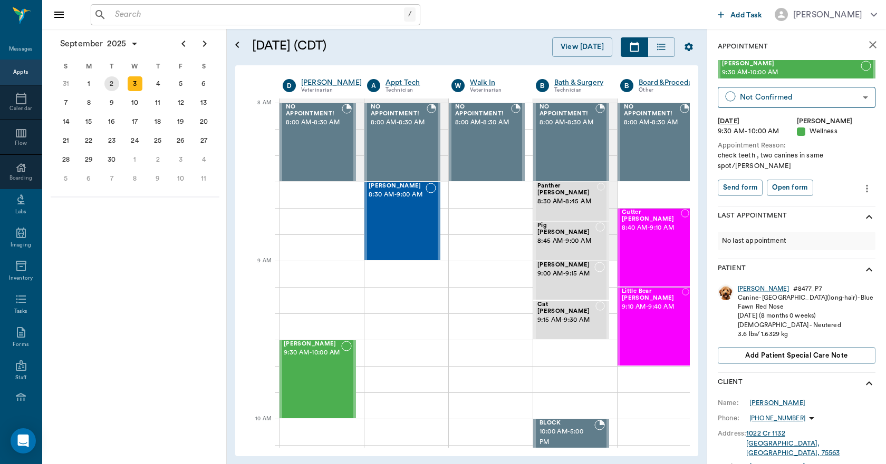
scroll to position [0, 1]
click at [113, 88] on div "2" at bounding box center [111, 83] width 15 height 15
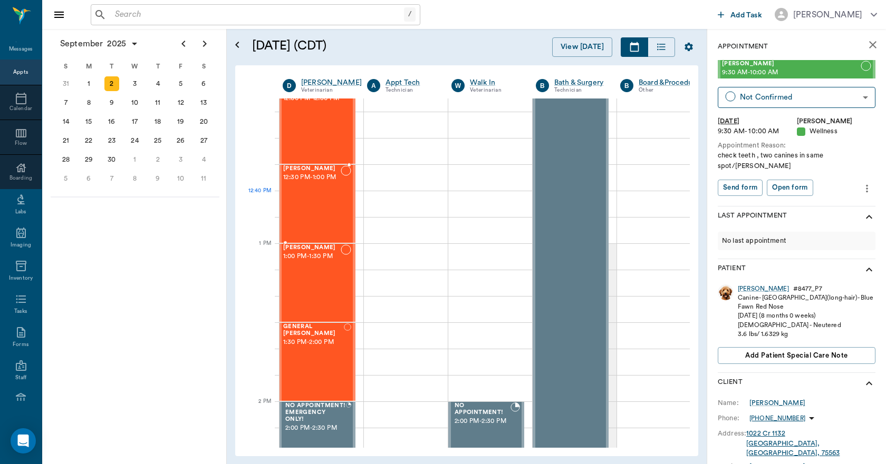
scroll to position [685, 1]
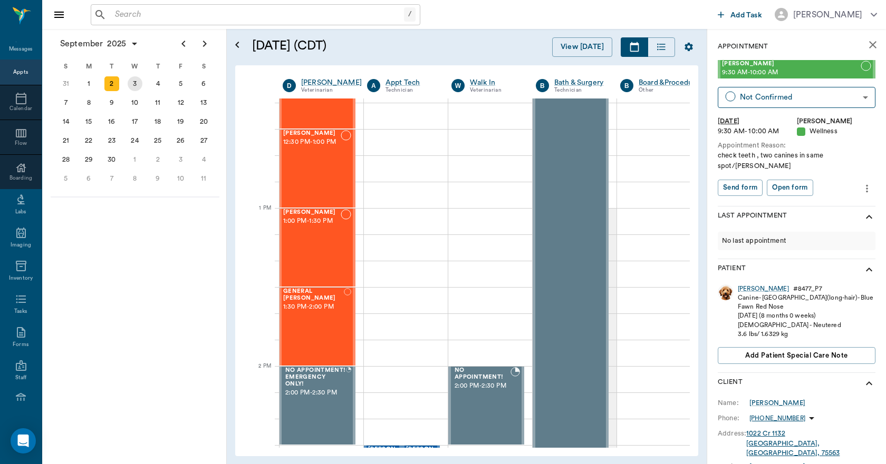
click at [134, 88] on div "3" at bounding box center [135, 83] width 15 height 15
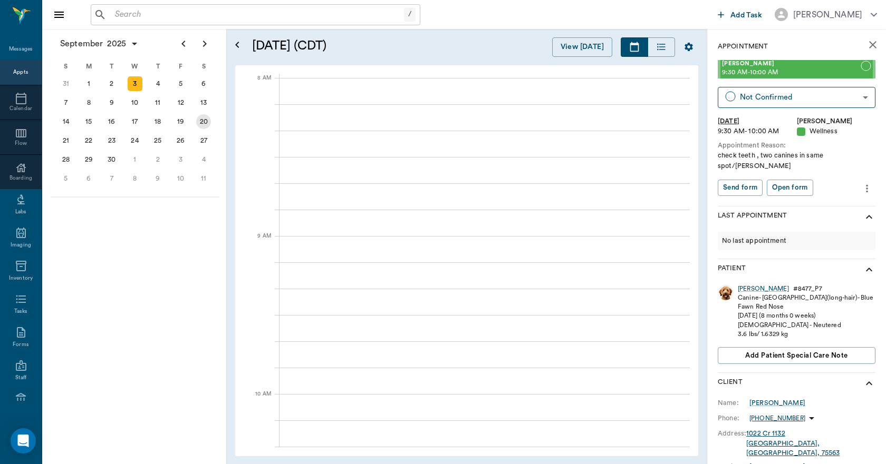
scroll to position [0, 1]
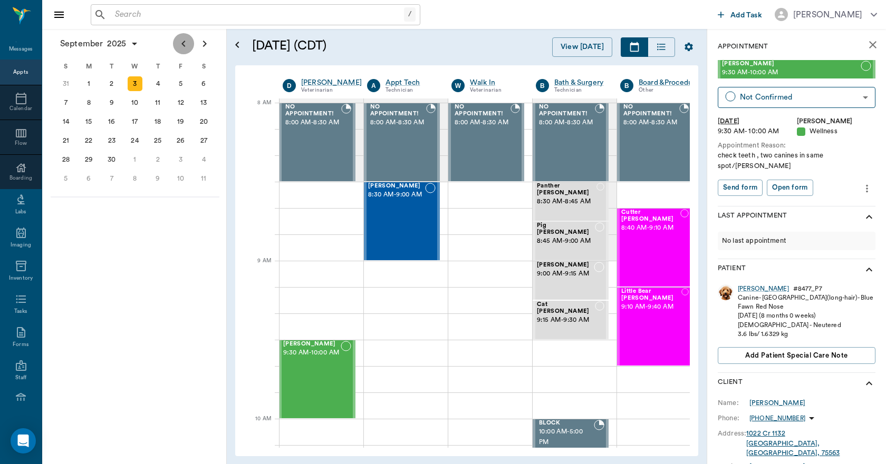
click at [181, 47] on icon "Previous page" at bounding box center [183, 43] width 13 height 13
click at [297, 387] on div "[PERSON_NAME] 9:30 AM - 10:00 AM" at bounding box center [311, 379] width 57 height 77
click at [861, 182] on icon "more" at bounding box center [867, 188] width 12 height 13
click at [806, 198] on span "Edit appointment" at bounding box center [814, 196] width 89 height 11
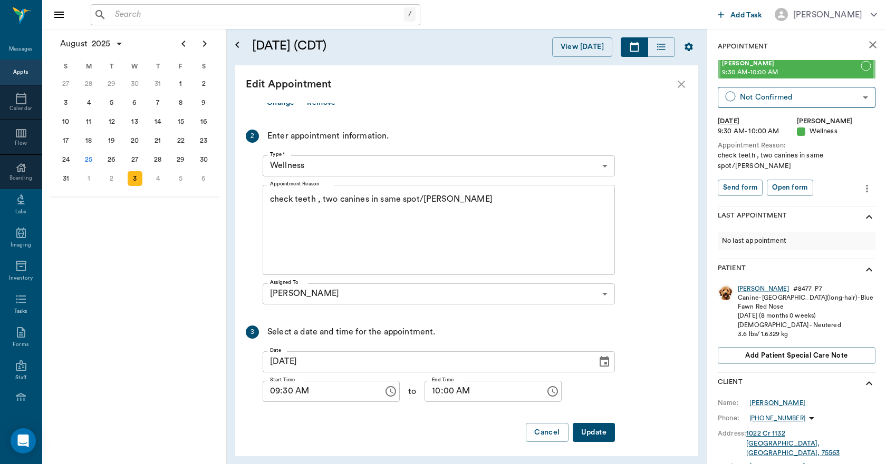
scroll to position [159, 0]
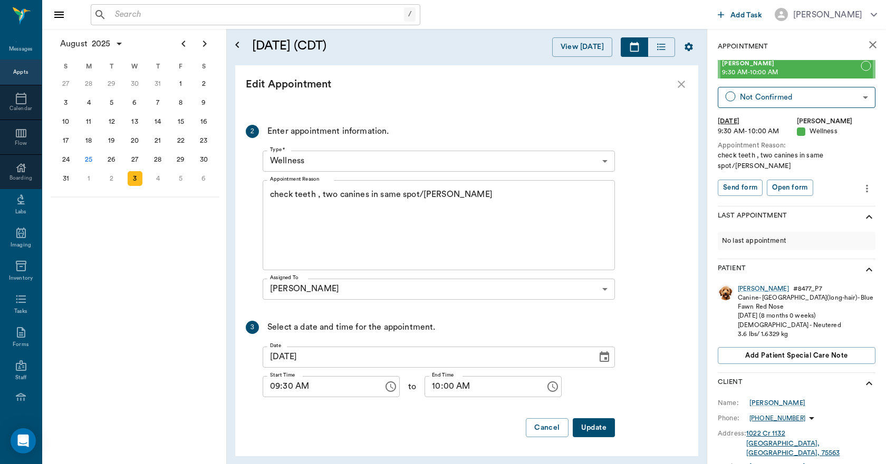
click at [604, 356] on icon "Choose date, selected date is Sep 3, 2025" at bounding box center [604, 357] width 13 height 13
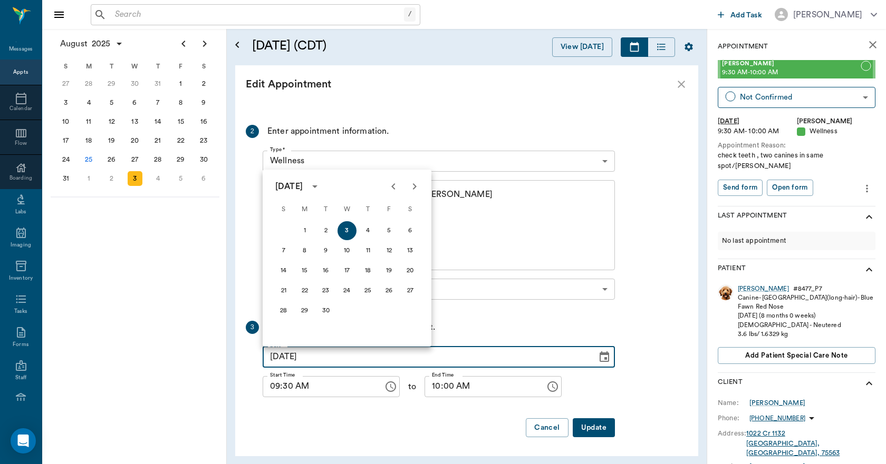
click at [391, 189] on icon "Previous month" at bounding box center [393, 186] width 13 height 13
click at [344, 310] on button "27" at bounding box center [346, 311] width 19 height 19
type input "[DATE]"
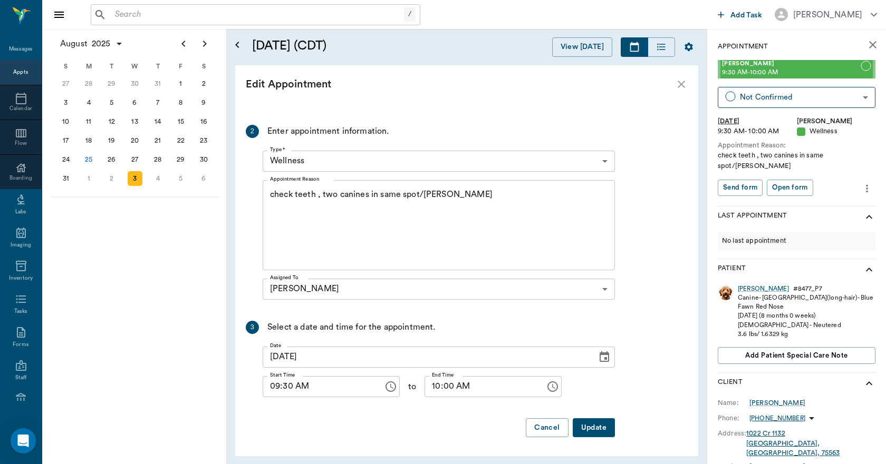
click at [602, 427] on button "Update" at bounding box center [593, 429] width 42 height 20
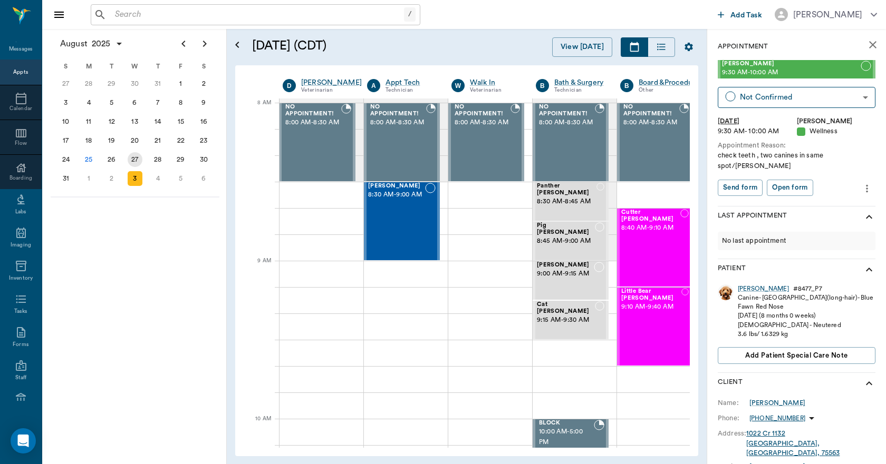
click at [139, 154] on div "27" at bounding box center [135, 159] width 15 height 15
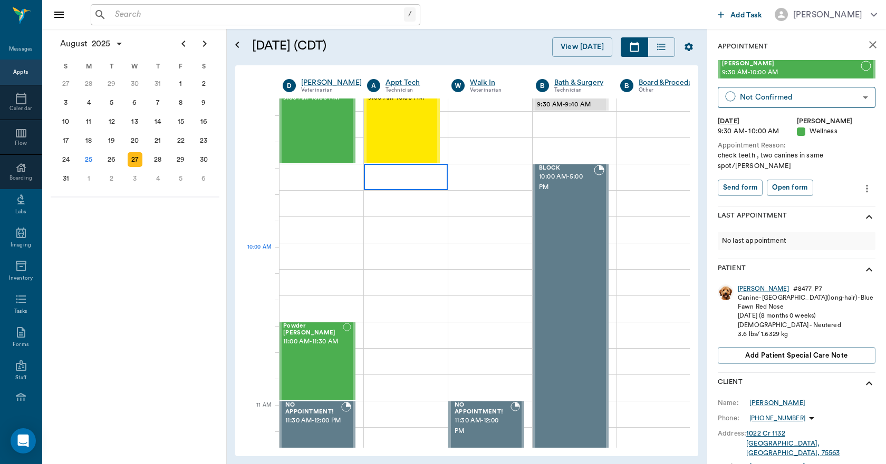
scroll to position [264, 1]
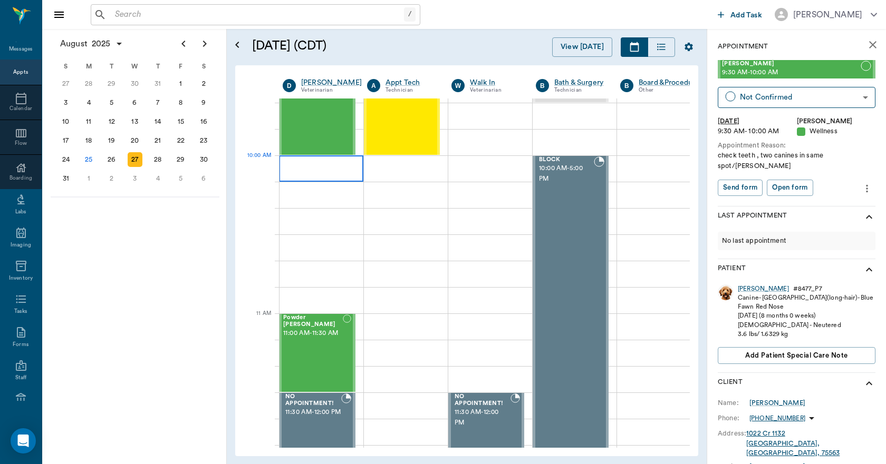
click at [289, 161] on div at bounding box center [321, 168] width 84 height 26
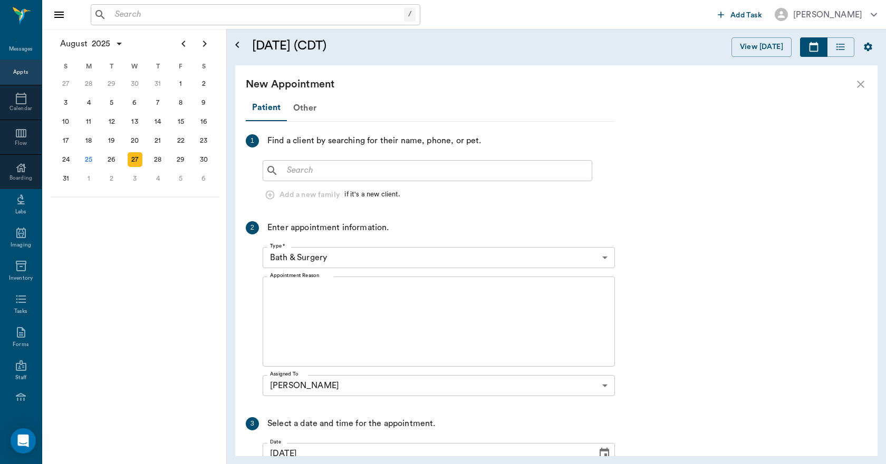
scroll to position [264, 0]
click at [289, 161] on div "​" at bounding box center [427, 170] width 329 height 21
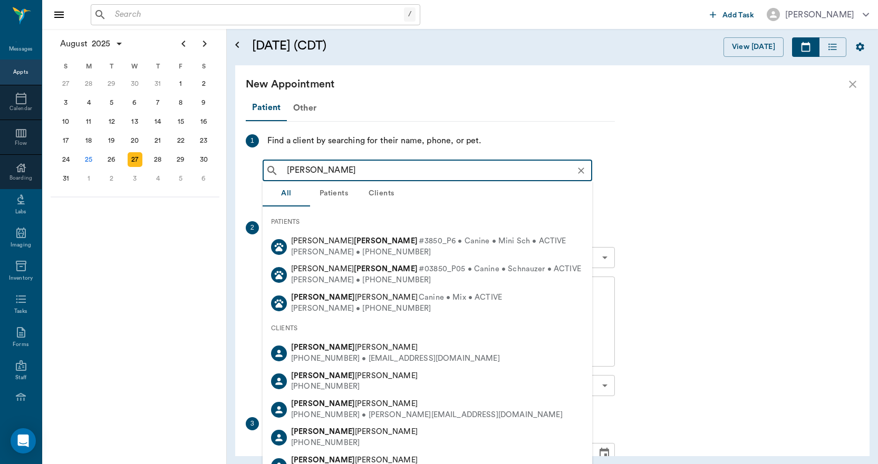
click at [320, 246] on div "[PERSON_NAME] #3850_P6 • Canine • Mini Sch • ACTIVE" at bounding box center [428, 241] width 275 height 11
type input "[PERSON_NAME]"
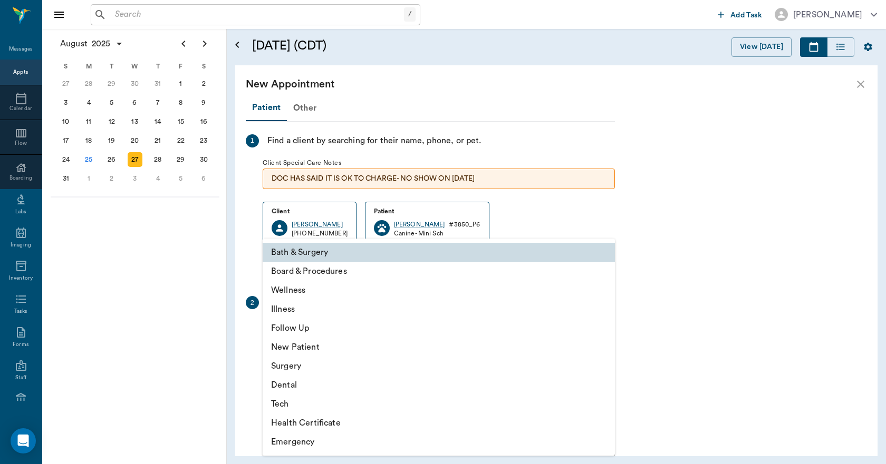
click at [305, 335] on body "/ ​ Add Task [PERSON_NAME] Nectar Messages Appts Calendar Flow Boarding Labs Im…" at bounding box center [443, 232] width 886 height 464
click at [290, 309] on li "Illness" at bounding box center [439, 309] width 352 height 19
type input "65d2be4f46e3a538d89b8c15"
type input "10:30 AM"
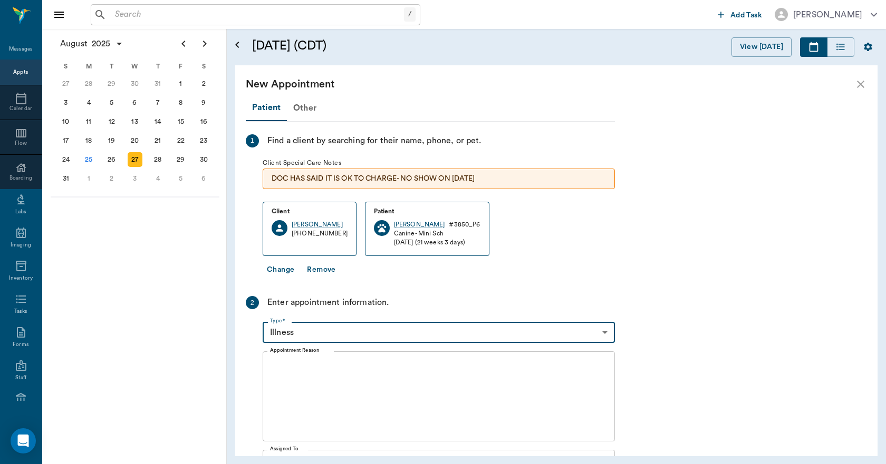
click at [287, 363] on textarea "Appointment Reason" at bounding box center [438, 397] width 337 height 73
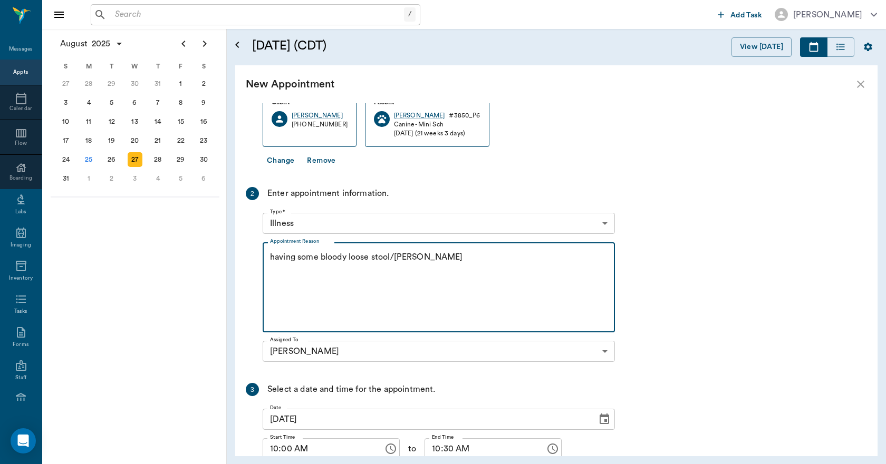
scroll to position [191, 0]
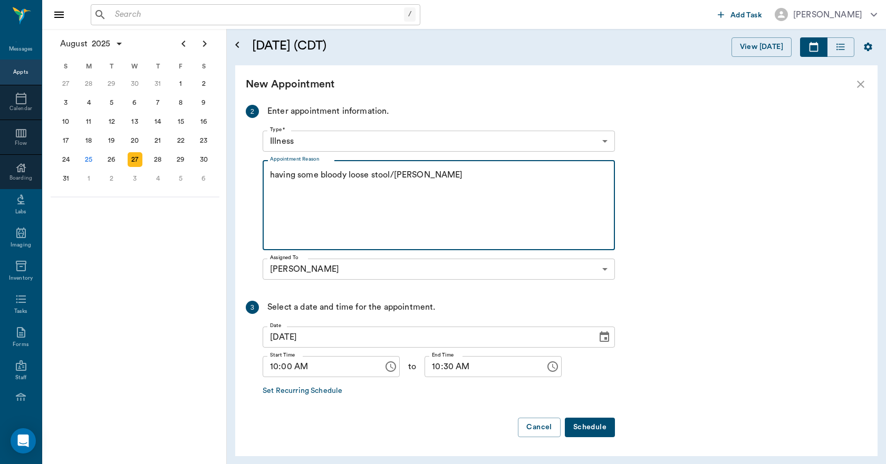
type textarea "having some bloody loose stool/Lisa"
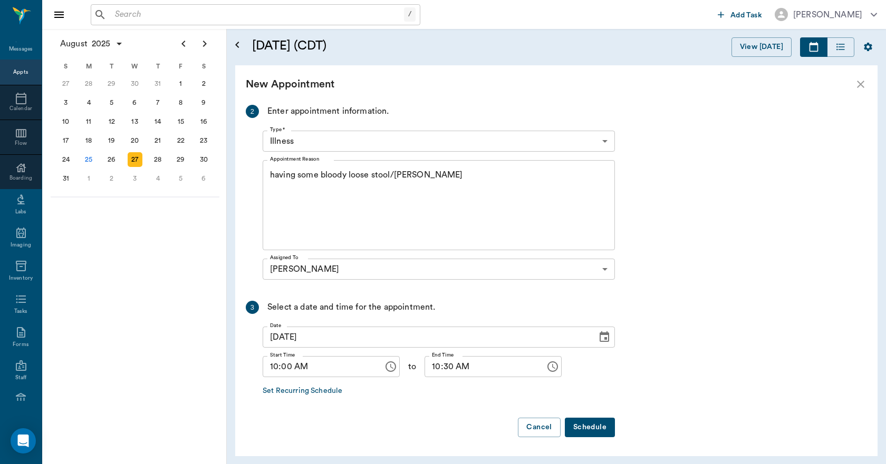
click at [592, 427] on button "Schedule" at bounding box center [590, 428] width 50 height 20
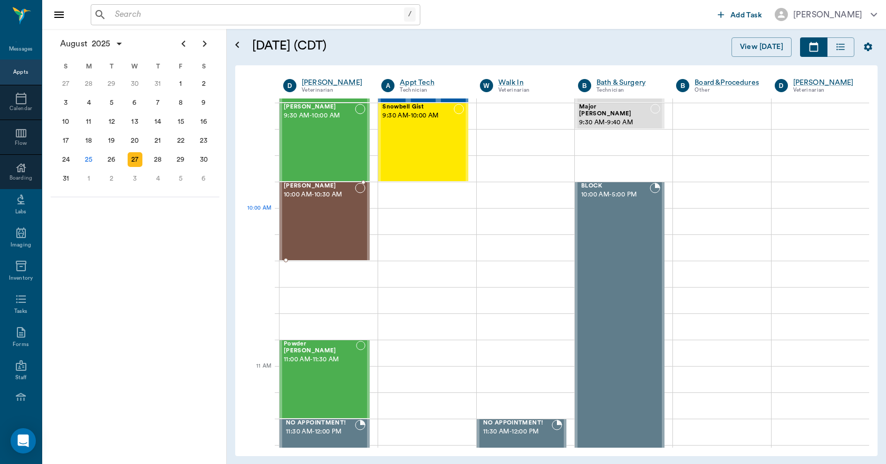
scroll to position [211, 0]
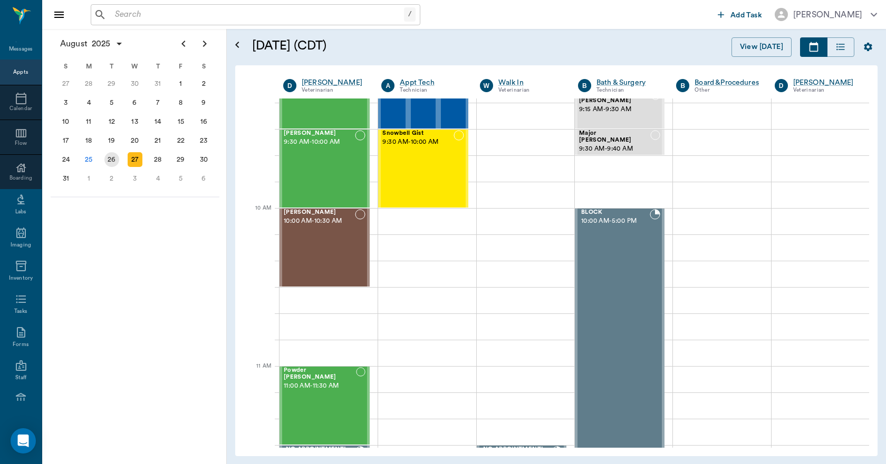
click at [114, 161] on div "26" at bounding box center [111, 159] width 15 height 15
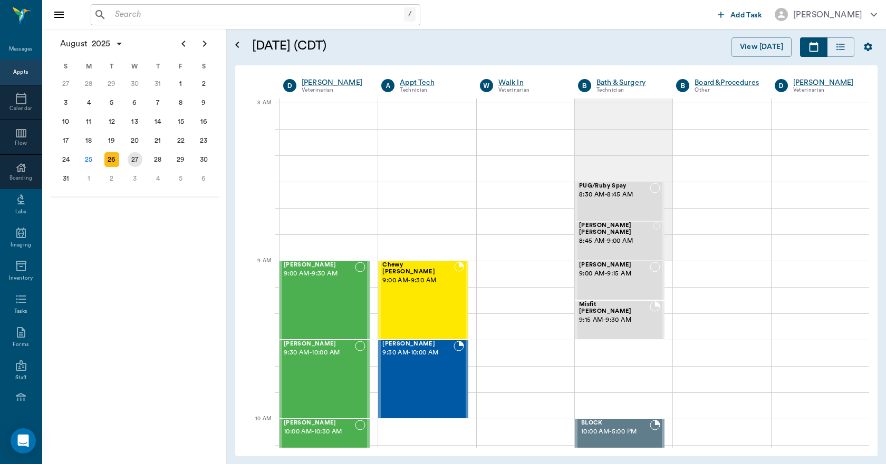
click at [139, 161] on div "27" at bounding box center [135, 159] width 15 height 15
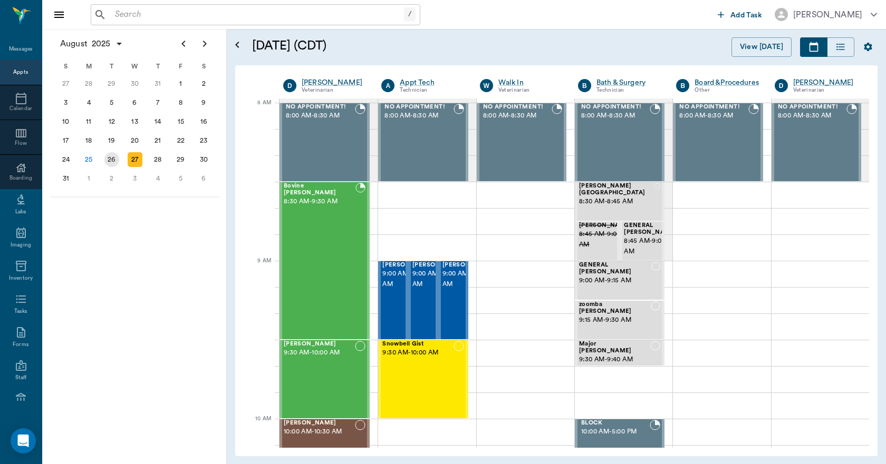
click at [112, 160] on div "26" at bounding box center [111, 159] width 15 height 15
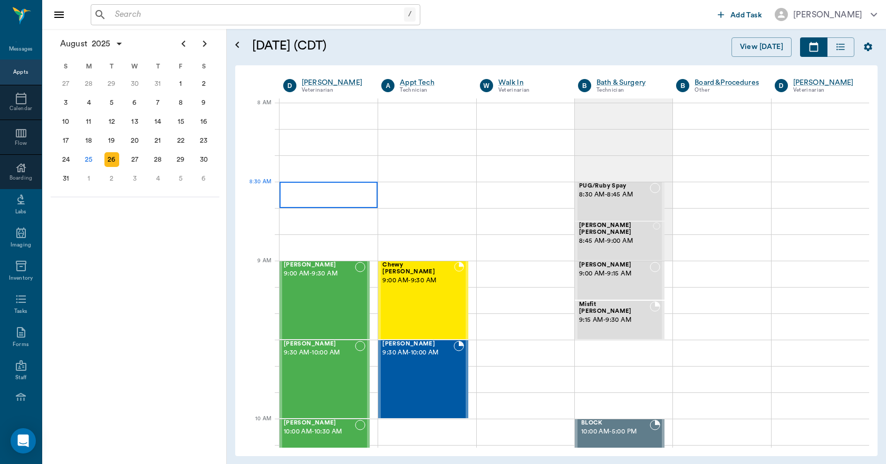
click at [285, 186] on div at bounding box center [328, 195] width 98 height 26
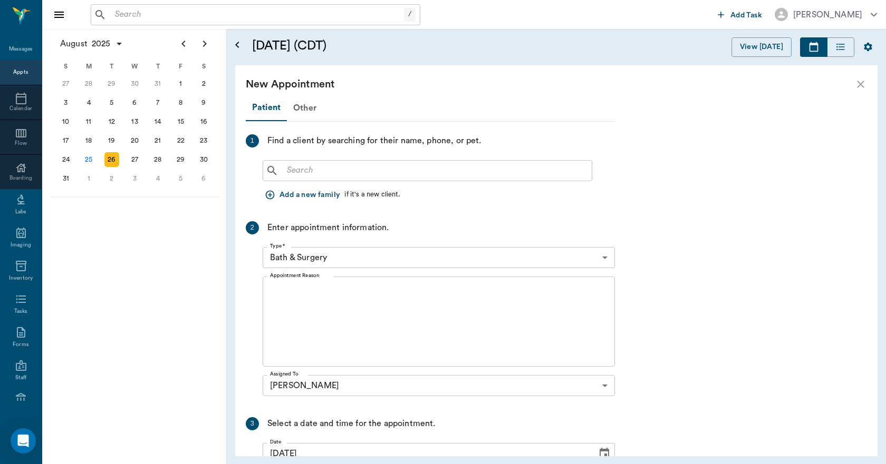
click at [285, 186] on button "Add a new family" at bounding box center [304, 196] width 82 height 20
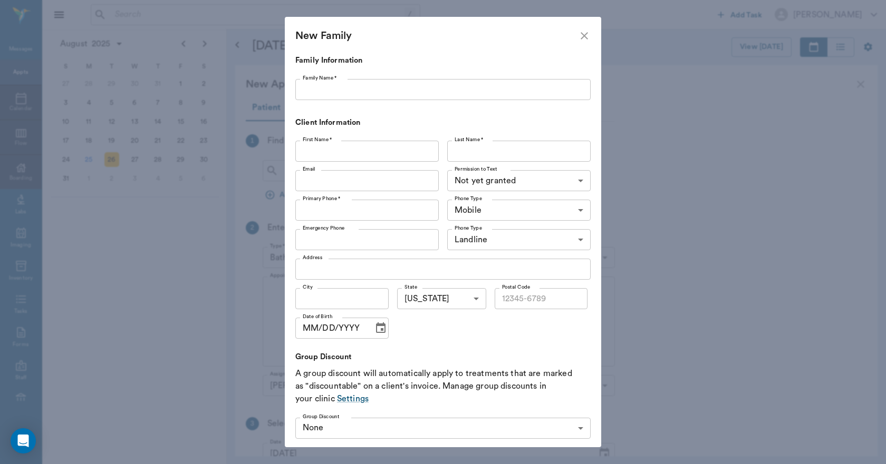
click at [585, 35] on icon "close" at bounding box center [583, 35] width 7 height 7
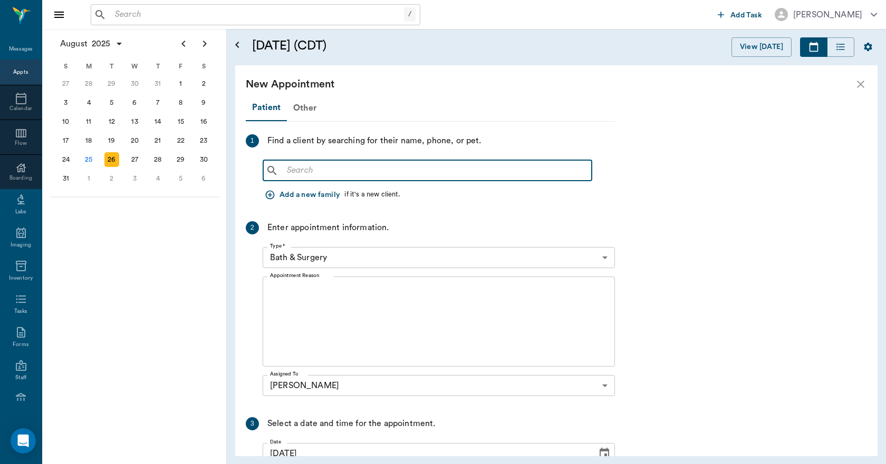
click at [292, 169] on input "text" at bounding box center [435, 170] width 305 height 15
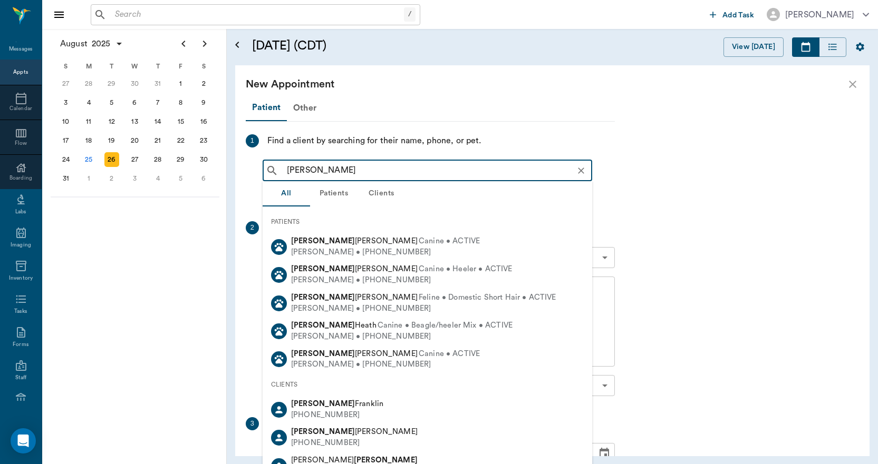
drag, startPoint x: 345, startPoint y: 166, endPoint x: 258, endPoint y: 170, distance: 87.6
click at [261, 170] on div "1 Find a client by searching for their name, phone, or pet. dottie arnold ​ Add…" at bounding box center [430, 169] width 369 height 71
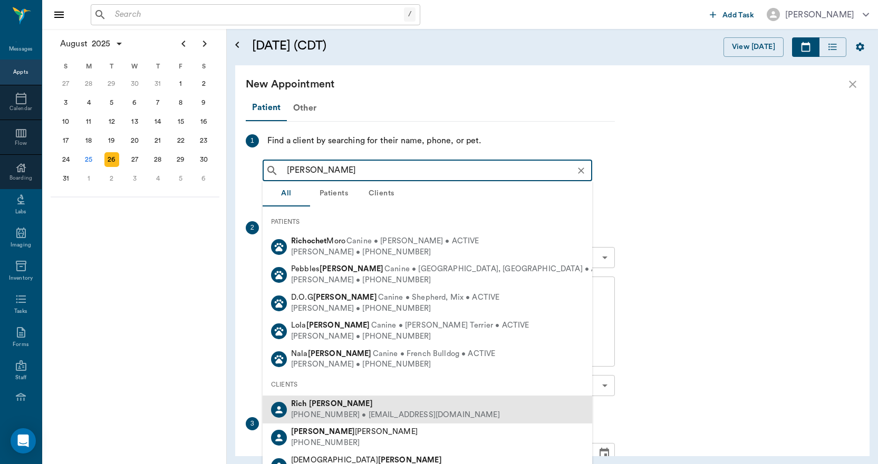
click at [314, 411] on div "(318) 470-4806 • richarnold5@hotmail.com" at bounding box center [395, 415] width 209 height 11
type input "rich arnold"
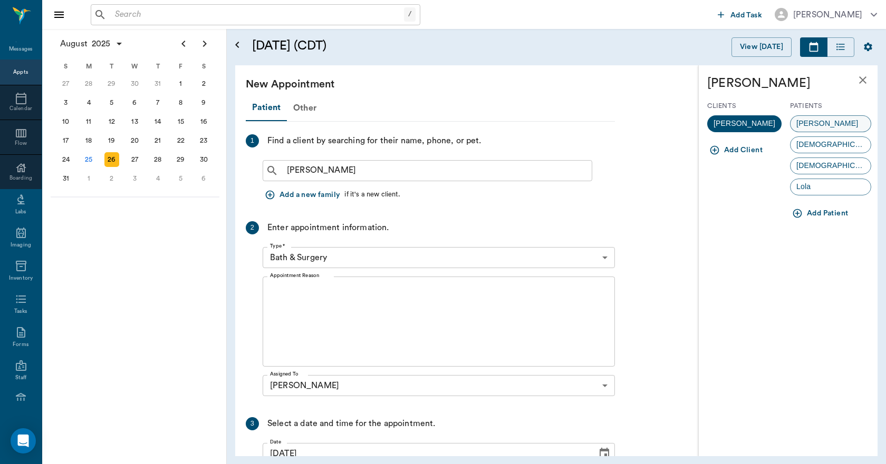
click at [818, 125] on span "Dotty" at bounding box center [826, 123] width 73 height 11
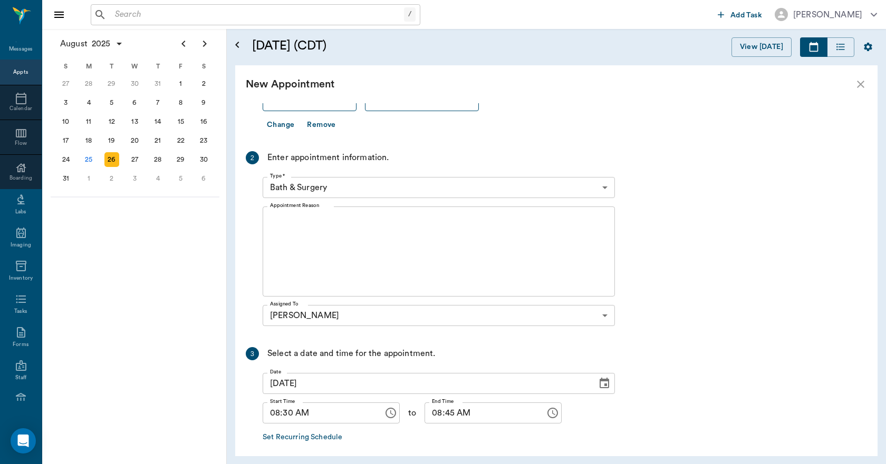
scroll to position [191, 0]
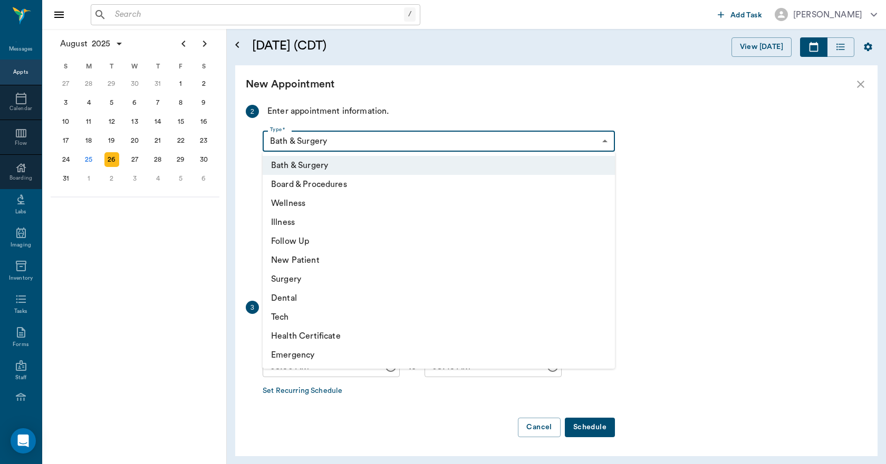
click at [295, 144] on body "/ ​ Add Task Dr. Bert Ellsworth Nectar Messages Appts Calendar Flow Boarding La…" at bounding box center [443, 232] width 886 height 464
drag, startPoint x: 287, startPoint y: 221, endPoint x: 291, endPoint y: 216, distance: 7.1
click at [287, 221] on li "Illness" at bounding box center [439, 222] width 352 height 19
type input "65d2be4f46e3a538d89b8c15"
type input "09:00 AM"
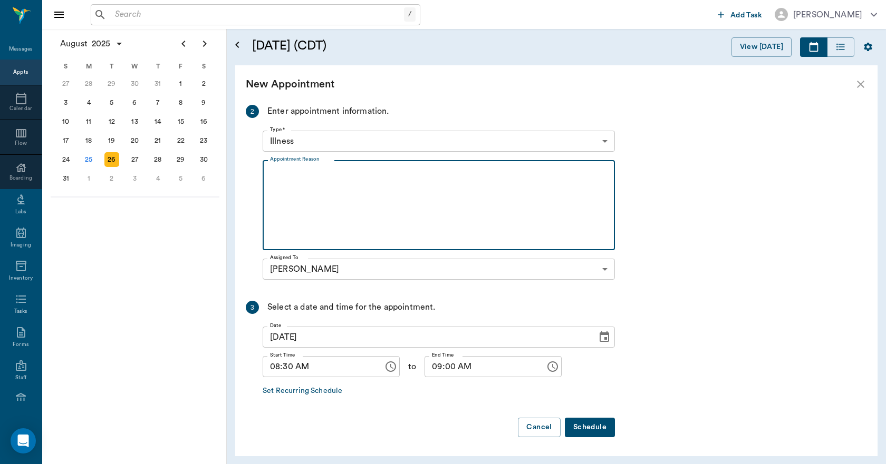
click at [282, 179] on textarea "Appointment Reason" at bounding box center [438, 205] width 337 height 73
type textarea "Has something wrong with paw for a week , keeps holding it up/Lisa"
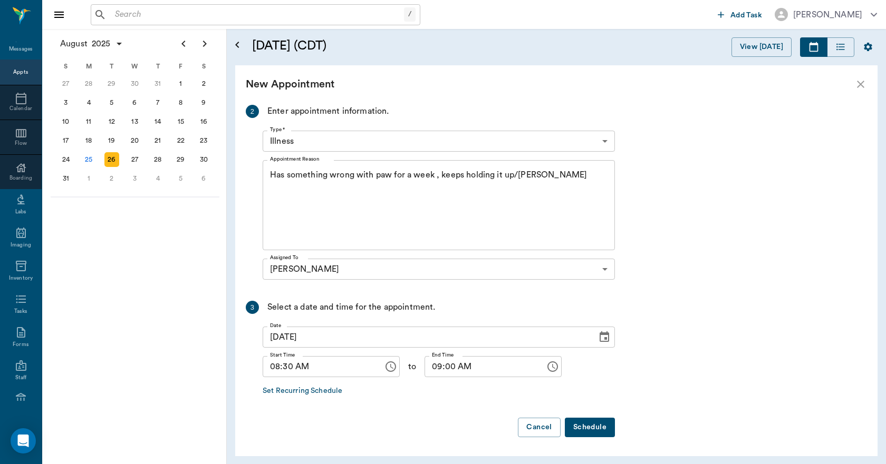
click at [584, 426] on button "Schedule" at bounding box center [590, 428] width 50 height 20
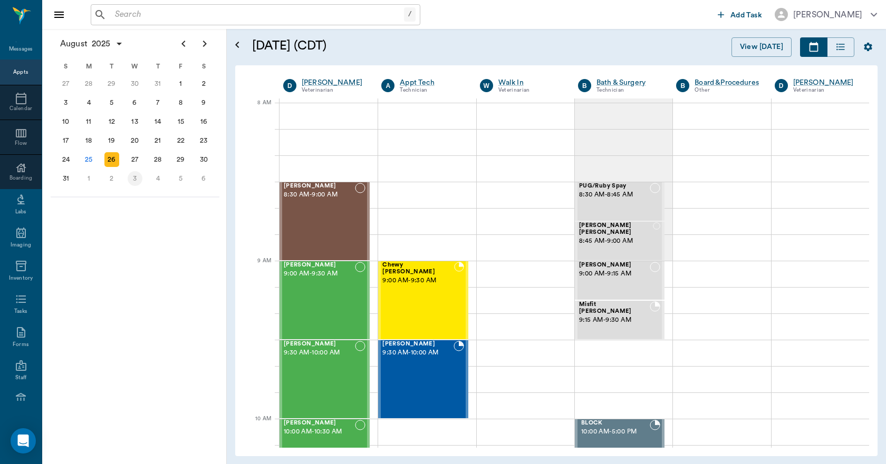
click at [134, 182] on div "3" at bounding box center [135, 178] width 15 height 15
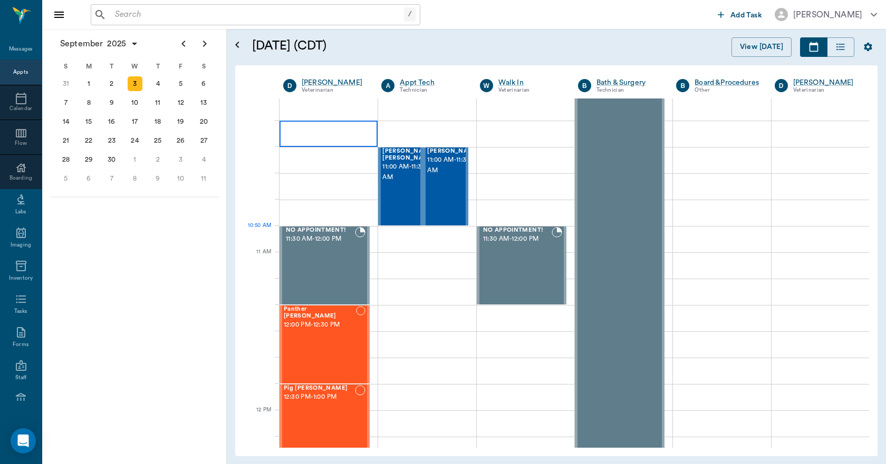
scroll to position [633, 0]
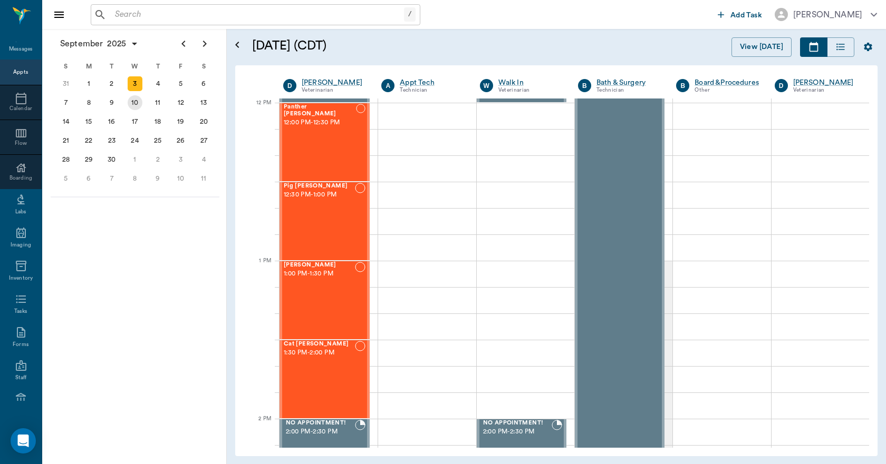
click at [135, 104] on div "10" at bounding box center [135, 102] width 15 height 15
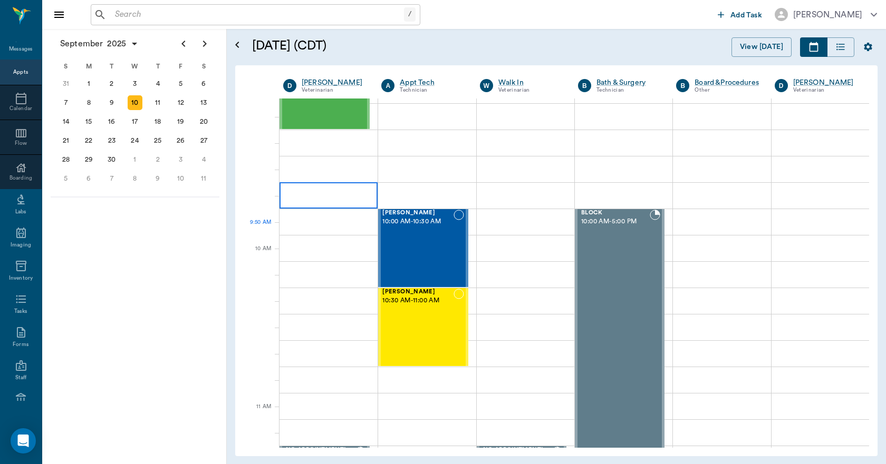
scroll to position [211, 0]
click at [107, 109] on div "9" at bounding box center [111, 102] width 23 height 19
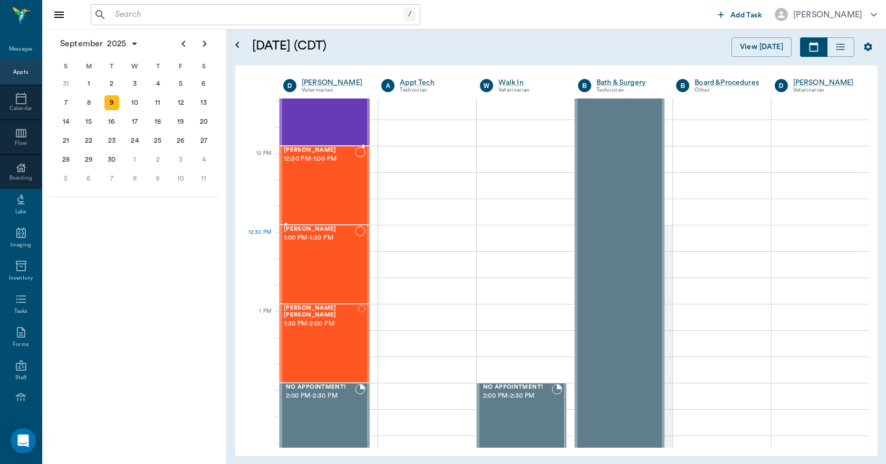
scroll to position [580, 0]
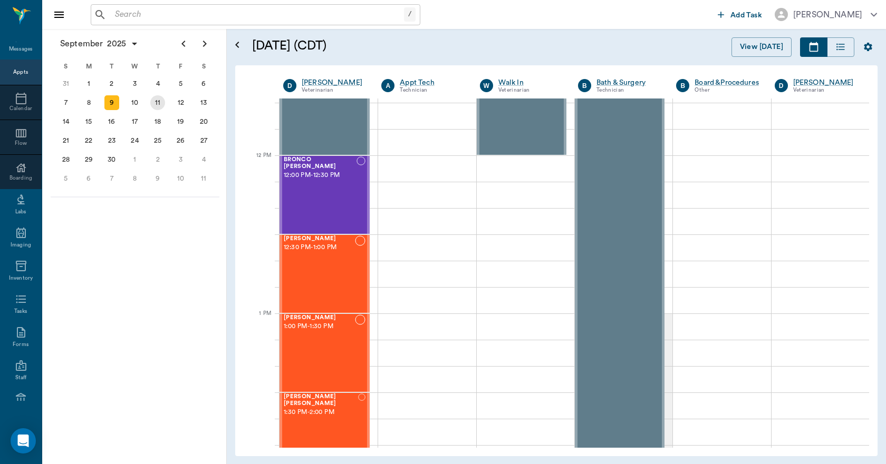
click at [157, 108] on div "11" at bounding box center [157, 102] width 15 height 15
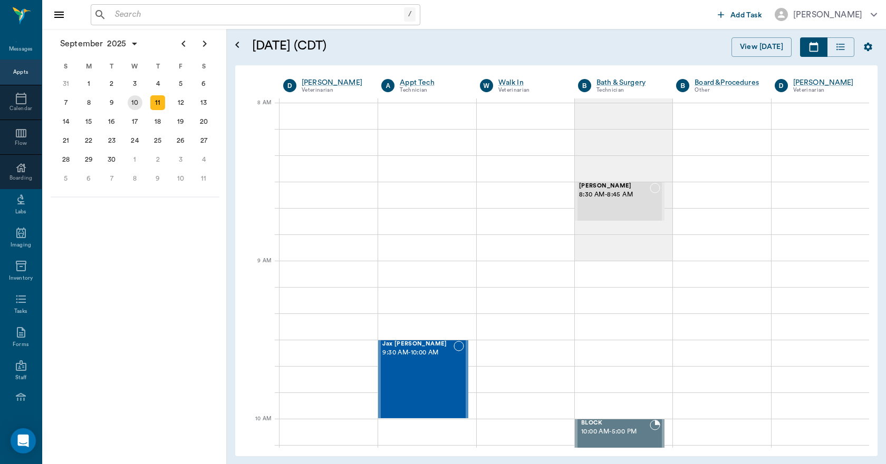
click at [139, 105] on div "10" at bounding box center [135, 102] width 15 height 15
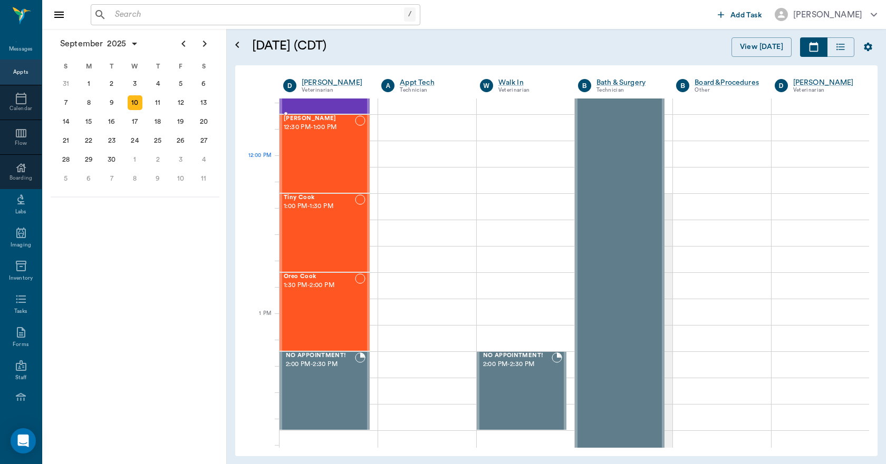
scroll to position [843, 0]
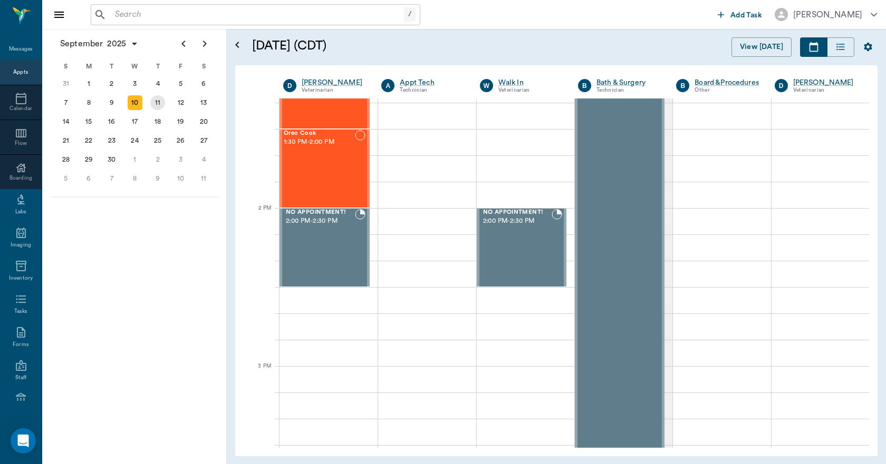
click at [158, 104] on div "11" at bounding box center [157, 102] width 15 height 15
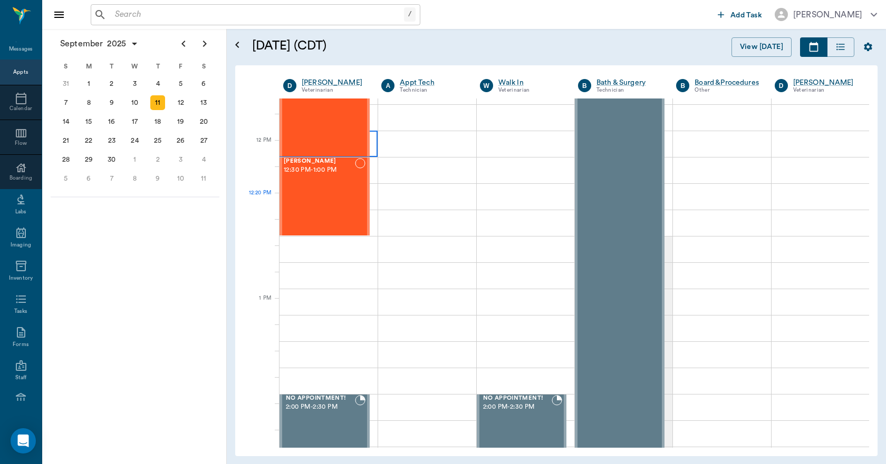
scroll to position [580, 0]
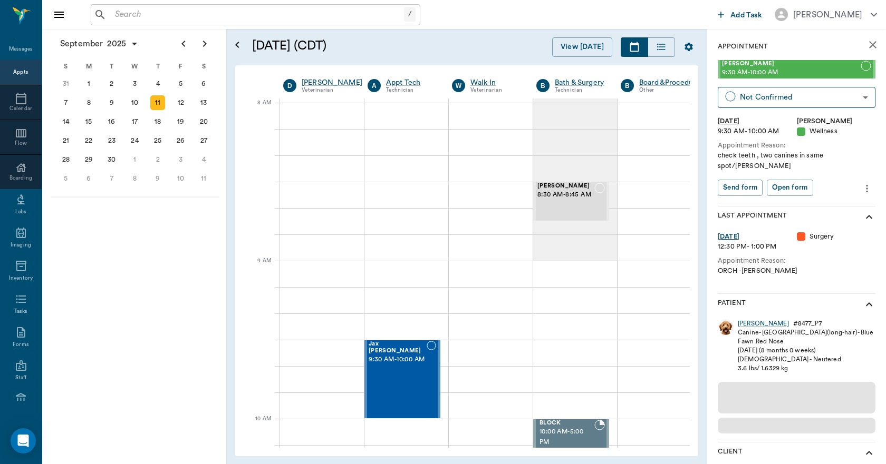
scroll to position [0, 1]
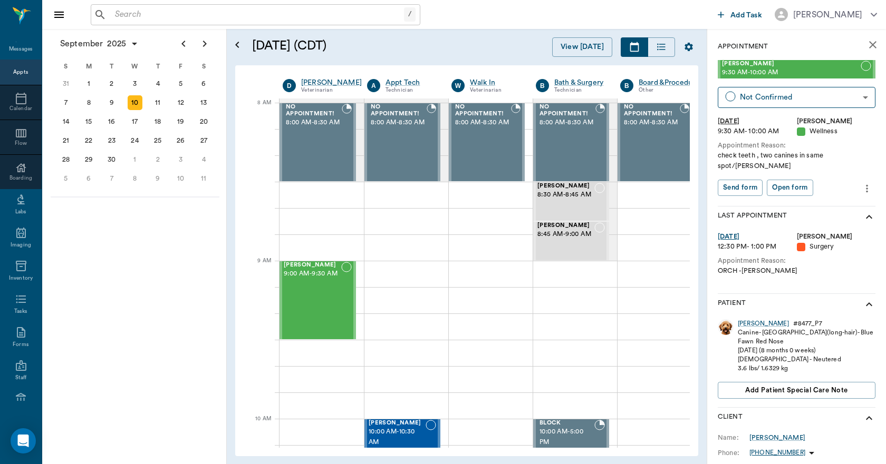
scroll to position [0, 1]
click at [187, 48] on icon "Previous page" at bounding box center [183, 43] width 13 height 13
click at [131, 160] on div "27" at bounding box center [135, 159] width 15 height 15
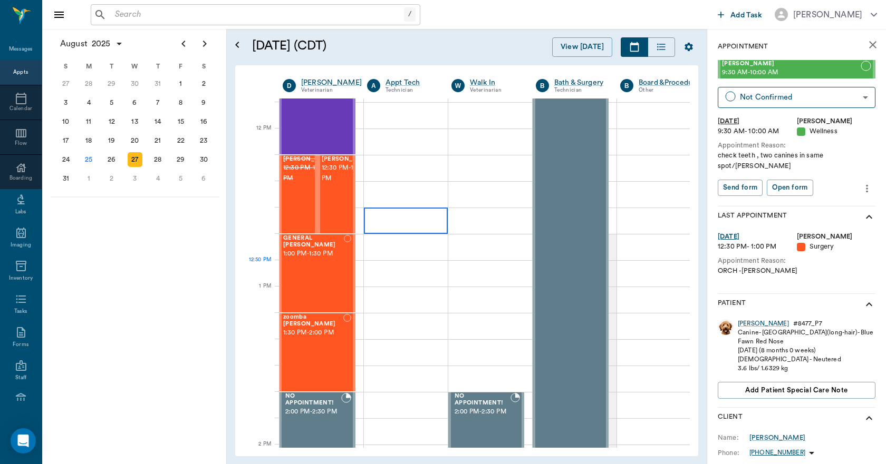
scroll to position [580, 1]
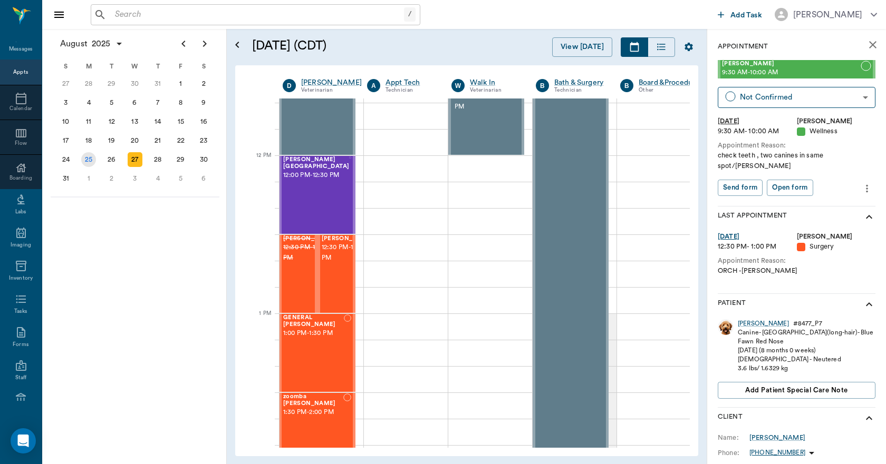
click at [93, 163] on div "25" at bounding box center [88, 159] width 15 height 15
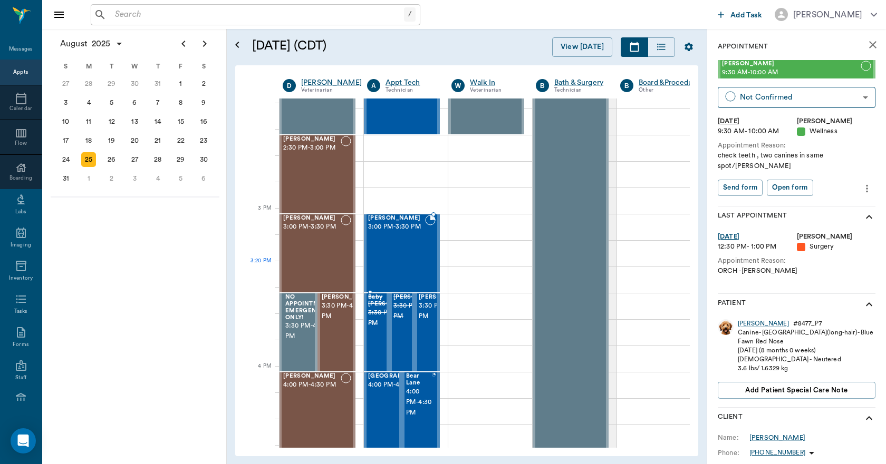
scroll to position [1002, 1]
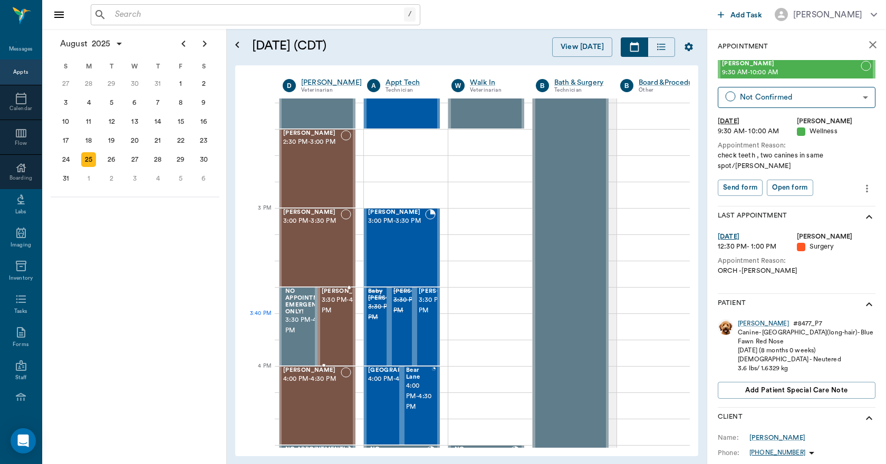
click at [331, 316] on span "3:30 PM - 4:00 PM" at bounding box center [348, 305] width 53 height 21
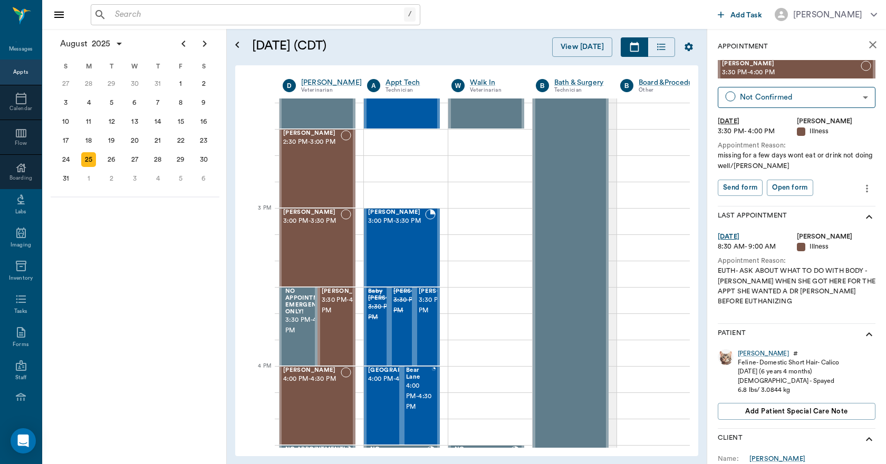
click at [129, 15] on input "text" at bounding box center [257, 14] width 293 height 15
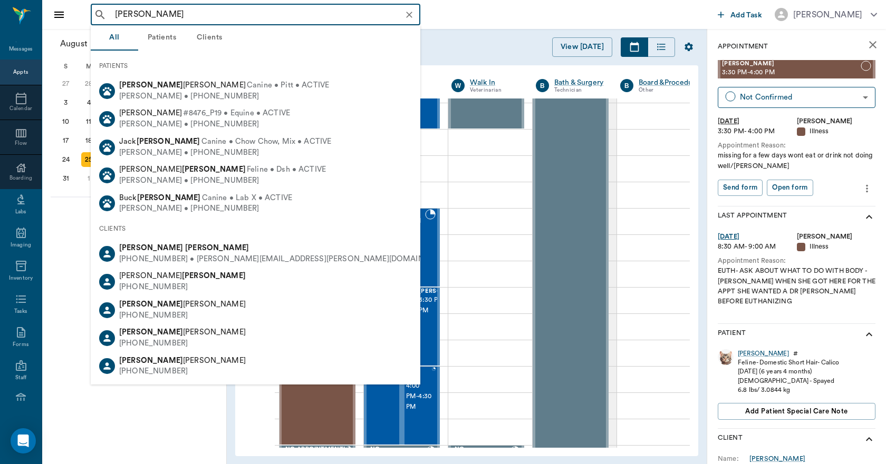
drag, startPoint x: 157, startPoint y: 254, endPoint x: 150, endPoint y: 253, distance: 6.9
click at [157, 254] on div "[PHONE_NUMBER] • [PERSON_NAME][EMAIL_ADDRESS][PERSON_NAME][DOMAIN_NAME]" at bounding box center [286, 259] width 334 height 11
type input "[PERSON_NAME]"
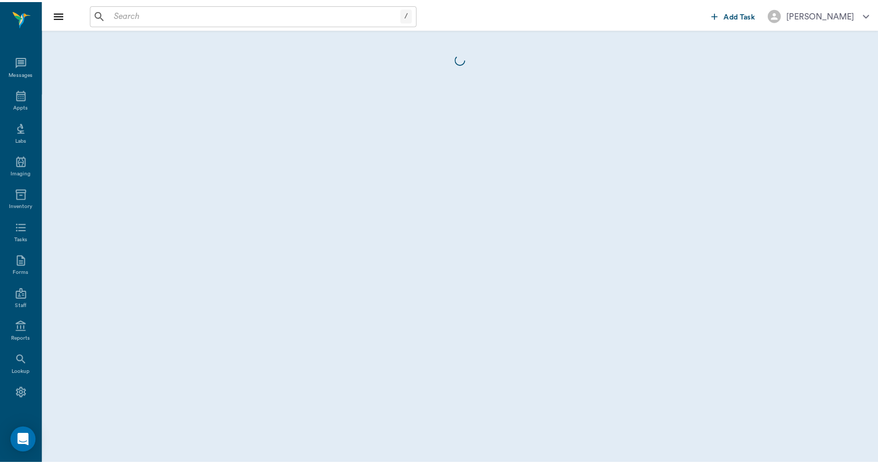
scroll to position [20, 0]
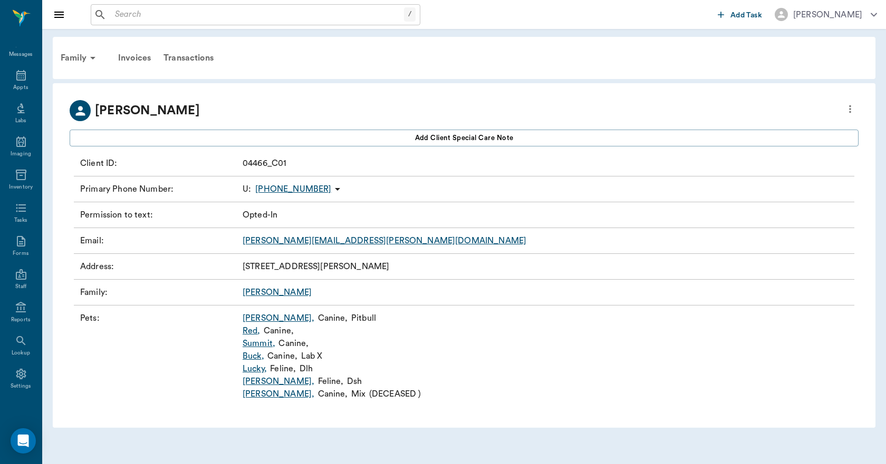
click at [256, 345] on link "Summit ," at bounding box center [258, 343] width 33 height 13
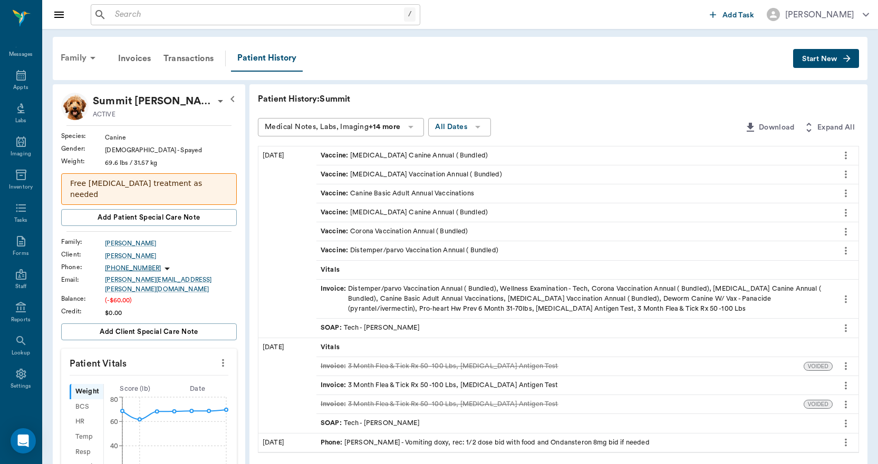
click at [77, 60] on div "Family" at bounding box center [79, 57] width 51 height 25
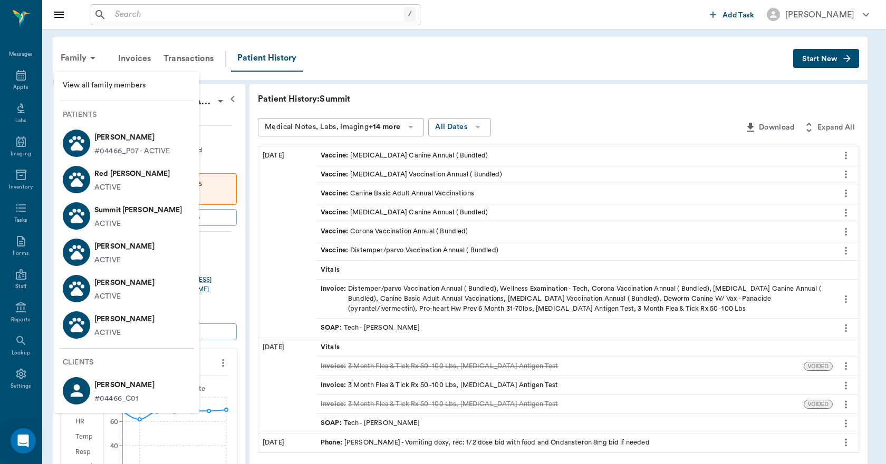
click at [116, 253] on p "[PERSON_NAME]" at bounding box center [124, 246] width 60 height 17
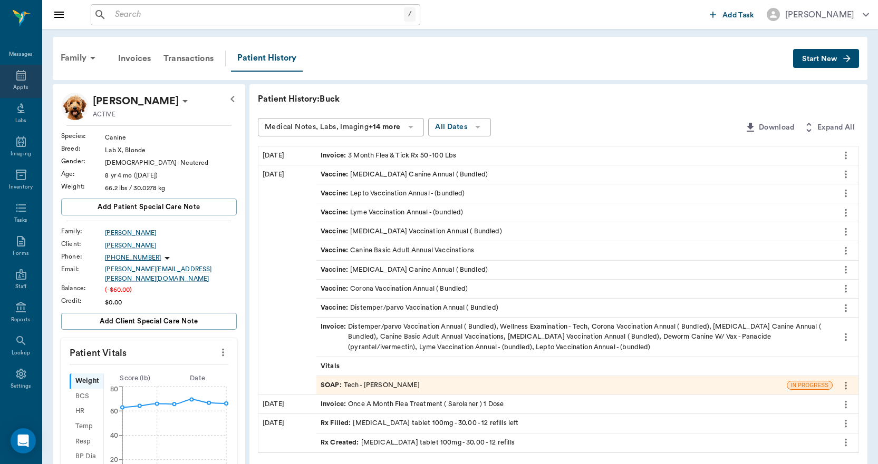
click at [15, 79] on icon at bounding box center [21, 75] width 13 height 13
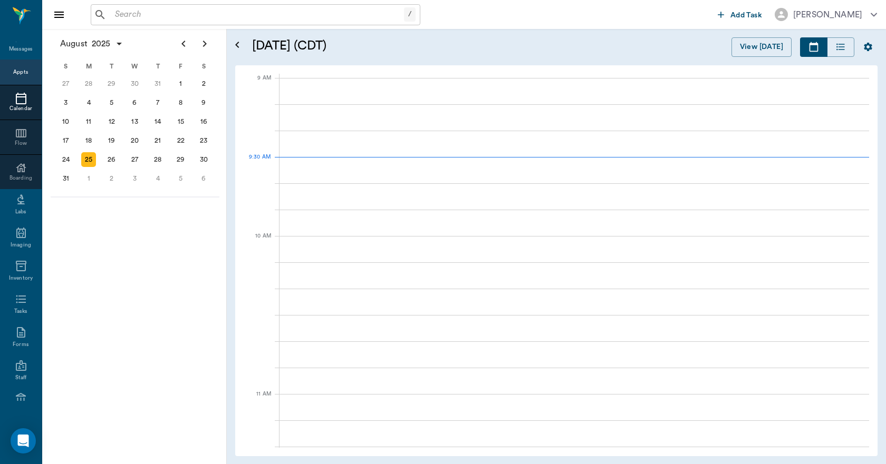
scroll to position [158, 0]
